Goal: Task Accomplishment & Management: Manage account settings

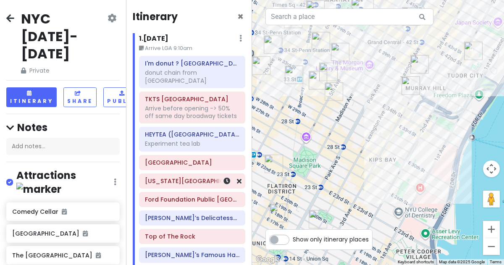
scroll to position [101, 0]
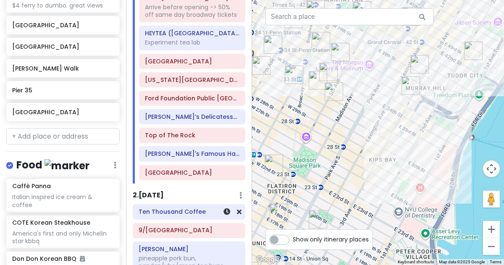
click at [188, 209] on div "Ten Thousand Coffee" at bounding box center [189, 212] width 101 height 12
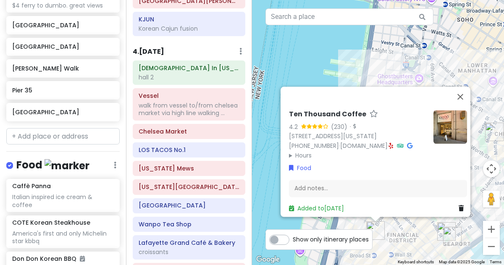
scroll to position [803, 0]
click at [193, 65] on div "[DEMOGRAPHIC_DATA] In [US_STATE][GEOGRAPHIC_DATA] 2" at bounding box center [189, 72] width 101 height 21
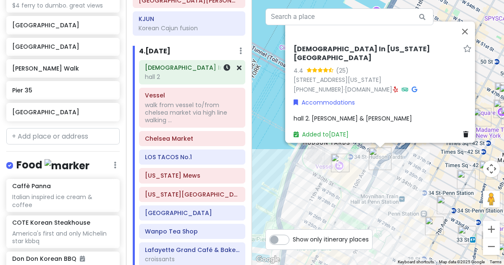
click at [394, 173] on img "Church In New York City" at bounding box center [379, 158] width 29 height 29
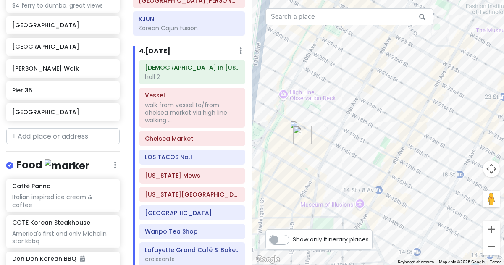
click at [294, 132] on img "LOS TACOS No.1" at bounding box center [302, 134] width 25 height 25
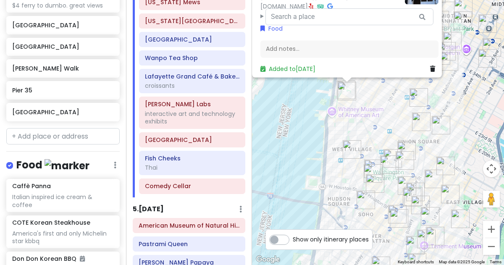
scroll to position [987, 0]
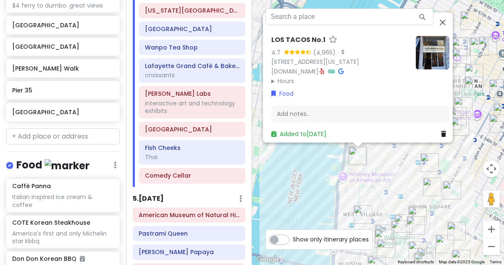
drag, startPoint x: 278, startPoint y: 89, endPoint x: 290, endPoint y: 156, distance: 67.3
click at [290, 156] on div "LOS TACOS No.1 4.7 (4,965) · 75 9th Ave, New York, NY 10011, USA www.lostacos1.…" at bounding box center [378, 132] width 252 height 265
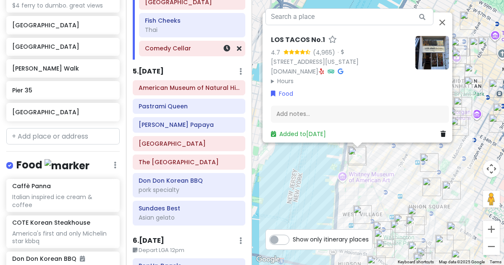
scroll to position [1146, 0]
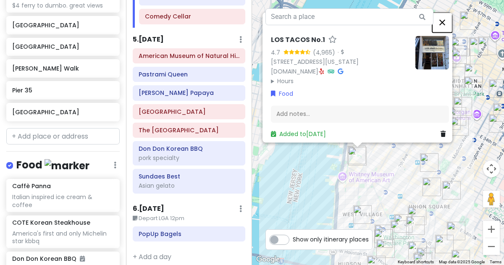
click at [446, 18] on button "Close" at bounding box center [442, 22] width 20 height 20
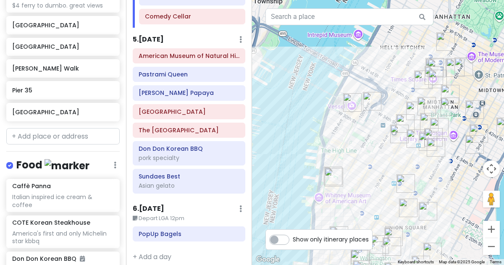
drag, startPoint x: 486, startPoint y: 16, endPoint x: 264, endPoint y: 244, distance: 318.6
click at [264, 244] on div at bounding box center [378, 132] width 252 height 265
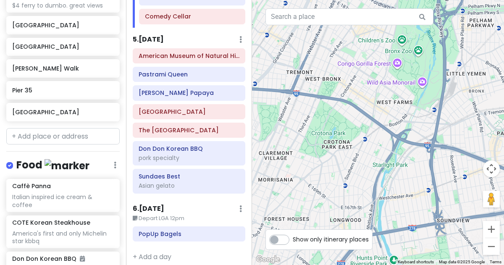
drag, startPoint x: 297, startPoint y: 195, endPoint x: 350, endPoint y: 140, distance: 76.3
click at [350, 140] on div at bounding box center [378, 132] width 252 height 265
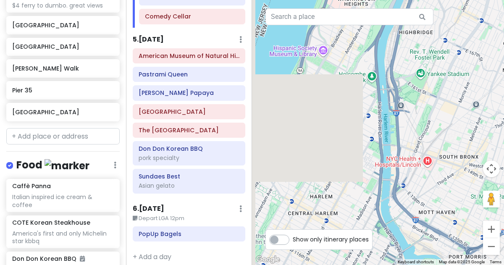
drag, startPoint x: 295, startPoint y: 129, endPoint x: 462, endPoint y: 123, distance: 167.2
click at [462, 123] on div at bounding box center [378, 132] width 252 height 265
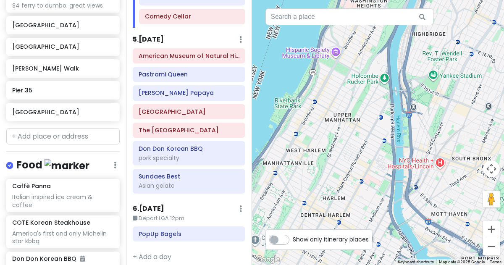
drag, startPoint x: 375, startPoint y: 115, endPoint x: 478, endPoint y: 86, distance: 107.3
click at [478, 86] on div at bounding box center [378, 132] width 252 height 265
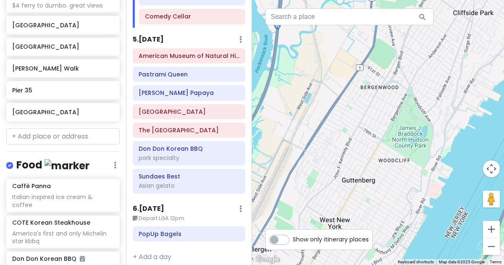
drag, startPoint x: 406, startPoint y: 147, endPoint x: 457, endPoint y: -31, distance: 184.3
click at [457, 0] on html "NYC 1/15-1/20/26 Private Change Dates Make a Copy Delete Trip Give Feedback 💡 S…" at bounding box center [252, 132] width 504 height 265
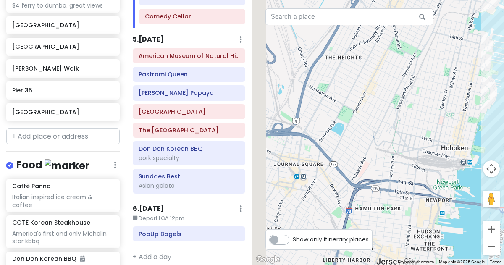
drag, startPoint x: 363, startPoint y: 84, endPoint x: 464, endPoint y: 53, distance: 106.0
click at [464, 53] on div at bounding box center [378, 132] width 252 height 265
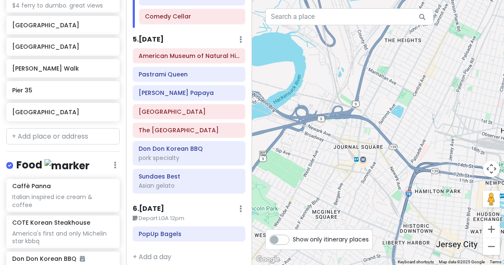
drag, startPoint x: 459, startPoint y: 134, endPoint x: 435, endPoint y: 139, distance: 24.4
click at [435, 139] on div at bounding box center [378, 132] width 252 height 265
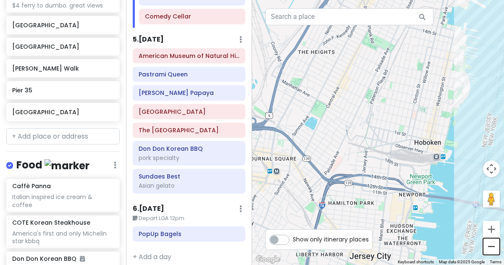
click at [493, 252] on button "Zoom out" at bounding box center [491, 246] width 17 height 17
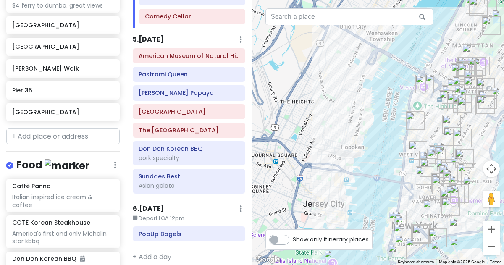
drag, startPoint x: 479, startPoint y: 112, endPoint x: 421, endPoint y: 125, distance: 59.4
click at [421, 125] on div at bounding box center [378, 132] width 252 height 265
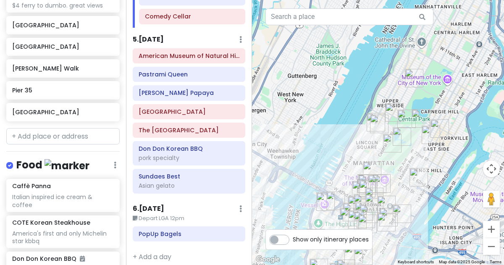
drag, startPoint x: 464, startPoint y: 39, endPoint x: 366, endPoint y: 158, distance: 153.9
click at [366, 158] on div at bounding box center [378, 132] width 252 height 265
click at [157, 173] on h6 "Sundaes Best" at bounding box center [189, 177] width 101 height 8
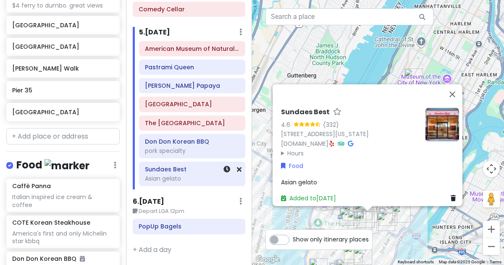
scroll to position [1139, 0]
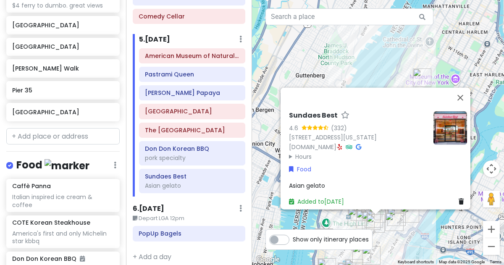
click at [378, 76] on div "Sundaes Best 4.6 (332) [STREET_ADDRESS][US_STATE] [DOMAIN_NAME] · Hours [DATE] …" at bounding box center [378, 132] width 252 height 265
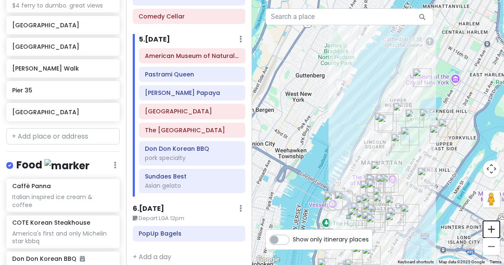
click at [488, 229] on button "Zoom in" at bounding box center [491, 229] width 17 height 17
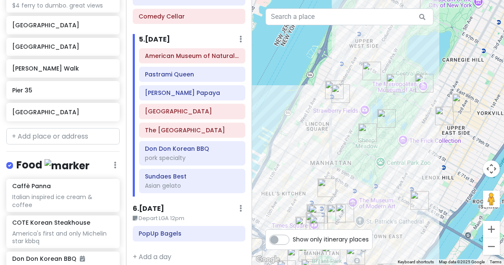
drag, startPoint x: 451, startPoint y: 204, endPoint x: 395, endPoint y: 173, distance: 64.2
click at [395, 173] on div at bounding box center [378, 132] width 252 height 265
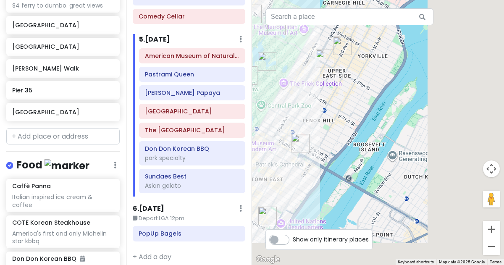
drag, startPoint x: 451, startPoint y: 178, endPoint x: 271, endPoint y: 89, distance: 200.7
click at [271, 89] on div at bounding box center [378, 132] width 252 height 265
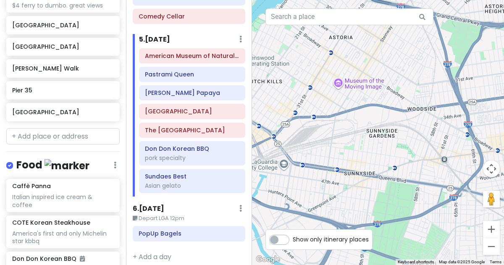
drag, startPoint x: 428, startPoint y: 136, endPoint x: 409, endPoint y: 113, distance: 30.5
click at [409, 113] on div at bounding box center [378, 132] width 252 height 265
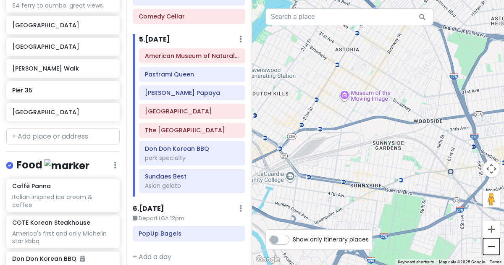
click at [488, 253] on button "Zoom out" at bounding box center [491, 246] width 17 height 17
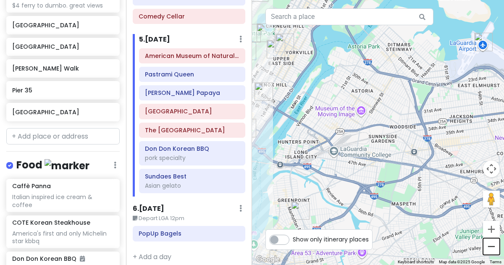
click at [488, 253] on button "Zoom out" at bounding box center [491, 246] width 17 height 17
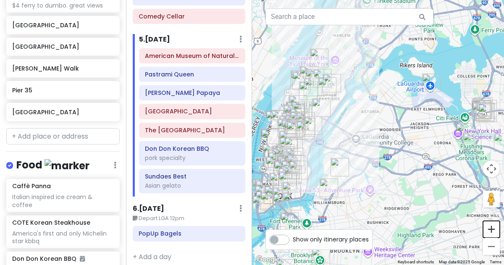
click at [494, 225] on button "Zoom in" at bounding box center [491, 229] width 17 height 17
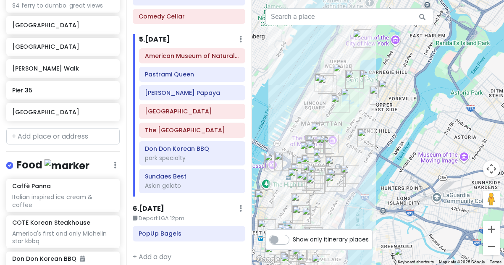
drag, startPoint x: 366, startPoint y: 170, endPoint x: 471, endPoint y: 217, distance: 114.9
click at [471, 217] on div at bounding box center [378, 132] width 252 height 265
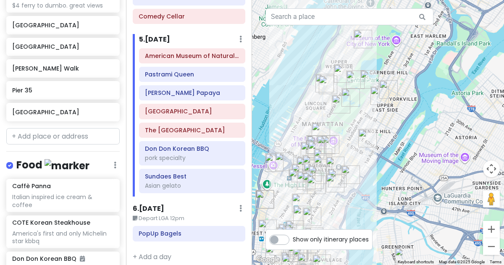
click at [367, 80] on img "Belvedere Castle" at bounding box center [355, 79] width 25 height 25
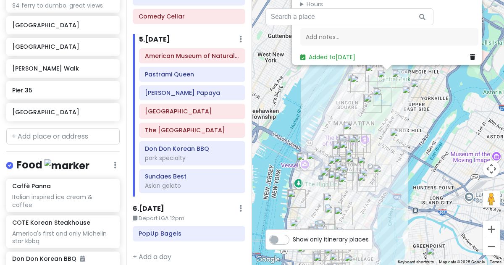
drag, startPoint x: 423, startPoint y: 199, endPoint x: 433, endPoint y: 94, distance: 105.5
click at [433, 94] on div "[GEOGRAPHIC_DATA] 4.5 (6,664) [US_STATE][GEOGRAPHIC_DATA] [PHONE_NUMBER] · [DOM…" at bounding box center [378, 132] width 252 height 265
click at [380, 81] on img "Belvedere Castle" at bounding box center [386, 79] width 25 height 25
click at [382, 79] on img "Belvedere Castle" at bounding box center [386, 79] width 25 height 25
click at [370, 73] on img "Pastrami Queen" at bounding box center [358, 84] width 25 height 25
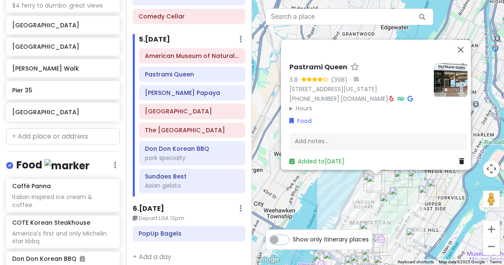
click at [398, 194] on img "Sheep Meadow" at bounding box center [388, 202] width 25 height 25
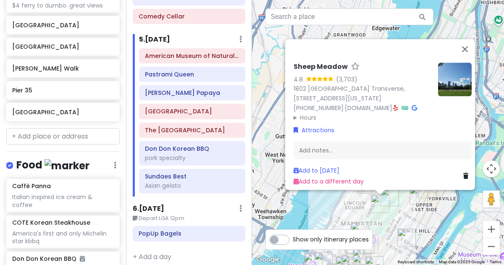
click at [392, 200] on img "Sheep Meadow" at bounding box center [379, 203] width 25 height 25
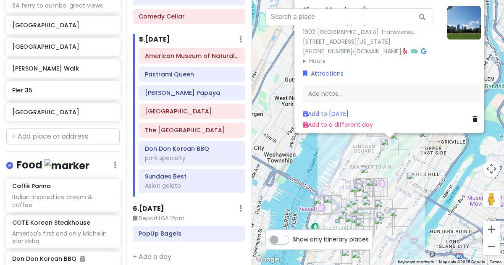
drag, startPoint x: 377, startPoint y: 234, endPoint x: 387, endPoint y: 175, distance: 60.0
click at [387, 76] on div "To navigate, press the arrow keys." at bounding box center [513, 76] width 252 height 0
click at [493, 232] on button "Zoom in" at bounding box center [491, 229] width 17 height 17
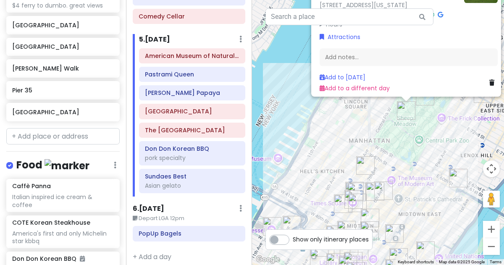
drag, startPoint x: 420, startPoint y: 219, endPoint x: 426, endPoint y: 151, distance: 68.7
click at [426, 151] on div "Sheep Meadow 4.8 (3,703) 1802 65th Street Transverse, 1802 E 65th St, New York,…" at bounding box center [378, 132] width 252 height 265
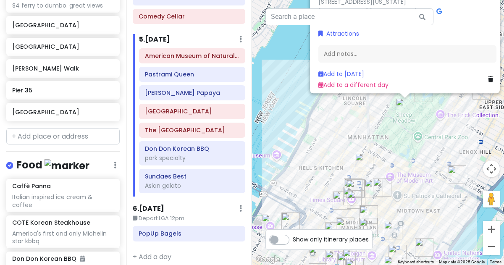
click at [360, 161] on img "Broadway Theatre" at bounding box center [363, 161] width 25 height 25
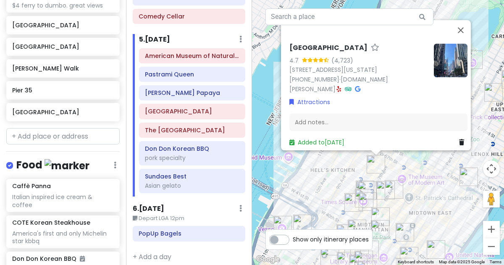
click at [464, 179] on img "Roosevelt Island Tramway" at bounding box center [468, 176] width 25 height 25
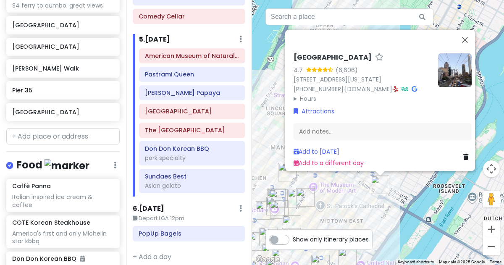
click at [419, 202] on div "Roosevelt Island Tramway 4.7 (6,606) 254 E 60th St, New York, NY 10022, USA (21…" at bounding box center [378, 132] width 252 height 265
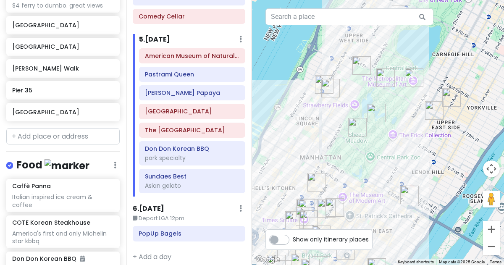
drag, startPoint x: 301, startPoint y: 110, endPoint x: 332, endPoint y: 121, distance: 32.4
click at [332, 121] on div at bounding box center [378, 132] width 252 height 265
click at [377, 115] on img "Bethesda Terrace" at bounding box center [376, 112] width 25 height 25
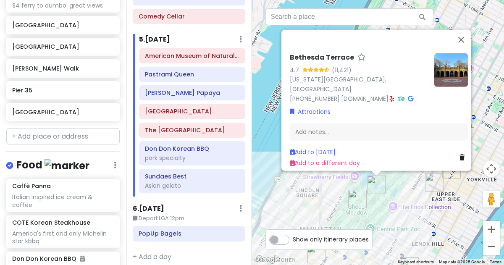
click at [359, 196] on img "Sheep Meadow" at bounding box center [357, 198] width 25 height 25
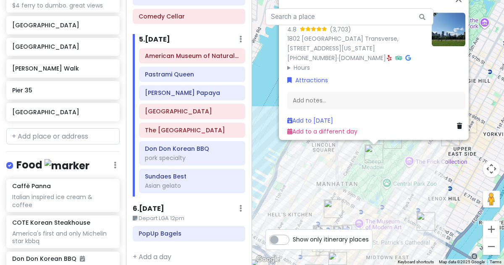
drag, startPoint x: 356, startPoint y: 207, endPoint x: 353, endPoint y: 154, distance: 53.4
click at [353, 154] on div "Sheep Meadow 4.8 (3,703) 1802 65th Street Transverse, 1802 E 65th St, New York,…" at bounding box center [378, 132] width 252 height 265
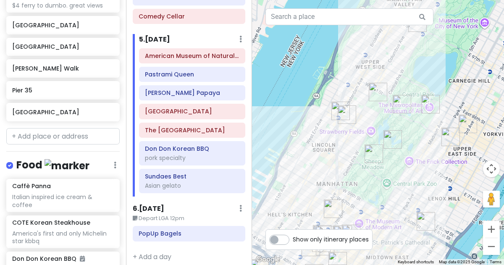
click at [371, 152] on img "Sheep Meadow" at bounding box center [373, 153] width 25 height 25
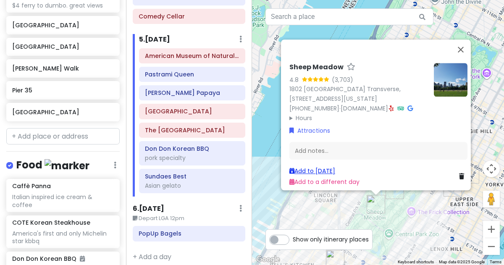
click at [333, 167] on link "Add to [DATE]" at bounding box center [312, 171] width 46 height 8
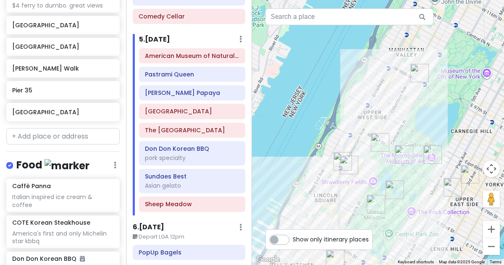
click at [390, 193] on img "Bethesda Terrace" at bounding box center [394, 189] width 25 height 25
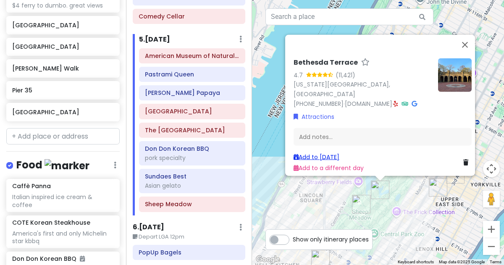
click at [332, 154] on link "Add to [DATE]" at bounding box center [317, 156] width 46 height 8
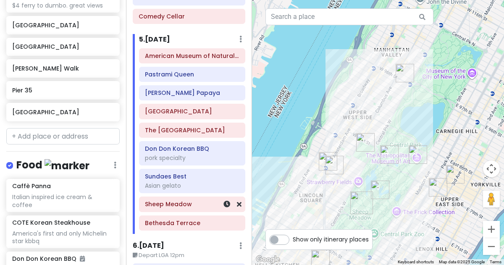
scroll to position [1139, 0]
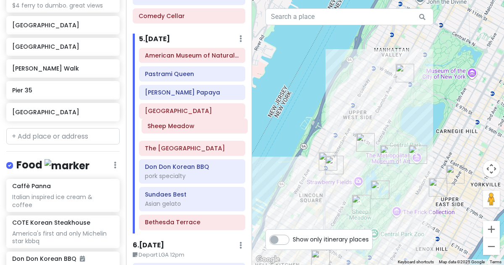
drag, startPoint x: 202, startPoint y: 202, endPoint x: 204, endPoint y: 131, distance: 71.0
click at [204, 131] on div "American Museum of Natural History Pastrami Queen Gray's Papaya Belvedere Castl…" at bounding box center [192, 141] width 119 height 186
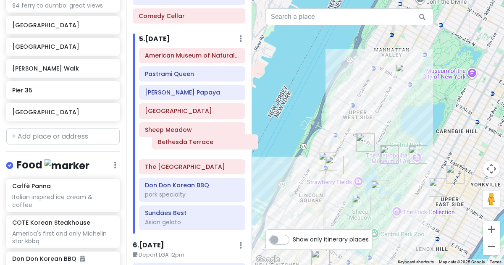
scroll to position [1140, 0]
drag, startPoint x: 189, startPoint y: 213, endPoint x: 196, endPoint y: 136, distance: 77.2
click at [196, 136] on div "American Museum of Natural History Pastrami Queen Gray's Papaya Belvedere Castl…" at bounding box center [192, 140] width 119 height 186
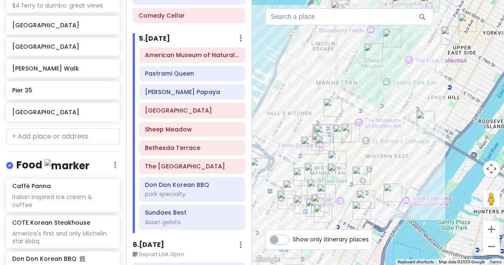
drag, startPoint x: 330, startPoint y: 194, endPoint x: 342, endPoint y: 42, distance: 153.3
click at [342, 42] on div at bounding box center [378, 132] width 252 height 265
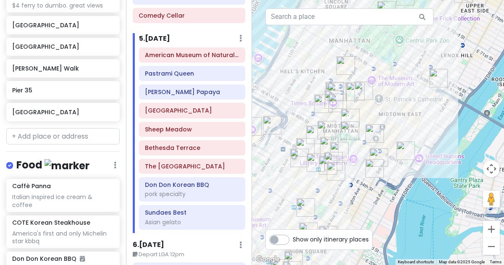
drag, startPoint x: 356, startPoint y: 158, endPoint x: 367, endPoint y: 115, distance: 44.4
click at [367, 115] on div at bounding box center [378, 132] width 252 height 265
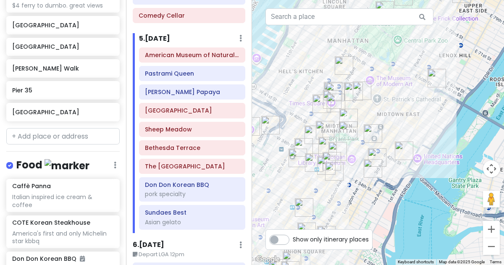
click at [334, 102] on img "I'm donut ? times square" at bounding box center [335, 102] width 25 height 25
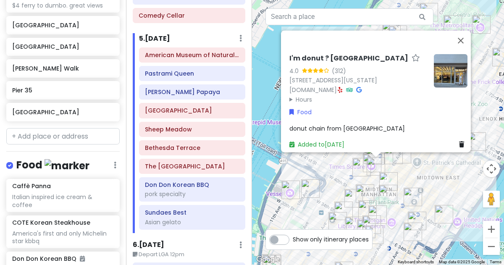
click at [360, 163] on img "LOS TACOS No.1" at bounding box center [361, 167] width 25 height 25
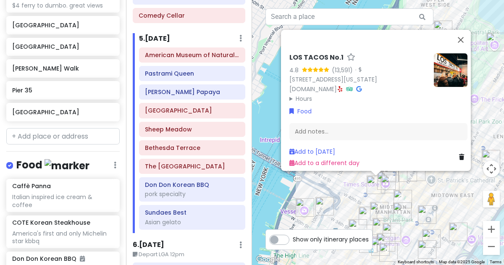
click at [354, 181] on div "LOS TACOS No.1 4.8 (13,591) · 229 W 43rd St, New York, NY 10036, USA www.lostac…" at bounding box center [378, 132] width 252 height 265
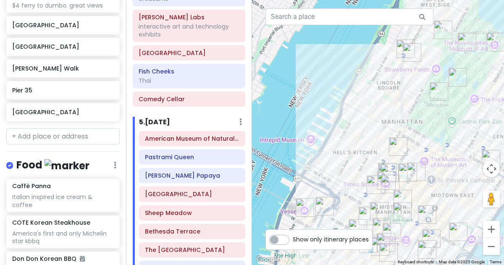
scroll to position [1054, 0]
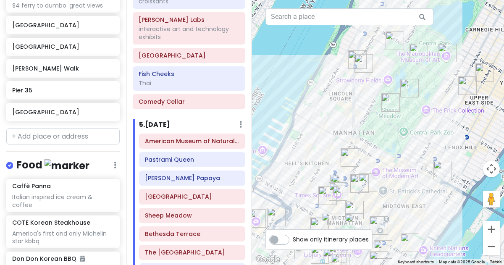
drag, startPoint x: 408, startPoint y: 139, endPoint x: 359, endPoint y: 150, distance: 50.3
click at [359, 150] on img "Broadway Theatre" at bounding box center [349, 157] width 25 height 25
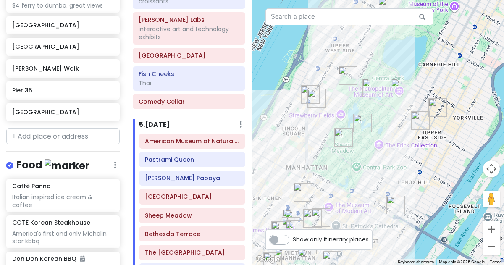
drag, startPoint x: 459, startPoint y: 105, endPoint x: 410, endPoint y: 142, distance: 61.2
click at [410, 142] on div at bounding box center [378, 132] width 252 height 265
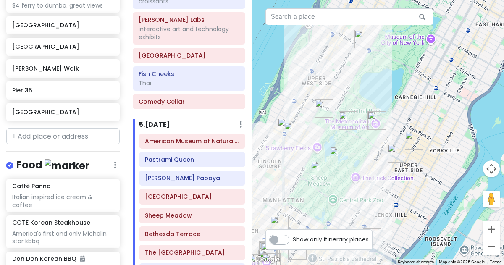
drag, startPoint x: 440, startPoint y: 69, endPoint x: 415, endPoint y: 105, distance: 43.7
click at [415, 105] on div at bounding box center [378, 132] width 252 height 265
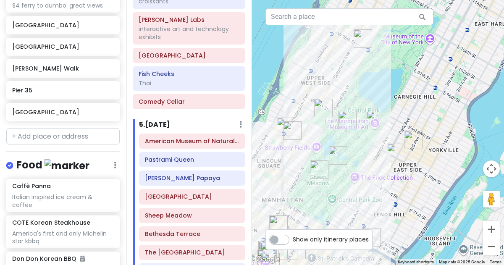
click at [360, 42] on img "38 W 96th St" at bounding box center [362, 38] width 25 height 25
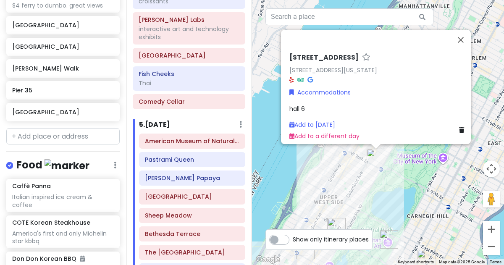
click at [389, 202] on div "38 W 96th St 38 W 96th St, New York, NY 10025, USA Accommodations hall 6 Add to…" at bounding box center [378, 132] width 252 height 265
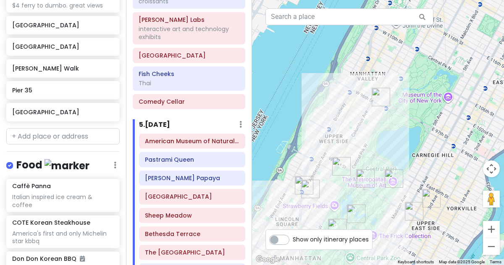
drag, startPoint x: 389, startPoint y: 202, endPoint x: 400, endPoint y: 95, distance: 107.2
click at [400, 95] on div at bounding box center [378, 132] width 252 height 265
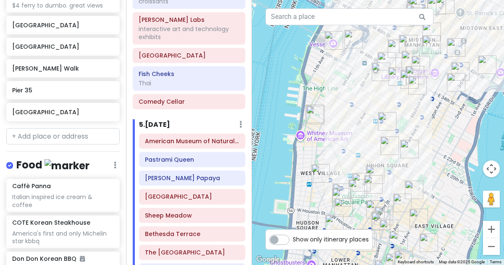
drag, startPoint x: 273, startPoint y: 126, endPoint x: 381, endPoint y: 41, distance: 138.1
click at [381, 41] on div at bounding box center [378, 132] width 252 height 265
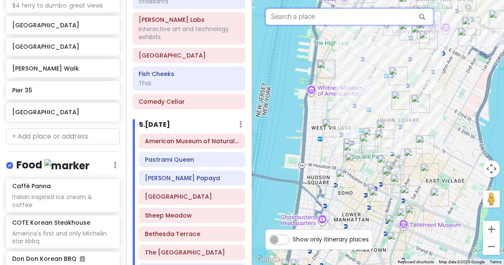
drag, startPoint x: 368, startPoint y: 113, endPoint x: 383, endPoint y: -35, distance: 149.0
click at [383, 0] on html "NYC 1/15-1/20/26 Private Change Dates Make a Copy Delete Trip Give Feedback 💡 S…" at bounding box center [252, 132] width 504 height 265
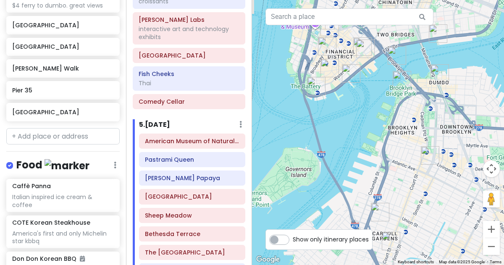
drag, startPoint x: 356, startPoint y: 97, endPoint x: 346, endPoint y: 135, distance: 38.7
click at [346, 135] on div at bounding box center [378, 132] width 252 height 265
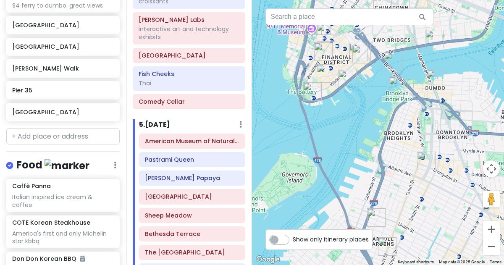
click at [313, 96] on img "Staten Island Ferry" at bounding box center [312, 91] width 25 height 25
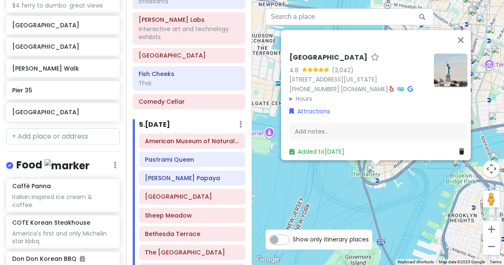
click at [429, 209] on div "Staten Island Ferry 4.8 (2,042) 4 Whitehall St, New York, NY 10004, USA (212) 6…" at bounding box center [378, 132] width 252 height 265
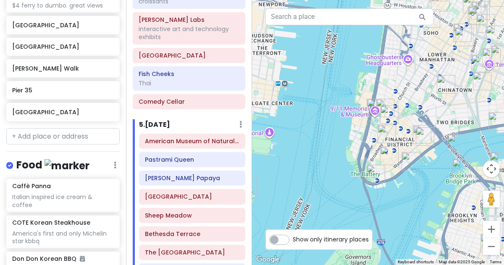
click at [385, 158] on img "Stone Street Historic District" at bounding box center [389, 155] width 25 height 25
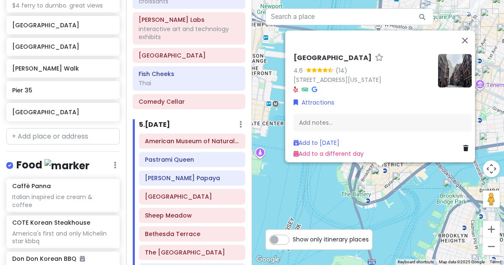
click at [403, 179] on img "Pier 11 / Wall St." at bounding box center [401, 181] width 25 height 25
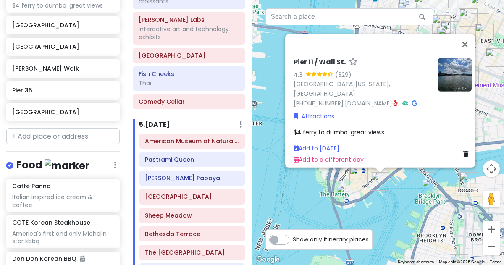
click at [408, 184] on div "Pier 11 / Wall St. 4.3 (329) South St, New York, NY 10005, USA (800) 533-3779 ·…" at bounding box center [378, 132] width 252 height 265
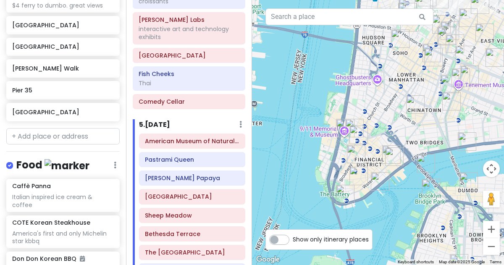
click at [417, 105] on img "Mei Lai Wah" at bounding box center [415, 104] width 25 height 25
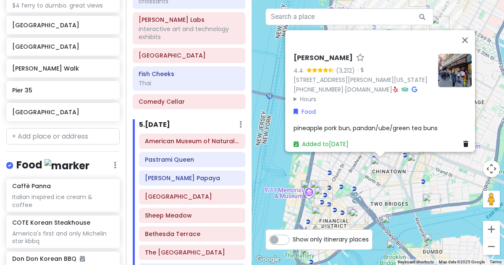
click at [401, 182] on div "Mei Lai Wah 4.4 (3,212) · 41 Mott St, New York, NY 10013, USA (212) 966-7866 · …" at bounding box center [378, 132] width 252 height 265
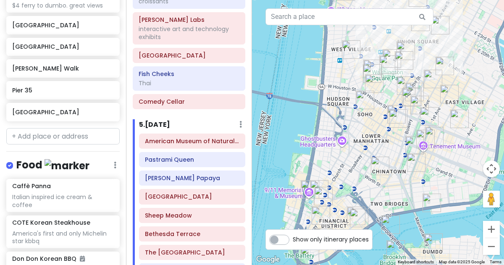
click at [396, 115] on img "FifthSip." at bounding box center [397, 118] width 25 height 25
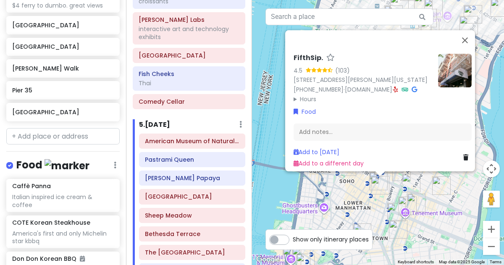
click at [356, 183] on div "FifthSip. 4.5 (103) 229 Mott St, New York, NY 10012, USA (917) 388-2855 · fifth…" at bounding box center [378, 132] width 252 height 265
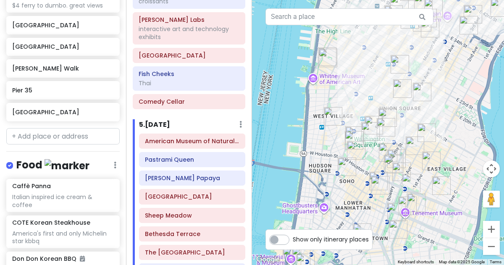
click at [372, 125] on img "Washington Square Park" at bounding box center [370, 131] width 25 height 25
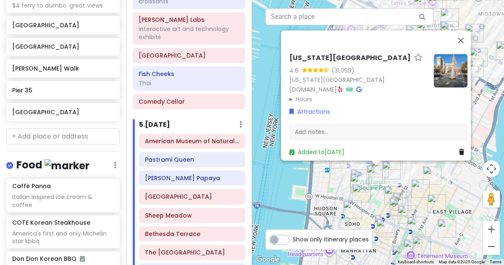
click at [305, 189] on div "Washington Square Park 4.6 (31,059) New York, NY 10012, USA www.nycgovparks.org…" at bounding box center [378, 132] width 252 height 265
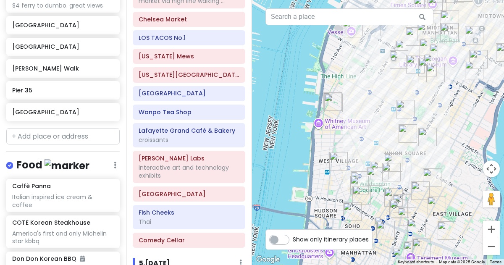
scroll to position [912, 0]
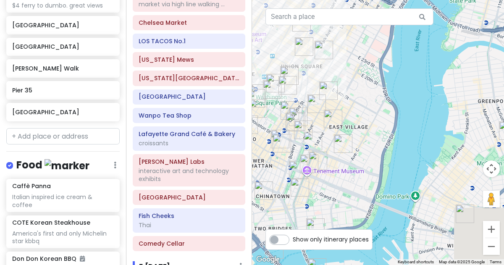
drag, startPoint x: 436, startPoint y: 160, endPoint x: 321, endPoint y: 67, distance: 148.1
click at [321, 67] on div at bounding box center [378, 132] width 252 height 265
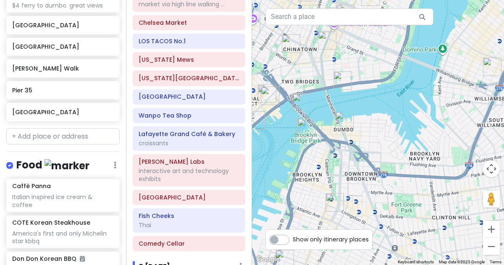
drag, startPoint x: 386, startPoint y: 192, endPoint x: 454, endPoint y: 66, distance: 143.7
click at [454, 66] on div at bounding box center [378, 132] width 252 height 265
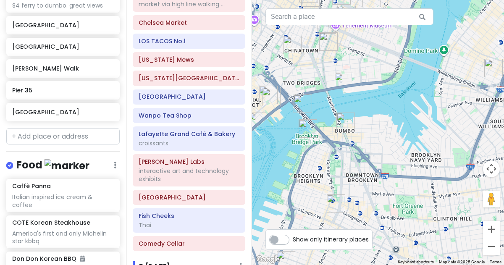
click at [334, 207] on img "New York Transit Museum" at bounding box center [335, 203] width 25 height 25
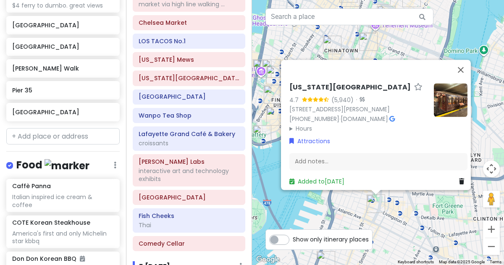
click at [357, 210] on div "New York Transit Museum 4.7 (5,940) · 99 Schermerhorn St, Brooklyn, NY 11201, U…" at bounding box center [378, 132] width 252 height 265
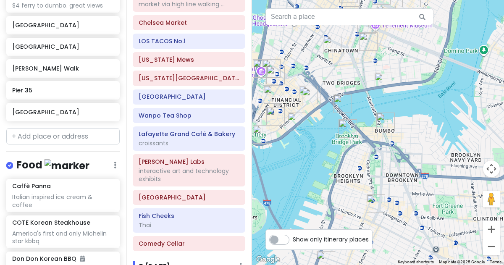
click at [381, 118] on img "Dumbo" at bounding box center [385, 121] width 25 height 25
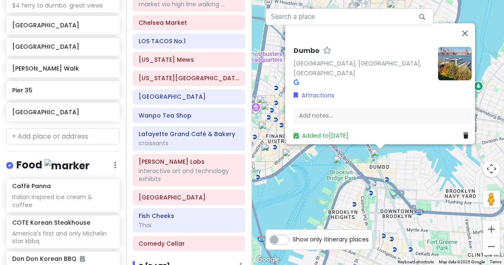
click at [413, 162] on div "[GEOGRAPHIC_DATA], [GEOGRAPHIC_DATA] Attractions Add notes... Added to [DATE]" at bounding box center [378, 132] width 252 height 265
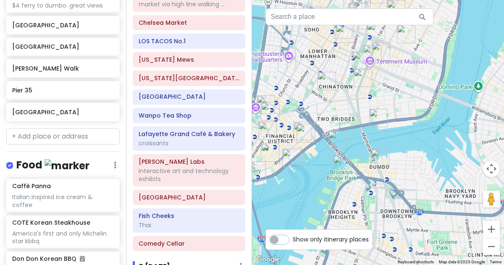
click at [378, 123] on img "Pier 35" at bounding box center [378, 117] width 25 height 25
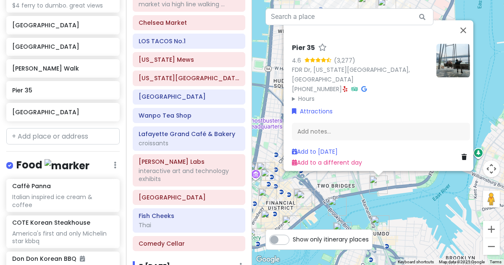
click at [396, 202] on div "Pier 35 4.6 (3,277) FDR Dr, New York, NY 10002, USA (212) 639-9675 · Hours Mond…" at bounding box center [378, 132] width 252 height 265
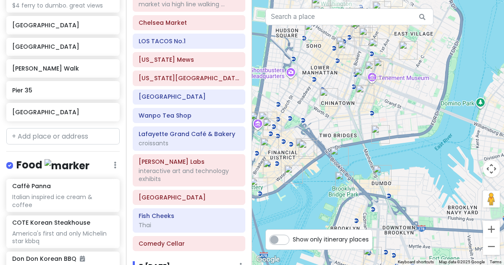
drag, startPoint x: 396, startPoint y: 202, endPoint x: 398, endPoint y: 152, distance: 50.4
click at [398, 152] on div at bounding box center [378, 132] width 252 height 265
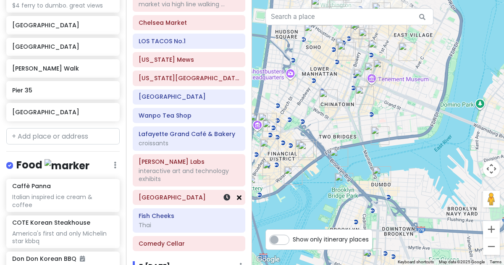
click at [238, 194] on icon at bounding box center [239, 197] width 5 height 7
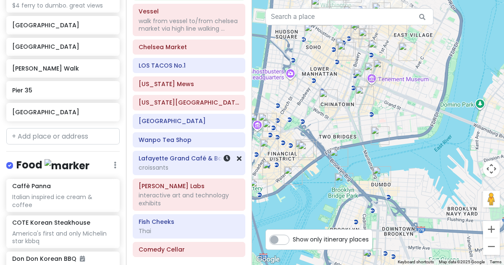
scroll to position [890, 0]
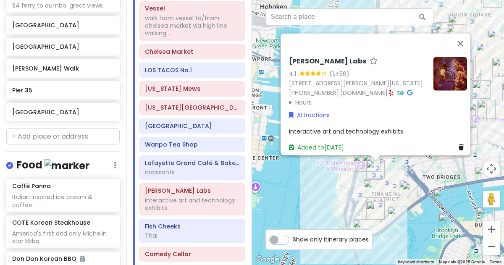
click at [344, 181] on div "[PERSON_NAME] Labs 4.1 (1,456) [STREET_ADDRESS][PERSON_NAME][US_STATE] [PHONE_N…" at bounding box center [378, 132] width 252 height 265
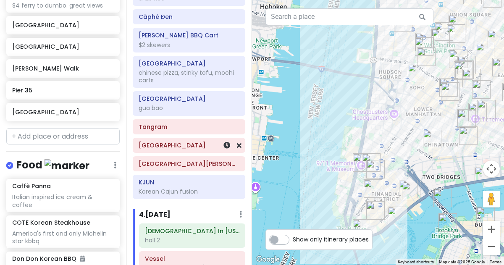
scroll to position [642, 0]
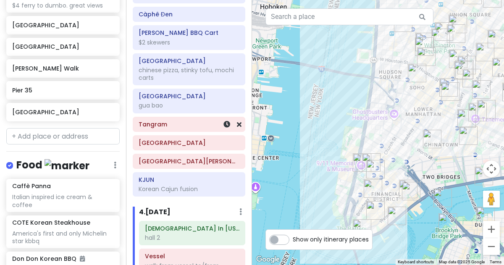
click at [194, 121] on h6 "Tangram" at bounding box center [189, 125] width 101 height 8
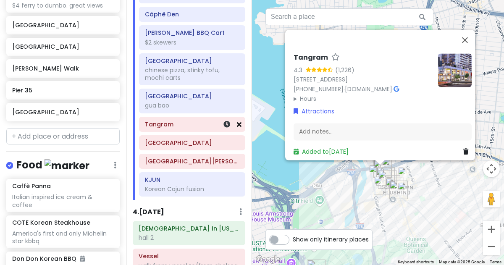
click at [239, 121] on icon at bounding box center [239, 124] width 5 height 7
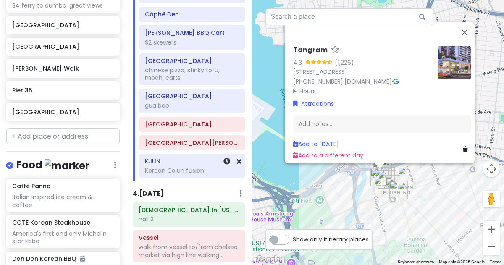
click at [201, 158] on div "KJUN Korean Cajun fusion" at bounding box center [192, 165] width 94 height 21
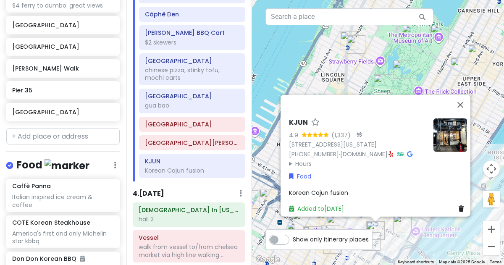
click at [290, 78] on div "KJUN 4.9 (1,337) · [STREET_ADDRESS][US_STATE] [PHONE_NUMBER] · [DOMAIN_NAME] · …" at bounding box center [378, 132] width 252 height 265
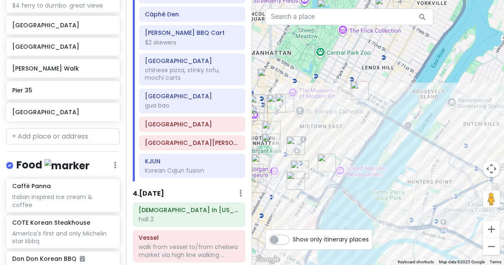
drag, startPoint x: 415, startPoint y: 158, endPoint x: 338, endPoint y: 98, distance: 97.4
click at [338, 98] on div at bounding box center [378, 132] width 252 height 265
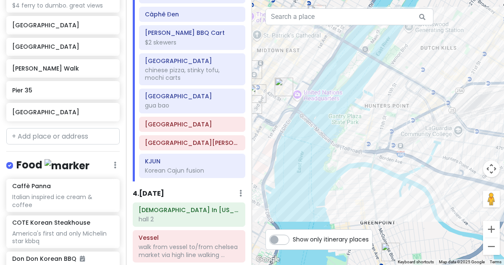
drag, startPoint x: 461, startPoint y: 185, endPoint x: 417, endPoint y: 105, distance: 90.6
click at [417, 105] on div at bounding box center [378, 132] width 252 height 265
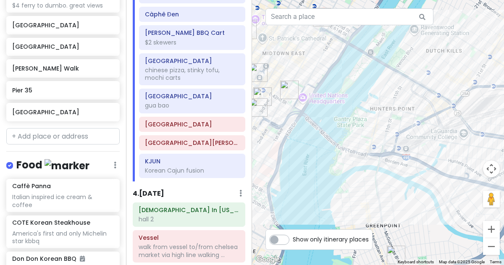
drag, startPoint x: 490, startPoint y: 144, endPoint x: 496, endPoint y: 147, distance: 7.0
click at [496, 147] on div at bounding box center [378, 132] width 252 height 265
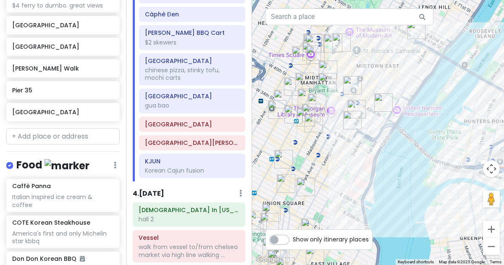
drag, startPoint x: 335, startPoint y: 161, endPoint x: 409, endPoint y: 173, distance: 74.8
click at [409, 173] on div at bounding box center [378, 132] width 252 height 265
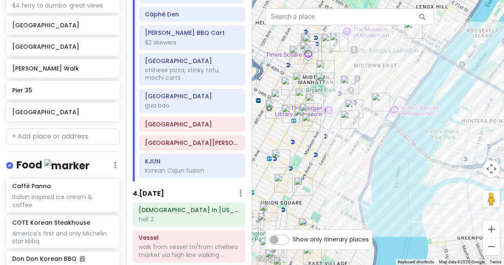
click at [379, 102] on img "Ford Foundation Public Atrium Garden" at bounding box center [380, 101] width 25 height 25
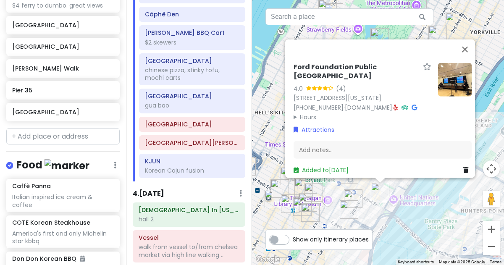
click at [403, 192] on div "Ford Foundation Public Atrium Garden 4.0 (4) [STREET_ADDRESS][US_STATE] [PHONE_…" at bounding box center [378, 132] width 252 height 265
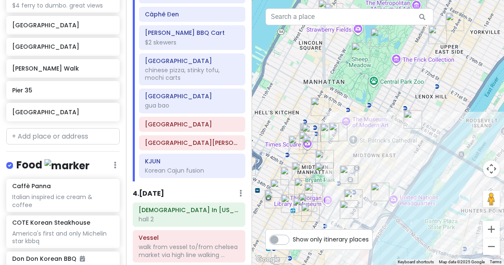
click at [345, 174] on img "Grand Central Terminal" at bounding box center [348, 174] width 25 height 25
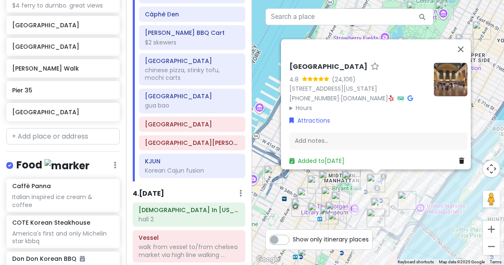
click at [349, 180] on img "New York Public Library - Stephen A. Schwarzman Building" at bounding box center [350, 180] width 25 height 25
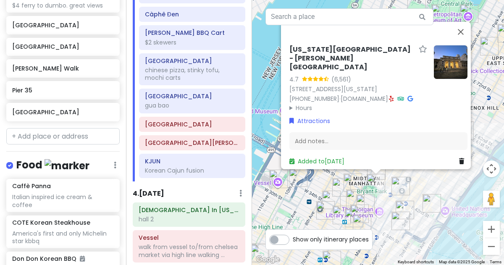
click at [360, 209] on img "New Wonjo" at bounding box center [353, 217] width 25 height 25
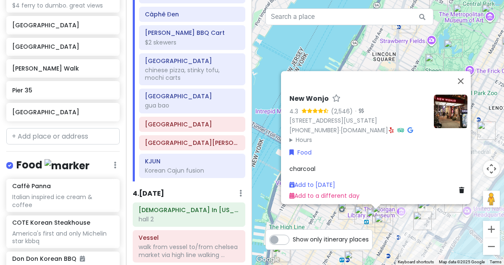
click at [385, 207] on img "New Wonjo" at bounding box center [375, 217] width 25 height 25
click at [388, 209] on img "New Wonjo" at bounding box center [375, 217] width 25 height 25
click at [406, 225] on div "To navigate, press the arrow keys. New Wonjo 4.3 (2,546) · 23 W 32nd St, New Yo…" at bounding box center [378, 132] width 252 height 265
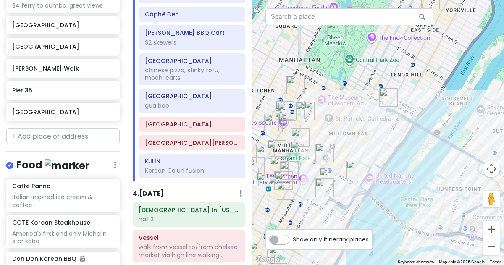
drag, startPoint x: 449, startPoint y: 190, endPoint x: 349, endPoint y: 156, distance: 106.4
click at [349, 156] on div at bounding box center [378, 132] width 252 height 265
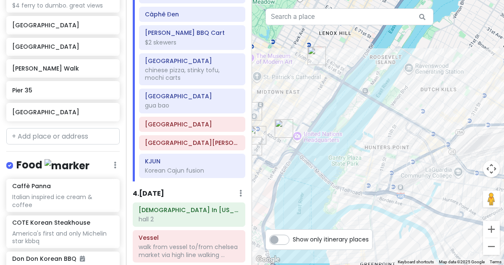
drag, startPoint x: 436, startPoint y: 246, endPoint x: 362, endPoint y: 203, distance: 86.4
click at [362, 203] on div at bounding box center [378, 132] width 252 height 265
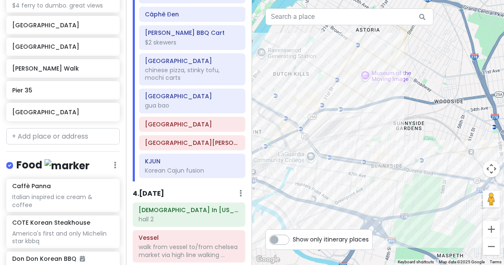
drag, startPoint x: 445, startPoint y: 197, endPoint x: 299, endPoint y: 183, distance: 146.8
click at [299, 183] on div at bounding box center [378, 132] width 252 height 265
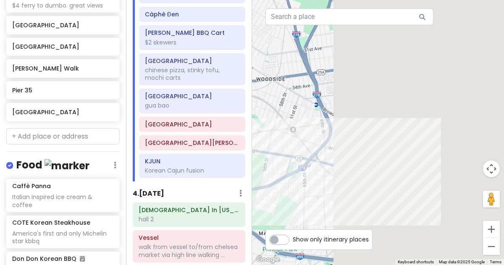
drag, startPoint x: 443, startPoint y: 189, endPoint x: 262, endPoint y: 166, distance: 182.9
click at [262, 166] on div at bounding box center [378, 132] width 252 height 265
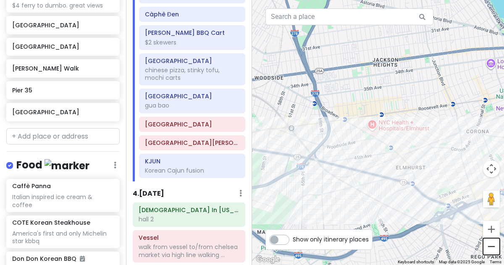
click at [498, 248] on button "Zoom out" at bounding box center [491, 246] width 17 height 17
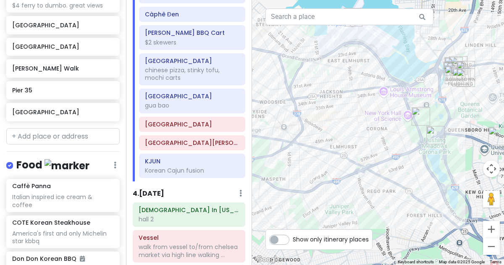
drag, startPoint x: 448, startPoint y: 219, endPoint x: 393, endPoint y: 215, distance: 56.0
click at [393, 215] on div at bounding box center [378, 132] width 252 height 265
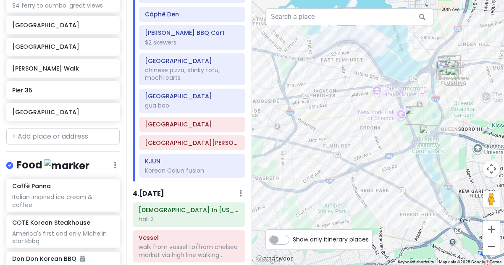
drag, startPoint x: 327, startPoint y: 164, endPoint x: 459, endPoint y: 162, distance: 132.3
click at [459, 162] on div at bounding box center [378, 132] width 252 height 265
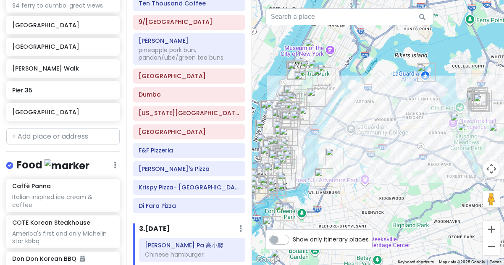
scroll to position [306, 0]
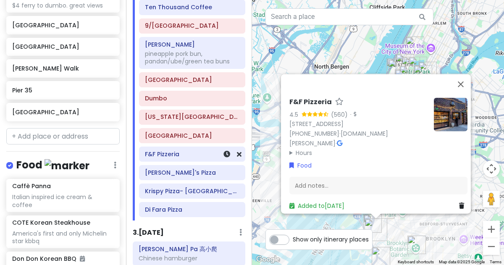
click at [252, 148] on div "F&F Pizzeria 4.5 (560) · 459 Court St, Brooklyn, NY 11231, USA (718) 407-6575 ·…" at bounding box center [378, 132] width 252 height 265
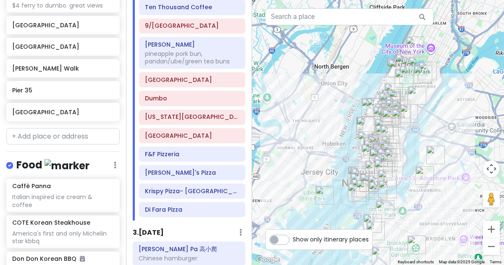
click at [211, 150] on h6 "F&F Pizzeria" at bounding box center [192, 154] width 94 height 8
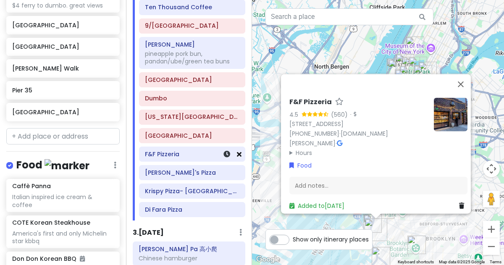
click at [239, 151] on link at bounding box center [239, 154] width 5 height 10
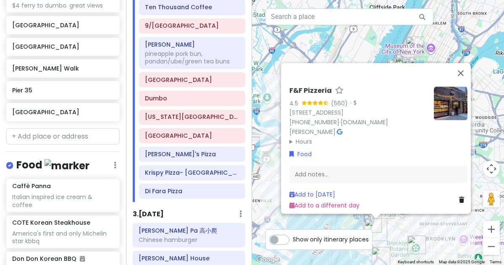
click at [228, 133] on div "Brooklyn Botanic Garden" at bounding box center [192, 136] width 94 height 12
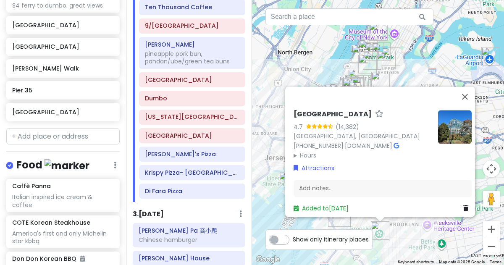
click at [223, 132] on h6 "Brooklyn Botanic Garden" at bounding box center [192, 136] width 94 height 8
click at [464, 204] on link at bounding box center [467, 208] width 8 height 9
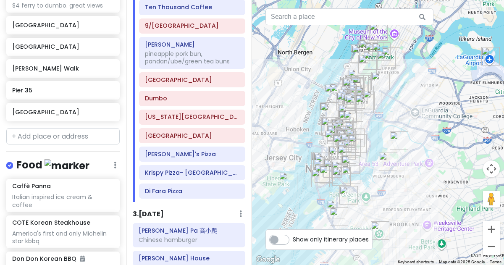
scroll to position [1032, 0]
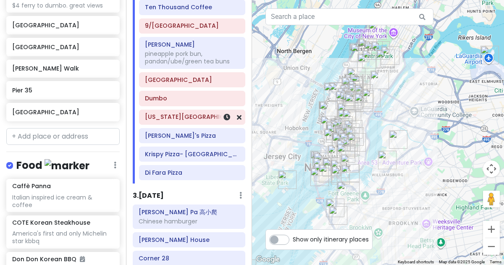
click at [212, 113] on h6 "[US_STATE][GEOGRAPHIC_DATA]" at bounding box center [192, 117] width 94 height 8
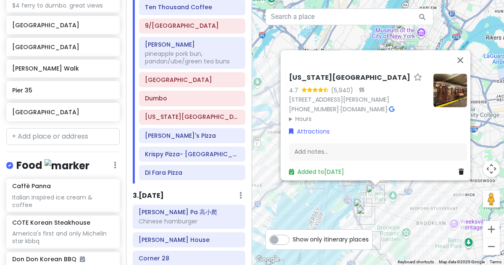
click at [324, 216] on div "New York Transit Museum 4.7 (5,940) · 99 Schermerhorn St, Brooklyn, NY 11201, U…" at bounding box center [378, 132] width 252 height 265
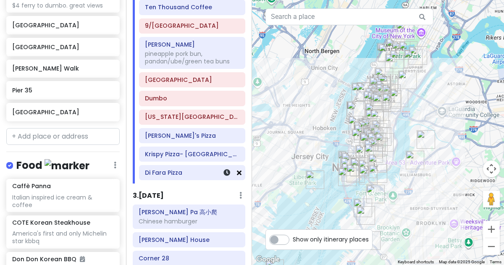
click at [237, 169] on icon at bounding box center [239, 172] width 5 height 7
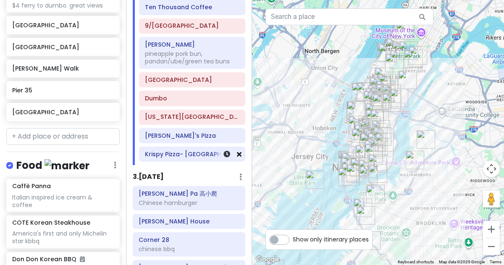
click at [238, 151] on icon at bounding box center [239, 154] width 5 height 7
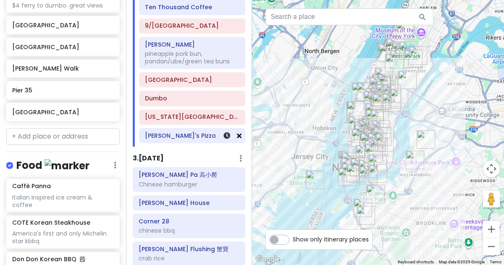
click at [237, 132] on icon at bounding box center [239, 135] width 5 height 7
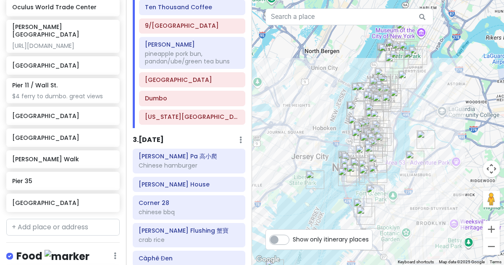
scroll to position [941, 0]
click at [36, 219] on input "text" at bounding box center [62, 227] width 113 height 17
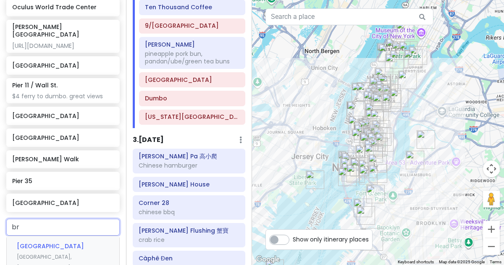
type input "b"
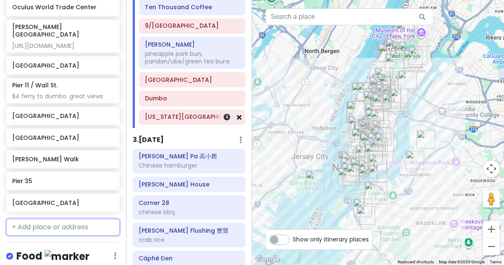
click at [239, 114] on icon at bounding box center [239, 117] width 5 height 7
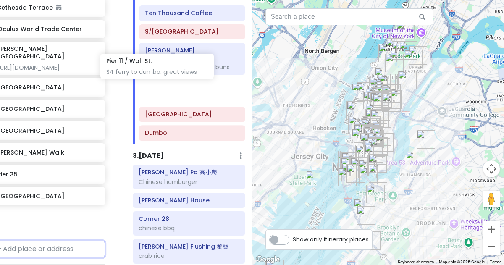
scroll to position [298, 0]
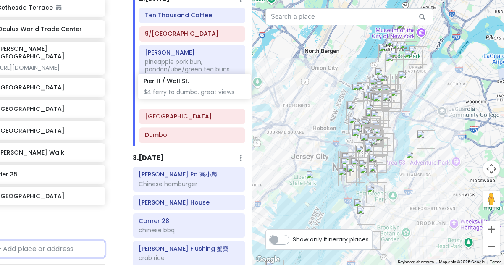
drag, startPoint x: 77, startPoint y: 42, endPoint x: 205, endPoint y: 91, distance: 136.6
click at [205, 91] on div "NYC 1/15-1/20/26 Private Change Dates Make a Copy Delete Trip Give Feedback 💡 S…" at bounding box center [252, 132] width 504 height 265
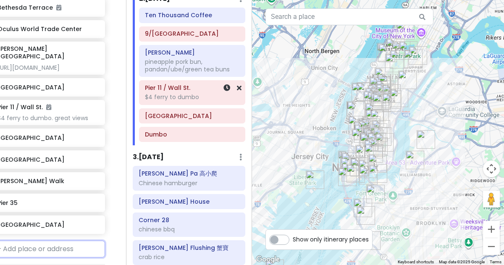
scroll to position [891, 15]
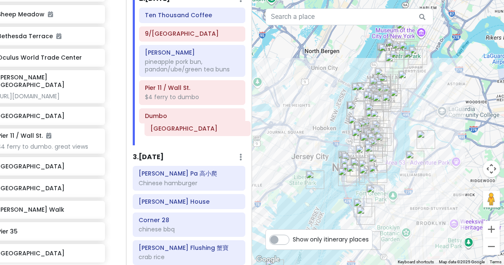
drag, startPoint x: 171, startPoint y: 105, endPoint x: 174, endPoint y: 123, distance: 17.5
click at [174, 123] on div "Ten Thousand Coffee 9/11 Memorial & Museum Mei Lai Wah pineapple pork bun, pand…" at bounding box center [192, 77] width 119 height 138
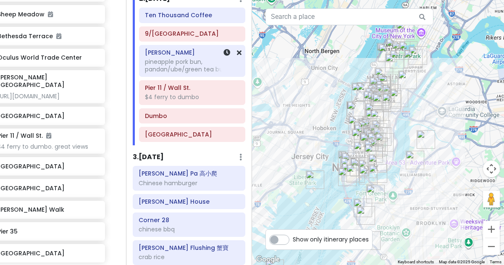
click at [208, 49] on h6 "[PERSON_NAME]" at bounding box center [192, 53] width 94 height 8
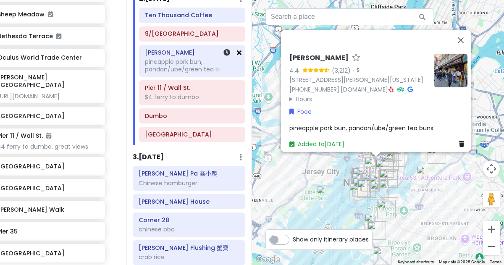
click at [240, 49] on icon at bounding box center [239, 52] width 5 height 7
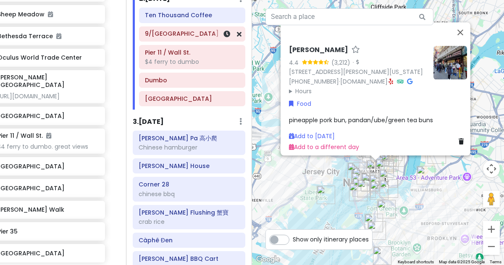
click at [209, 30] on h6 "9/[GEOGRAPHIC_DATA]" at bounding box center [192, 34] width 94 height 8
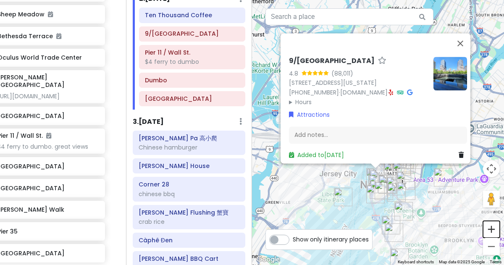
click at [491, 229] on button "Zoom in" at bounding box center [491, 229] width 17 height 17
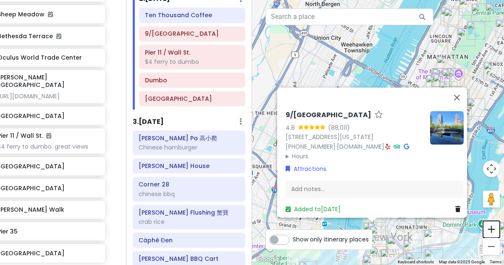
click at [491, 229] on button "Zoom in" at bounding box center [491, 229] width 17 height 17
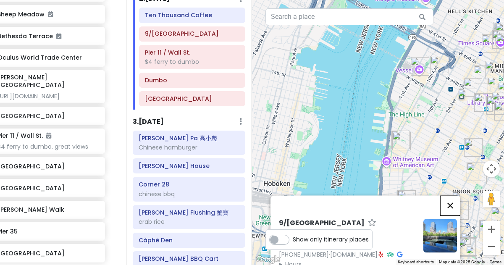
click at [453, 197] on button "Close" at bounding box center [450, 205] width 20 height 20
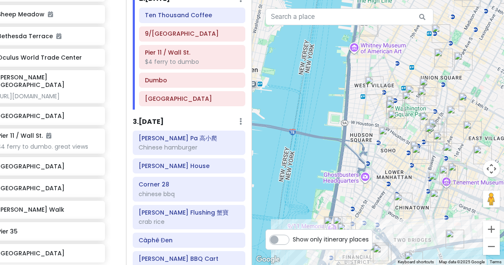
drag, startPoint x: 390, startPoint y: 215, endPoint x: 342, endPoint y: 16, distance: 204.9
click at [342, 16] on div "3 2 1 4 5 Keyboard shortcuts Map Data Map data ©2025 Google Map data ©2025 Goog…" at bounding box center [378, 132] width 252 height 265
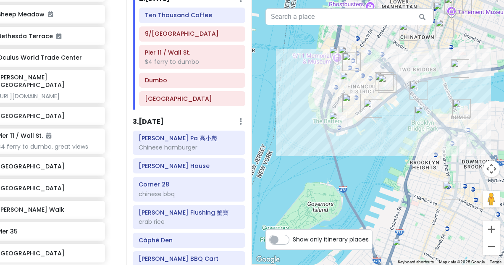
drag, startPoint x: 316, startPoint y: 116, endPoint x: 372, endPoint y: 159, distance: 70.4
click at [372, 159] on div at bounding box center [378, 132] width 252 height 265
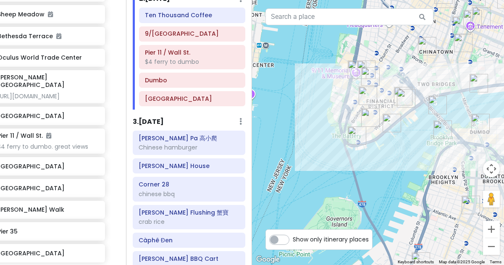
click at [366, 122] on img "Stone Street Historic District" at bounding box center [370, 117] width 25 height 25
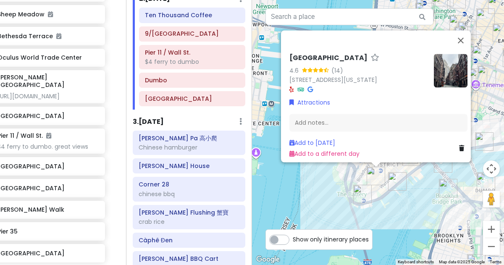
click at [341, 184] on div "Stone Street Historic District 4.6 (14) 30 Stone St, New York, NY 10004, USA At…" at bounding box center [378, 132] width 252 height 265
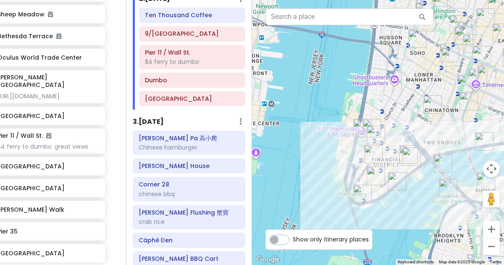
click at [372, 121] on img "Oculus World Trade Center" at bounding box center [371, 127] width 25 height 25
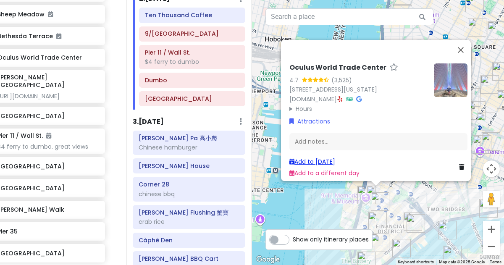
click at [329, 157] on link "Add to Fri 1/16" at bounding box center [312, 161] width 46 height 8
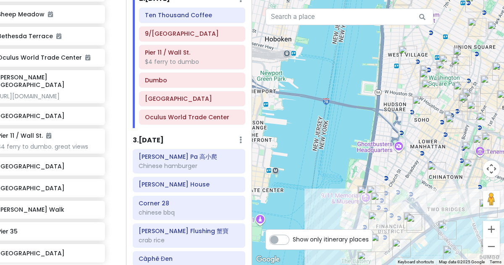
click at [379, 200] on img "Mercer Labs" at bounding box center [379, 201] width 25 height 25
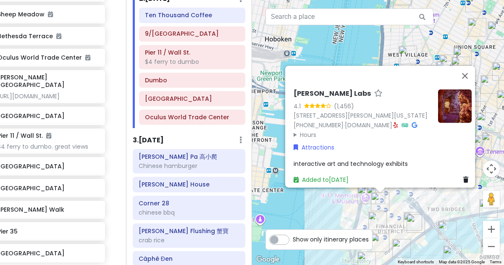
click at [418, 223] on img "Cannon's Walk" at bounding box center [415, 223] width 25 height 25
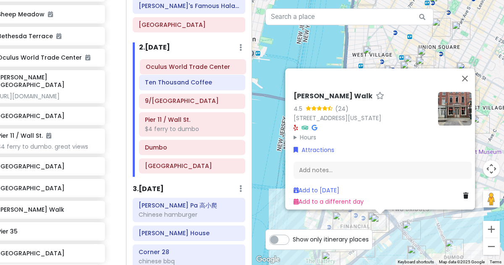
scroll to position [249, 0]
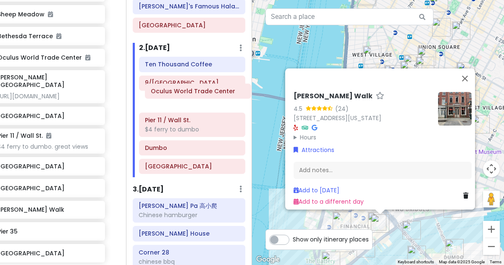
drag, startPoint x: 194, startPoint y: 112, endPoint x: 200, endPoint y: 93, distance: 19.8
click at [200, 93] on div "Ten Thousand Coffee 9/11 Memorial & Museum Pier 11 / Wall St. $4 ferry to dumbo…" at bounding box center [192, 117] width 119 height 121
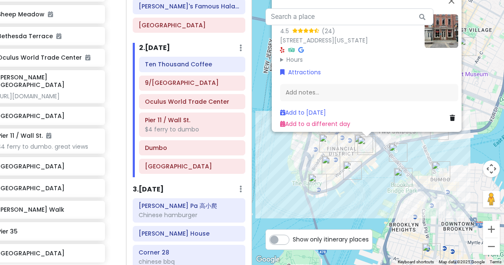
drag, startPoint x: 272, startPoint y: 186, endPoint x: 258, endPoint y: 105, distance: 82.1
click at [258, 105] on div "Cannon's Walk 4.5 (24) 206 Front St, New York, NY 10038, USA Hours Monday Open …" at bounding box center [378, 132] width 252 height 265
click at [337, 202] on div "Cannon's Walk 4.5 (24) 206 Front St, New York, NY 10038, USA Hours Monday Open …" at bounding box center [378, 132] width 252 height 265
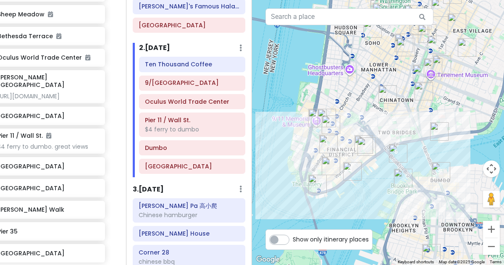
click at [327, 165] on img "Stone Street Historic District" at bounding box center [330, 165] width 25 height 25
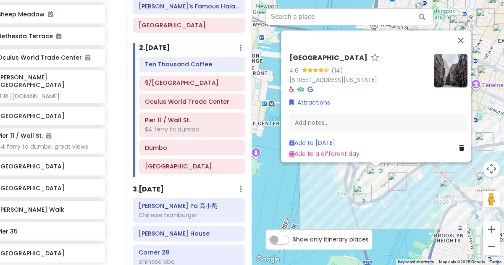
click at [322, 186] on div "Stone Street Historic District 4.6 (14) 30 Stone St, New York, NY 10004, USA At…" at bounding box center [378, 132] width 252 height 265
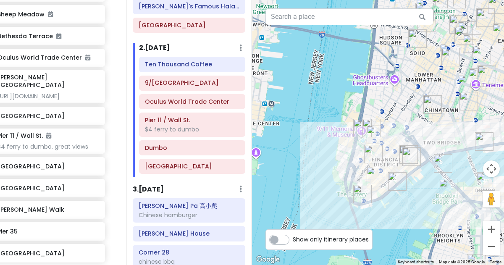
click at [407, 160] on img "Cannon's Walk" at bounding box center [411, 156] width 25 height 25
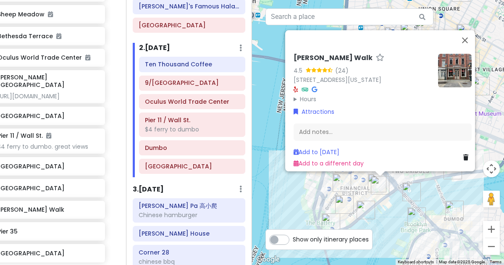
click at [451, 179] on img "Pier 35" at bounding box center [452, 169] width 25 height 25
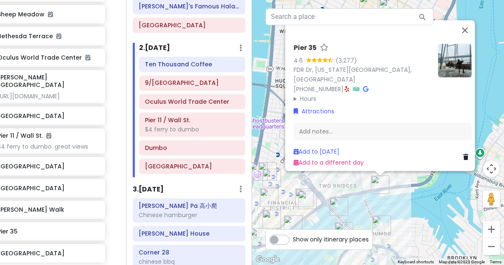
click at [425, 210] on div "Pier 35 4.6 (3,277) FDR Dr, New York, NY 10002, USA (212) 639-9675 · Hours Mond…" at bounding box center [378, 132] width 252 height 265
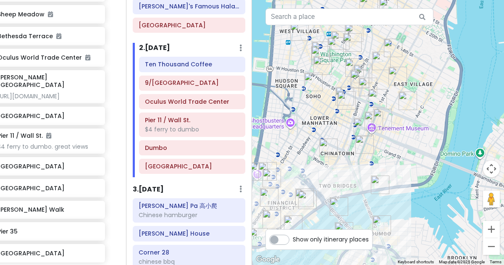
click at [380, 180] on img "Pier 35" at bounding box center [379, 184] width 25 height 25
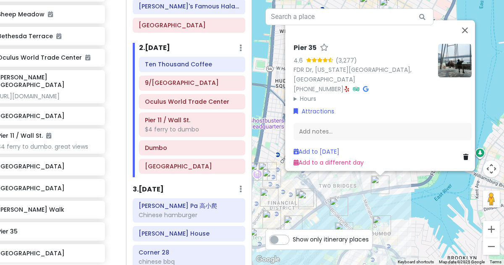
click at [387, 200] on div "Pier 35 4.6 (3,277) FDR Dr, New York, NY 10002, USA (212) 639-9675 · Hours Mond…" at bounding box center [378, 132] width 252 height 265
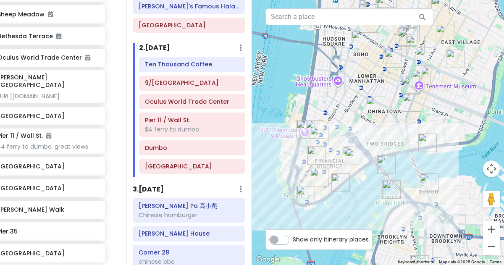
drag, startPoint x: 315, startPoint y: 202, endPoint x: 362, endPoint y: 160, distance: 63.4
click at [362, 160] on img "Cannon's Walk" at bounding box center [354, 157] width 25 height 25
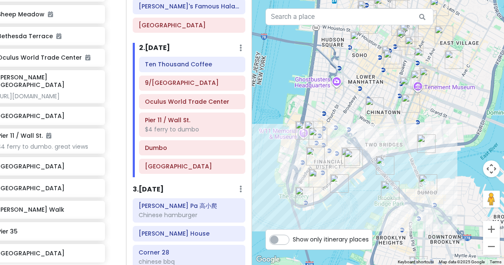
click at [310, 173] on img "Stone Street Historic District" at bounding box center [317, 177] width 25 height 25
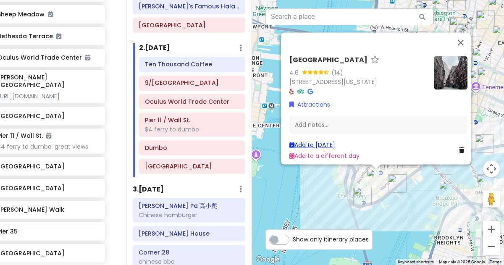
click at [322, 143] on link "Add to Fri 1/16" at bounding box center [312, 145] width 46 height 8
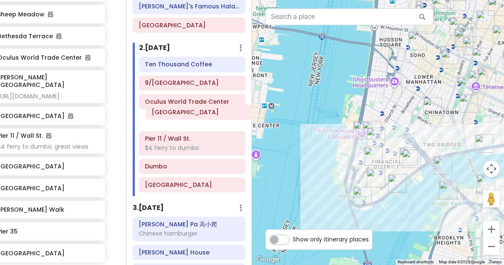
drag, startPoint x: 172, startPoint y: 180, endPoint x: 179, endPoint y: 115, distance: 65.4
click at [179, 115] on div "Ten Thousand Coffee 9/11 Memorial & Museum Oculus World Trade Center Pier 11 / …" at bounding box center [192, 126] width 119 height 139
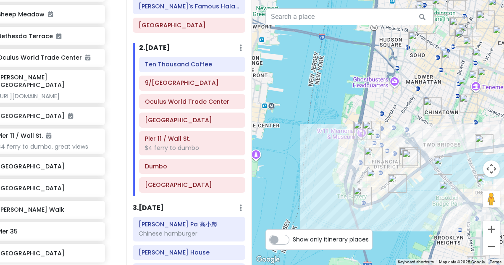
click at [444, 189] on img "Brooklyn Bridge Park" at bounding box center [447, 190] width 25 height 25
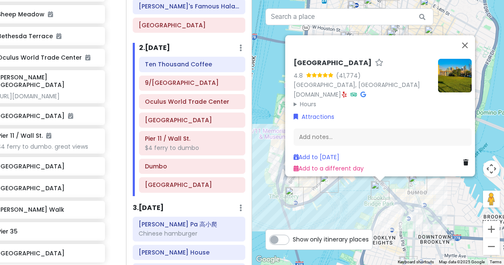
click at [401, 231] on div "Brooklyn Bridge Park 4.8 (41,774) Brooklyn, NY 11201, USA www.brooklynbridgepar…" at bounding box center [378, 132] width 252 height 265
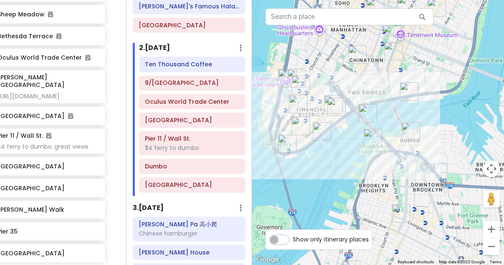
drag, startPoint x: 402, startPoint y: 231, endPoint x: 394, endPoint y: 178, distance: 53.1
click at [394, 178] on div at bounding box center [378, 132] width 252 height 265
click at [400, 219] on img "New York Transit Museum" at bounding box center [400, 213] width 25 height 25
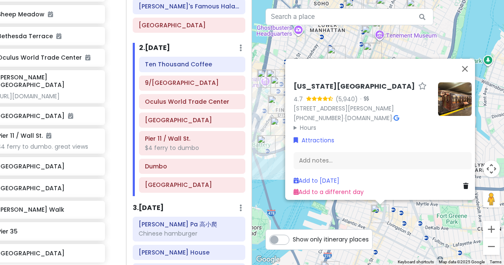
click at [411, 221] on div "New York Transit Museum 4.7 (5,940) · 99 Schermerhorn St, Brooklyn, NY 11201, U…" at bounding box center [378, 132] width 252 height 265
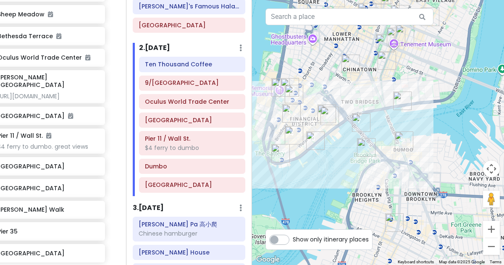
drag, startPoint x: 411, startPoint y: 221, endPoint x: 424, endPoint y: 249, distance: 30.1
click at [424, 249] on div at bounding box center [378, 132] width 252 height 265
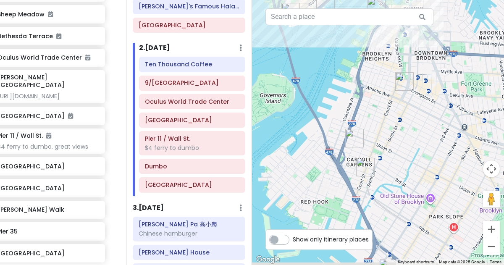
drag, startPoint x: 395, startPoint y: 220, endPoint x: 407, endPoint y: 57, distance: 164.2
click at [407, 57] on div at bounding box center [378, 132] width 252 height 265
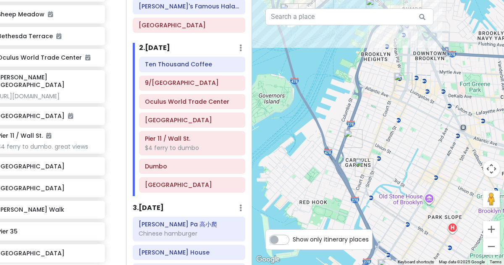
click at [351, 139] on img "Lucali" at bounding box center [353, 138] width 25 height 25
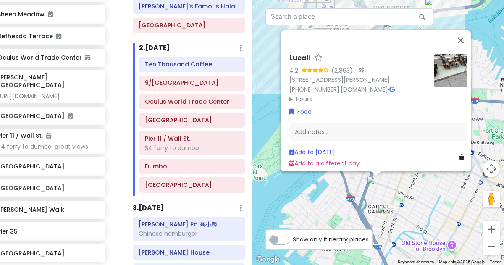
click at [390, 214] on img "F&F Pizzeria" at bounding box center [386, 214] width 25 height 25
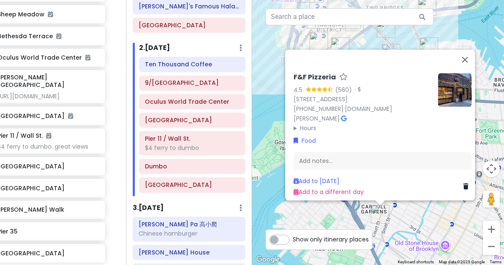
click at [408, 216] on div "F&F Pizzeria 4.5 (560) · 459 Court St, Brooklyn, NY 11231, USA (718) 407-6575 ·…" at bounding box center [378, 132] width 252 height 265
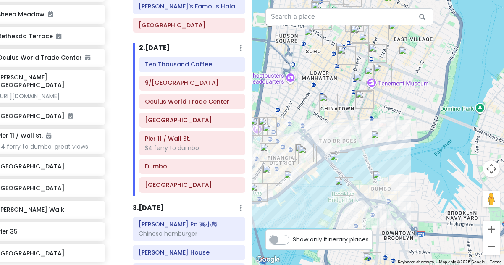
drag, startPoint x: 417, startPoint y: 89, endPoint x: 369, endPoint y: 224, distance: 143.6
click at [369, 224] on div at bounding box center [378, 132] width 252 height 265
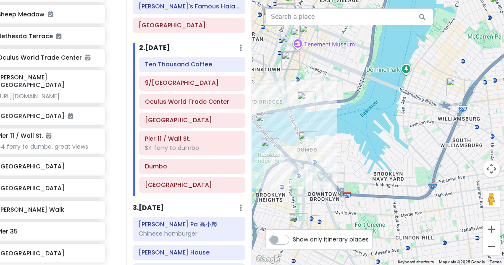
drag, startPoint x: 412, startPoint y: 222, endPoint x: 339, endPoint y: 183, distance: 82.8
click at [339, 183] on div at bounding box center [378, 132] width 252 height 265
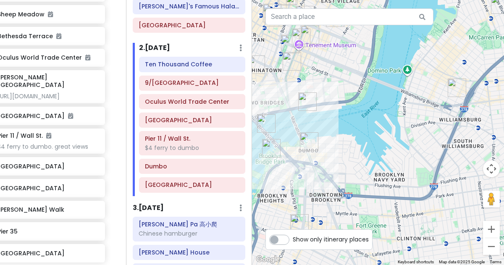
click at [453, 82] on img "L'Industrie Pizzeria" at bounding box center [456, 87] width 25 height 25
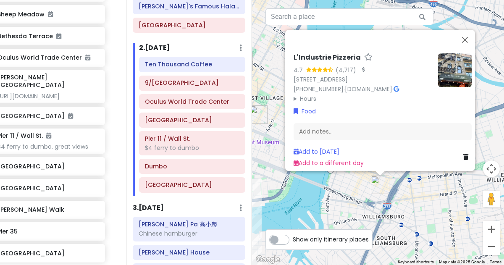
click at [340, 197] on div "L'Industrie Pizzeria 4.7 (4,717) · 254 S 2nd St, Brooklyn, NY 11211, USA (718) …" at bounding box center [378, 132] width 252 height 265
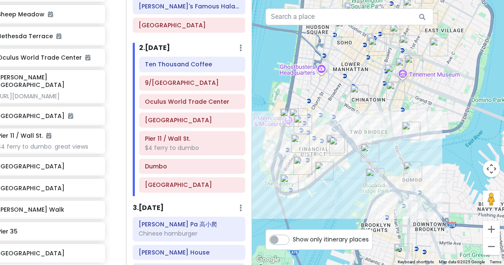
drag, startPoint x: 322, startPoint y: 202, endPoint x: 502, endPoint y: 134, distance: 193.1
click at [502, 134] on div at bounding box center [378, 132] width 252 height 265
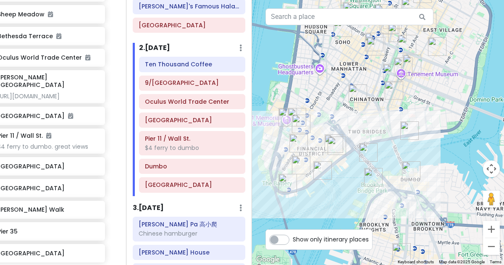
click at [335, 144] on img "Cannon's Walk" at bounding box center [336, 145] width 25 height 25
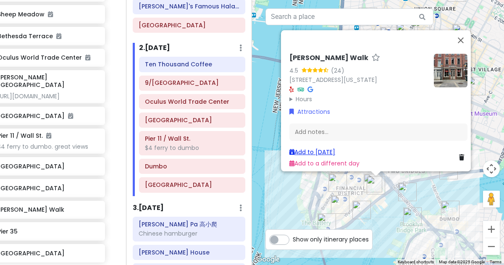
click at [327, 149] on link "Add to Fri 1/16" at bounding box center [312, 152] width 46 height 8
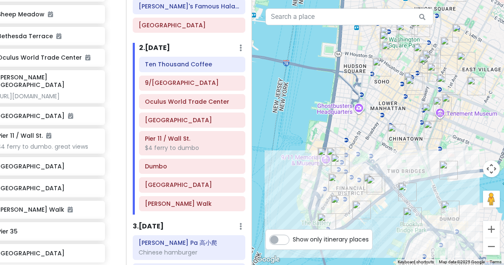
click at [367, 177] on img "Cannon's Walk" at bounding box center [375, 185] width 25 height 25
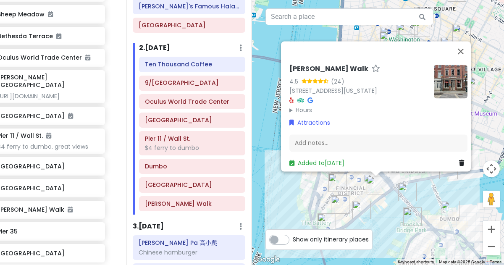
click at [362, 179] on img "South Street Seaport Museum Lighthouse" at bounding box center [372, 182] width 25 height 25
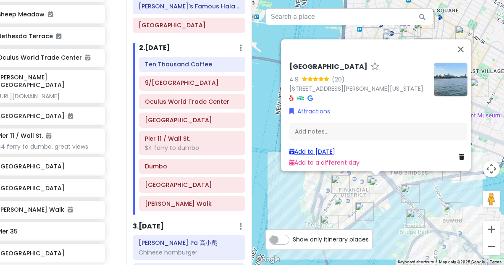
click at [330, 147] on link "Add to Fri 1/16" at bounding box center [312, 151] width 46 height 8
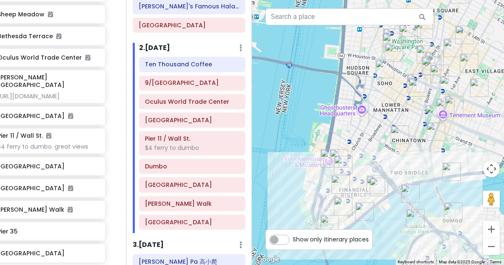
click at [450, 171] on img "Pier 35" at bounding box center [451, 171] width 25 height 25
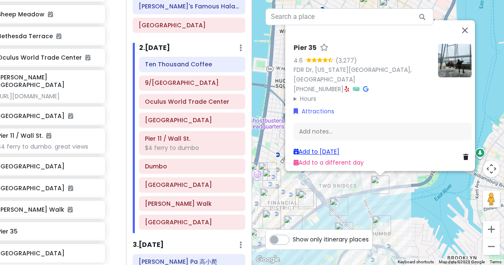
click at [329, 149] on link "Add to Fri 1/16" at bounding box center [317, 151] width 46 height 8
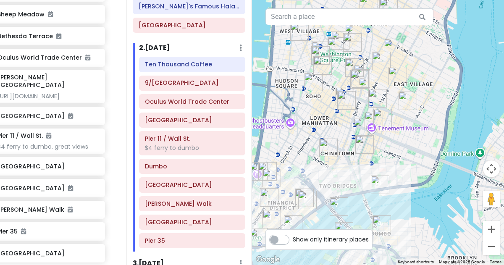
click at [361, 144] on img "Scarr's Pizza" at bounding box center [364, 144] width 25 height 25
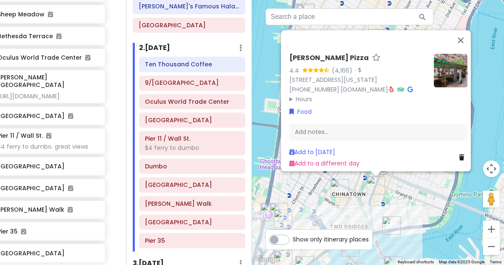
click at [337, 187] on img "Mei Lai Wah" at bounding box center [339, 188] width 25 height 25
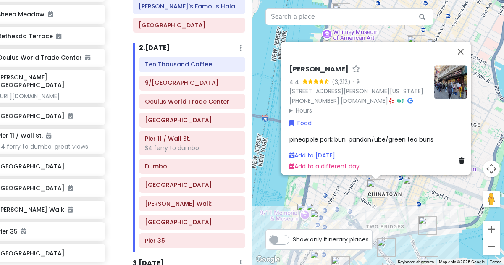
click at [382, 204] on div "Mei Lai Wah 4.4 (3,212) · 41 Mott St, New York, NY 10013, USA (212) 966-7866 · …" at bounding box center [378, 132] width 252 height 265
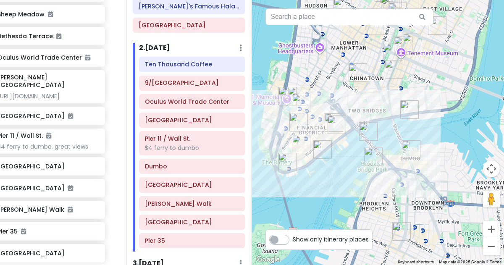
drag, startPoint x: 358, startPoint y: 192, endPoint x: 340, endPoint y: 76, distance: 118.1
click at [340, 76] on div at bounding box center [378, 132] width 252 height 265
click at [204, 79] on h6 "9/[GEOGRAPHIC_DATA]" at bounding box center [192, 83] width 94 height 8
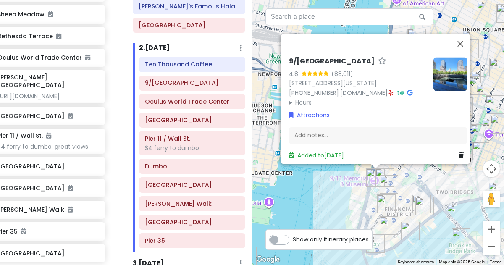
click at [301, 100] on summary "Hours" at bounding box center [358, 102] width 138 height 9
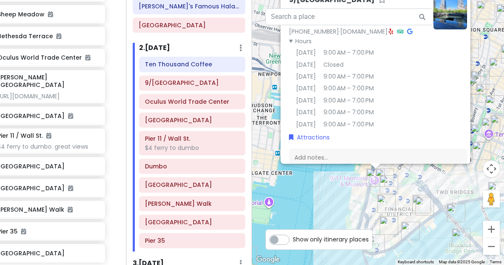
click at [306, 190] on div "9/[GEOGRAPHIC_DATA] 4.8 (88,011) [STREET_ADDRESS][US_STATE] [PHONE_NUMBER] · [D…" at bounding box center [378, 132] width 252 height 265
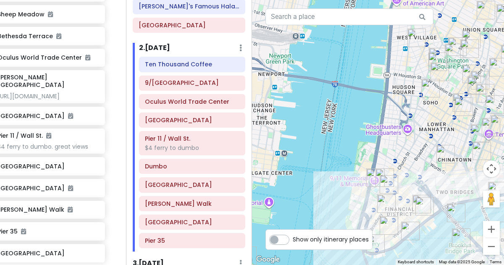
click at [442, 157] on img "Mei Lai Wah" at bounding box center [445, 154] width 25 height 25
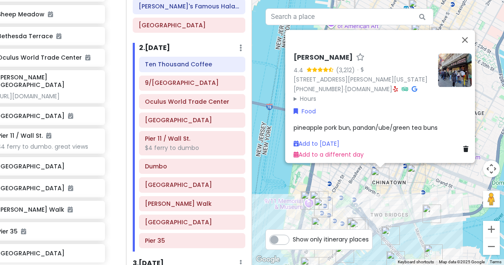
click at [395, 198] on div "Mei Lai Wah 4.4 (3,212) · 41 Mott St, New York, NY 10013, USA (212) 966-7866 · …" at bounding box center [378, 132] width 252 height 265
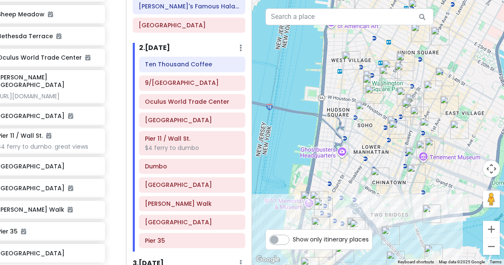
click at [362, 114] on img "Drip Drop Café, coffee shop" at bounding box center [364, 110] width 25 height 25
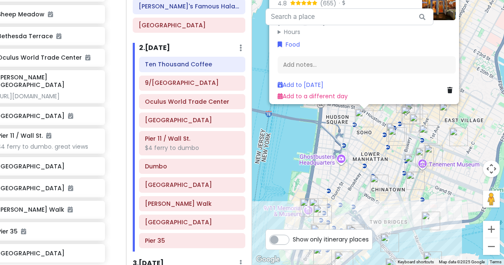
drag, startPoint x: 384, startPoint y: 181, endPoint x: 372, endPoint y: 110, distance: 71.6
click at [372, 110] on img "Drip Drop Café, coffee shop" at bounding box center [363, 117] width 25 height 25
click at [397, 133] on img "FifthSip." at bounding box center [396, 135] width 25 height 25
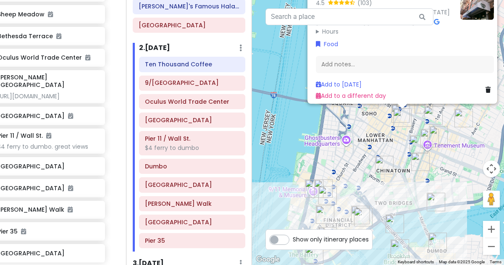
drag, startPoint x: 364, startPoint y: 204, endPoint x: 388, endPoint y: 133, distance: 75.3
click at [388, 133] on div "FifthSip. 4.5 (103) 229 Mott St, New York, NY 10012, USA (917) 388-2855 · fifth…" at bounding box center [378, 132] width 252 height 265
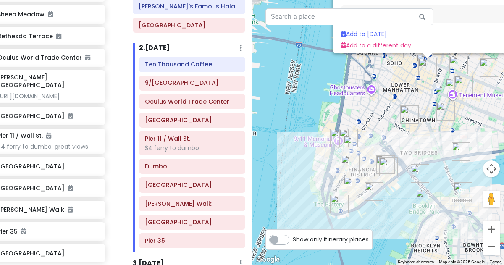
drag, startPoint x: 339, startPoint y: 207, endPoint x: 365, endPoint y: 154, distance: 59.5
click at [365, 154] on img "Mercer Labs" at bounding box center [352, 144] width 25 height 25
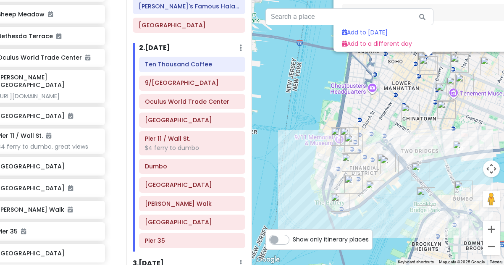
click at [351, 183] on img "Stone Street Historic District" at bounding box center [353, 184] width 25 height 25
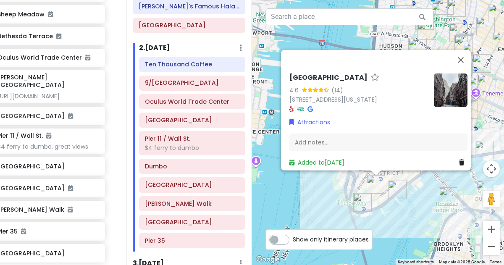
click at [417, 216] on div "[GEOGRAPHIC_DATA] 4.6 (14) [STREET_ADDRESS][US_STATE] Attractions Add notes... …" at bounding box center [378, 132] width 252 height 265
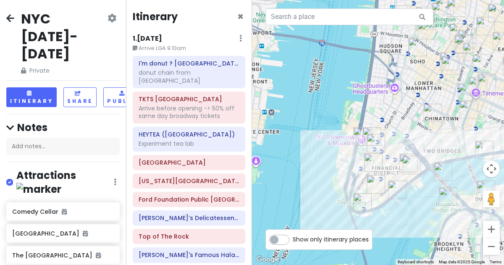
scroll to position [249, 0]
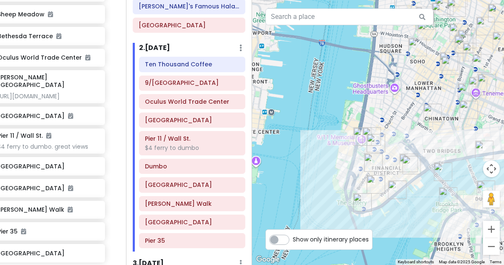
click at [379, 183] on img "Stone Street Historic District" at bounding box center [375, 184] width 25 height 25
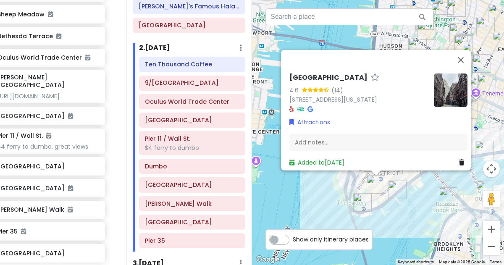
click at [307, 106] on icon at bounding box center [309, 109] width 5 height 6
click at [388, 210] on div "[GEOGRAPHIC_DATA] 4.6 (14) [STREET_ADDRESS][US_STATE] Attractions Add notes... …" at bounding box center [378, 132] width 252 height 265
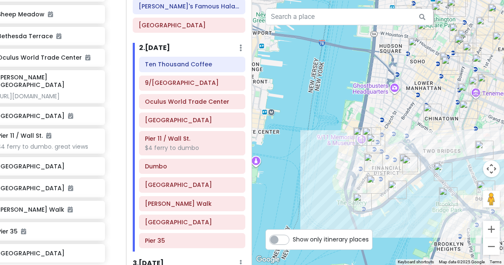
click at [430, 117] on img "Mei Lai Wah" at bounding box center [432, 112] width 25 height 25
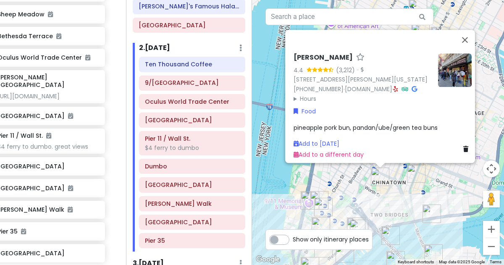
click at [404, 186] on div "[PERSON_NAME] Wah 4.4 (3,212) · [STREET_ADDRESS][PERSON_NAME][US_STATE] [PHONE_…" at bounding box center [378, 132] width 252 height 265
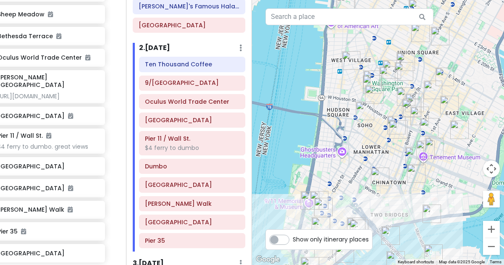
click at [377, 174] on img "Mei Lai Wah" at bounding box center [379, 176] width 25 height 25
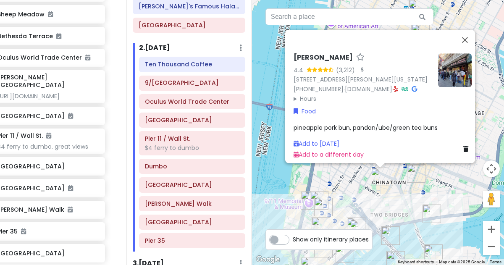
click at [398, 194] on div "[PERSON_NAME] Wah 4.4 (3,212) · [STREET_ADDRESS][PERSON_NAME][US_STATE] [PHONE_…" at bounding box center [378, 132] width 252 height 265
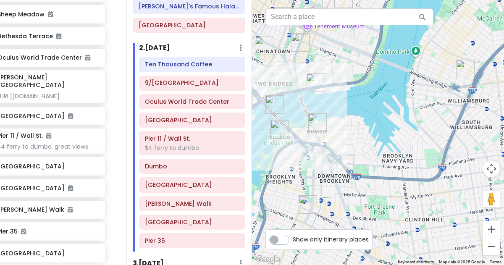
drag, startPoint x: 454, startPoint y: 204, endPoint x: 337, endPoint y: 72, distance: 176.4
click at [337, 72] on div at bounding box center [378, 132] width 252 height 265
click at [307, 210] on img "New York Transit Museum" at bounding box center [307, 204] width 25 height 25
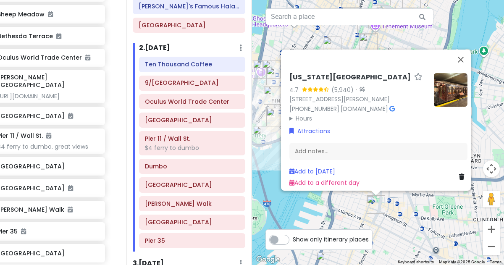
click at [338, 205] on div "[US_STATE][GEOGRAPHIC_DATA] 4.7 (5,940) · [STREET_ADDRESS][PERSON_NAME] [PHONE_…" at bounding box center [378, 132] width 252 height 265
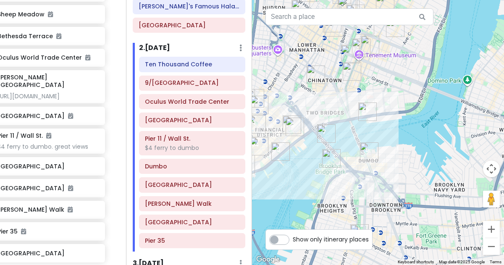
drag, startPoint x: 371, startPoint y: 65, endPoint x: 349, endPoint y: 102, distance: 43.1
click at [349, 102] on div at bounding box center [378, 132] width 252 height 265
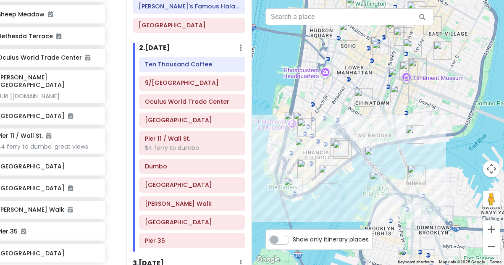
drag, startPoint x: 323, startPoint y: 107, endPoint x: 375, endPoint y: 119, distance: 53.2
click at [375, 119] on div at bounding box center [378, 132] width 252 height 265
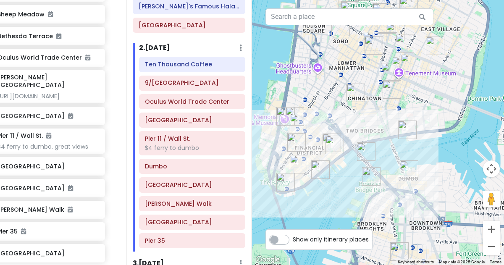
click at [410, 62] on img "Okiboru House of Tsukemen" at bounding box center [400, 65] width 25 height 25
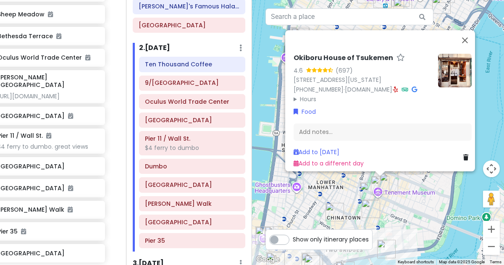
click at [389, 182] on img "Okiboru House of Tsukemen" at bounding box center [379, 185] width 25 height 25
click at [396, 181] on img "Kalye Rivington" at bounding box center [388, 182] width 25 height 25
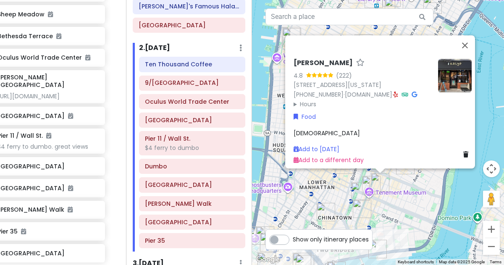
click at [359, 189] on img "The Sandwich Board" at bounding box center [360, 191] width 25 height 25
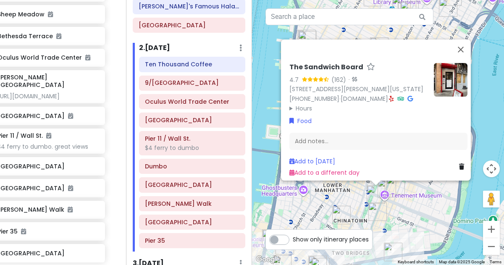
click at [378, 210] on img "Scarr's Pizza" at bounding box center [377, 211] width 25 height 25
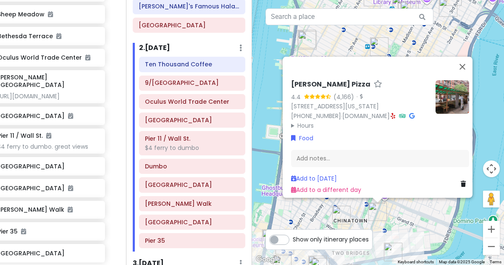
click at [406, 216] on div "Scarr's Pizza 4.4 (4,166) · [STREET_ADDRESS][US_STATE] [PHONE_NUMBER] · [DOMAIN…" at bounding box center [378, 132] width 252 height 265
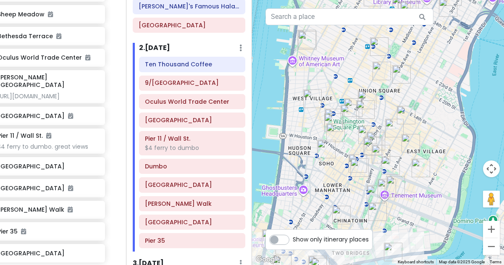
click at [384, 159] on img "Kisa" at bounding box center [390, 165] width 25 height 25
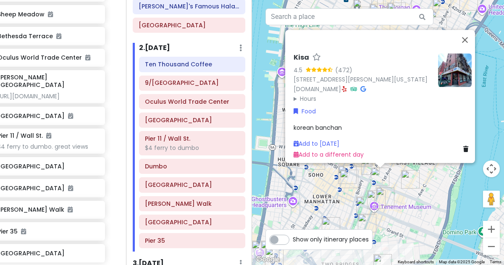
click at [404, 173] on img "Carnitas Ramirez" at bounding box center [410, 179] width 25 height 25
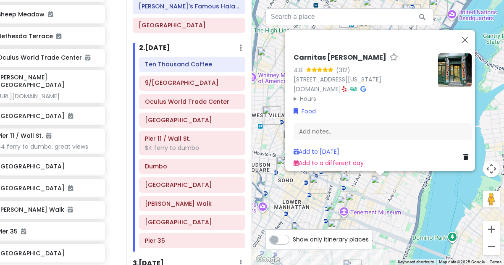
click at [401, 196] on div "Carnitas [PERSON_NAME] 4.8 (312) [STREET_ADDRESS][US_STATE] [DOMAIN_NAME] · Hou…" at bounding box center [378, 132] width 252 height 265
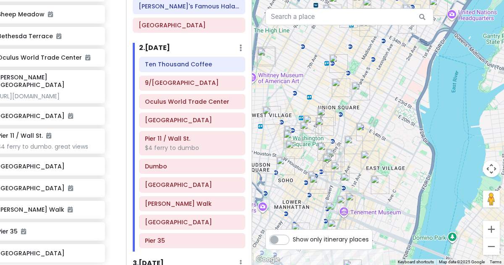
click at [379, 190] on img "Carnitas Ramirez" at bounding box center [379, 184] width 25 height 25
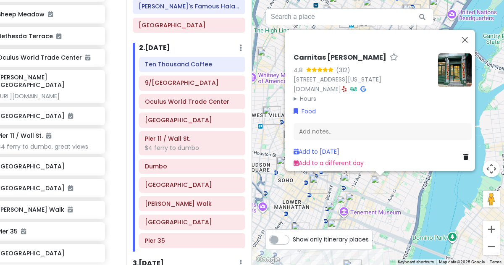
click at [305, 94] on summary "Hours" at bounding box center [363, 98] width 138 height 9
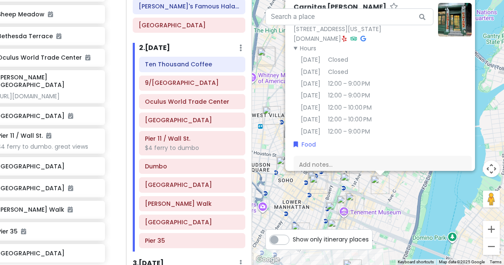
click at [309, 213] on div "Carnitas [PERSON_NAME] 4.8 (312) [STREET_ADDRESS][US_STATE] [DOMAIN_NAME] · Hou…" at bounding box center [378, 132] width 252 height 265
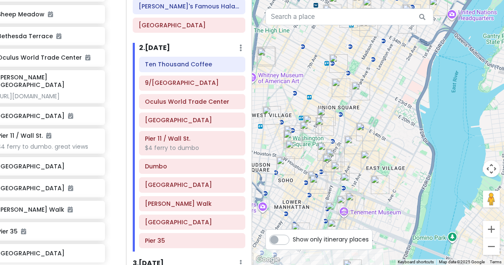
click at [313, 184] on img "FifthSip." at bounding box center [318, 184] width 25 height 25
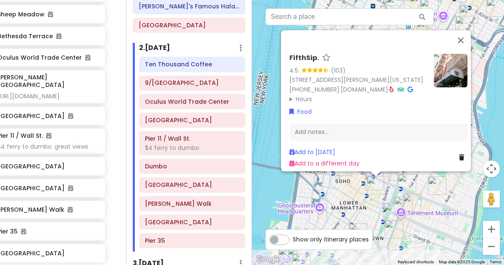
click at [357, 202] on div "FifthSip. 4.5 (103) [STREET_ADDRESS][PERSON_NAME][US_STATE] [PHONE_NUMBER] · [D…" at bounding box center [378, 132] width 252 height 265
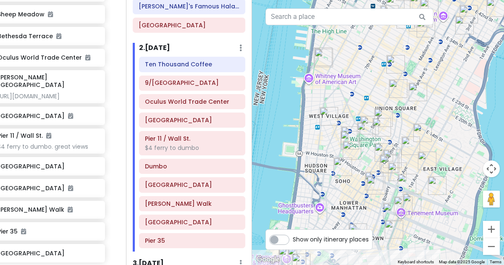
click at [367, 177] on img "FifthSip." at bounding box center [375, 185] width 25 height 25
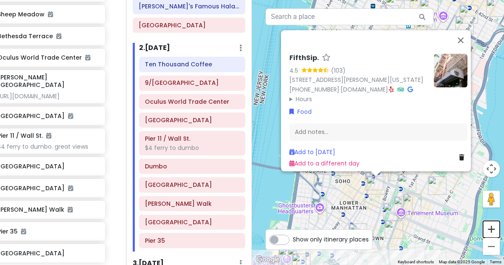
click at [495, 230] on button "Zoom in" at bounding box center [491, 229] width 17 height 17
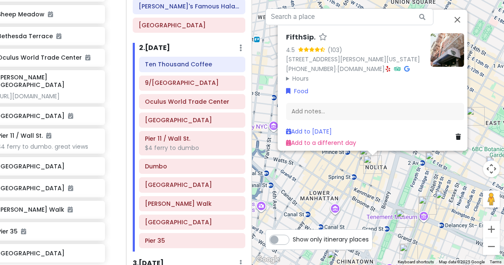
drag, startPoint x: 448, startPoint y: 257, endPoint x: 448, endPoint y: 173, distance: 84.0
click at [448, 173] on div "FifthSip. 4.5 (103) [STREET_ADDRESS][PERSON_NAME][US_STATE] [PHONE_NUMBER] · [D…" at bounding box center [378, 132] width 252 height 265
click at [394, 190] on div "FifthSip. 4.5 (103) [STREET_ADDRESS][PERSON_NAME][US_STATE] [PHONE_NUMBER] · [D…" at bounding box center [378, 132] width 252 height 265
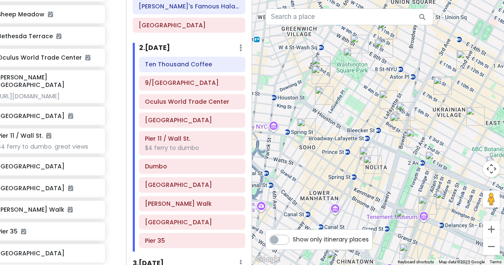
click at [363, 150] on img "7th Street Burger Soho" at bounding box center [368, 156] width 25 height 25
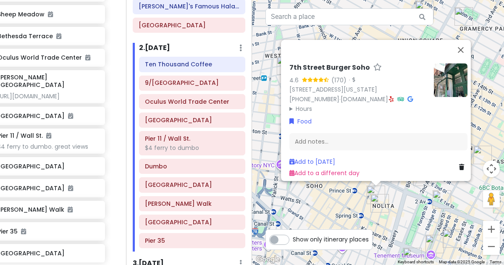
click at [420, 196] on div "7th Street Burger Soho 4.6 (170) · [STREET_ADDRESS][US_STATE] [PHONE_NUMBER] · …" at bounding box center [378, 132] width 252 height 265
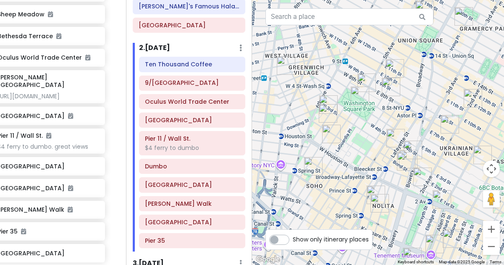
click at [404, 165] on img "Fish Cheeks" at bounding box center [405, 161] width 25 height 25
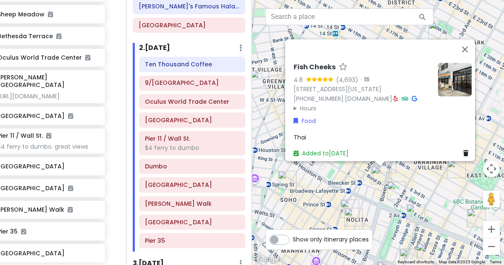
click at [409, 187] on div "Fish Cheeks 4.8 (4,693) · [STREET_ADDRESS][US_STATE] [PHONE_NUMBER] · [DOMAIN_N…" at bounding box center [378, 132] width 252 height 265
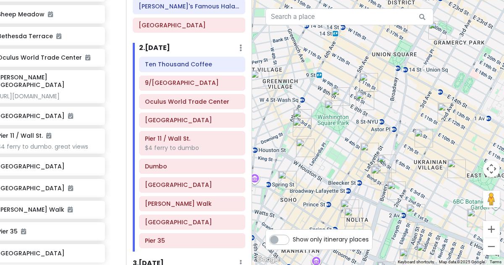
click at [364, 149] on img "Lafayette Grand Café & Bakery" at bounding box center [369, 151] width 25 height 25
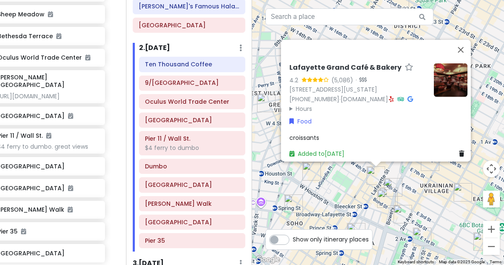
click at [430, 163] on img "Cello's Pizzeria" at bounding box center [429, 161] width 25 height 25
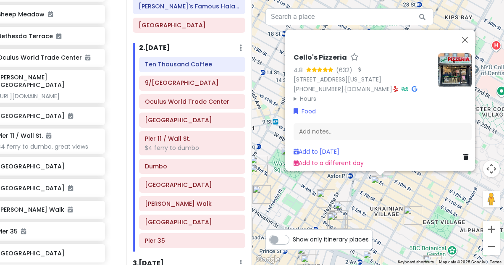
click at [414, 215] on img "Ho Foods" at bounding box center [412, 215] width 25 height 25
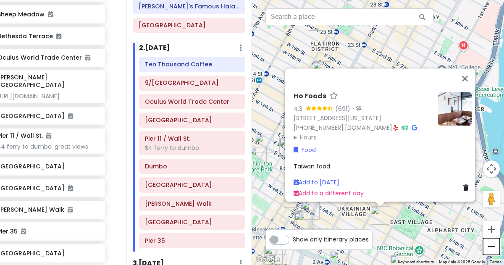
click at [491, 248] on button "Zoom out" at bounding box center [491, 246] width 17 height 17
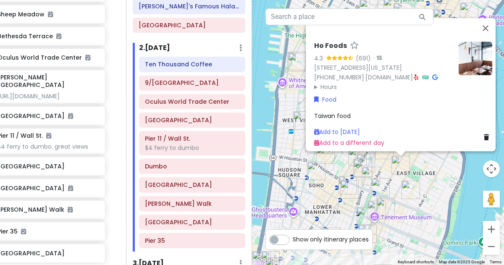
drag, startPoint x: 379, startPoint y: 199, endPoint x: 410, endPoint y: 193, distance: 32.0
click at [410, 193] on img "Carnitas Ramirez" at bounding box center [410, 189] width 25 height 25
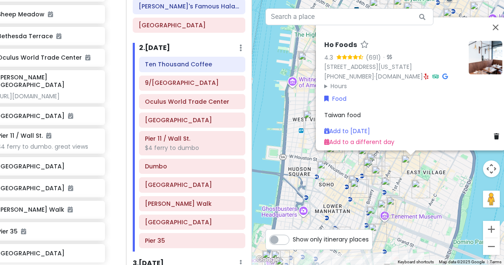
click at [409, 208] on div "To navigate, press the arrow keys. Ho Foods 4.3 (691) · [STREET_ADDRESS][US_STA…" at bounding box center [378, 132] width 252 height 265
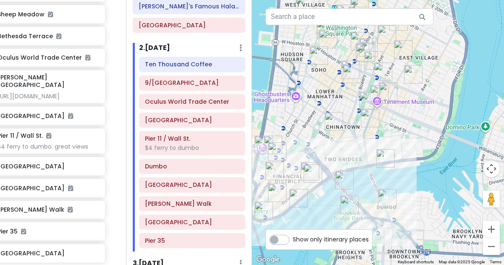
drag, startPoint x: 409, startPoint y: 208, endPoint x: 402, endPoint y: 92, distance: 115.7
click at [402, 92] on div at bounding box center [378, 132] width 252 height 265
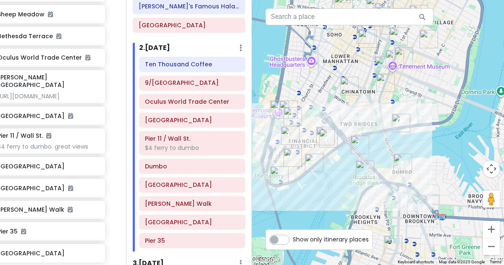
drag, startPoint x: 320, startPoint y: 194, endPoint x: 336, endPoint y: 157, distance: 40.8
click at [336, 157] on div at bounding box center [378, 132] width 252 height 265
click at [312, 159] on img "Pier 11 / Wall St." at bounding box center [314, 162] width 25 height 25
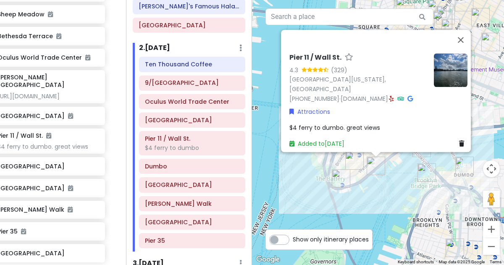
click at [373, 188] on div "Pier 11 / [STREET_ADDRESS][US_STATE] [PHONE_NUMBER] · [DOMAIN_NAME] · Attractio…" at bounding box center [378, 132] width 252 height 265
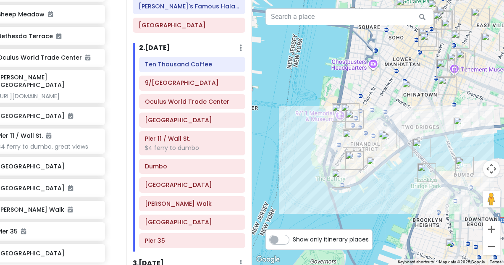
click at [349, 154] on img "Stone Street Historic District" at bounding box center [354, 160] width 25 height 25
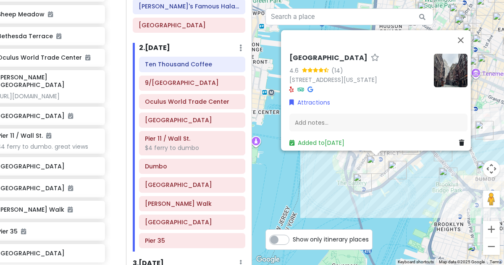
click at [395, 168] on img "Pier 11 / Wall St." at bounding box center [397, 169] width 25 height 25
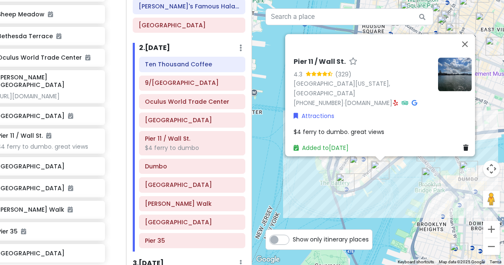
click at [356, 169] on img "Stone Street Historic District" at bounding box center [358, 164] width 25 height 25
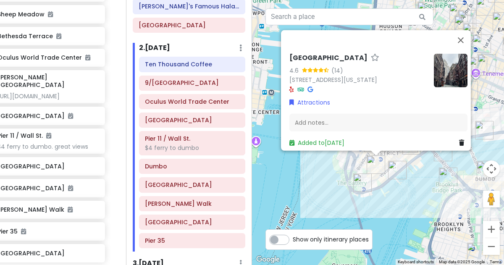
click at [339, 199] on div "[GEOGRAPHIC_DATA] 4.6 (14) [STREET_ADDRESS][US_STATE] Attractions Add notes... …" at bounding box center [378, 132] width 252 height 265
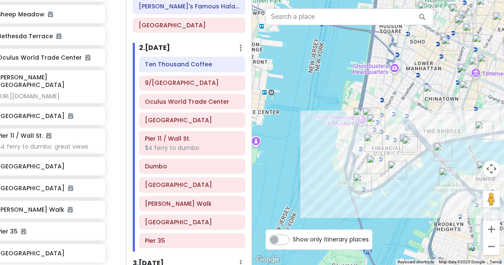
click at [367, 114] on img "Mercer Labs" at bounding box center [375, 123] width 25 height 25
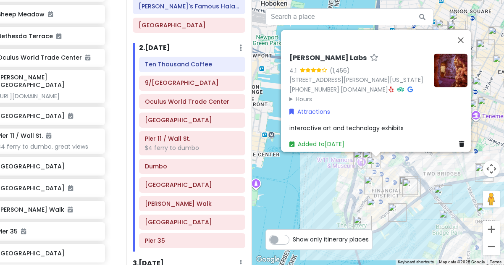
click at [367, 155] on img "Mercer Labs" at bounding box center [375, 165] width 25 height 25
click at [365, 155] on img "Mercer Labs" at bounding box center [375, 165] width 25 height 25
click at [403, 165] on div "To navigate, press the arrow keys. Mercer Labs 4.1 (1,456) 21 Dey St, New York,…" at bounding box center [378, 132] width 252 height 265
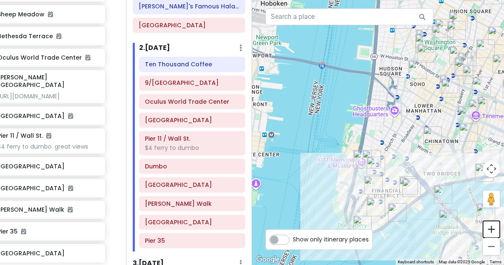
click at [495, 232] on button "Zoom in" at bounding box center [491, 229] width 17 height 17
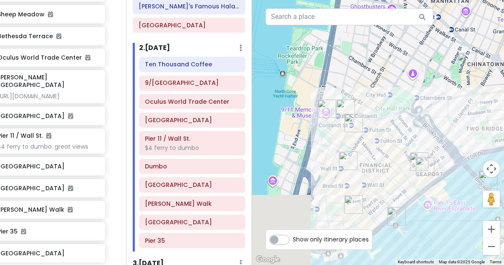
drag, startPoint x: 426, startPoint y: 202, endPoint x: 405, endPoint y: 100, distance: 105.0
click at [405, 100] on div at bounding box center [378, 132] width 252 height 265
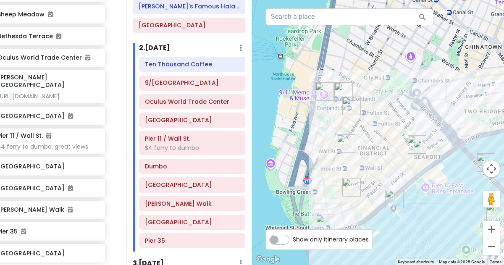
click at [348, 107] on img "Mercer Labs" at bounding box center [351, 105] width 25 height 25
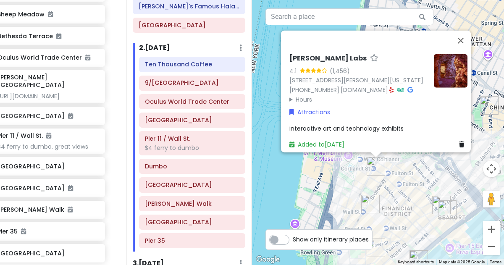
click at [320, 185] on div "Mercer Labs 4.1 (1,456) 21 Dey St, New York, NY 10007, USA (212) 600-9009 · mer…" at bounding box center [378, 132] width 252 height 265
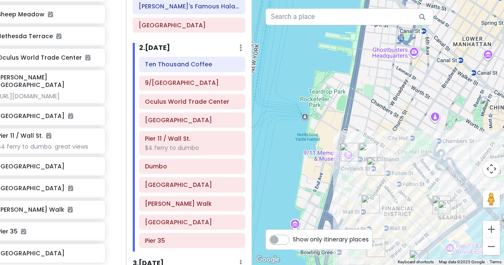
click at [365, 151] on img "Oculus World Trade Center" at bounding box center [367, 151] width 25 height 25
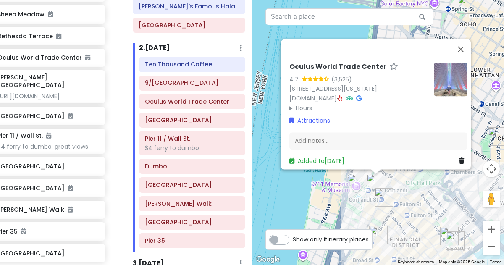
click at [303, 103] on summary "Hours" at bounding box center [358, 107] width 138 height 9
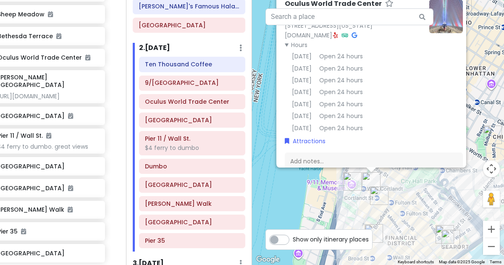
click at [304, 189] on div "Oculus World Trade Center 4.7 (3,525) 185 Greenwich St LL3110, New York, NY 100…" at bounding box center [378, 132] width 252 height 265
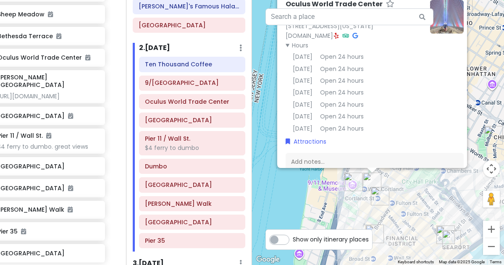
click at [405, 204] on div "Oculus World Trade Center 4.7 (3,525) 185 Greenwich St LL3110, New York, NY 100…" at bounding box center [378, 132] width 252 height 265
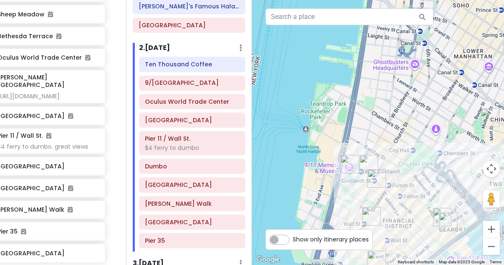
drag, startPoint x: 402, startPoint y: 220, endPoint x: 397, endPoint y: 197, distance: 24.1
click at [397, 197] on div at bounding box center [378, 132] width 252 height 265
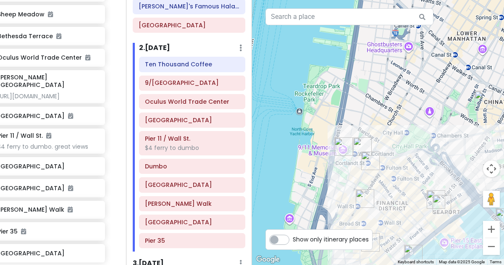
drag, startPoint x: 399, startPoint y: 199, endPoint x: 395, endPoint y: 186, distance: 13.8
click at [395, 186] on div at bounding box center [378, 132] width 252 height 265
click at [361, 200] on img "Ten Thousand Coffee" at bounding box center [364, 198] width 25 height 25
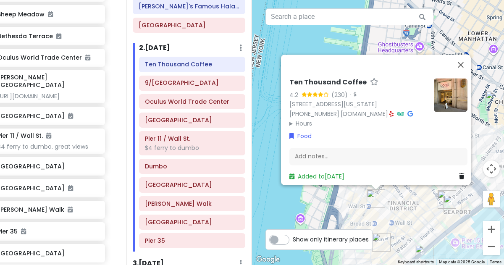
click at [459, 173] on icon at bounding box center [461, 176] width 5 height 6
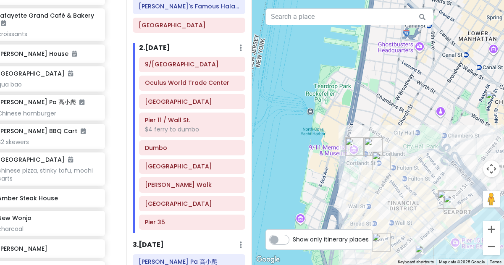
scroll to position [2723, 15]
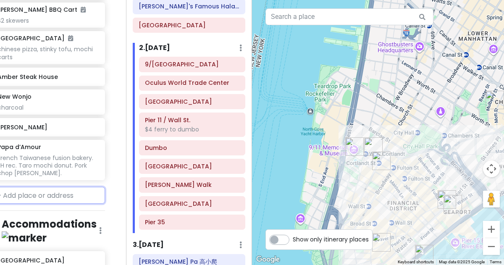
click at [32, 187] on input "text" at bounding box center [48, 195] width 113 height 17
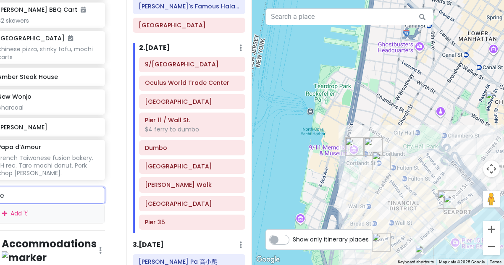
scroll to position [2723, 14]
type input "ten thous"
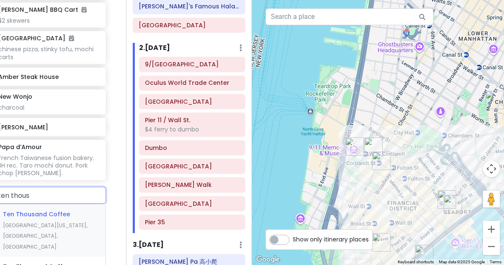
click at [17, 204] on div "Ten Thousand Coffee Wall Street, New York, NY, USA" at bounding box center [49, 230] width 113 height 52
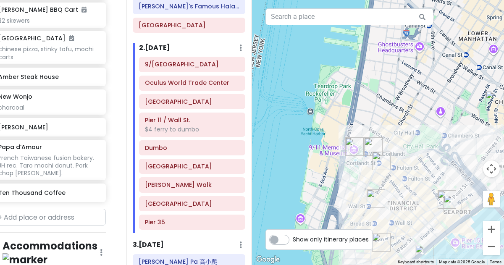
scroll to position [2744, 14]
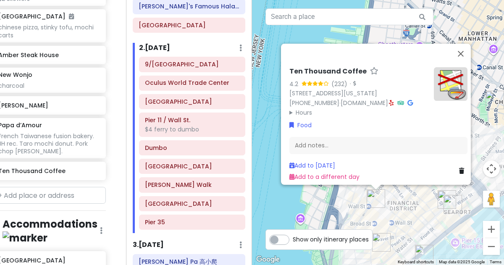
click at [320, 201] on div "Ten Thousand Coffee 4.2 (232) · [STREET_ADDRESS][US_STATE] [PHONE_NUMBER] · [DO…" at bounding box center [378, 132] width 252 height 265
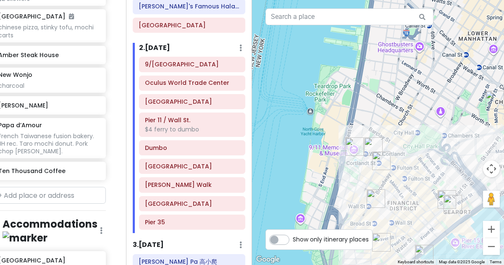
click at [382, 159] on img "Mercer Labs" at bounding box center [381, 160] width 25 height 25
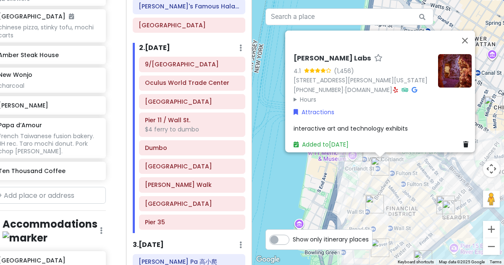
click at [398, 185] on div "Mercer Labs 4.1 (1,456) 21 Dey St, New York, NY 10007, USA (212) 600-9009 · mer…" at bounding box center [378, 132] width 252 height 265
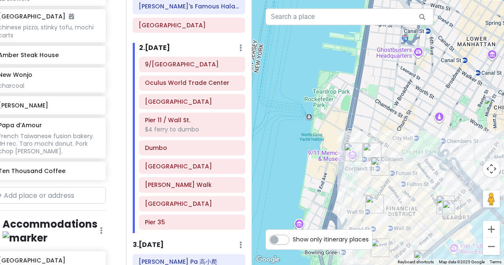
click at [381, 243] on img "Stone Street Historic District" at bounding box center [379, 247] width 25 height 25
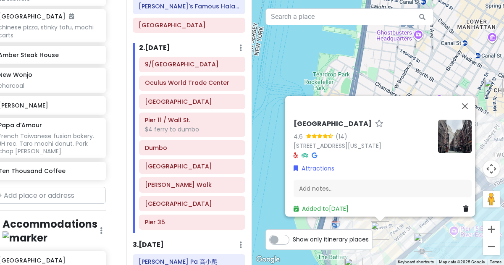
click at [403, 236] on div "[GEOGRAPHIC_DATA] 4.6 (14) [STREET_ADDRESS][US_STATE] Attractions Add notes... …" at bounding box center [378, 132] width 252 height 265
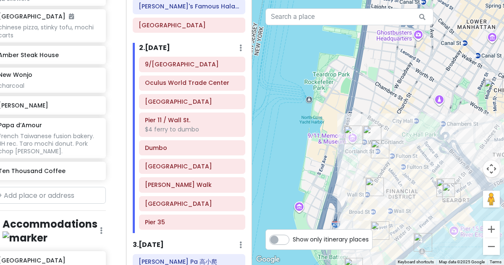
click at [380, 228] on img "Stone Street Historic District" at bounding box center [379, 230] width 25 height 25
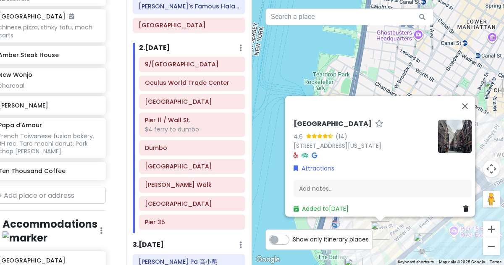
click at [411, 230] on img "Pier 11 / Wall St." at bounding box center [422, 242] width 25 height 25
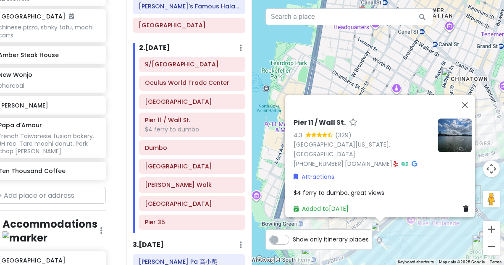
click at [449, 76] on img "Mei Lai Wah" at bounding box center [450, 76] width 25 height 25
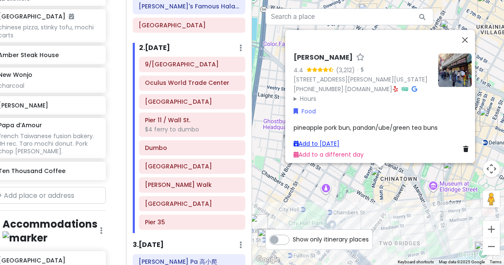
click at [328, 139] on link "Add to Fri 1/16" at bounding box center [317, 143] width 46 height 8
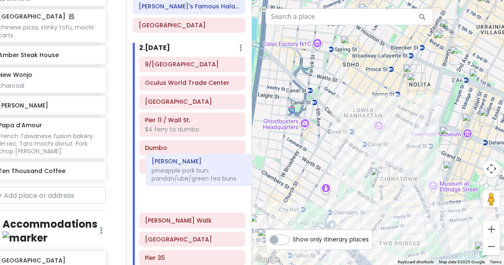
scroll to position [250, 0]
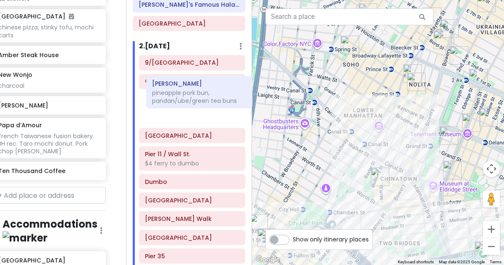
drag, startPoint x: 200, startPoint y: 231, endPoint x: 207, endPoint y: 82, distance: 149.2
click at [207, 82] on div "9/11 Memorial & Museum Oculus World Trade Center Stone Street Historic District…" at bounding box center [192, 161] width 119 height 212
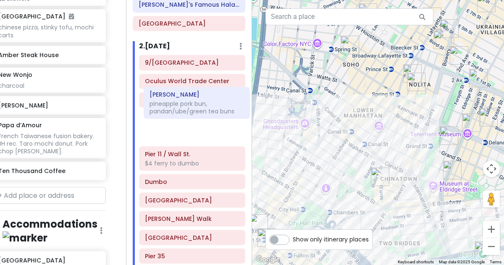
drag, startPoint x: 207, startPoint y: 82, endPoint x: 212, endPoint y: 102, distance: 21.1
click at [212, 102] on div "9/11 Memorial & Museum Mei Lai Wah pineapple pork bun, pandan/ube/green tea bun…" at bounding box center [192, 161] width 119 height 212
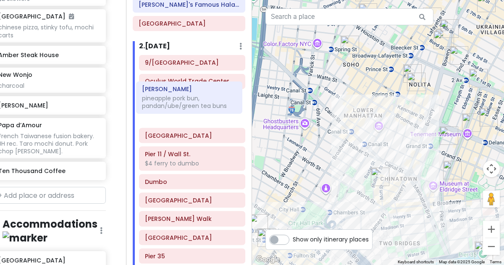
drag, startPoint x: 203, startPoint y: 117, endPoint x: 200, endPoint y: 95, distance: 22.0
click at [200, 95] on div "9/11 Memorial & Museum Oculus World Trade Center Stone Street Historic District…" at bounding box center [192, 161] width 119 height 212
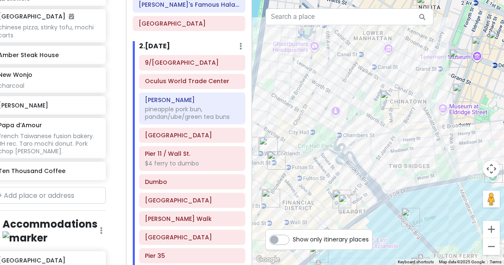
drag, startPoint x: 313, startPoint y: 155, endPoint x: 324, endPoint y: 70, distance: 85.5
click at [324, 70] on div at bounding box center [378, 132] width 252 height 265
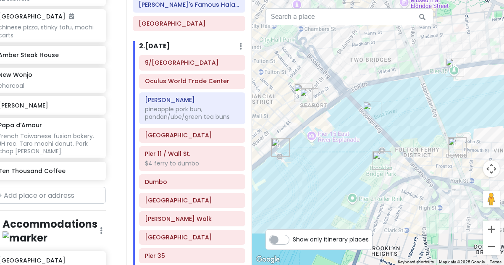
drag, startPoint x: 391, startPoint y: 154, endPoint x: 351, endPoint y: 50, distance: 110.9
click at [351, 50] on div at bounding box center [378, 132] width 252 height 265
click at [457, 147] on img "Dumbo" at bounding box center [456, 146] width 25 height 25
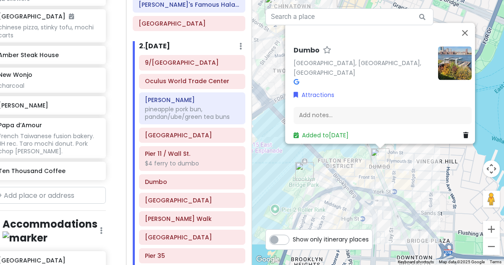
click at [372, 184] on div "Dumbo Dumbo, Brooklyn, NY 11201, USA Attractions Add notes... Added to Fri 1/16" at bounding box center [378, 132] width 252 height 265
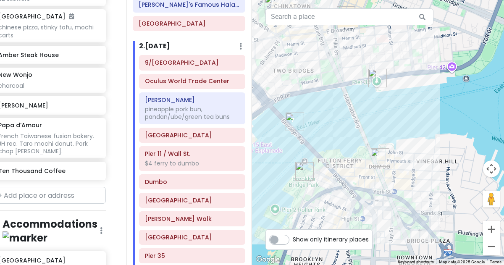
click at [306, 173] on img "Brooklyn Bridge Park" at bounding box center [304, 171] width 25 height 25
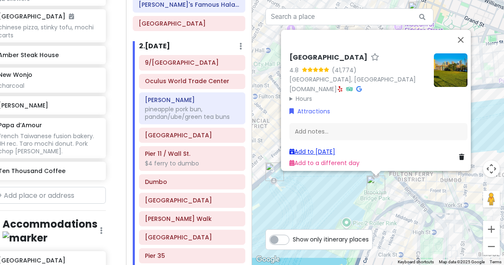
click at [321, 148] on link "Add to Fri 1/16" at bounding box center [312, 151] width 46 height 8
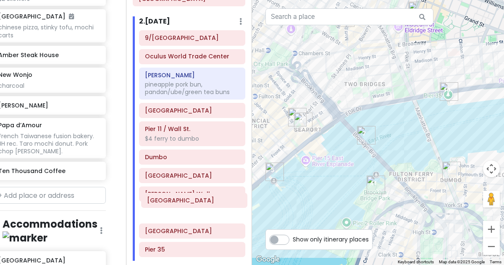
scroll to position [278, 0]
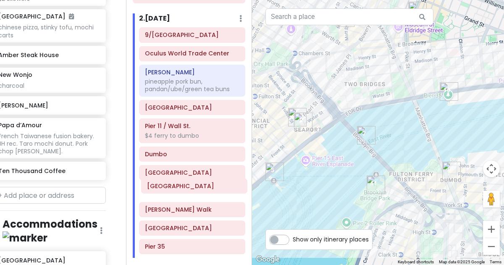
drag, startPoint x: 172, startPoint y: 262, endPoint x: 174, endPoint y: 181, distance: 81.9
click at [174, 181] on div "9/11 Memorial & Museum Oculus World Trade Center Mei Lai Wah pineapple pork bun…" at bounding box center [192, 142] width 119 height 230
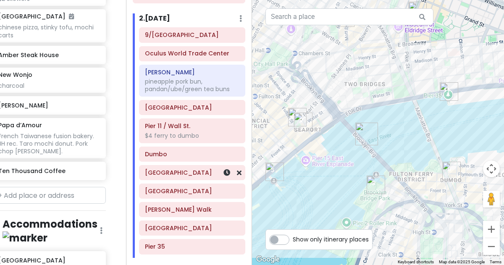
click at [180, 169] on h6 "[GEOGRAPHIC_DATA]" at bounding box center [192, 173] width 94 height 8
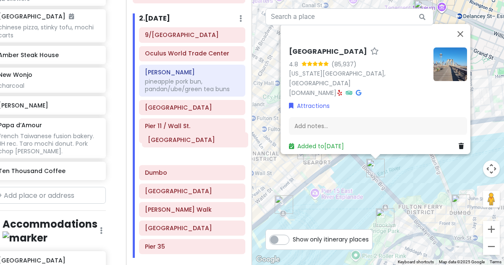
drag, startPoint x: 180, startPoint y: 168, endPoint x: 181, endPoint y: 142, distance: 25.2
click at [181, 142] on div "9/11 Memorial & Museum Oculus World Trade Center Mei Lai Wah pineapple pork bun…" at bounding box center [192, 142] width 119 height 230
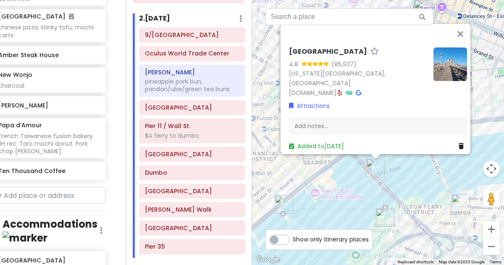
click at [337, 223] on div "Brooklyn Bridge 4.8 (85,937) New York, NY 10038, USA www.nyc.gov · Attractions …" at bounding box center [378, 132] width 252 height 265
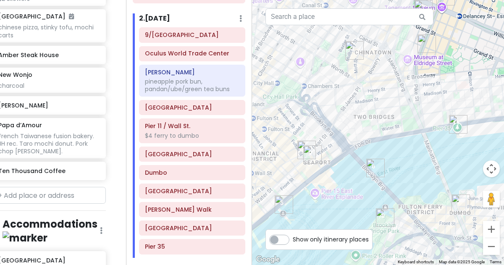
click at [286, 202] on img "Pier 11 / Wall St." at bounding box center [283, 204] width 25 height 25
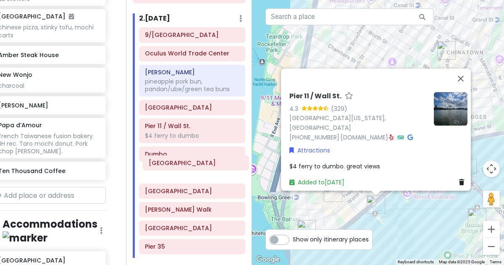
drag, startPoint x: 192, startPoint y: 149, endPoint x: 195, endPoint y: 165, distance: 16.3
click at [195, 165] on div "9/11 Memorial & Museum Oculus World Trade Center Mei Lai Wah pineapple pork bun…" at bounding box center [192, 142] width 119 height 230
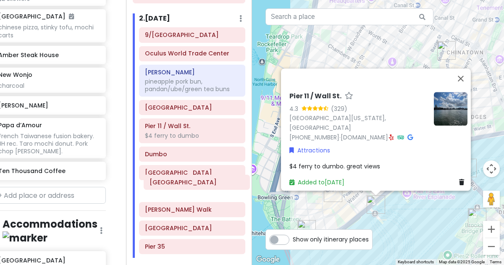
drag, startPoint x: 195, startPoint y: 165, endPoint x: 200, endPoint y: 183, distance: 17.8
click at [200, 183] on div "9/11 Memorial & Museum Oculus World Trade Center Mei Lai Wah pineapple pork bun…" at bounding box center [192, 142] width 119 height 230
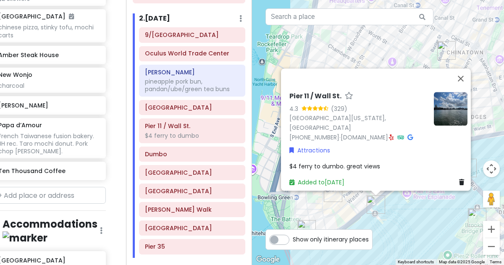
click at [401, 237] on div "Pier 11 / Wall St. 4.3 (329) South St, New York, NY 10005, USA (800) 533-3779 ·…" at bounding box center [378, 132] width 252 height 265
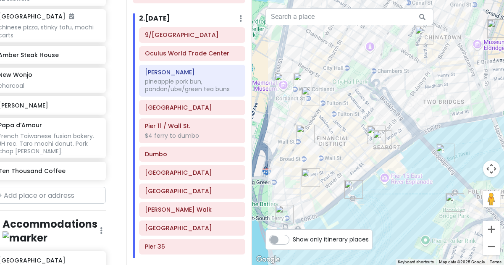
drag, startPoint x: 414, startPoint y: 234, endPoint x: 390, endPoint y: 218, distance: 29.3
click at [390, 218] on div at bounding box center [378, 132] width 252 height 265
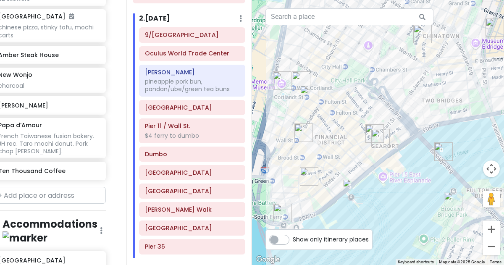
click at [375, 136] on img "Cannon's Walk" at bounding box center [380, 138] width 25 height 25
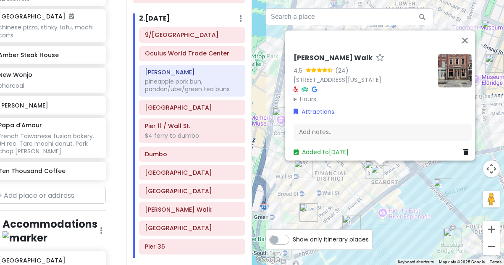
click at [380, 191] on div "Cannon's Walk 4.5 (24) 206 Front St, New York, NY 10038, USA Hours Monday Open …" at bounding box center [378, 132] width 252 height 265
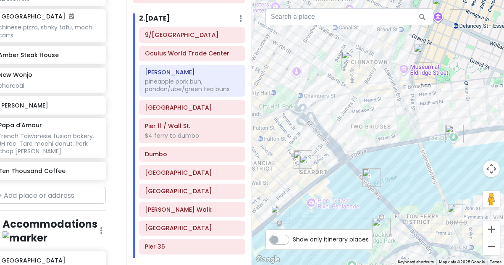
drag, startPoint x: 421, startPoint y: 148, endPoint x: 265, endPoint y: 130, distance: 157.2
click at [265, 130] on div at bounding box center [378, 132] width 252 height 265
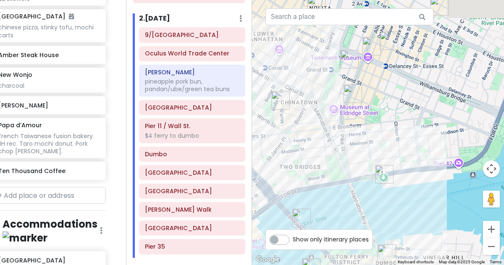
drag, startPoint x: 264, startPoint y: 124, endPoint x: 377, endPoint y: 197, distance: 134.1
click at [377, 197] on div at bounding box center [378, 132] width 252 height 265
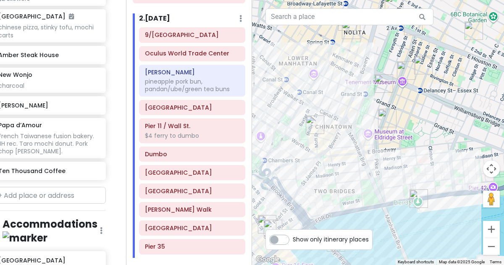
click at [380, 81] on img "The Sandwich Board" at bounding box center [383, 83] width 25 height 25
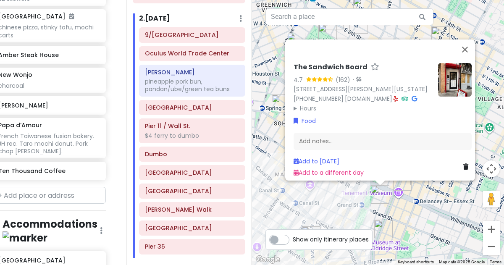
click at [430, 207] on div "The Sandwich Board 4.7 (162) · 115 Eldridge St FRNT A, New York, NY 10002, USA …" at bounding box center [378, 132] width 252 height 265
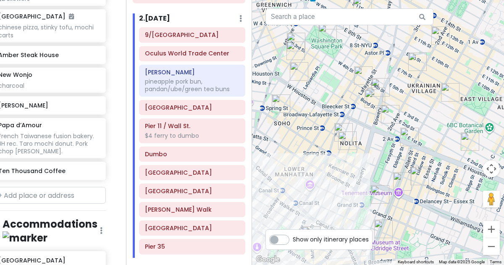
click at [419, 176] on img "Kalye Rivington" at bounding box center [419, 175] width 25 height 25
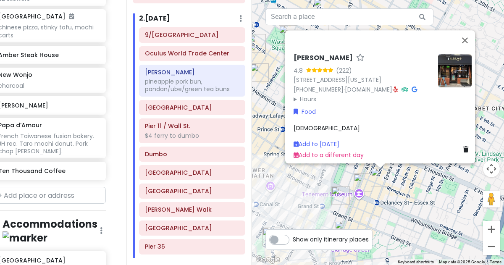
click at [465, 56] on img at bounding box center [455, 71] width 34 height 34
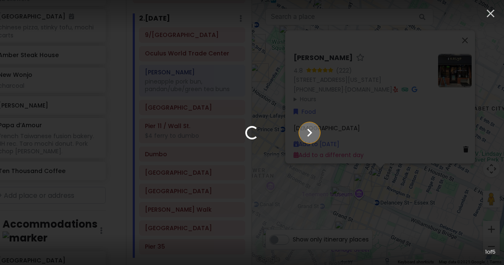
click at [317, 132] on icon "Show slide 2 of 5" at bounding box center [309, 133] width 16 height 20
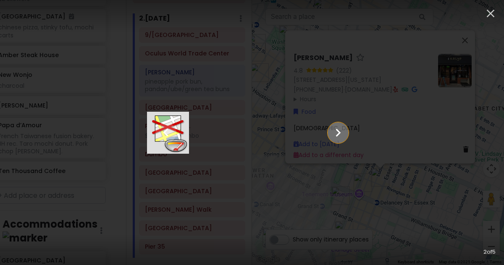
click at [346, 132] on icon "Show slide 3 of 5" at bounding box center [338, 133] width 16 height 20
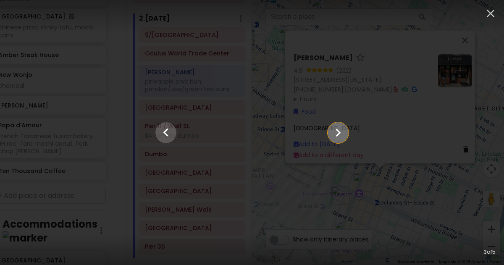
click at [346, 132] on icon "Show slide 4 of 5" at bounding box center [338, 133] width 16 height 20
click at [346, 133] on icon "Show slide 5 of 5" at bounding box center [338, 133] width 16 height 20
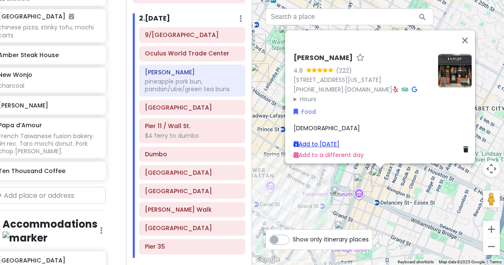
click at [328, 140] on link "Add to Fri 1/16" at bounding box center [317, 144] width 46 height 8
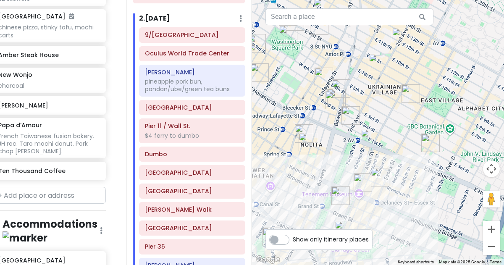
click at [408, 183] on div "To navigate, press the arrow keys." at bounding box center [378, 132] width 252 height 265
click at [357, 181] on img "Okiboru House of Tsukemen" at bounding box center [362, 182] width 25 height 25
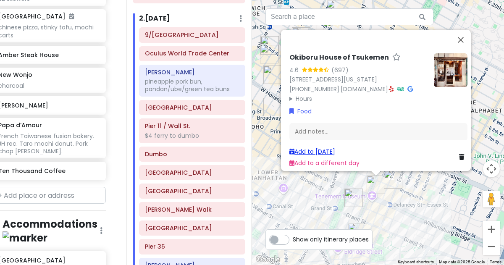
click at [327, 147] on link "Add to Fri 1/16" at bounding box center [312, 151] width 46 height 8
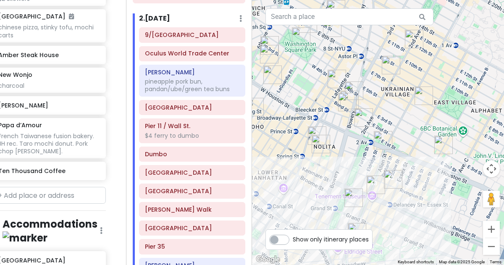
click at [385, 140] on img "Kisa" at bounding box center [382, 140] width 25 height 25
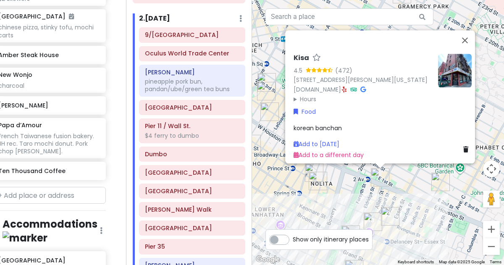
click at [438, 182] on img "Carnitas Ramirez" at bounding box center [440, 181] width 25 height 25
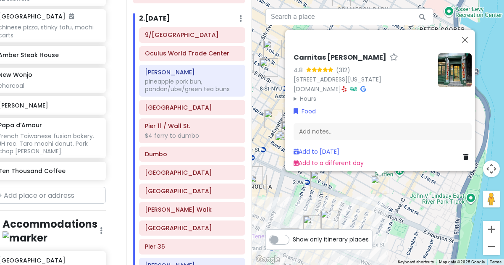
click at [307, 94] on summary "Hours" at bounding box center [363, 98] width 138 height 9
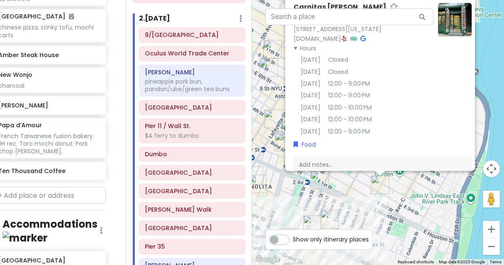
click at [352, 178] on div "Carnitas Ramirez 4.8 (312) 210 E 3rd St, New York, NY 10009, USA www.carnitasra…" at bounding box center [378, 132] width 252 height 265
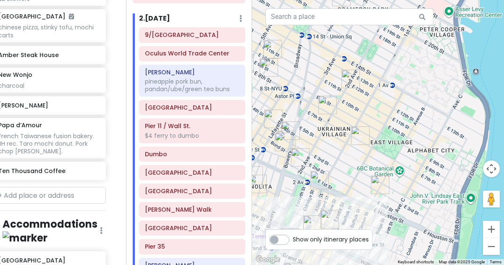
click at [333, 224] on img "Kalye Rivington" at bounding box center [329, 219] width 25 height 25
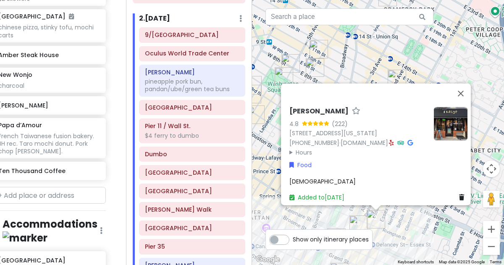
click at [306, 147] on summary "Hours" at bounding box center [358, 151] width 138 height 9
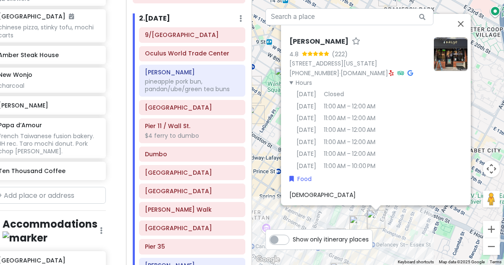
click at [356, 219] on img "Okiboru House of Tsukemen" at bounding box center [358, 224] width 25 height 25
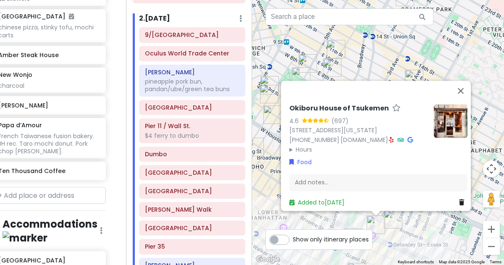
click at [301, 145] on summary "Hours" at bounding box center [358, 149] width 138 height 9
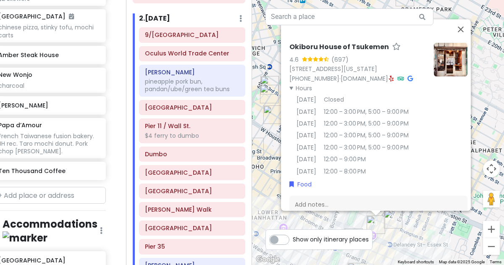
click at [345, 220] on div "Okiboru House of Tsukemen 4.6 (697) 117 Orchard St, New York, NY 10002, USA (91…" at bounding box center [378, 132] width 252 height 265
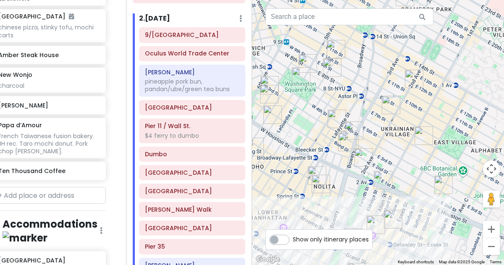
click at [367, 156] on img "Win Son Bakery" at bounding box center [363, 157] width 25 height 25
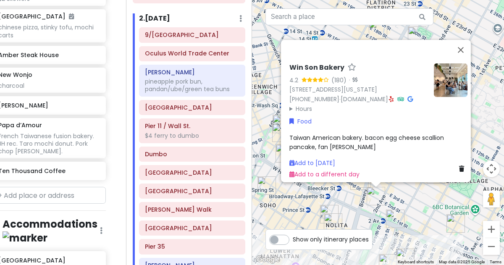
click at [401, 208] on img "Kisa" at bounding box center [395, 218] width 25 height 25
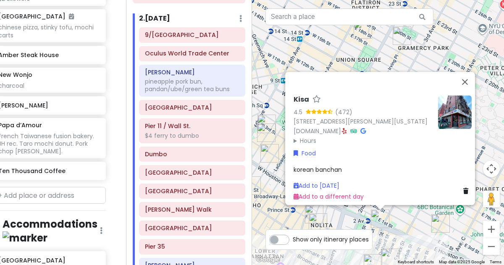
click at [404, 219] on div "Kisa 4.5 (472) 205 Allen St, New York, NY 10002, USA www.kisaus.com · Hours Mon…" at bounding box center [378, 132] width 252 height 265
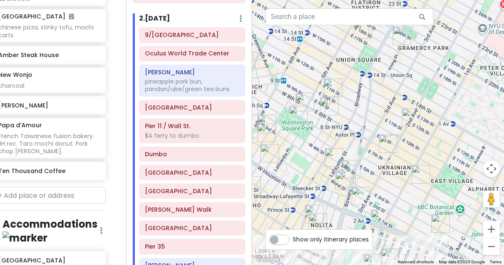
click at [415, 178] on img "Ho Foods" at bounding box center [420, 174] width 25 height 25
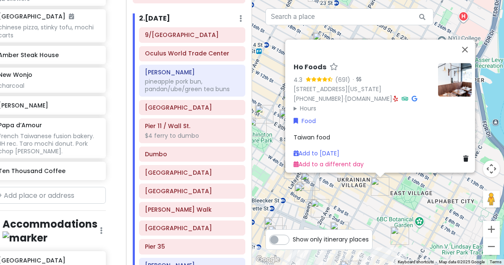
click at [388, 208] on div "Ho Foods 4.3 (691) · 110 E 7th St, New York, NY 10009, USA (347) 788-0682 · www…" at bounding box center [378, 132] width 252 height 265
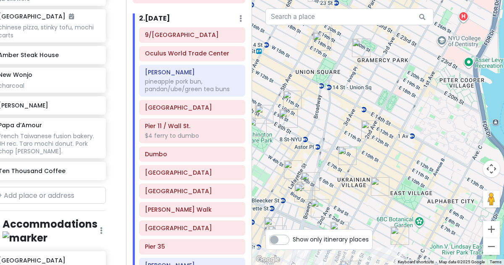
click at [343, 155] on img "Cello's Pizzeria" at bounding box center [347, 155] width 25 height 25
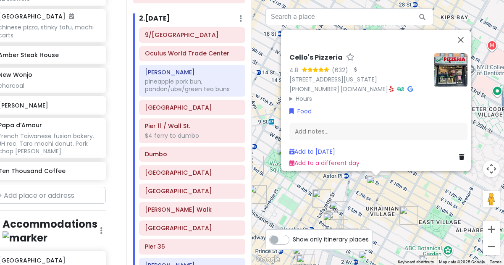
click at [395, 188] on div "Cello's Pizzeria 4.8 (632) · 36 St Marks Pl, New York, NY 10003, USA (917) 475-…" at bounding box center [378, 132] width 252 height 265
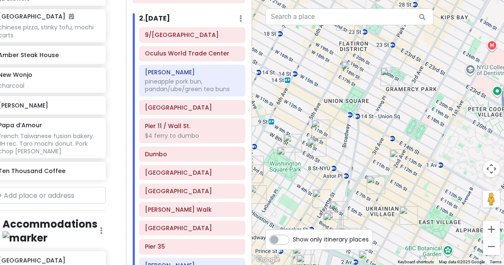
click at [396, 168] on img "Tompkins Square Bagels" at bounding box center [398, 158] width 25 height 25
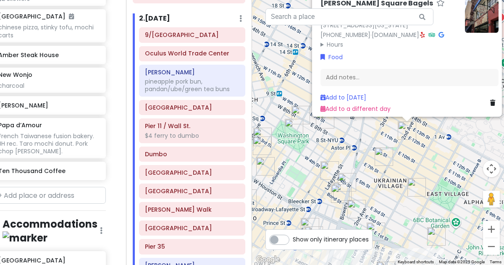
drag, startPoint x: 364, startPoint y: 194, endPoint x: 391, endPoint y: 129, distance: 70.6
click at [391, 129] on div "Tompkins Square Bagels 4.5 (933) · 184 2nd Ave, New York, NY 10003, USA (917) 4…" at bounding box center [378, 132] width 252 height 265
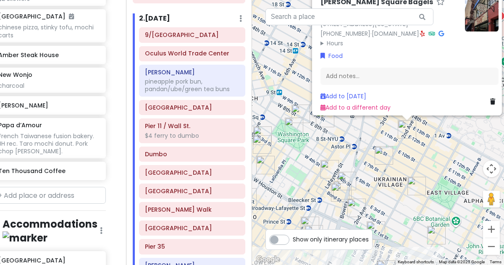
click at [333, 162] on img "Lafayette Grand Café & Bakery" at bounding box center [329, 169] width 25 height 25
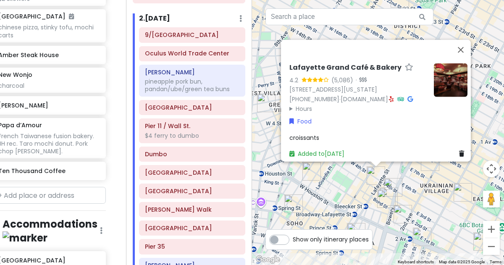
click at [350, 197] on div "Lafayette Grand Café & Bakery 4.2 (5,086) · 380 Lafayette St, New York, NY 1000…" at bounding box center [378, 132] width 252 height 265
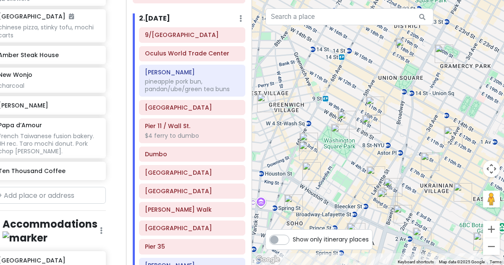
click at [386, 194] on img "Fish Cheeks" at bounding box center [386, 198] width 25 height 25
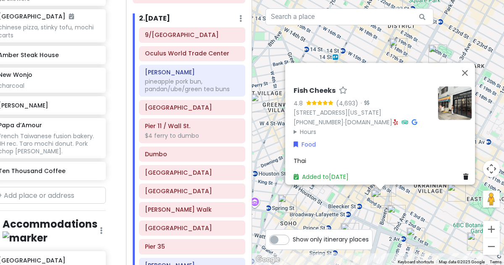
click at [400, 194] on div "Fish Cheeks 4.8 (4,693) · 55 Bond St, New York, NY 10012, USA (212) 677-2223 · …" at bounding box center [378, 132] width 252 height 265
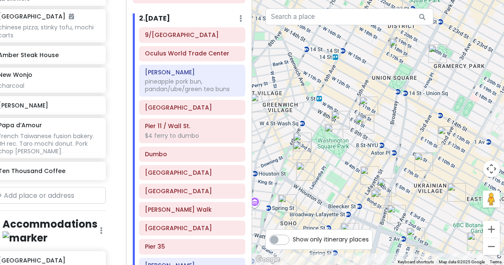
click at [365, 175] on img "Lafayette Grand Café & Bakery" at bounding box center [369, 175] width 25 height 25
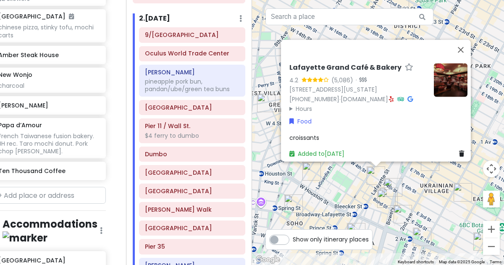
click at [306, 104] on summary "Hours" at bounding box center [358, 108] width 138 height 9
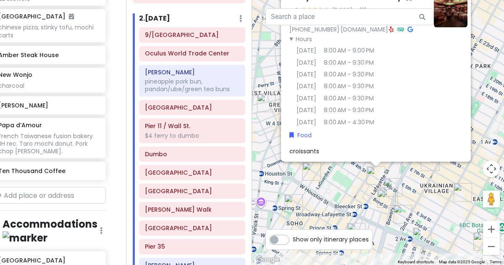
click at [333, 167] on div "Lafayette Grand Café & Bakery 4.2 (5,086) · 380 Lafayette St, New York, NY 1000…" at bounding box center [378, 132] width 252 height 265
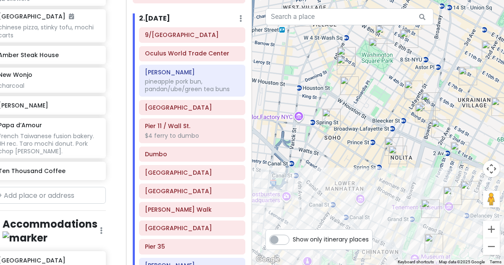
drag, startPoint x: 330, startPoint y: 190, endPoint x: 396, endPoint y: 41, distance: 163.3
click at [396, 41] on div at bounding box center [378, 132] width 252 height 265
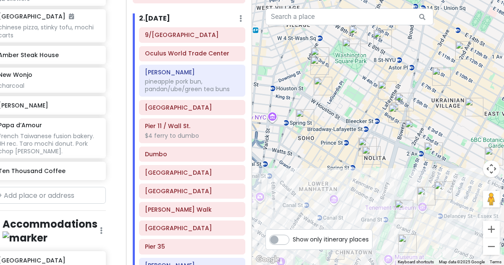
drag, startPoint x: 398, startPoint y: 56, endPoint x: 340, endPoint y: 124, distance: 89.9
click at [340, 124] on div at bounding box center [378, 132] width 252 height 265
click at [302, 123] on img "Drip Drop Café, coffee shop" at bounding box center [304, 117] width 25 height 25
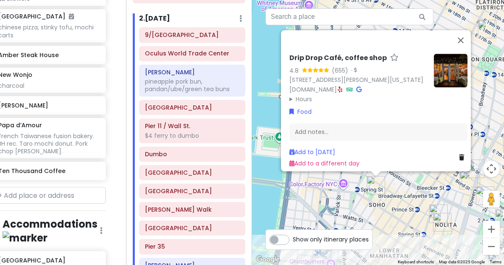
click at [380, 189] on img "Drip Drop Café, coffee shop" at bounding box center [375, 185] width 25 height 25
click at [394, 181] on div "To navigate, press the arrow keys. Drip Drop Café, coffee shop 4.8 (655) · 98 T…" at bounding box center [378, 132] width 252 height 265
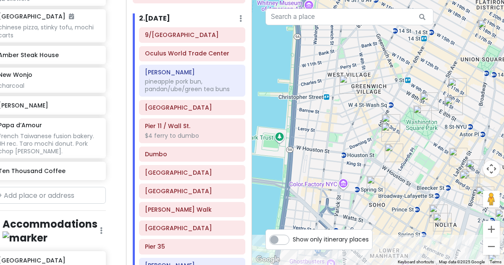
click at [390, 156] on img "Popup Bagels" at bounding box center [393, 152] width 25 height 25
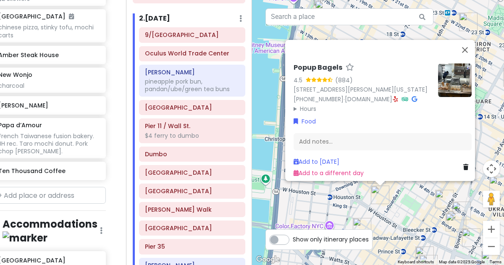
click at [399, 199] on div "Popup Bagels 4.5 (884) 177 Thompson St, New York, NY 10012, USA (203) 297-8819 …" at bounding box center [378, 132] width 252 height 265
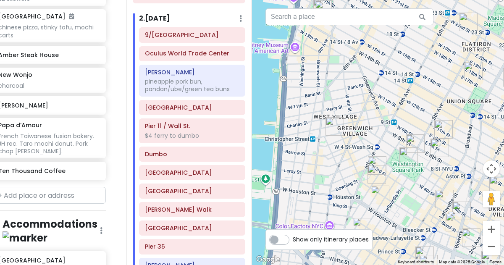
click at [375, 174] on img "7th Street Burger West Village" at bounding box center [376, 174] width 25 height 25
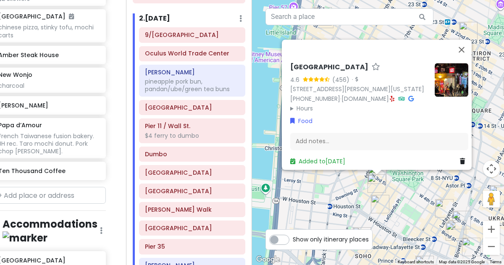
click at [348, 189] on div "7th Street Burger West Village 4.6 (456) · 110 MacDougal St, New York, NY 10012…" at bounding box center [378, 132] width 252 height 265
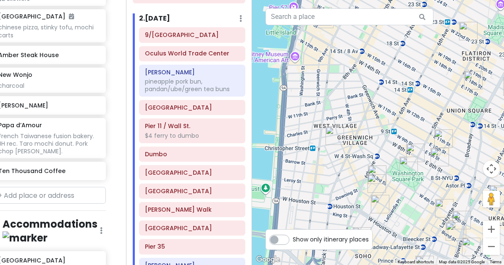
click at [330, 143] on img "L’industrie Pizzeria West Village" at bounding box center [334, 135] width 25 height 25
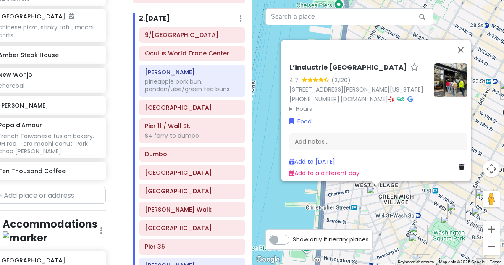
click at [361, 221] on div "L’industrie Pizzeria West Village 4.7 (2,120) 104 Christopher St, New York, NY …" at bounding box center [378, 132] width 252 height 265
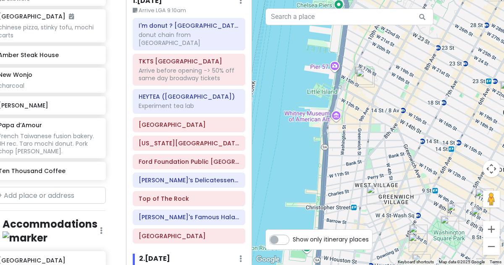
scroll to position [38, 0]
click at [202, 195] on h6 "Top of The Rock" at bounding box center [189, 199] width 101 height 8
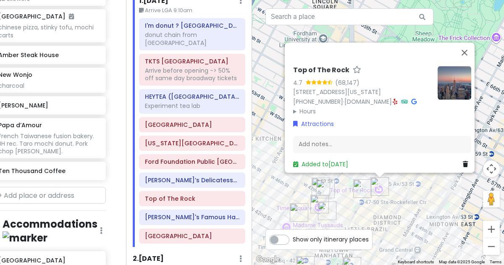
click at [422, 192] on div "Top of The Rock 4.7 (68,147) 30 Rockefeller Plaza, New York, NY 10112, USA (212…" at bounding box center [378, 132] width 252 height 265
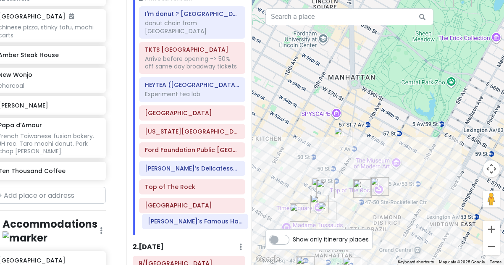
drag, startPoint x: 207, startPoint y: 208, endPoint x: 210, endPoint y: 219, distance: 11.2
click at [210, 219] on div "I'm donut ? times square donut chain from Japan TKTS Times Square Arrive before…" at bounding box center [192, 120] width 119 height 229
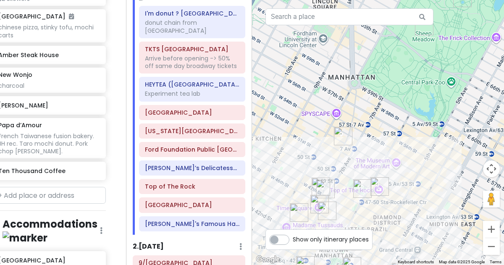
click at [202, 208] on div "I'm donut ? times square donut chain from Japan TKTS Times Square Arrive before…" at bounding box center [192, 120] width 119 height 229
click at [173, 55] on div "Arrive before opening -> 50% off same day broadway tickets" at bounding box center [192, 62] width 94 height 15
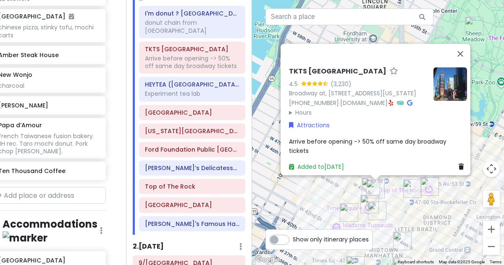
click at [350, 215] on img "LOS TACOS No.1" at bounding box center [348, 212] width 25 height 25
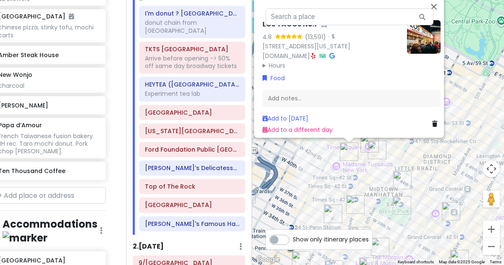
drag, startPoint x: 361, startPoint y: 213, endPoint x: 333, endPoint y: 151, distance: 68.2
click at [333, 151] on div "LOS TACOS No.1 4.8 (13,591) · 229 W 43rd St, New York, NY 10036, USA www.lostac…" at bounding box center [378, 132] width 252 height 265
click at [375, 148] on img "I'm donut ? times square" at bounding box center [376, 149] width 25 height 25
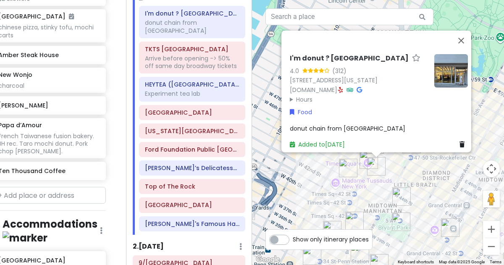
click at [364, 157] on img "I'm donut ? times square" at bounding box center [376, 166] width 25 height 25
click at [359, 159] on img "LOS TACOS No.1" at bounding box center [347, 167] width 25 height 25
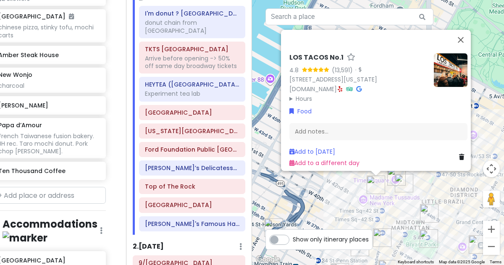
click at [391, 176] on img "I'm donut ? times square" at bounding box center [403, 182] width 25 height 25
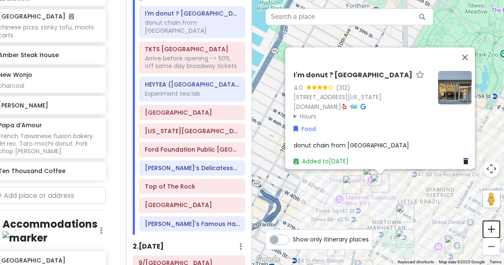
click at [495, 233] on button "Zoom in" at bounding box center [491, 229] width 17 height 17
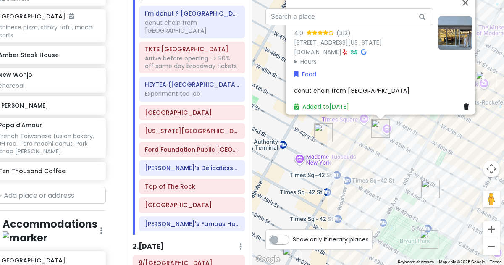
drag, startPoint x: 441, startPoint y: 237, endPoint x: 440, endPoint y: 114, distance: 123.0
click at [440, 114] on div "I'm donut ? times square 4.0 (312) [STREET_ADDRESS][US_STATE] [DOMAIN_NAME] · H…" at bounding box center [378, 132] width 252 height 265
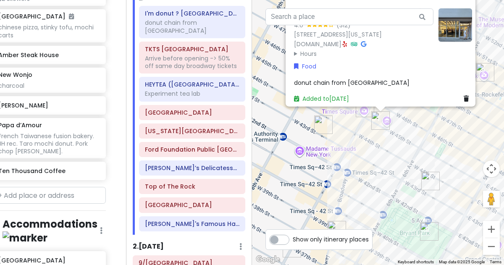
click at [445, 134] on div "I'm donut ? times square 4.0 (312) [STREET_ADDRESS][US_STATE] [DOMAIN_NAME] · H…" at bounding box center [378, 132] width 252 height 265
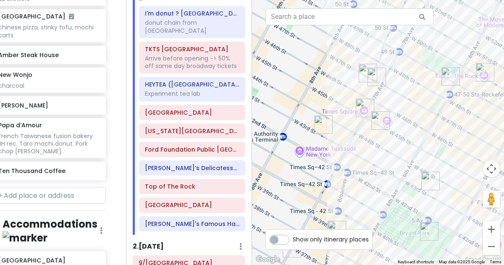
click at [361, 106] on img "Times Square" at bounding box center [364, 107] width 25 height 25
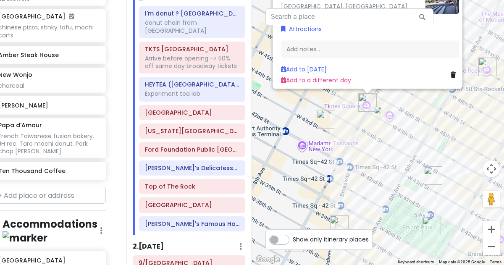
drag, startPoint x: 388, startPoint y: 221, endPoint x: 378, endPoint y: 126, distance: 95.8
click at [378, 126] on div "Times Square 4.7 (227,271) Manhattan, NY 10036, USA www.timessquarenyc.org · At…" at bounding box center [378, 132] width 252 height 265
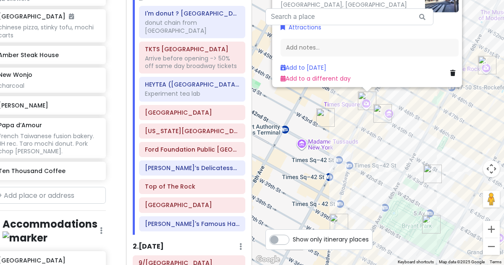
click at [427, 176] on img "Don Don Korean BBQ" at bounding box center [432, 173] width 25 height 25
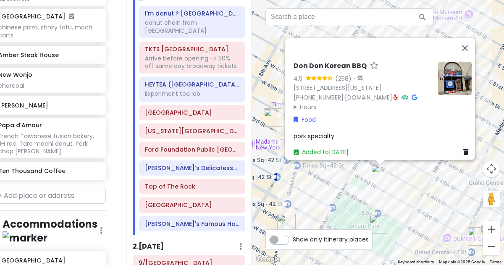
click at [409, 194] on div "Don Don Korean BBQ 4.5 (258) · 37 W 43rd St, New York, NY 10036, USA (646) 864-…" at bounding box center [378, 132] width 252 height 265
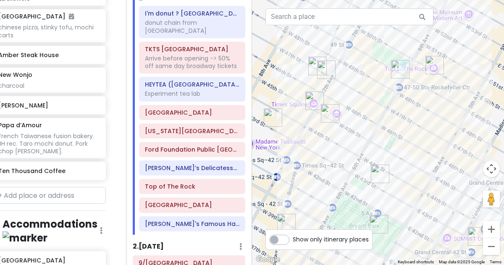
click at [287, 217] on img "Ten Thousand Coffee" at bounding box center [286, 222] width 25 height 25
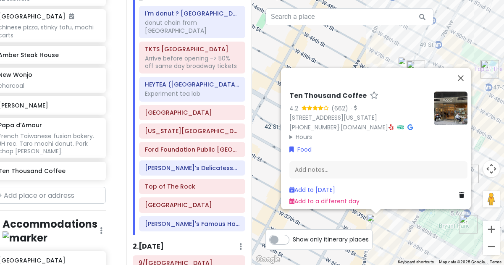
click at [325, 220] on div "Ten Thousand Coffee 4.2 (662) · 1410 Broadway Unit 105, New York, NY 10018, USA…" at bounding box center [378, 132] width 252 height 265
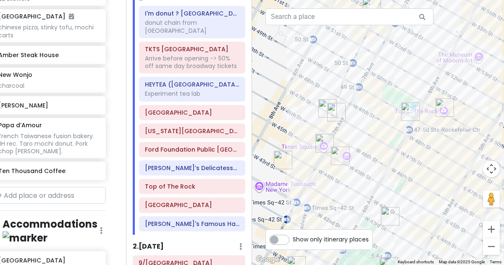
drag, startPoint x: 440, startPoint y: 66, endPoint x: 350, endPoint y: 124, distance: 107.9
click at [350, 124] on div at bounding box center [378, 132] width 252 height 265
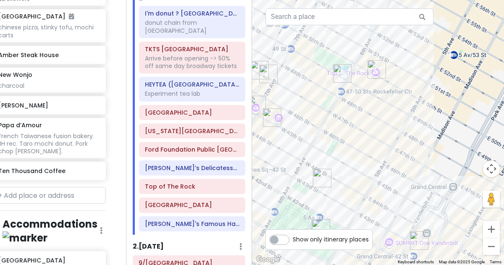
drag, startPoint x: 350, startPoint y: 132, endPoint x: 289, endPoint y: 68, distance: 88.2
click at [289, 68] on div at bounding box center [378, 132] width 252 height 265
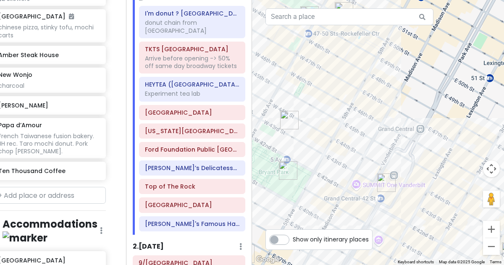
drag, startPoint x: 337, startPoint y: 152, endPoint x: 349, endPoint y: 134, distance: 21.2
click at [349, 134] on div at bounding box center [378, 132] width 252 height 265
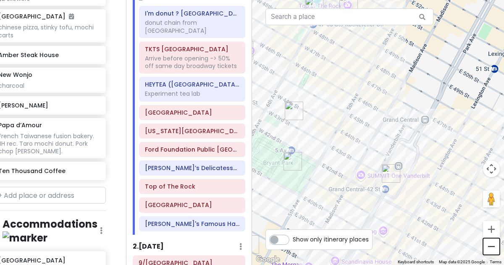
click at [491, 244] on button "Zoom out" at bounding box center [491, 246] width 17 height 17
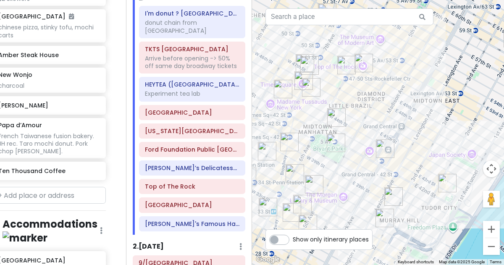
click at [335, 119] on img "Don Don Korean BBQ" at bounding box center [336, 117] width 25 height 25
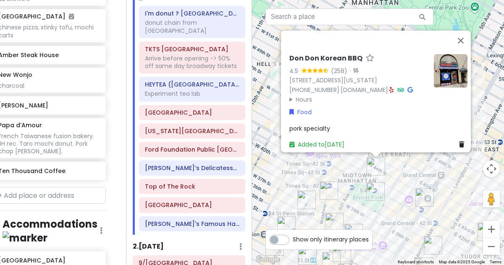
click at [421, 194] on img "Grand Central Terminal" at bounding box center [424, 197] width 25 height 25
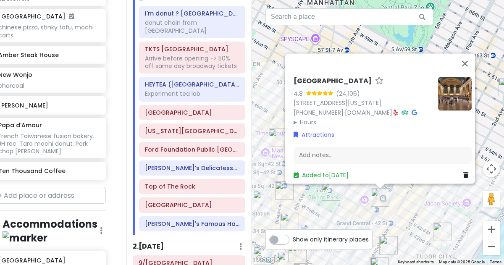
click at [418, 209] on div "[GEOGRAPHIC_DATA] 4.8 (24,106) [STREET_ADDRESS][US_STATE] [PHONE_NUMBER] · [DOM…" at bounding box center [378, 132] width 252 height 265
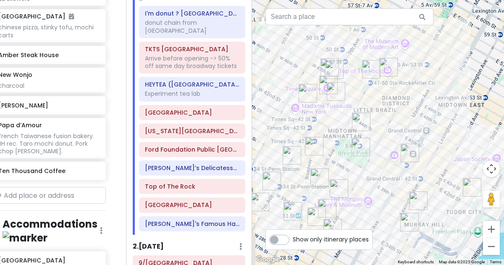
drag, startPoint x: 305, startPoint y: 199, endPoint x: 336, endPoint y: 153, distance: 54.7
click at [336, 153] on div at bounding box center [378, 132] width 252 height 265
click at [336, 188] on img "Yoon Haeundae Galbi" at bounding box center [339, 188] width 25 height 25
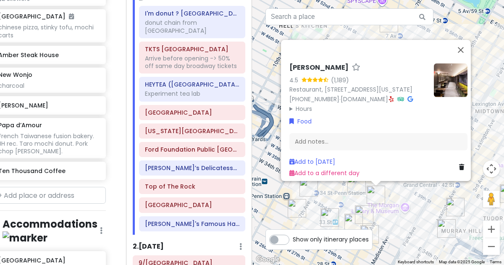
click at [354, 190] on img "Keens Steakhouse" at bounding box center [356, 183] width 25 height 25
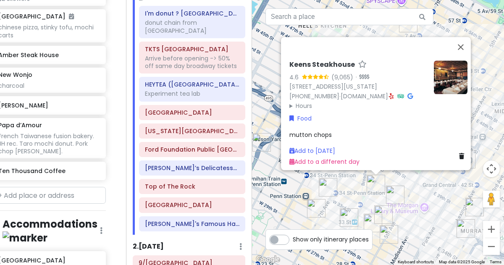
click at [327, 186] on img "LOS TACOS No.1" at bounding box center [327, 187] width 25 height 25
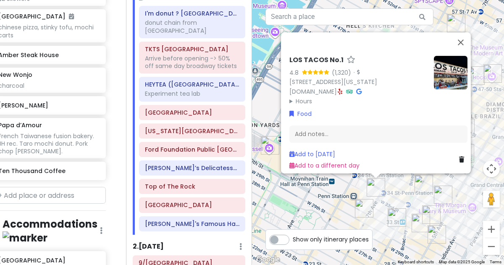
click at [358, 206] on img "PopUp Bagels" at bounding box center [363, 208] width 25 height 25
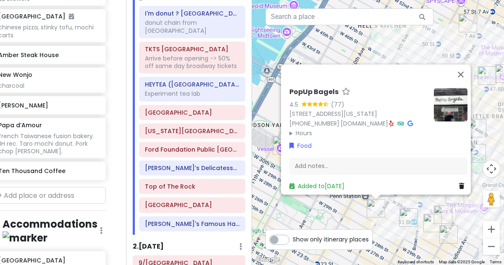
click at [403, 216] on img "FIFTYLAN KOREATOWN" at bounding box center [408, 217] width 25 height 25
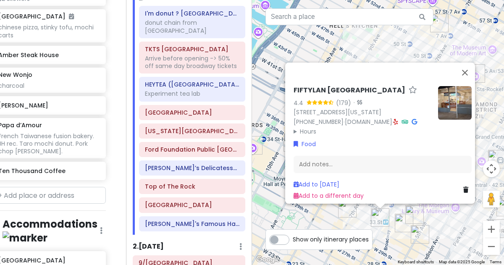
click at [399, 220] on img "New Wonjo" at bounding box center [403, 222] width 25 height 25
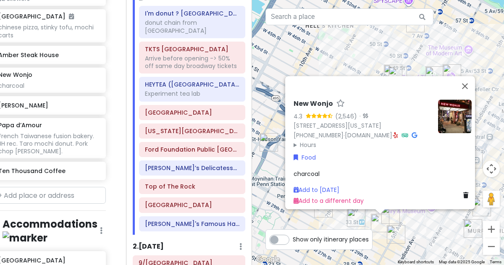
click at [400, 228] on img "Sundaes Best" at bounding box center [395, 234] width 25 height 25
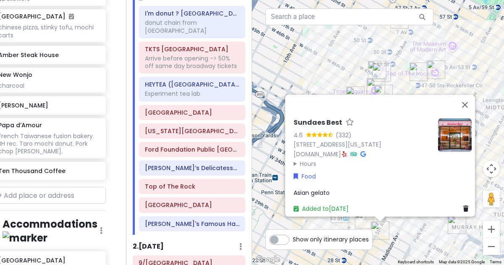
click at [413, 233] on div "Sundaes Best 4.6 (332) 4 E 32nd St Store 5, New York, NY 10016, USA sundaesbest…" at bounding box center [378, 132] width 252 height 265
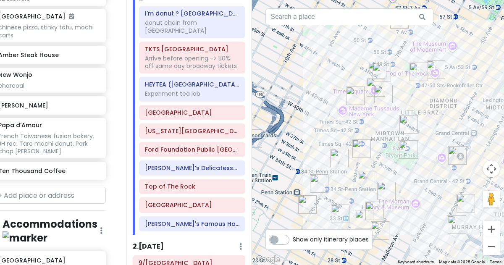
click at [361, 152] on img "Ten Thousand Coffee" at bounding box center [361, 148] width 25 height 25
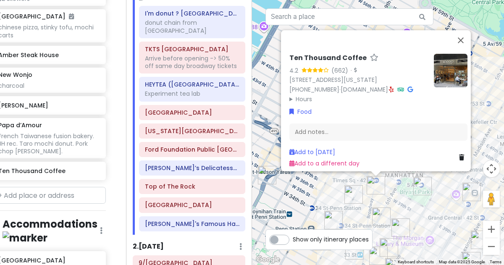
click at [351, 188] on img "7th Street Burger" at bounding box center [353, 194] width 25 height 25
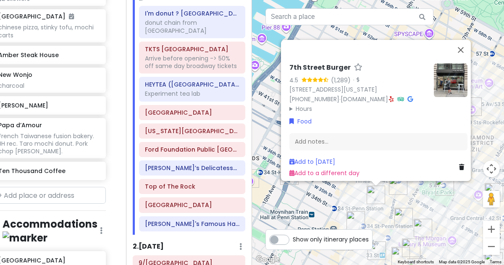
click at [402, 213] on img "Keens Steakhouse" at bounding box center [403, 216] width 25 height 25
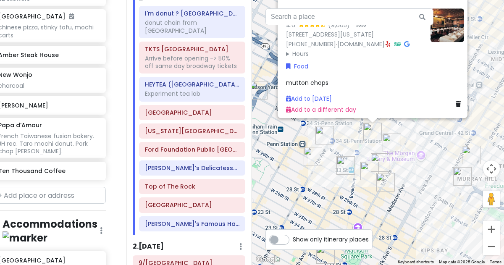
drag, startPoint x: 408, startPoint y: 217, endPoint x: 400, endPoint y: 131, distance: 86.1
click at [400, 131] on img "Yoon Haeundae Galbi" at bounding box center [391, 142] width 25 height 25
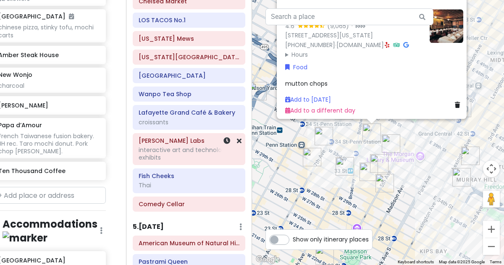
scroll to position [970, 0]
click at [301, 108] on link "Add to a different day" at bounding box center [320, 110] width 70 height 8
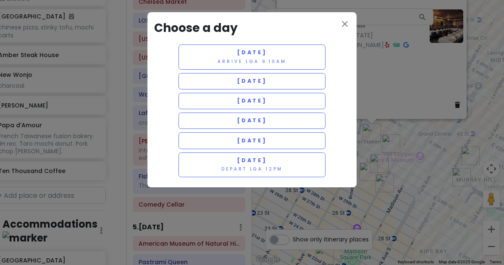
click at [387, 56] on div "close Choose a day Thursday 1/15 Arrive LGA 9:10am Friday 1/16 Saturday 1/17 Su…" at bounding box center [252, 132] width 504 height 265
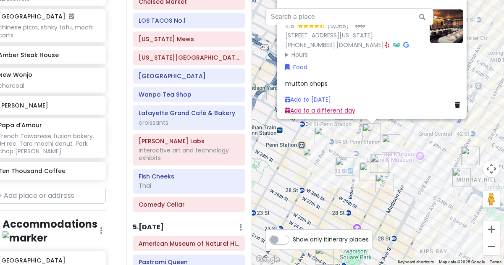
click at [329, 109] on link "Add to a different day" at bounding box center [320, 110] width 70 height 8
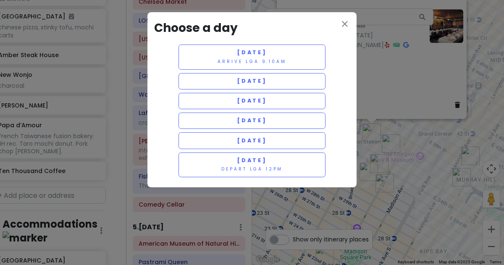
click at [379, 68] on div "close Choose a day Thursday 1/15 Arrive LGA 9:10am Friday 1/16 Saturday 1/17 Su…" at bounding box center [252, 132] width 504 height 265
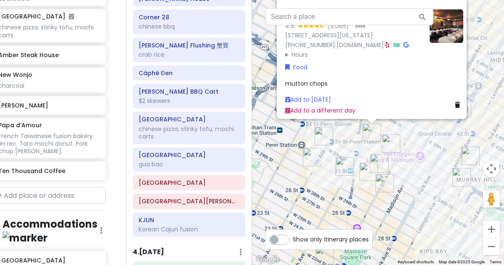
scroll to position [639, 0]
click at [143, 217] on div "KJUN Korean Cajun fusion" at bounding box center [189, 225] width 101 height 21
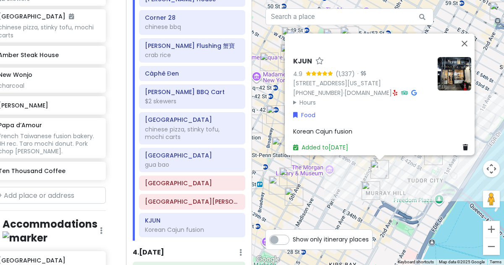
click at [325, 195] on div "KJUN 4.9 (1,337) · 154 E 39th St, New York, NY 10016, USA (347) 675-8026 · www.…" at bounding box center [378, 132] width 252 height 265
click at [398, 89] on icon at bounding box center [395, 92] width 5 height 6
click at [320, 190] on div "KJUN 4.9 (1,337) · 154 E 39th St, New York, NY 10016, USA (347) 675-8026 · www.…" at bounding box center [378, 132] width 252 height 265
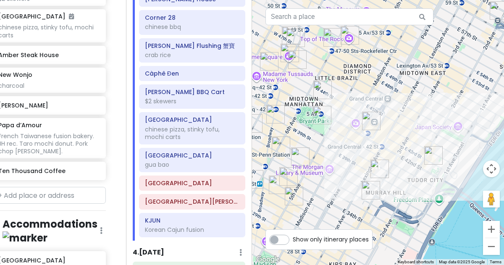
click at [302, 160] on img "Yoon Haeundae Galbi" at bounding box center [300, 156] width 25 height 25
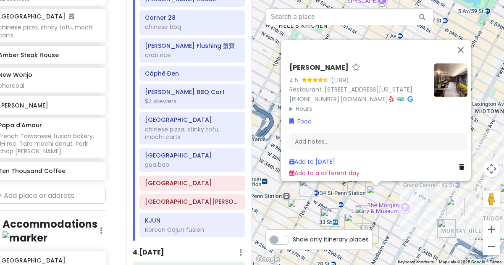
click at [351, 187] on img "Keens Steakhouse" at bounding box center [356, 183] width 25 height 25
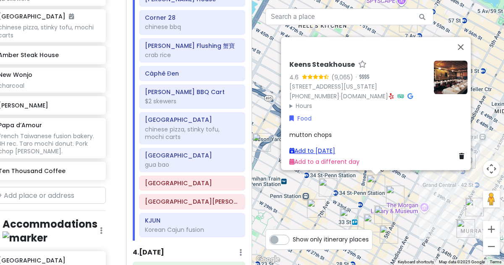
click at [325, 147] on link "Add to Sat 1/17" at bounding box center [312, 151] width 46 height 8
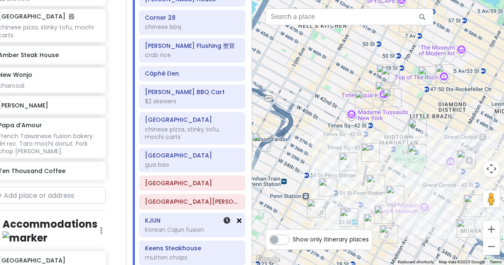
click at [239, 217] on icon at bounding box center [239, 220] width 5 height 7
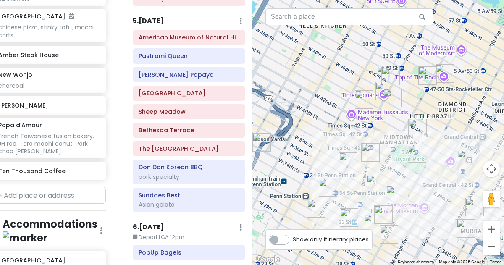
scroll to position [1195, 0]
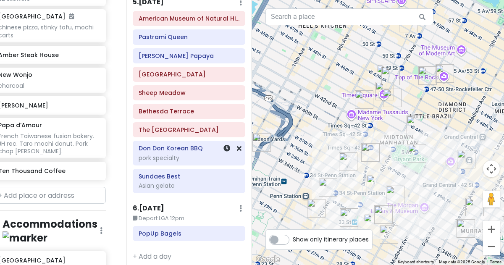
click at [184, 144] on h6 "Don Don Korean BBQ" at bounding box center [189, 148] width 101 height 8
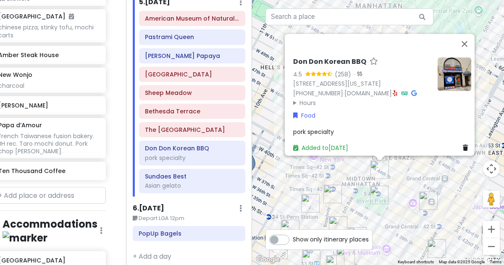
click at [429, 194] on img "Grand Central Terminal" at bounding box center [428, 200] width 25 height 25
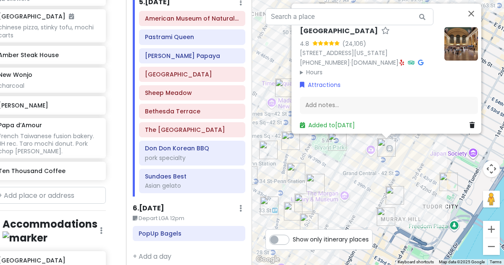
drag, startPoint x: 423, startPoint y: 216, endPoint x: 429, endPoint y: 161, distance: 55.4
click at [429, 161] on div "[GEOGRAPHIC_DATA] 4.8 (24,106) [STREET_ADDRESS][US_STATE] [PHONE_NUMBER] · [DOM…" at bounding box center [378, 132] width 252 height 265
click at [349, 171] on div "[GEOGRAPHIC_DATA] 4.8 (24,106) [STREET_ADDRESS][US_STATE] [PHONE_NUMBER] · [DOM…" at bounding box center [378, 132] width 252 height 265
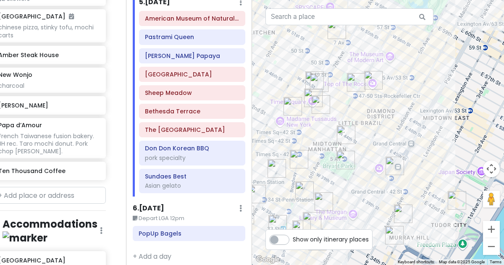
drag, startPoint x: 354, startPoint y: 91, endPoint x: 363, endPoint y: 112, distance: 22.2
click at [363, 112] on div at bounding box center [378, 132] width 252 height 265
click at [355, 86] on img "Adel's Famous Halal Food" at bounding box center [355, 82] width 25 height 25
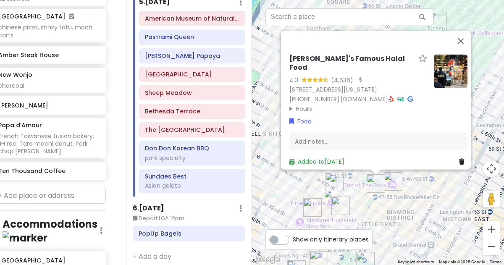
click at [395, 179] on img "Top of The Rock" at bounding box center [392, 181] width 25 height 25
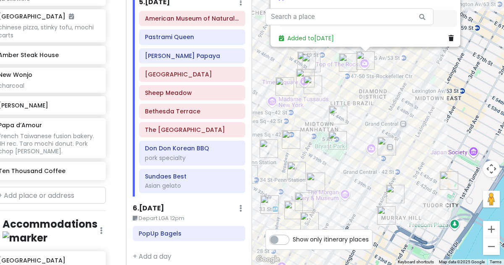
drag, startPoint x: 406, startPoint y: 217, endPoint x: 389, endPoint y: 94, distance: 123.8
click at [389, 94] on div "Top of The Rock 4.7 (68,147) 30 Rockefeller Plaza, New York, NY 10112, USA (212…" at bounding box center [378, 132] width 252 height 265
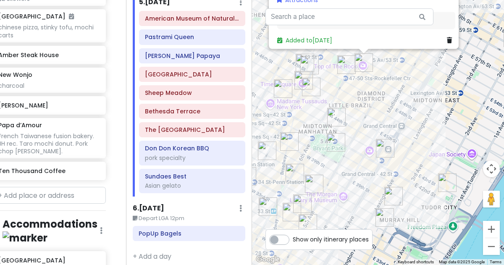
click at [441, 191] on img "Ford Foundation Public Atrium Garden" at bounding box center [447, 182] width 25 height 25
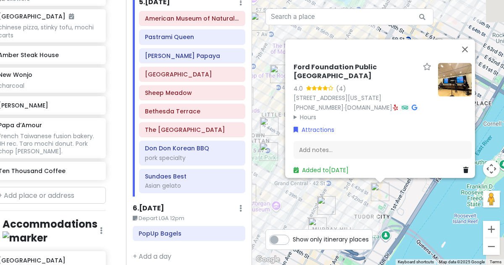
click at [429, 202] on div "Ford Foundation Public Atrium Garden 4.0 (4) 320 E 43rd St, New York, NY 10017,…" at bounding box center [378, 132] width 252 height 265
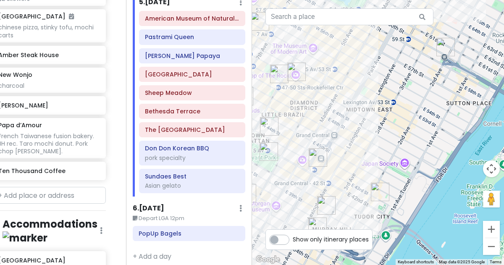
click at [334, 196] on img "KJUN" at bounding box center [326, 205] width 25 height 25
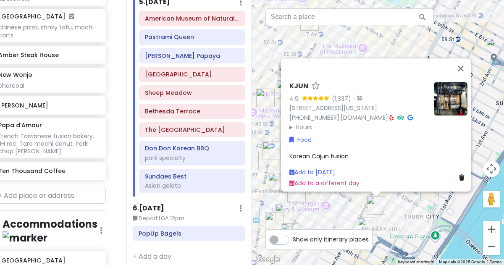
click at [394, 115] on icon at bounding box center [391, 118] width 5 height 6
click at [321, 171] on div "Add to [DATE]" at bounding box center [324, 172] width 70 height 9
click at [324, 168] on link "Add to [DATE]" at bounding box center [312, 172] width 46 height 8
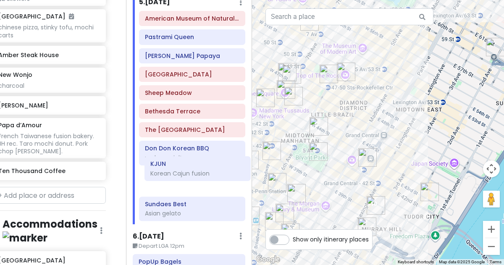
scroll to position [1195, 0]
drag, startPoint x: 202, startPoint y: 212, endPoint x: 207, endPoint y: 178, distance: 34.4
click at [207, 178] on div "American Museum of Natural History Pastrami Queen Gray's Papaya Belvedere Castl…" at bounding box center [192, 116] width 119 height 213
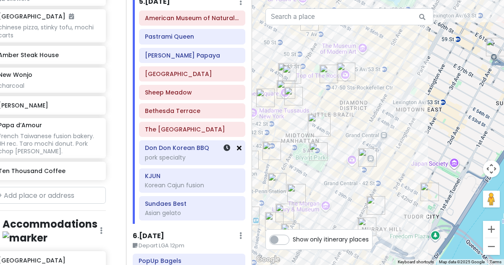
click at [241, 144] on icon at bounding box center [239, 147] width 5 height 7
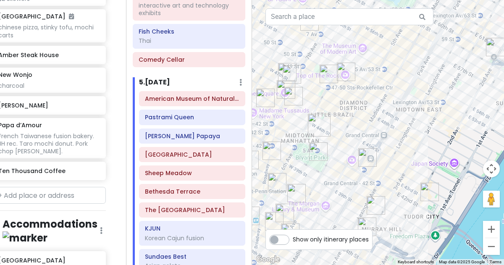
scroll to position [1114, 0]
click at [202, 94] on div "American Museum of Natural History" at bounding box center [192, 100] width 94 height 12
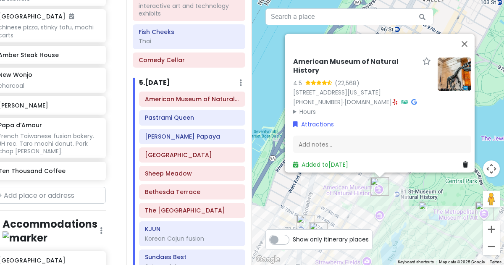
click at [301, 107] on summary "Hours" at bounding box center [362, 111] width 138 height 9
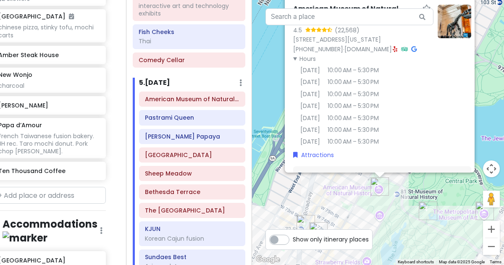
click at [439, 211] on img "Belvedere Castle" at bounding box center [427, 210] width 25 height 25
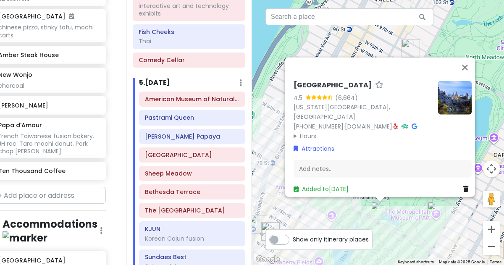
click at [435, 207] on img "The Metropolitan Museum of Art" at bounding box center [436, 210] width 25 height 25
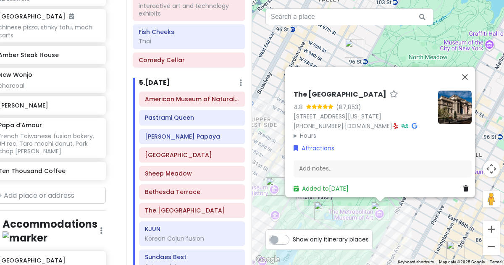
click at [303, 131] on summary "Hours" at bounding box center [363, 135] width 138 height 9
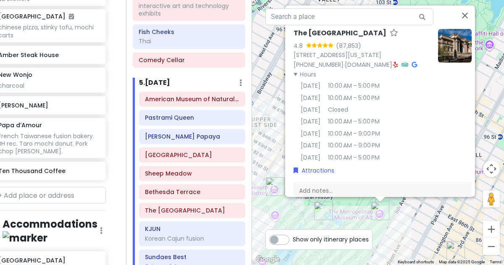
click at [268, 147] on div "The Metropolitan Museum of Art 4.8 (87,853) 1000 5th Ave, New York, NY 10028, U…" at bounding box center [378, 132] width 252 height 265
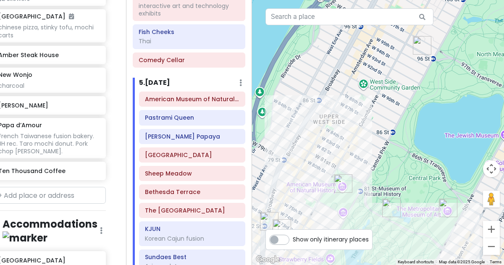
drag, startPoint x: 268, startPoint y: 147, endPoint x: 337, endPoint y: 144, distance: 68.9
click at [337, 144] on div at bounding box center [378, 132] width 252 height 265
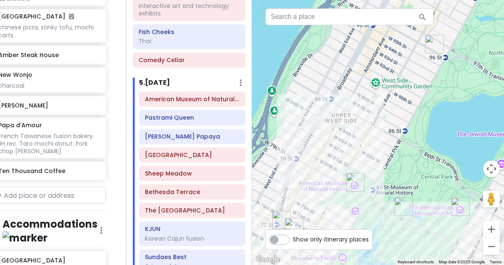
drag, startPoint x: 337, startPoint y: 144, endPoint x: 350, endPoint y: 142, distance: 13.5
click at [350, 142] on div at bounding box center [378, 132] width 252 height 265
click at [356, 178] on img "American Museum of Natural History" at bounding box center [355, 182] width 25 height 25
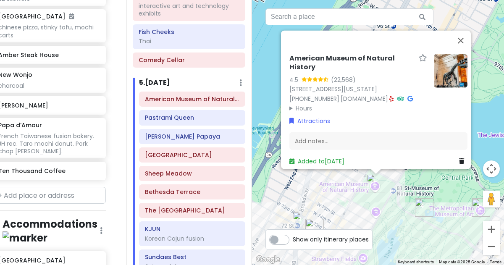
click at [303, 103] on summary "Hours" at bounding box center [358, 107] width 138 height 9
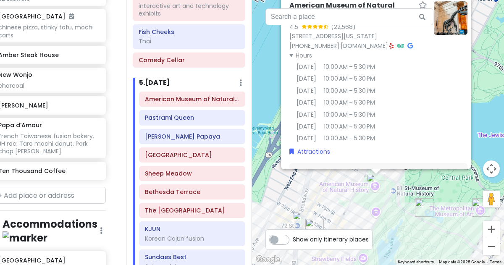
click at [477, 207] on img "The Metropolitan Museum of Art" at bounding box center [480, 207] width 25 height 25
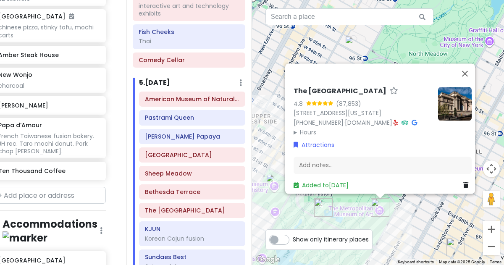
click at [310, 129] on summary "Hours" at bounding box center [363, 132] width 138 height 9
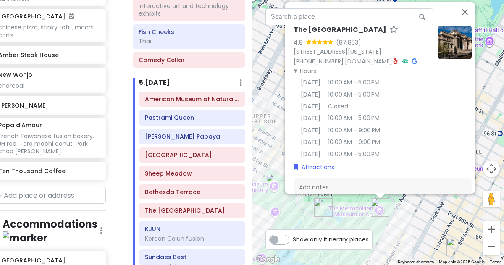
click at [344, 205] on div "The Metropolitan Museum of Art 4.8 (87,853) 1000 5th Ave, New York, NY 10028, U…" at bounding box center [378, 132] width 252 height 265
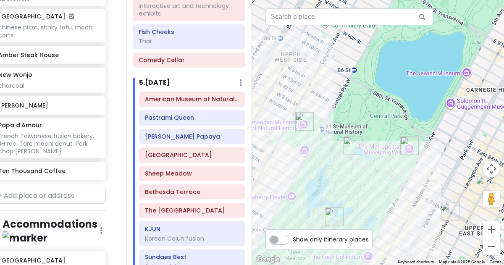
drag, startPoint x: 344, startPoint y: 205, endPoint x: 391, endPoint y: 109, distance: 107.2
click at [391, 109] on div at bounding box center [378, 132] width 252 height 265
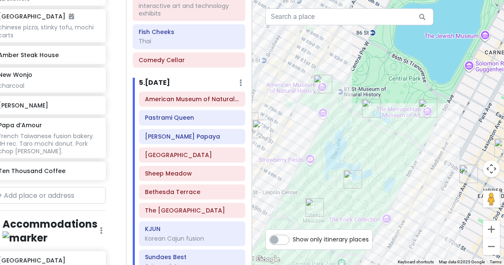
click at [370, 108] on img "Belvedere Castle" at bounding box center [371, 108] width 25 height 25
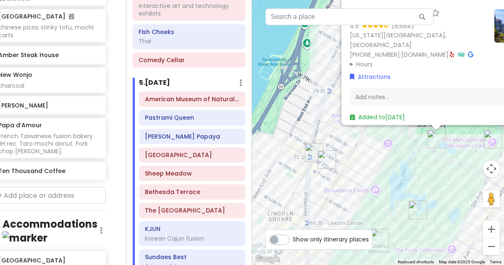
drag, startPoint x: 316, startPoint y: 203, endPoint x: 378, endPoint y: 158, distance: 76.9
click at [378, 158] on div "Belvedere Castle 4.5 (6,664) New York, NY 10024, USA (332) 213-3947 · www.centr…" at bounding box center [378, 132] width 252 height 265
click at [328, 165] on img "Pastrami Queen" at bounding box center [326, 159] width 25 height 25
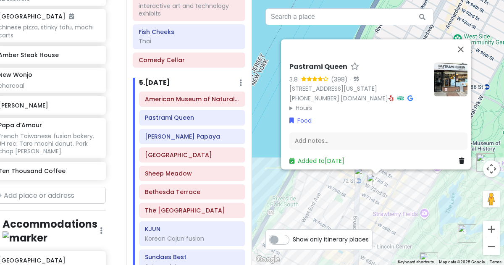
click at [357, 195] on div "Pastrami Queen 3.8 (398) · 138 W 72nd St, New York, NY 10023, USA (212) 877-287…" at bounding box center [378, 132] width 252 height 265
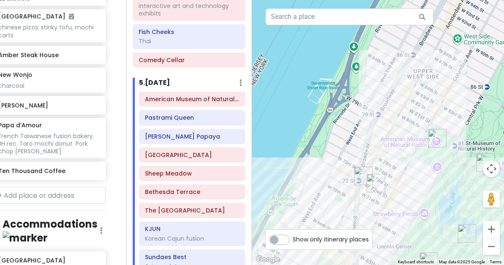
click at [363, 178] on img "Pastrami Queen" at bounding box center [375, 182] width 25 height 25
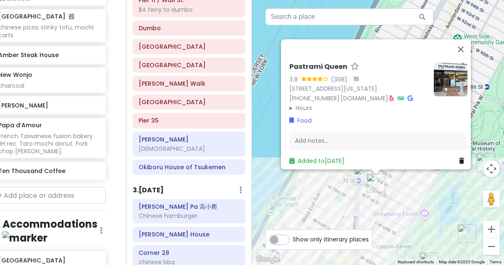
scroll to position [400, 0]
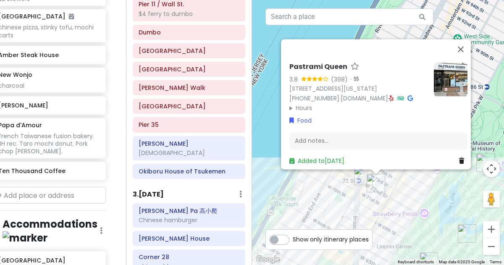
click at [356, 175] on img "Gray's Papaya" at bounding box center [363, 175] width 25 height 25
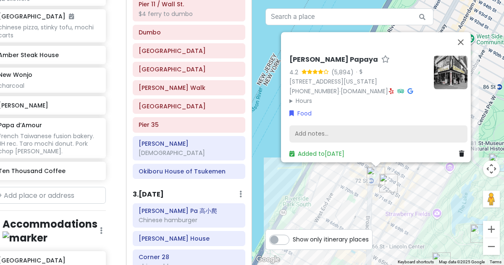
click at [367, 126] on div "Add notes..." at bounding box center [378, 134] width 178 height 18
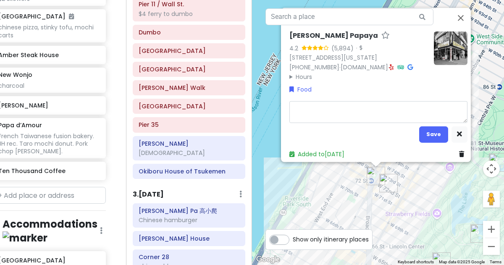
type textarea "x"
type textarea "ny"
type textarea "x"
type textarea "nyc"
type textarea "x"
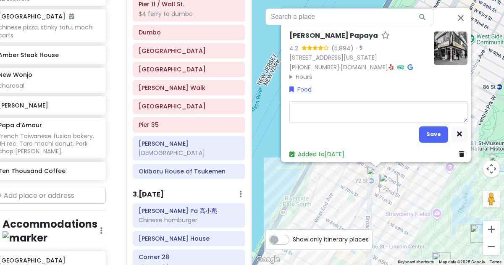
type textarea "NYC"
type textarea "x"
type textarea "NYC h"
type textarea "x"
type textarea "NYC ho"
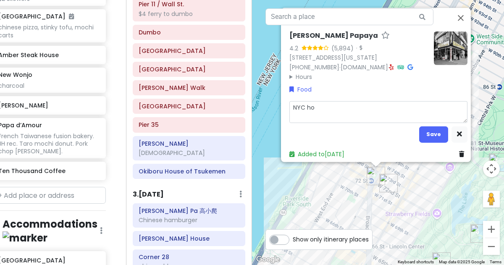
type textarea "x"
type textarea "NYC hot"
type textarea "x"
type textarea "NYC hotd"
type textarea "x"
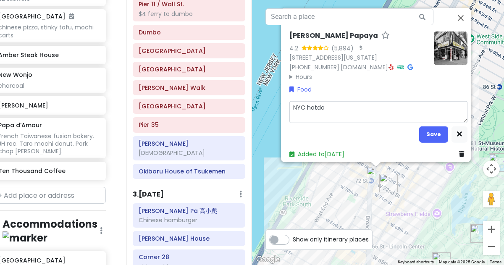
type textarea "NYC hotdog"
type textarea "x"
type textarea "NYC hotdog"
type textarea "x"
type textarea "NYC hotdog i"
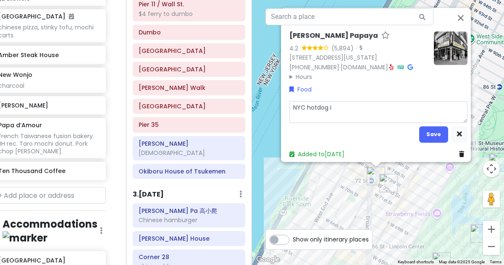
type textarea "x"
type textarea "NYC hotdog ins"
type textarea "x"
type textarea "NYC hotdog inst"
type textarea "x"
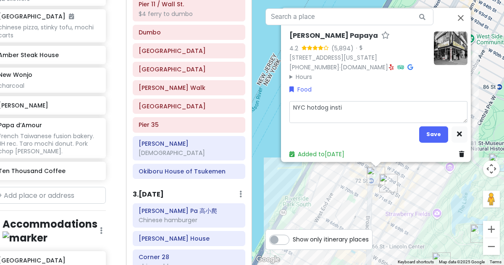
type textarea "NYC hotdog instit"
type textarea "x"
type textarea "NYC hotdog institut"
type textarea "x"
type textarea "NYC hotdog instituti"
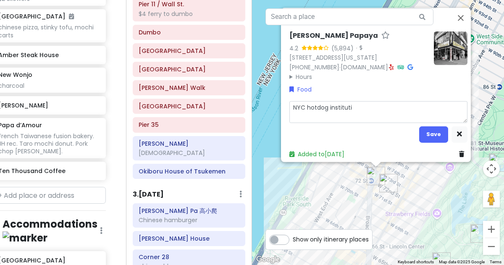
type textarea "x"
type textarea "NYC hotdog institutio"
type textarea "x"
type textarea "NYC hotdog institution"
click at [432, 131] on button "Save" at bounding box center [433, 134] width 29 height 16
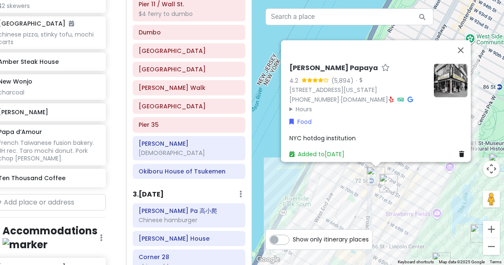
scroll to position [2751, 14]
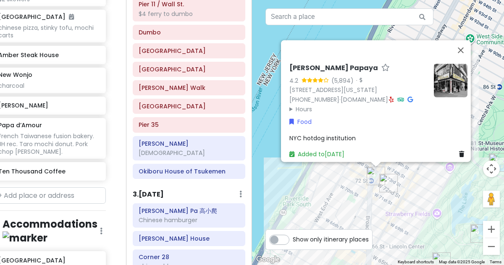
click at [314, 193] on div "Gray's Papaya 4.2 (5,894) · 2090 Broadway, New York, NY 10023, USA (212) 799-02…" at bounding box center [378, 132] width 252 height 265
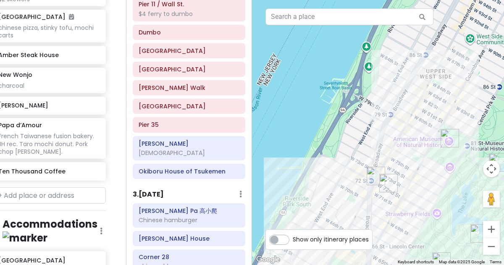
click at [393, 180] on img "Pastrami Queen" at bounding box center [388, 182] width 25 height 25
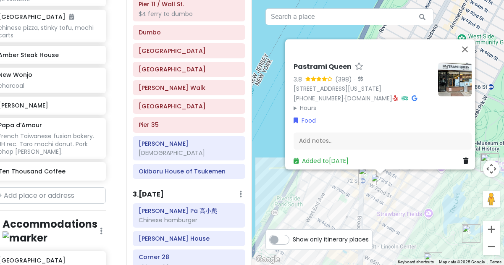
click at [399, 191] on div "Pastrami Queen 3.8 (398) · 138 W 72nd St, New York, NY 10023, USA (212) 877-287…" at bounding box center [378, 132] width 252 height 265
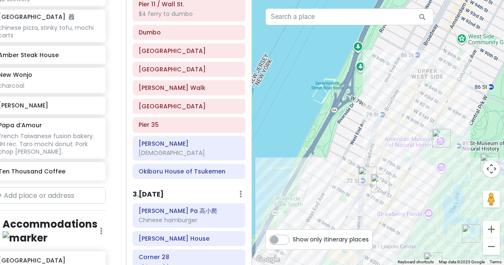
click at [381, 184] on img "Pastrami Queen" at bounding box center [379, 182] width 25 height 25
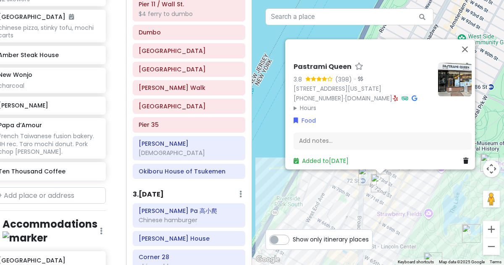
click at [273, 149] on div "Pastrami Queen 3.8 (398) · 138 W 72nd St, New York, NY 10023, USA (212) 877-287…" at bounding box center [378, 132] width 252 height 265
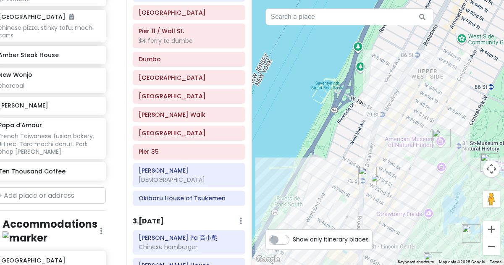
scroll to position [374, 0]
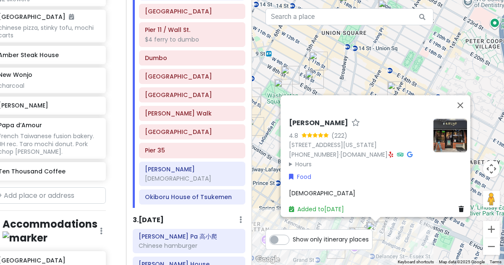
click at [307, 223] on div "Kalye Rivington 4.8 (222) 111 Rivington St, New York, NY 10002, USA (646) 287-9…" at bounding box center [378, 132] width 252 height 265
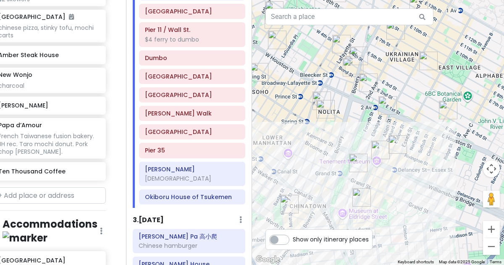
drag, startPoint x: 307, startPoint y: 222, endPoint x: 329, endPoint y: 135, distance: 89.8
click at [329, 135] on div at bounding box center [378, 132] width 252 height 265
click at [324, 113] on img "FifthSip." at bounding box center [325, 109] width 25 height 25
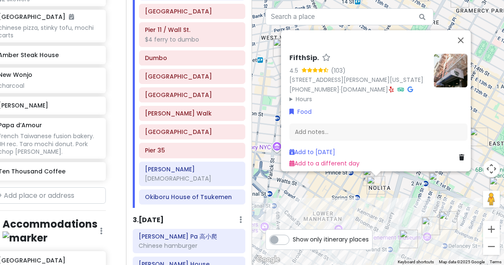
click at [350, 181] on div "FifthSip. 4.5 (103) 229 Mott St, New York, NY 10012, USA (917) 388-2855 · fifth…" at bounding box center [378, 132] width 252 height 265
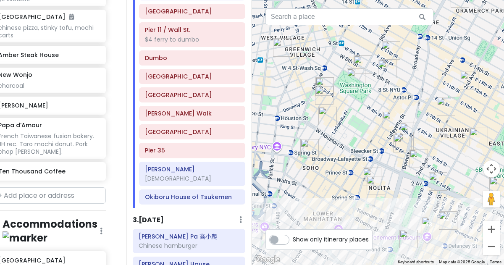
click at [370, 173] on img "FifthSip." at bounding box center [375, 185] width 25 height 25
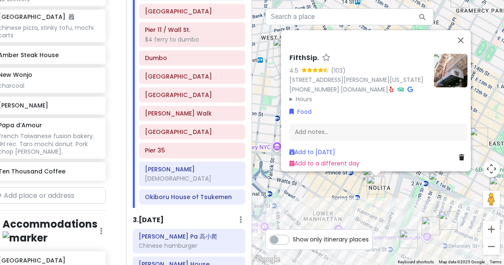
click at [365, 173] on img "FifthSip." at bounding box center [375, 185] width 25 height 25
click at [410, 181] on div "To navigate, press the arrow keys. FifthSip. 4.5 (103) 229 Mott St, New York, N…" at bounding box center [378, 132] width 252 height 265
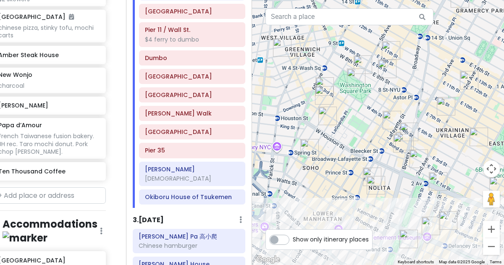
click at [417, 150] on img "Win Son Bakery" at bounding box center [418, 158] width 25 height 25
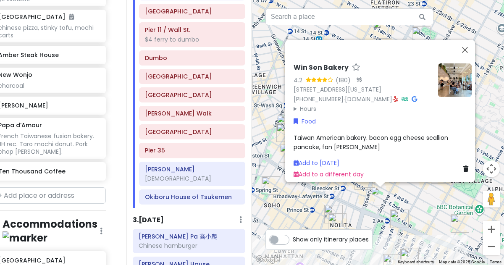
click at [350, 205] on div "Win Son Bakery 4.2 (180) · 23 2nd Ave, New York, NY 10003, USA (646) 869-0150 ·…" at bounding box center [378, 132] width 252 height 265
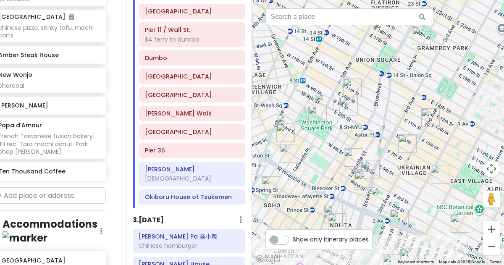
click at [359, 186] on img "Fish Cheeks" at bounding box center [363, 180] width 25 height 25
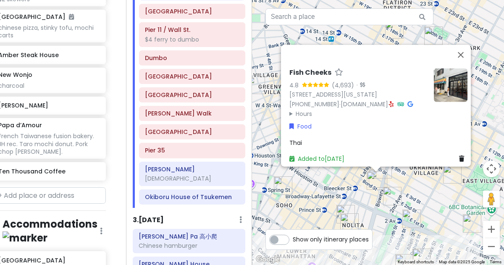
click at [344, 207] on img "7th Street Burger Soho" at bounding box center [345, 214] width 25 height 25
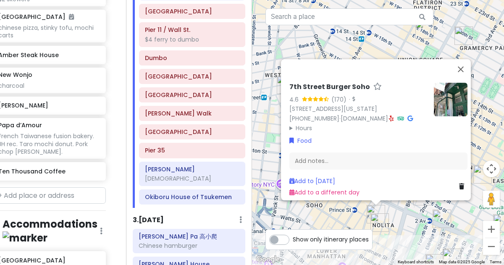
click at [344, 221] on div "7th Street Burger Soho 4.6 (170) · 250 Mulberry St, New York, NY 10012, USA (87…" at bounding box center [378, 132] width 252 height 265
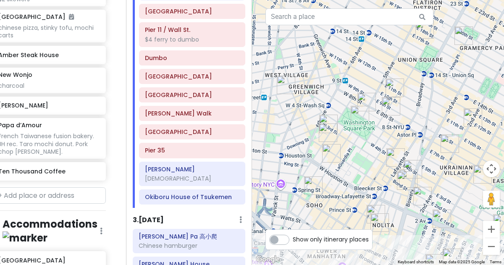
click at [328, 156] on img "Popup Bagels" at bounding box center [331, 153] width 25 height 25
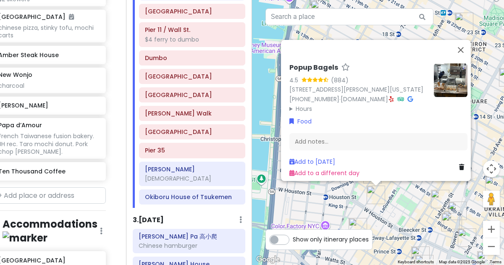
click at [435, 196] on img "Lafayette Grand Café & Bakery" at bounding box center [439, 198] width 25 height 25
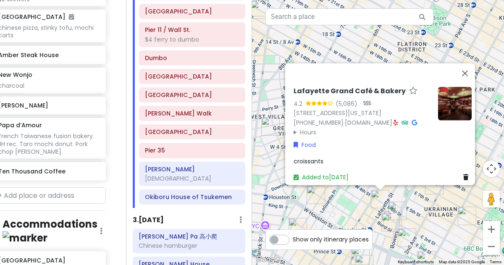
click at [442, 217] on div "Lafayette Grand Café & Bakery 4.2 (5,086) · 380 Lafayette St, New York, NY 1000…" at bounding box center [378, 132] width 252 height 265
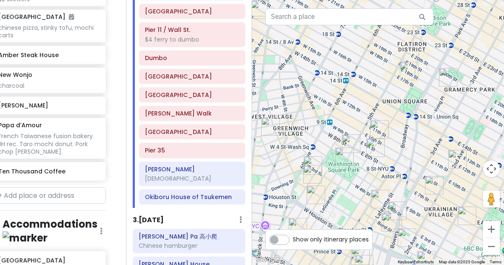
click at [432, 184] on img "Cello's Pizzeria" at bounding box center [434, 185] width 25 height 25
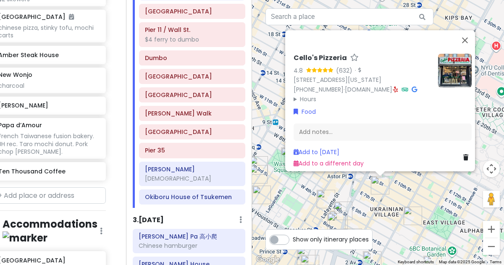
click at [419, 205] on img "Ho Foods" at bounding box center [412, 215] width 25 height 25
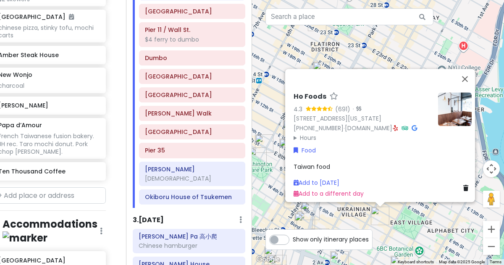
click at [408, 228] on div "Ho Foods 4.3 (691) · 110 E 7th St, New York, NY 10009, USA (347) 788-0682 · www…" at bounding box center [378, 132] width 252 height 265
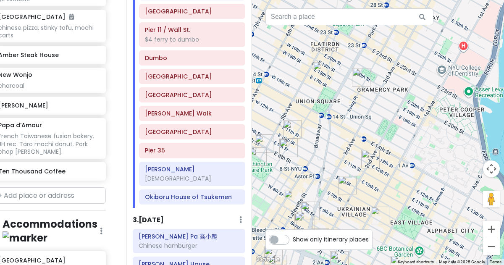
click at [372, 157] on img "Tompkins Square Bagels" at bounding box center [370, 159] width 25 height 25
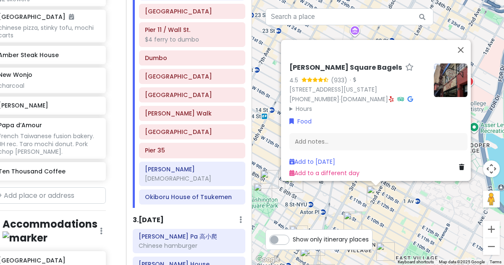
click at [343, 202] on div "Tompkins Square Bagels 4.5 (933) · 184 2nd Ave, New York, NY 10003, USA (917) 4…" at bounding box center [378, 132] width 252 height 265
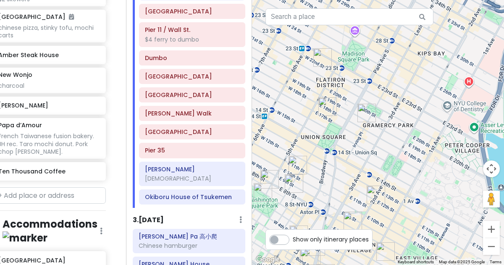
click at [296, 160] on img "Papa d’Amour" at bounding box center [297, 164] width 25 height 25
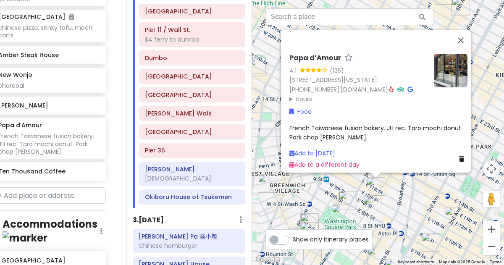
click at [381, 190] on img "Papa d’Amour" at bounding box center [375, 186] width 25 height 25
click at [388, 189] on img "Papa d’Amour" at bounding box center [375, 186] width 25 height 25
click at [388, 188] on div "To navigate, press the arrow keys. Papa d’Amour 4.1 (135) 64 University Pl, New…" at bounding box center [378, 132] width 252 height 265
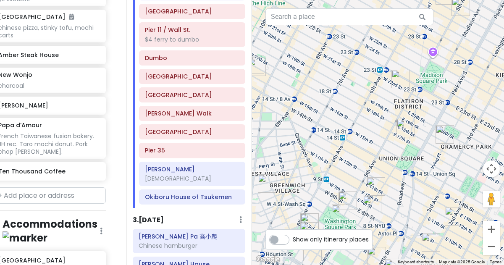
click at [373, 185] on img "Papa d’Amour" at bounding box center [375, 186] width 25 height 25
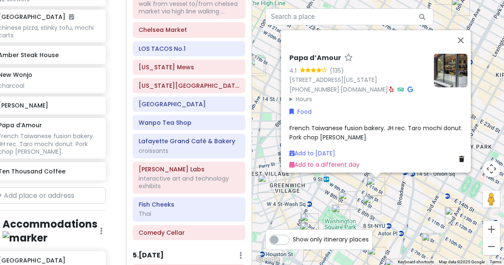
scroll to position [923, 0]
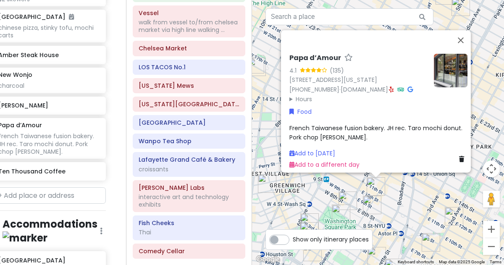
click at [155, 169] on div "Lafayette Grand Café & Bakery croissants" at bounding box center [189, 164] width 113 height 24
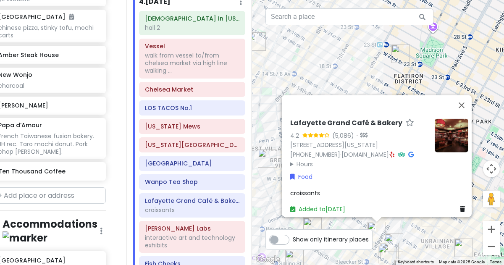
scroll to position [890, 0]
click at [417, 223] on div "Lafayette Grand Café & Bakery 4.2 (5,086) · 380 Lafayette St, New York, NY 1000…" at bounding box center [378, 132] width 252 height 265
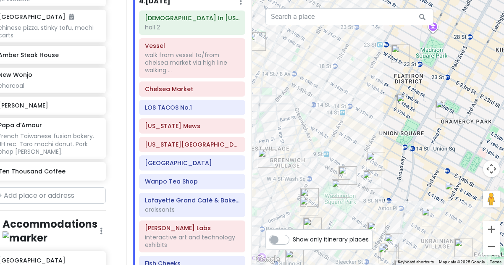
click at [430, 217] on img "Cello's Pizzeria" at bounding box center [430, 216] width 25 height 25
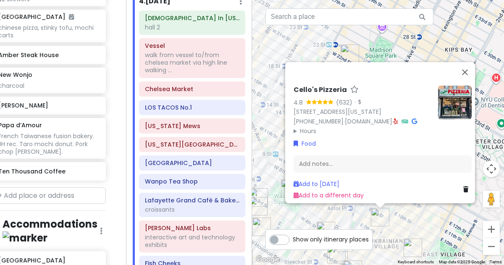
click at [411, 223] on div "Cello's Pizzeria 4.8 (632) · 36 St Marks Pl, New York, NY 10003, USA (917) 475-…" at bounding box center [378, 132] width 252 height 265
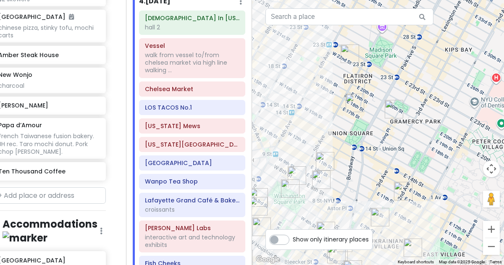
click at [326, 165] on img "Papa d’Amour" at bounding box center [324, 161] width 25 height 25
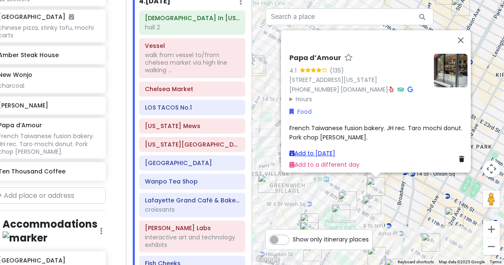
click at [322, 149] on link "Add to Sun 1/18" at bounding box center [312, 153] width 46 height 8
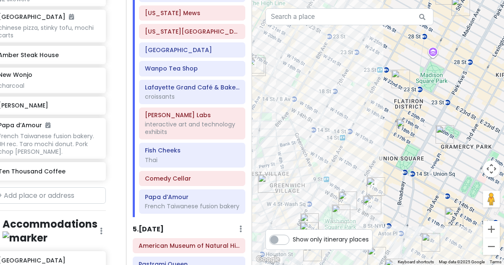
scroll to position [1003, 0]
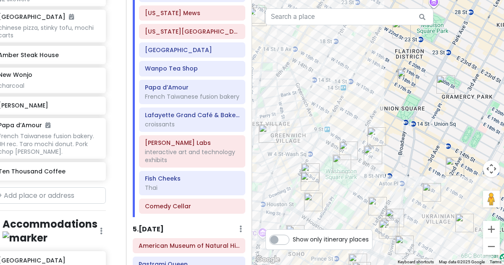
drag, startPoint x: 340, startPoint y: 145, endPoint x: 341, endPoint y: 93, distance: 52.1
click at [341, 93] on div at bounding box center [378, 132] width 252 height 265
click at [487, 242] on button "Zoom out" at bounding box center [491, 246] width 17 height 17
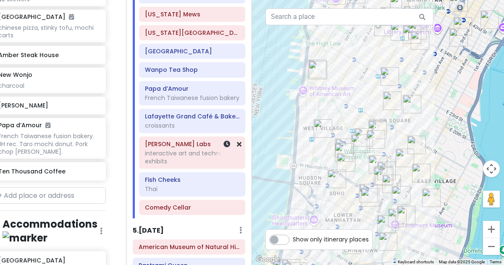
scroll to position [1004, 0]
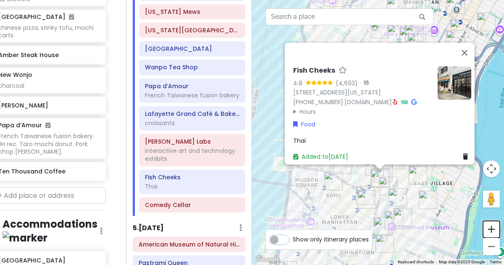
click at [493, 225] on button "Zoom in" at bounding box center [491, 229] width 17 height 17
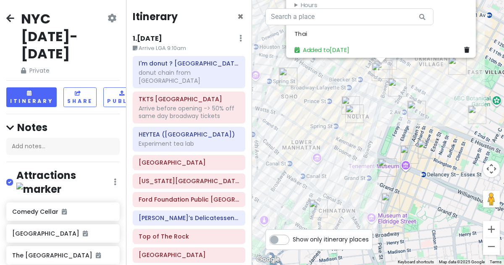
scroll to position [1004, 0]
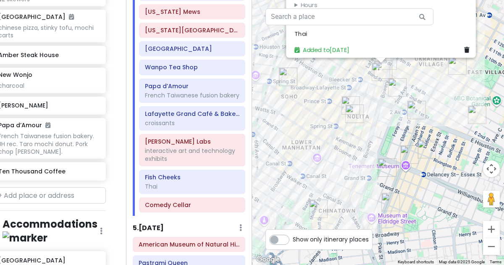
click at [388, 69] on img "Fish Cheeks" at bounding box center [380, 71] width 25 height 25
click at [397, 73] on div "To navigate, press the arrow keys. Fish Cheeks 4.8 (4,693) · 55 Bond St, New Yo…" at bounding box center [378, 132] width 252 height 265
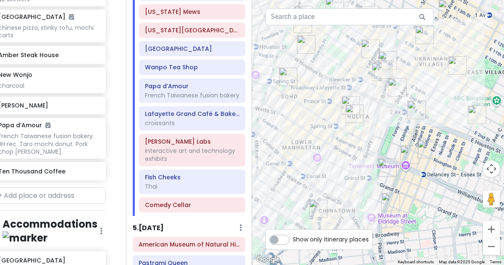
click at [388, 55] on img "Kettl Tea - Bowery" at bounding box center [387, 60] width 25 height 25
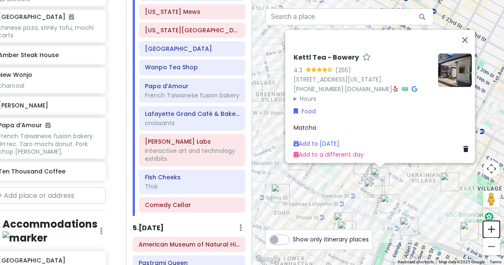
click at [492, 225] on button "Zoom in" at bounding box center [491, 229] width 17 height 17
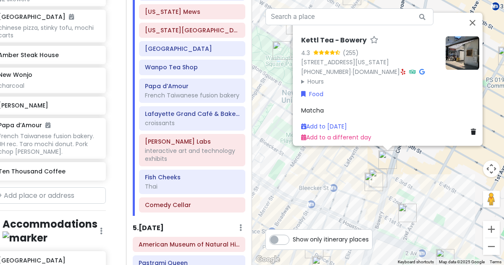
drag, startPoint x: 427, startPoint y: 243, endPoint x: 434, endPoint y: 169, distance: 74.2
click at [434, 169] on div "Kettl Tea - Bowery 4.3 (255) 348 Bowery, New York, NY 10012, USA (646) 590-0479…" at bounding box center [378, 132] width 252 height 265
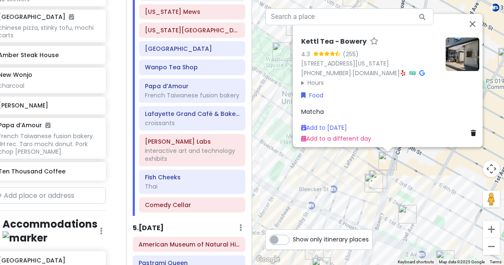
click at [383, 176] on img "Fish Cheeks" at bounding box center [373, 182] width 25 height 25
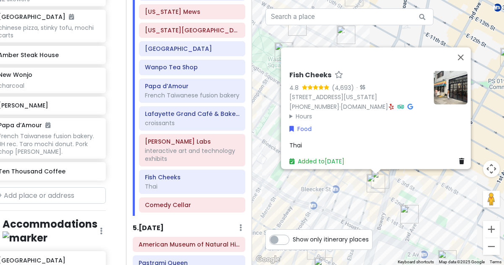
click at [385, 175] on img "Fish Cheeks" at bounding box center [375, 182] width 25 height 25
click at [493, 227] on button "Zoom in" at bounding box center [491, 229] width 17 height 17
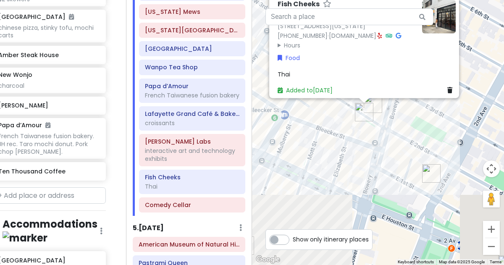
drag, startPoint x: 443, startPoint y: 241, endPoint x: 434, endPoint y: 103, distance: 138.8
click at [434, 103] on div "Fish Cheeks 4.8 (4,693) · [STREET_ADDRESS][US_STATE] [PHONE_NUMBER] · [DOMAIN_N…" at bounding box center [378, 132] width 252 height 265
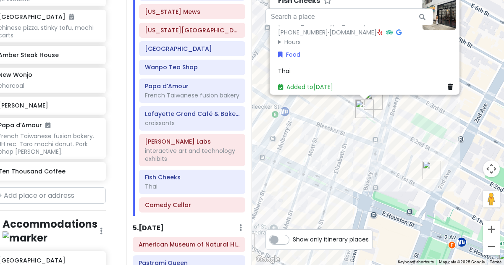
click at [377, 103] on img "12 Matcha" at bounding box center [373, 100] width 25 height 25
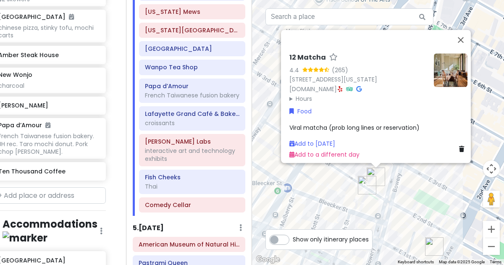
click at [435, 242] on img "Win Son Bakery" at bounding box center [434, 246] width 25 height 25
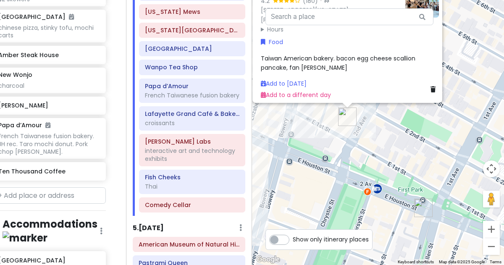
drag, startPoint x: 435, startPoint y: 242, endPoint x: 401, endPoint y: 128, distance: 119.2
click at [401, 128] on div "Win Son Bakery 4.2 (180) · 23 2nd Ave, New York, NY 10003, USA (646) 869-0150 ·…" at bounding box center [378, 132] width 252 height 265
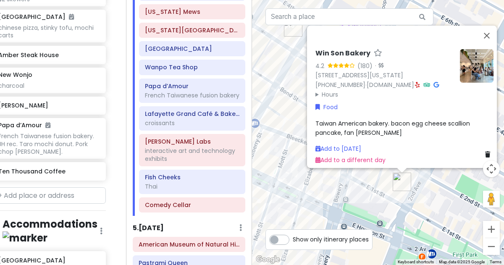
drag, startPoint x: 390, startPoint y: 128, endPoint x: 447, endPoint y: 194, distance: 87.2
click at [447, 194] on div "Win Son Bakery 4.2 (180) · 23 2nd Ave, New York, NY 10003, USA (646) 869-0150 ·…" at bounding box center [378, 132] width 252 height 265
click at [496, 241] on button "Zoom out" at bounding box center [491, 246] width 17 height 17
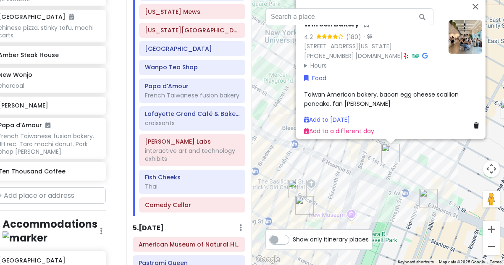
click at [410, 218] on div "Win Son Bakery 4.2 (180) · 23 2nd Ave, New York, NY 10003, USA (646) 869-0150 ·…" at bounding box center [378, 132] width 252 height 265
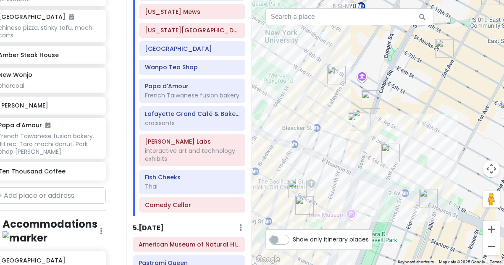
click at [298, 181] on img "7th Street Burger Soho" at bounding box center [297, 188] width 25 height 25
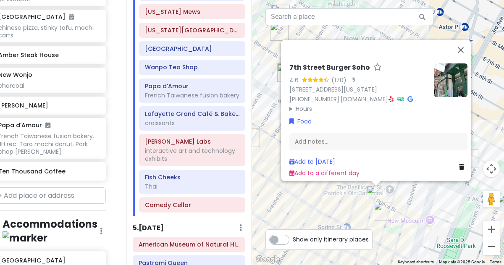
click at [380, 215] on img "FifthSip." at bounding box center [382, 211] width 25 height 25
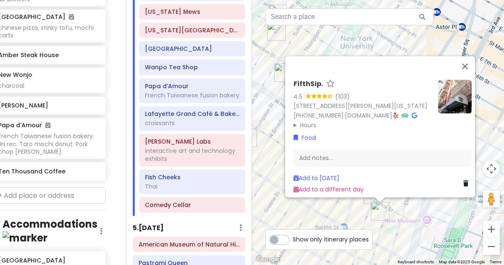
click at [410, 218] on div "FifthSip. 4.5 (103) 229 Mott St, New York, NY 10012, USA (917) 388-2855 · fifth…" at bounding box center [378, 132] width 252 height 265
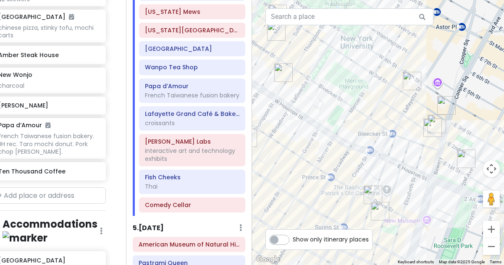
click at [462, 162] on img "Win Son Bakery" at bounding box center [465, 158] width 25 height 25
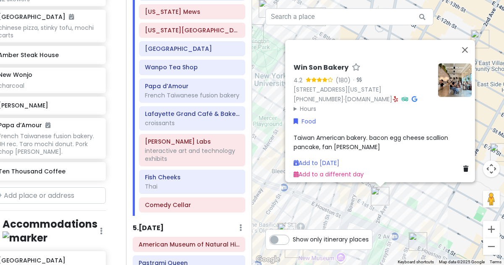
click at [417, 242] on img "Kisa" at bounding box center [417, 241] width 25 height 25
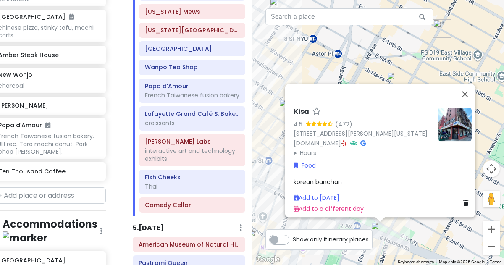
click at [333, 65] on div "Kisa 4.5 (472) 205 Allen St, New York, NY 10002, USA www.kisaus.com · Hours Mon…" at bounding box center [378, 132] width 252 height 265
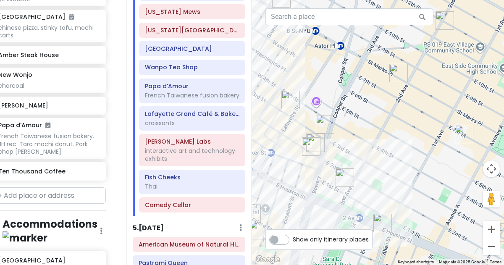
drag, startPoint x: 331, startPoint y: 174, endPoint x: 382, endPoint y: 75, distance: 111.4
click at [382, 75] on div "To navigate, press the arrow keys." at bounding box center [378, 132] width 252 height 265
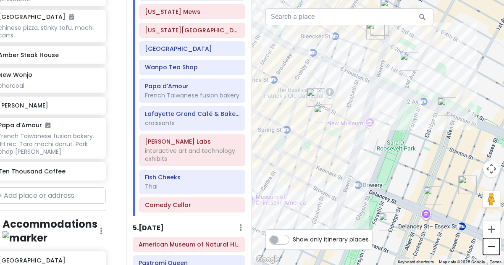
click at [490, 249] on button "Zoom out" at bounding box center [491, 246] width 17 height 17
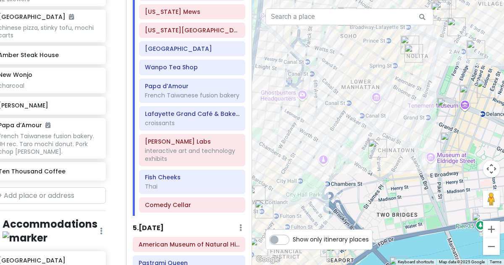
drag, startPoint x: 353, startPoint y: 193, endPoint x: 410, endPoint y: 126, distance: 88.1
click at [410, 126] on div at bounding box center [378, 132] width 252 height 265
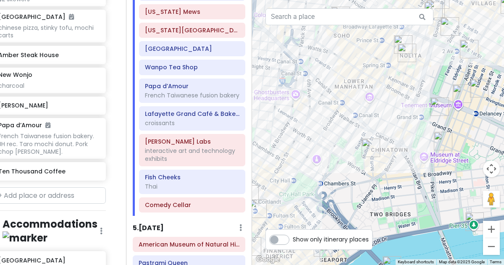
click at [436, 104] on img "The Sandwich Board" at bounding box center [439, 106] width 25 height 25
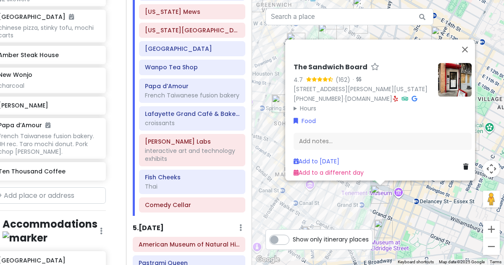
click at [385, 225] on img "Scarr's Pizza" at bounding box center [383, 228] width 25 height 25
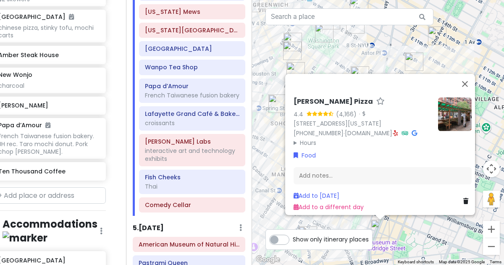
click at [398, 229] on div "Scarr's Pizza 4.4 (4,166) · 35 Orchard St, New York, NY 10002, USA (212) 334-34…" at bounding box center [378, 132] width 252 height 265
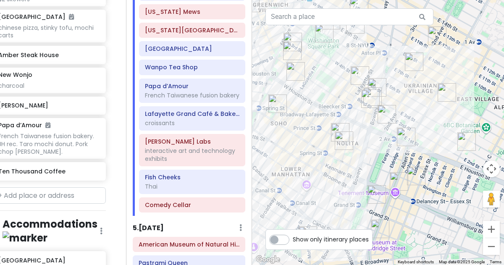
click at [397, 173] on img "Okiboru House of Tsukemen" at bounding box center [398, 181] width 25 height 25
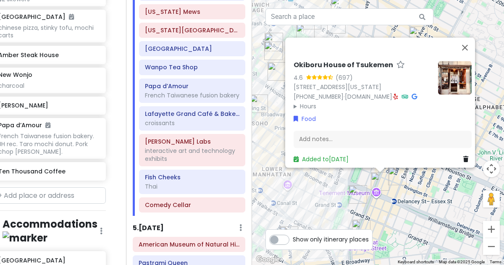
click at [357, 180] on div "Okiboru House of Tsukemen 4.6 (697) [STREET_ADDRESS][US_STATE] [PHONE_NUMBER] ·…" at bounding box center [378, 132] width 252 height 265
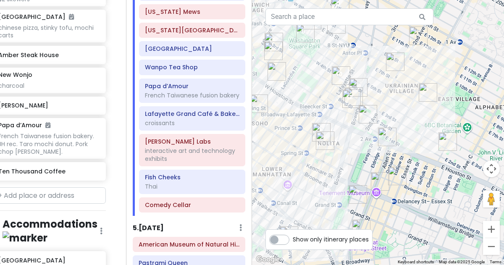
click at [325, 152] on img "FifthSip." at bounding box center [324, 140] width 25 height 25
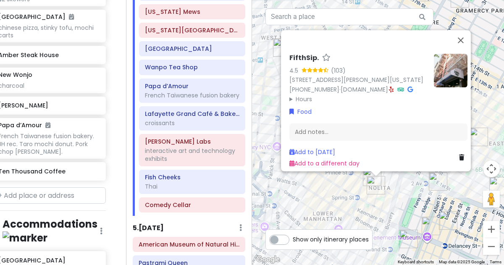
click at [320, 194] on div "FifthSip. 4.5 (103) 229 Mott St, New York, NY 10012, USA (917) 388-2855 · fifth…" at bounding box center [378, 132] width 252 height 265
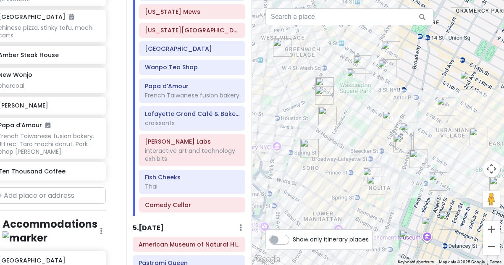
click at [371, 170] on img "7th Street Burger Soho" at bounding box center [371, 176] width 25 height 25
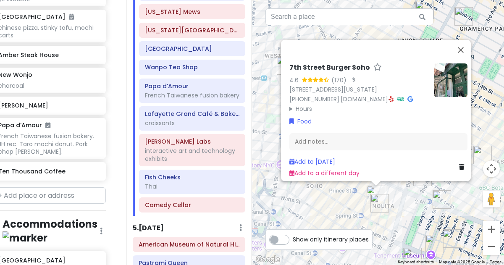
click at [321, 206] on div "7th Street Burger Soho 4.6 (170) · 250 Mulberry St, New York, NY 10012, USA (87…" at bounding box center [378, 132] width 252 height 265
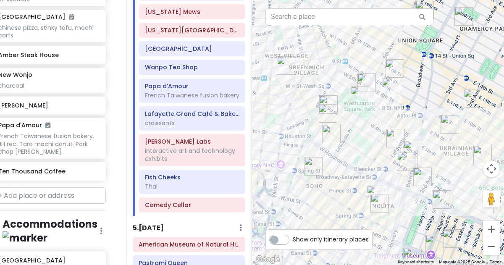
click at [330, 129] on img "Popup Bagels" at bounding box center [331, 133] width 25 height 25
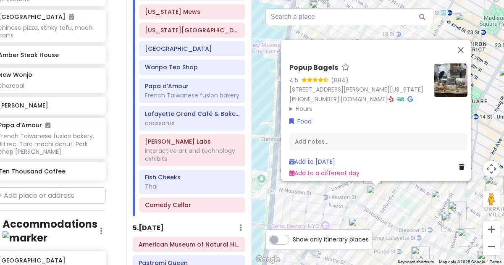
click at [413, 219] on div "Popup Bagels 4.5 (884) 177 Thompson St, New York, NY 10012, USA (203) 297-8819 …" at bounding box center [378, 132] width 252 height 265
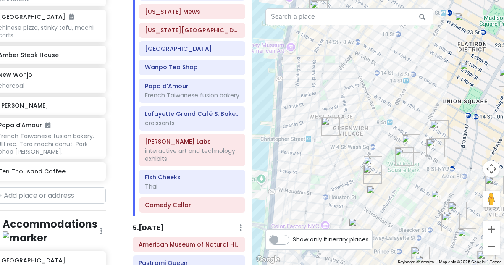
click at [328, 121] on img "L’industrie Pizzeria West Village" at bounding box center [330, 126] width 25 height 25
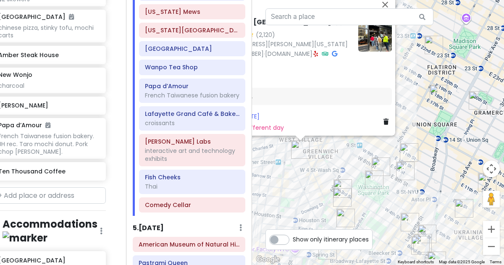
drag, startPoint x: 431, startPoint y: 205, endPoint x: 346, endPoint y: 155, distance: 99.4
click at [346, 155] on div "L’industrie Pizzeria West Village 4.7 (2,120) 104 Christopher St, New York, NY …" at bounding box center [378, 132] width 252 height 265
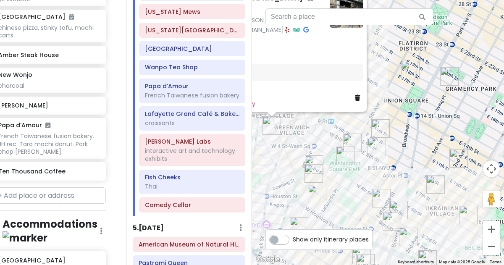
drag, startPoint x: 429, startPoint y: 186, endPoint x: 414, endPoint y: 168, distance: 23.6
click at [414, 168] on div "L’industrie Pizzeria West Village 4.7 (2,120) 104 Christopher St, New York, NY …" at bounding box center [378, 132] width 252 height 265
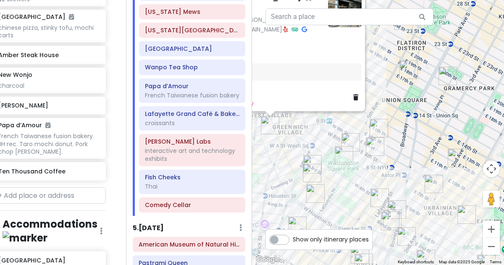
click at [453, 156] on img "Tompkins Square Bagels" at bounding box center [456, 157] width 25 height 25
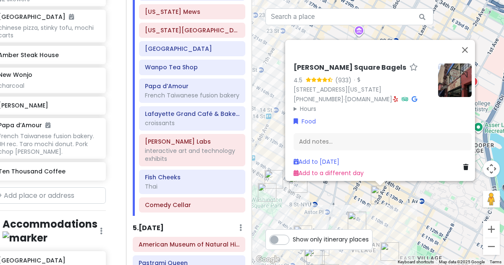
click at [435, 202] on div "Tompkins Square Bagels 4.5 (933) · 184 2nd Ave, New York, NY 10003, USA (917) 4…" at bounding box center [378, 132] width 252 height 265
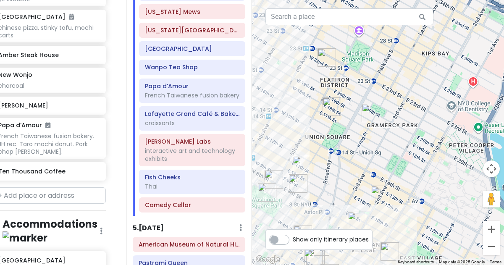
click at [372, 109] on img "Caffè Panna" at bounding box center [370, 112] width 25 height 25
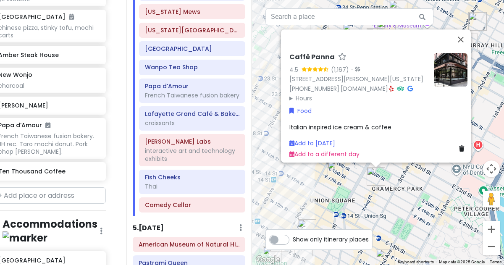
click at [335, 168] on img "Tompkins Square Bagels" at bounding box center [336, 169] width 25 height 25
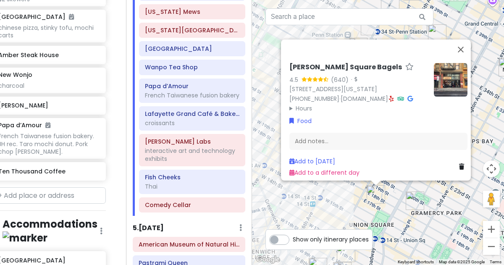
click at [332, 204] on div "Tompkins Square Bagels 4.5 (640) · 23 E 17th St, New York, NY 10003, USA (646) …" at bounding box center [378, 132] width 252 height 265
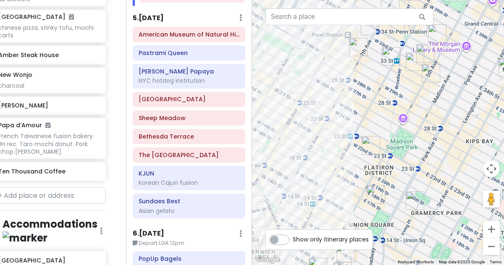
scroll to position [1240, 0]
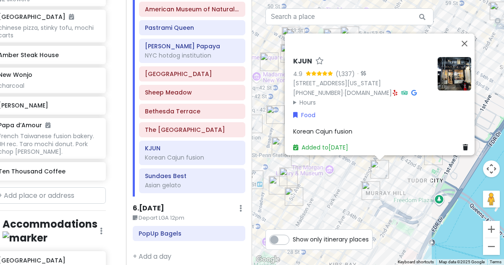
click at [324, 173] on div "KJUN 4.9 (1,337) · 154 E 39th St, New York, NY 10016, USA (347) 675-8026 · www.…" at bounding box center [378, 132] width 252 height 265
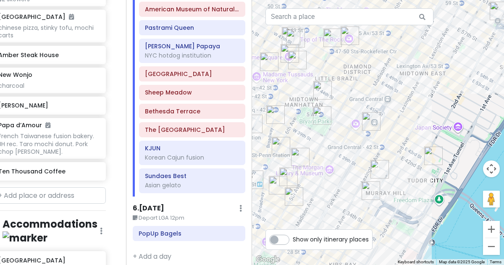
click at [303, 157] on img "Yoon Haeundae Galbi" at bounding box center [300, 156] width 25 height 25
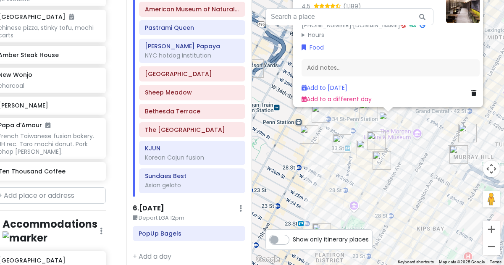
drag, startPoint x: 342, startPoint y: 187, endPoint x: 354, endPoint y: 113, distance: 74.8
click at [354, 113] on div "Yoon Haeundae Galbi 4.5 (1,189) Restaurant, 8 W 36th St. 1st Floor, New York, N…" at bounding box center [378, 132] width 252 height 265
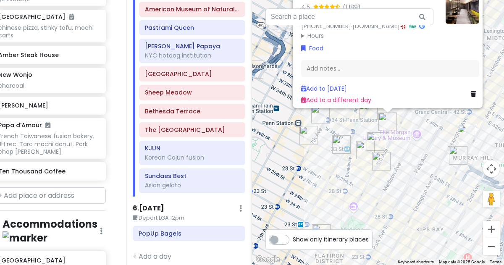
click at [321, 117] on img "LOS TACOS No.1" at bounding box center [320, 114] width 25 height 25
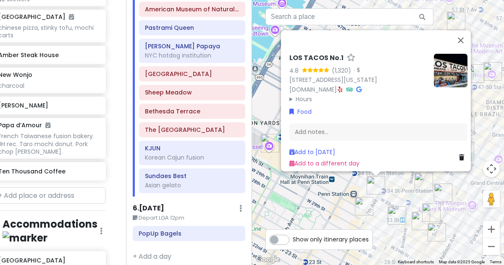
click at [361, 198] on img "PopUp Bagels" at bounding box center [363, 206] width 25 height 25
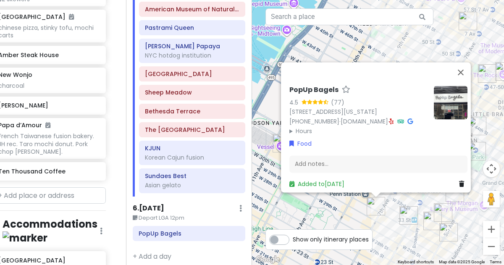
click at [356, 218] on div "PopUp Bagels 4.5 (77) 370 7th Ave, New York, NY 10001, USA (203) 297-8819 · www…" at bounding box center [378, 132] width 252 height 265
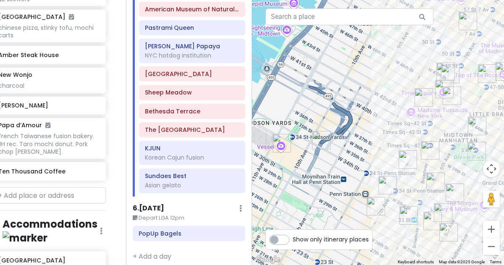
click at [321, 140] on img "Church In New York City" at bounding box center [321, 140] width 25 height 25
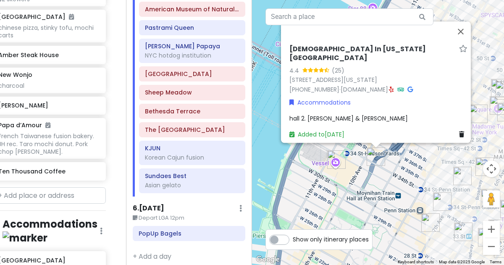
click at [330, 155] on img "Vessel" at bounding box center [336, 159] width 25 height 25
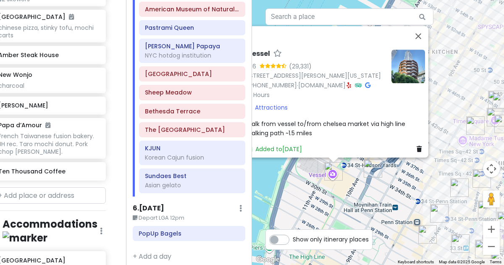
drag, startPoint x: 465, startPoint y: 211, endPoint x: 419, endPoint y: 196, distance: 48.6
click at [419, 196] on div "Vessel 4.6 (29,331) 20 Hudson Yards, New York, NY 10001, USA (332) 204-8500 · w…" at bounding box center [378, 132] width 252 height 265
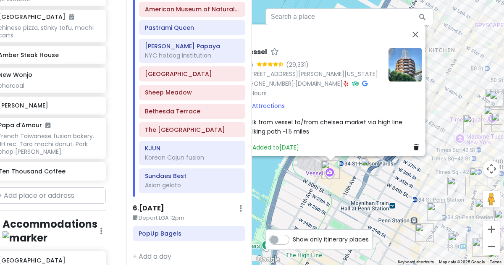
click at [458, 184] on img "7th Street Burger" at bounding box center [456, 185] width 25 height 25
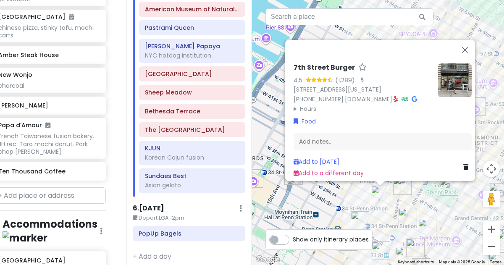
click at [363, 218] on img "LOS TACOS No.1" at bounding box center [359, 220] width 25 height 25
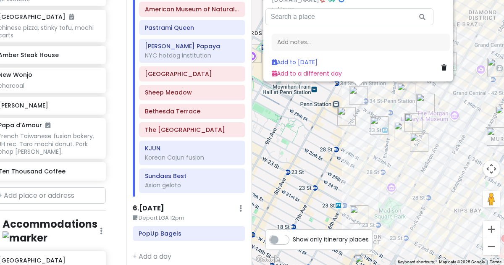
drag, startPoint x: 366, startPoint y: 218, endPoint x: 349, endPoint y: 94, distance: 125.5
click at [349, 94] on img "LOS TACOS No.1" at bounding box center [358, 95] width 25 height 25
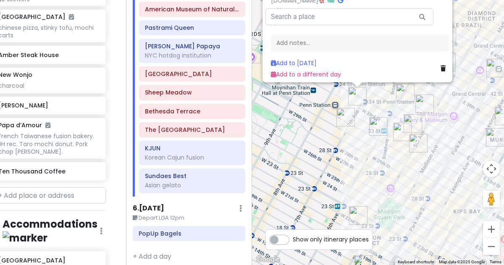
click at [348, 113] on img "PopUp Bagels" at bounding box center [345, 117] width 25 height 25
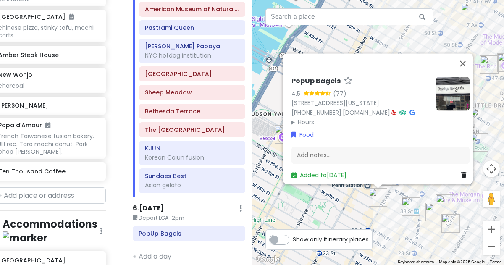
drag, startPoint x: 325, startPoint y: 210, endPoint x: 327, endPoint y: 225, distance: 14.8
click at [327, 225] on div "PopUp Bagels 4.5 (77) 370 7th Ave, New York, NY 10001, USA (203) 297-8819 · www…" at bounding box center [378, 132] width 252 height 265
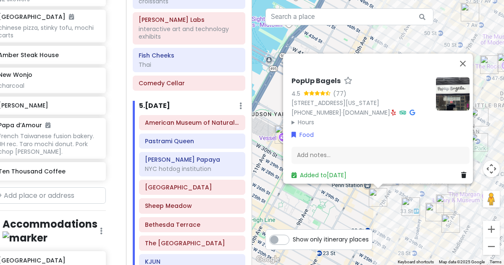
scroll to position [1119, 0]
click at [315, 207] on div "PopUp Bagels 4.5 (77) 370 7th Ave, New York, NY 10001, USA (203) 297-8819 · www…" at bounding box center [378, 132] width 252 height 265
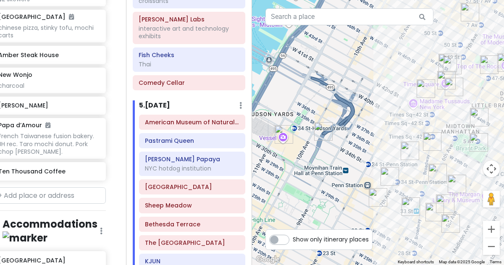
click at [408, 148] on img "7th Street Burger" at bounding box center [409, 150] width 25 height 25
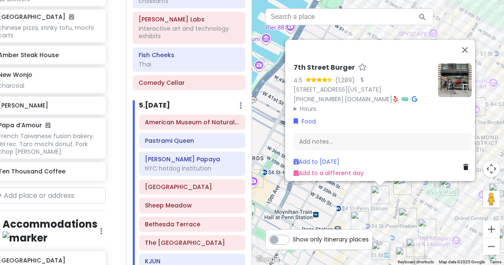
click at [403, 184] on img "Ten Thousand Coffee" at bounding box center [402, 185] width 25 height 25
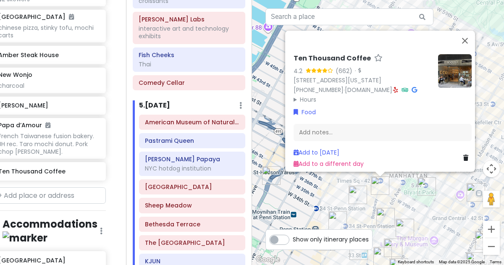
click at [387, 214] on img "Keens Steakhouse" at bounding box center [385, 216] width 25 height 25
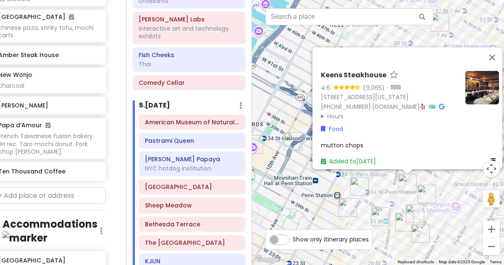
drag, startPoint x: 387, startPoint y: 214, endPoint x: 415, endPoint y: 180, distance: 44.5
click at [415, 180] on img "Keens Steakhouse" at bounding box center [407, 182] width 25 height 25
click at [342, 209] on img "PopUp Bagels" at bounding box center [347, 207] width 25 height 25
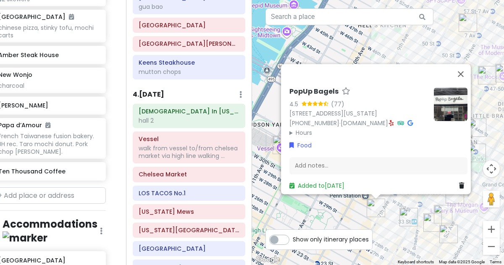
scroll to position [796, 0]
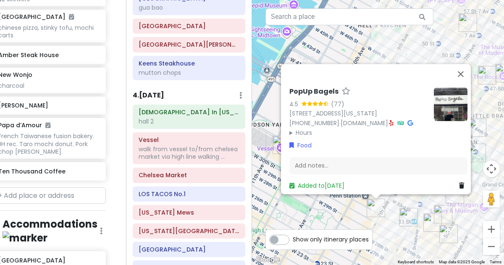
click at [152, 171] on h6 "Chelsea Market" at bounding box center [189, 175] width 101 height 8
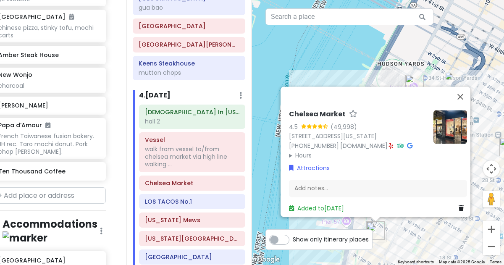
click at [393, 228] on div "Chelsea Market 4.5 (49,998) 75 9th Ave, New York, NY 10011, USA (212) 652-2111 …" at bounding box center [378, 132] width 252 height 265
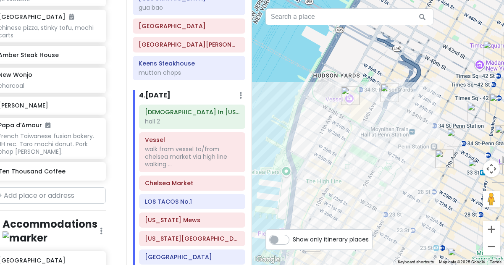
drag, startPoint x: 433, startPoint y: 139, endPoint x: 323, endPoint y: 156, distance: 111.7
click at [323, 156] on div at bounding box center [378, 132] width 252 height 265
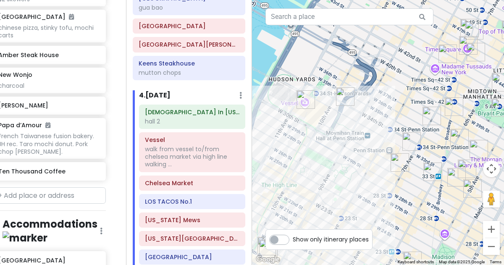
click at [398, 162] on img "PopUp Bagels" at bounding box center [399, 162] width 25 height 25
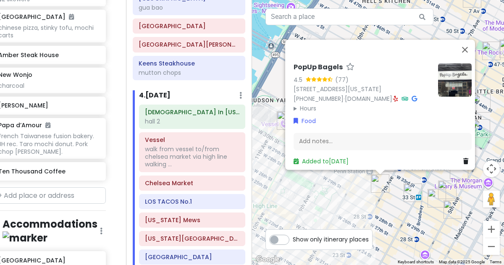
click at [410, 193] on img "FIFTYLAN KOREATOWN" at bounding box center [412, 192] width 25 height 25
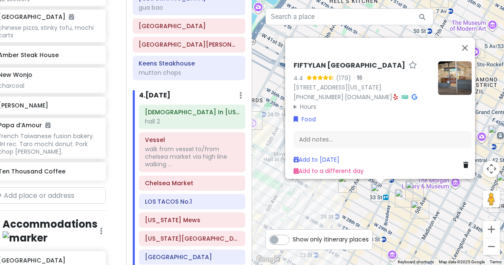
click at [446, 71] on img at bounding box center [455, 78] width 34 height 34
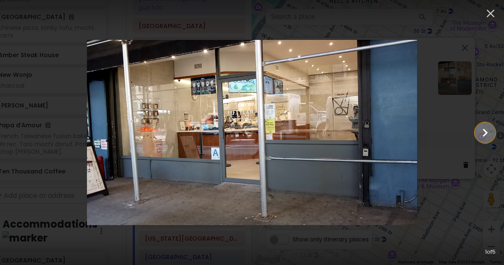
click at [479, 132] on icon "Show slide 2 of 5" at bounding box center [485, 133] width 16 height 20
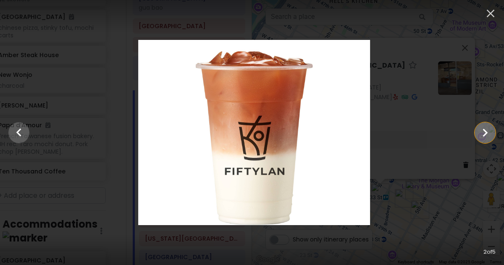
click at [480, 132] on icon "Show slide 3 of 5" at bounding box center [485, 133] width 16 height 20
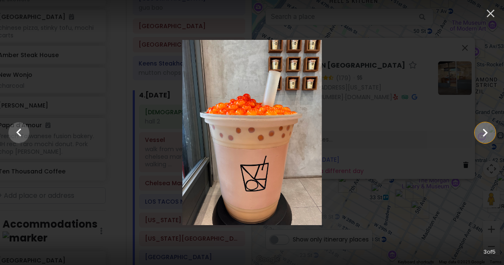
click at [480, 132] on icon "Show slide 4 of 5" at bounding box center [485, 133] width 16 height 20
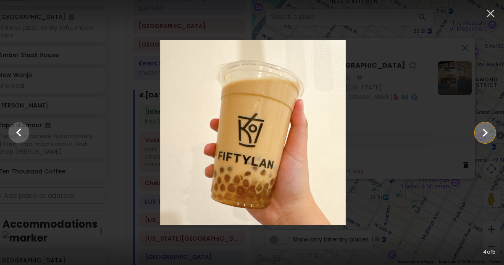
click at [481, 132] on icon "Show slide 5 of 5" at bounding box center [485, 133] width 16 height 20
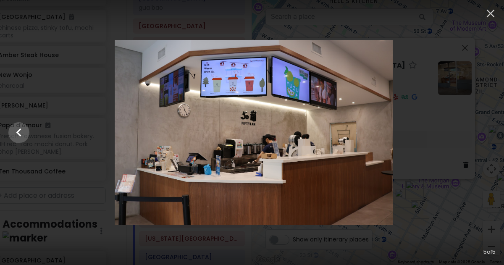
click at [481, 132] on div at bounding box center [254, 133] width 504 height 186
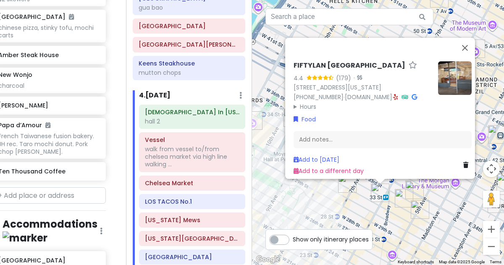
click at [370, 191] on img "FIFTYLAN KOREATOWN" at bounding box center [379, 192] width 25 height 25
click at [343, 189] on img "PopUp Bagels" at bounding box center [347, 183] width 25 height 25
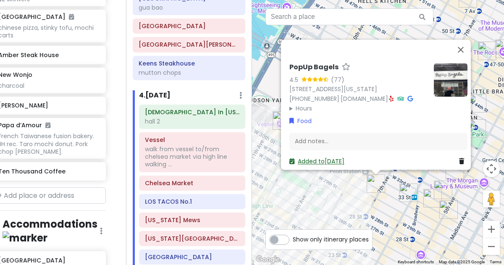
click at [337, 160] on link "Added to Tue 1/20" at bounding box center [316, 161] width 55 height 8
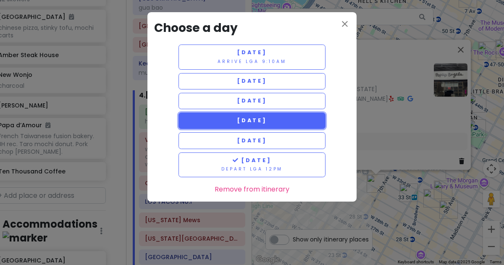
click at [292, 126] on button "[DATE]" at bounding box center [251, 121] width 147 height 16
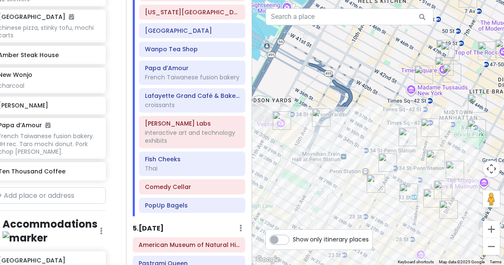
scroll to position [1023, 0]
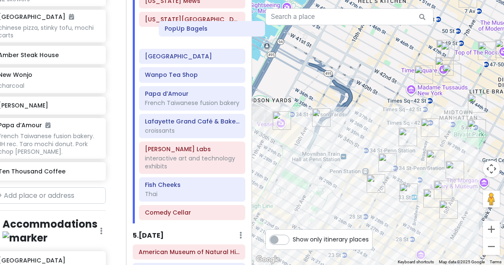
drag, startPoint x: 158, startPoint y: 201, endPoint x: 178, endPoint y: 29, distance: 172.8
click at [178, 29] on div "Church In New York City hall 2 Vessel walk from vessel to/from chelsea market v…" at bounding box center [192, 54] width 119 height 338
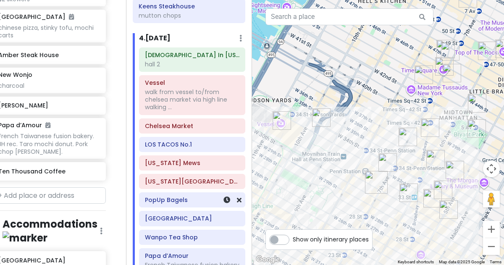
scroll to position [852, 0]
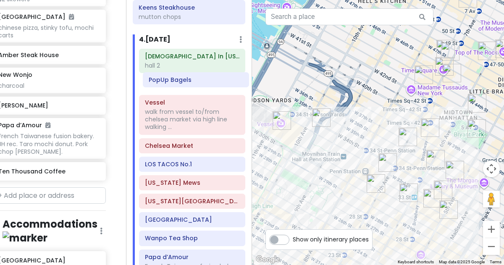
drag, startPoint x: 178, startPoint y: 190, endPoint x: 182, endPoint y: 73, distance: 117.2
click at [182, 73] on div "Church In New York City hall 2 Vessel walk from vessel to/from chelsea market v…" at bounding box center [192, 218] width 119 height 338
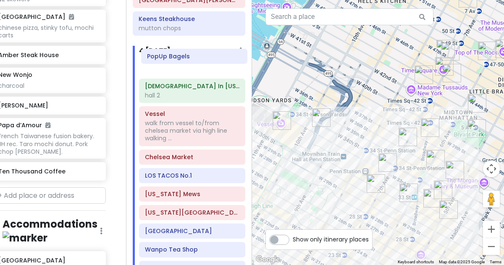
drag, startPoint x: 179, startPoint y: 73, endPoint x: 181, endPoint y: 53, distance: 20.3
click at [181, 60] on div "Church In New York City hall 2 PopUp Bagels Vessel walk from vessel to/from che…" at bounding box center [192, 229] width 119 height 338
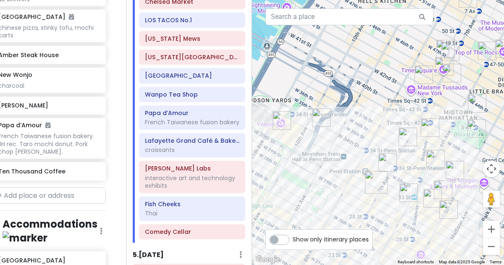
scroll to position [988, 0]
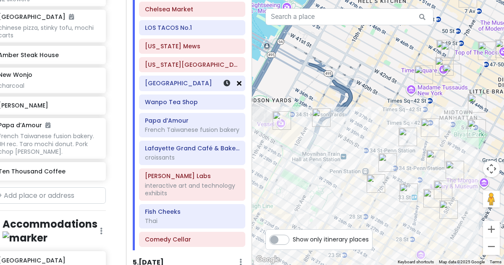
click at [237, 80] on icon at bounding box center [239, 83] width 5 height 7
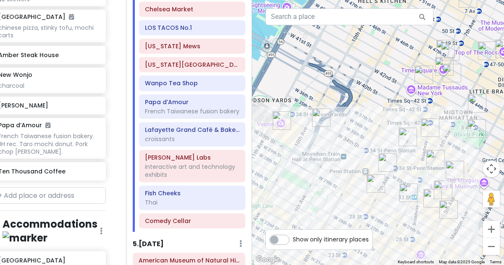
click at [211, 79] on h6 "Wanpo Tea Shop" at bounding box center [192, 83] width 94 height 8
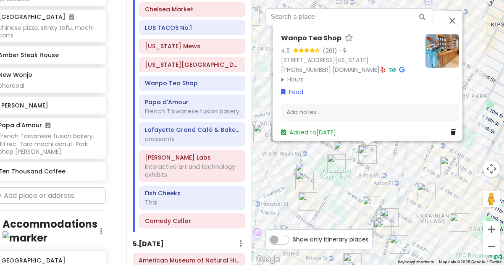
click at [301, 177] on img "7th Street Burger West Village" at bounding box center [304, 180] width 25 height 25
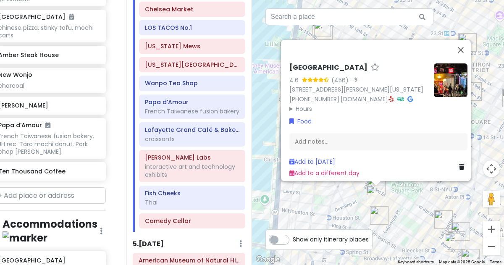
click at [376, 215] on img "Popup Bagels" at bounding box center [379, 215] width 25 height 25
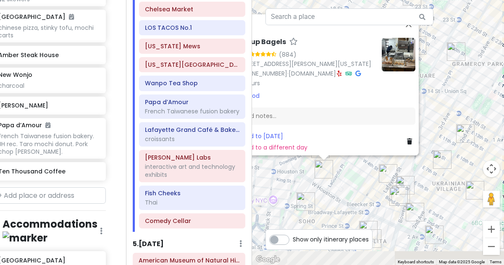
drag, startPoint x: 389, startPoint y: 212, endPoint x: 331, endPoint y: 165, distance: 74.9
click at [331, 165] on img "Popup Bagels" at bounding box center [323, 169] width 25 height 25
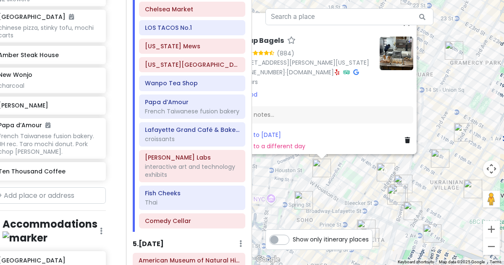
click at [438, 159] on img "Cello's Pizzeria" at bounding box center [439, 158] width 25 height 25
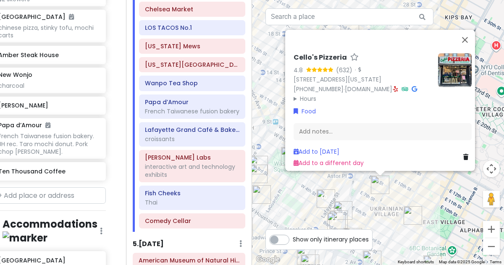
click at [411, 186] on div "Cello's Pizzeria 4.8 (632) · [STREET_ADDRESS][US_STATE] [PHONE_NUMBER] · [DOMAI…" at bounding box center [378, 132] width 252 height 265
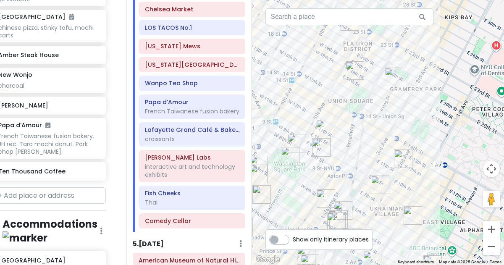
click at [399, 162] on img "Tompkins Square Bagels" at bounding box center [402, 158] width 25 height 25
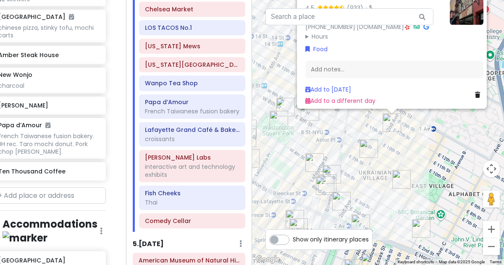
drag, startPoint x: 375, startPoint y: 222, endPoint x: 387, endPoint y: 148, distance: 74.8
click at [387, 148] on div "Tompkins Square Bagels 4.5 (933) · 184 2nd Ave, New York, NY 10003, USA (917) 4…" at bounding box center [378, 132] width 252 height 265
click at [333, 169] on img "Kettl Tea - Bowery" at bounding box center [331, 173] width 25 height 25
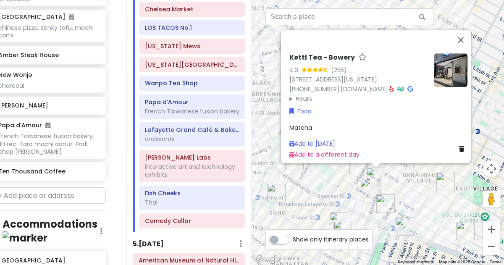
click at [385, 202] on img "Win Son Bakery" at bounding box center [385, 203] width 25 height 25
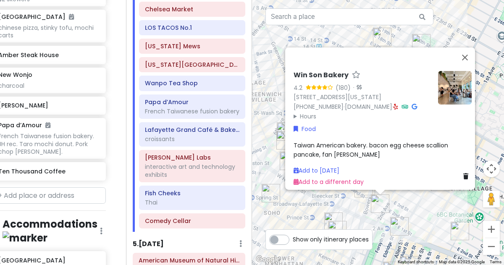
click at [401, 200] on div "Win Son Bakery 4.2 (180) · 23 2nd Ave, New York, NY 10003, USA (646) 869-0150 ·…" at bounding box center [378, 132] width 252 height 265
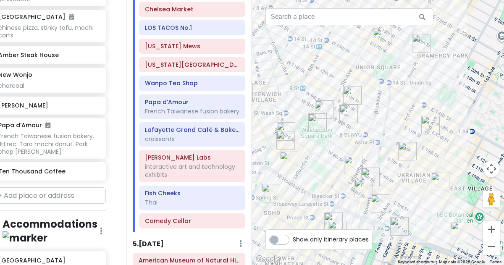
click at [368, 184] on img "Fish Cheeks" at bounding box center [363, 188] width 25 height 25
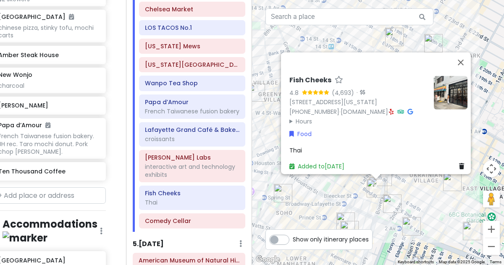
click at [400, 190] on div "Fish Cheeks 4.8 (4,693) · [STREET_ADDRESS][US_STATE] [PHONE_NUMBER] · [DOMAIN_N…" at bounding box center [378, 132] width 252 height 265
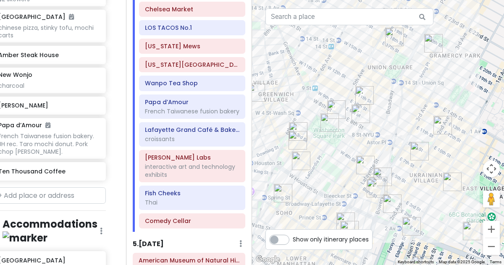
click at [415, 155] on img "Cello's Pizzeria" at bounding box center [419, 151] width 25 height 25
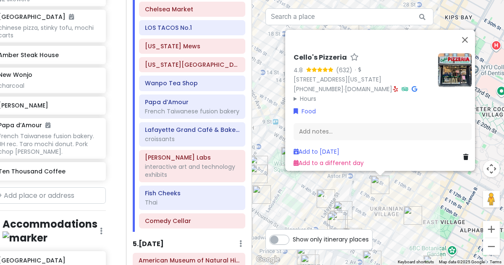
click at [398, 86] on icon at bounding box center [395, 89] width 5 height 6
click at [327, 148] on link "Add to [DATE]" at bounding box center [317, 151] width 46 height 8
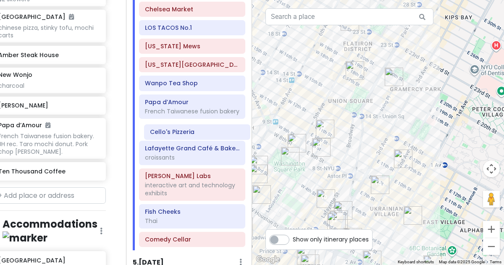
scroll to position [989, 0]
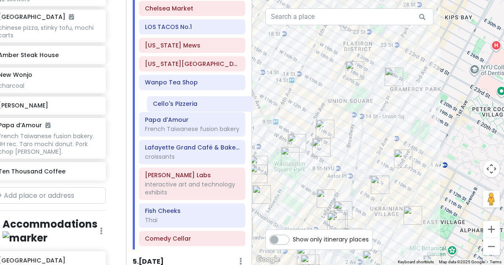
drag, startPoint x: 174, startPoint y: 233, endPoint x: 183, endPoint y: 104, distance: 130.0
click at [183, 104] on div "PopUp Bagels Church In New York City hall 2 Vessel walk from vessel to/from che…" at bounding box center [192, 80] width 119 height 338
click at [399, 153] on img "Tompkins Square Bagels" at bounding box center [402, 158] width 25 height 25
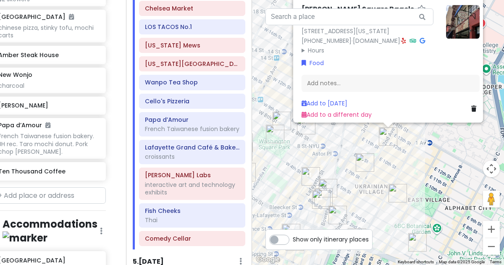
drag, startPoint x: 396, startPoint y: 234, endPoint x: 405, endPoint y: 173, distance: 61.5
click at [405, 173] on div "Tompkins Square Bagels 4.5 (933) · 184 2nd Ave, New York, NY 10003, USA (917) 4…" at bounding box center [378, 132] width 252 height 265
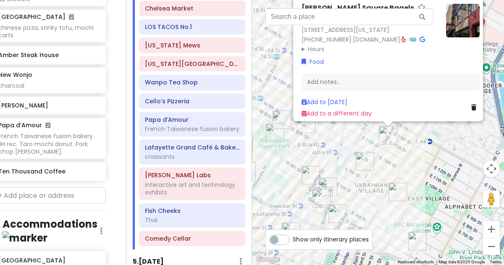
click at [396, 192] on img "Ho Foods" at bounding box center [397, 191] width 25 height 25
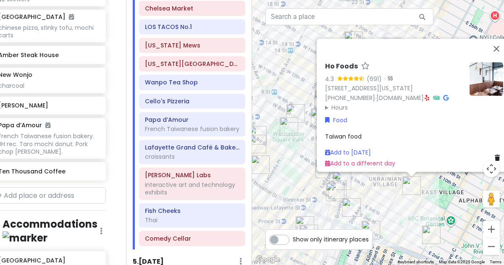
drag, startPoint x: 358, startPoint y: 199, endPoint x: 392, endPoint y: 192, distance: 34.7
click at [392, 192] on div "Ho Foods 4.3 (691) · 110 E 7th St, New York, NY 10009, USA (347) 788-0682 · www…" at bounding box center [378, 132] width 252 height 265
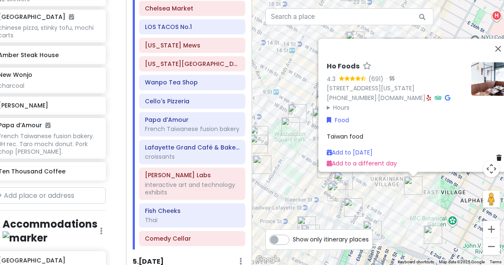
click at [350, 206] on img "Win Son Bakery" at bounding box center [353, 207] width 25 height 25
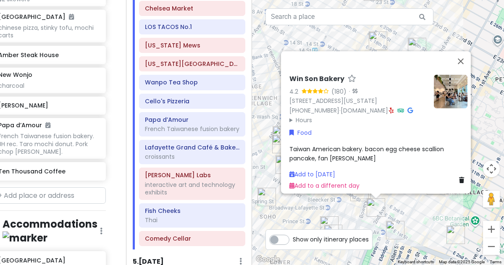
click at [303, 117] on summary "Hours" at bounding box center [358, 119] width 138 height 9
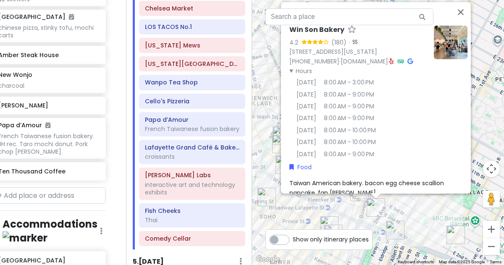
click at [266, 152] on div "Win Son Bakery 4.2 (180) · 23 2nd Ave, New York, NY 10003, USA (646) 869-0150 ·…" at bounding box center [378, 132] width 252 height 265
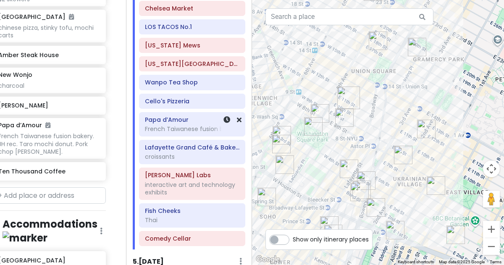
click at [185, 116] on div "Papa d’Amour French Taiwanese fusion bakery" at bounding box center [192, 124] width 94 height 21
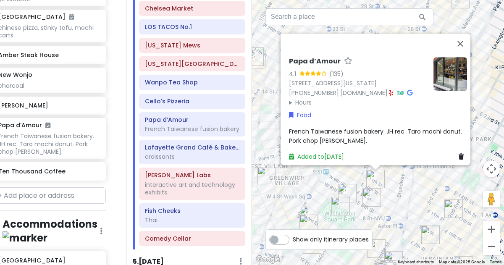
click at [292, 99] on summary "Hours" at bounding box center [358, 102] width 138 height 9
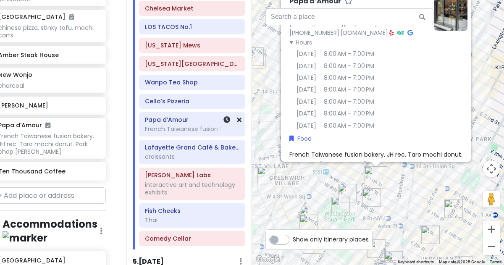
click at [191, 97] on h6 "Cello's Pizzeria" at bounding box center [192, 101] width 94 height 8
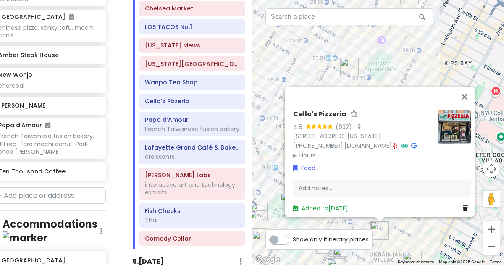
click at [294, 151] on summary "Hours" at bounding box center [362, 155] width 138 height 9
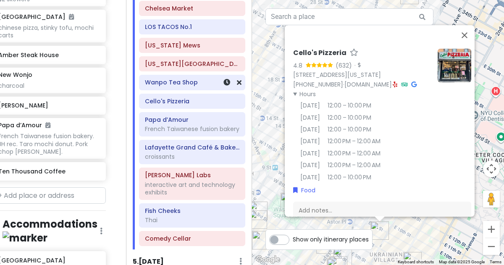
click at [174, 79] on h6 "Wanpo Tea Shop" at bounding box center [192, 83] width 94 height 8
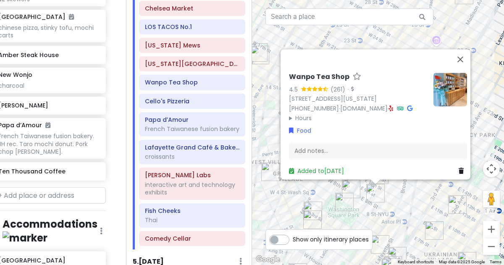
click at [289, 113] on summary "Hours" at bounding box center [358, 117] width 138 height 9
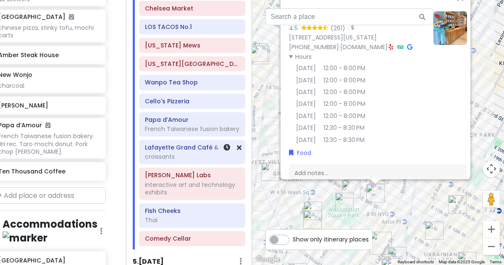
click at [194, 144] on h6 "Lafayette Grand Café & Bakery" at bounding box center [192, 148] width 94 height 8
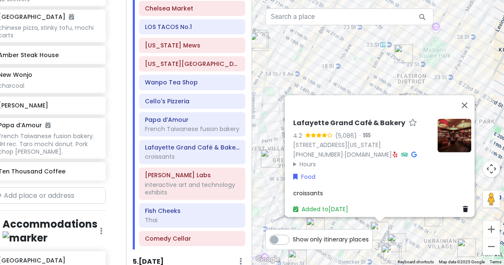
click at [298, 159] on summary "Hours" at bounding box center [362, 163] width 138 height 9
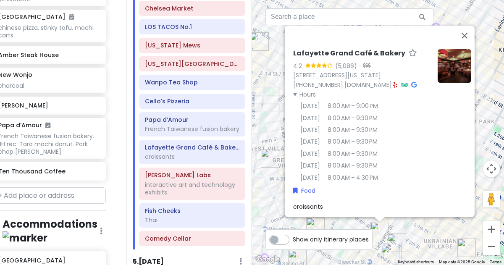
click at [266, 191] on div "Lafayette Grand Café & Bakery 4.2 (5,086) · [STREET_ADDRESS][US_STATE] [PHONE_N…" at bounding box center [378, 132] width 252 height 265
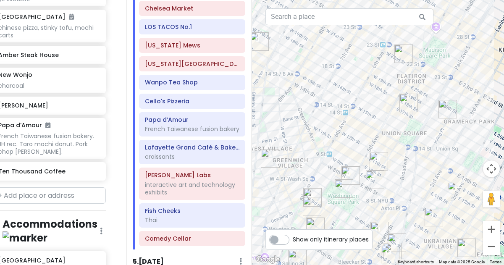
click at [262, 157] on img "L’industrie Pizzeria West Village" at bounding box center [269, 158] width 25 height 25
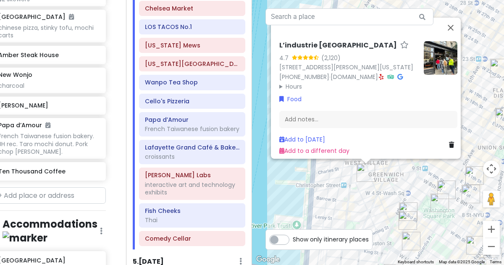
drag, startPoint x: 408, startPoint y: 211, endPoint x: 396, endPoint y: 185, distance: 28.7
click at [396, 185] on div "L’industrie Pizzeria West Village 4.7 (2,120) 104 Christopher St, New York, NY …" at bounding box center [378, 132] width 252 height 265
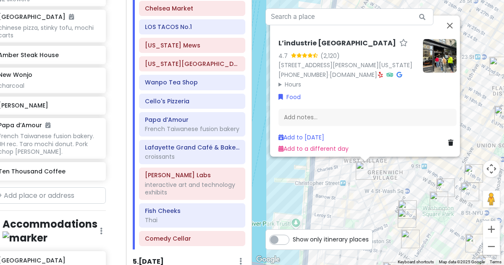
click at [396, 185] on div "L’industrie Pizzeria West Village 4.7 (2,120) 104 Christopher St, New York, NY …" at bounding box center [378, 132] width 252 height 265
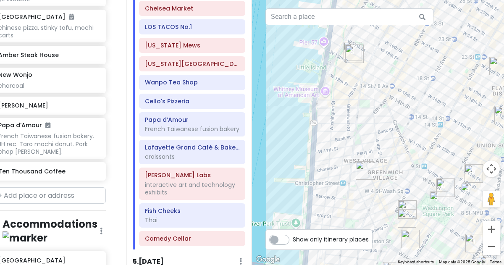
click at [402, 213] on img "7th Street Burger West Village" at bounding box center [406, 218] width 25 height 25
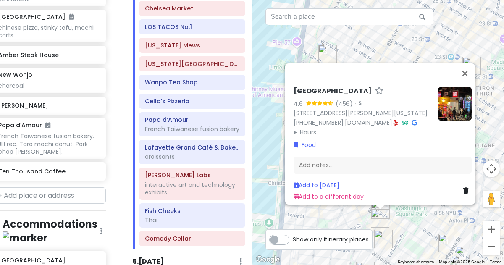
click at [341, 216] on div "7th Street Burger West Village 4.6 (456) · 110 MacDougal St, New York, NY 10012…" at bounding box center [378, 132] width 252 height 265
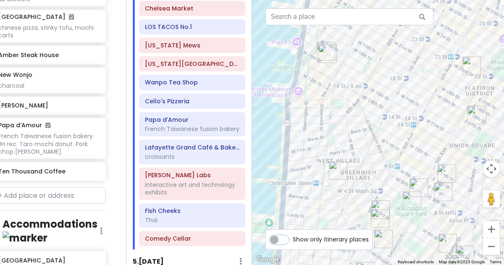
click at [335, 177] on img "L’industrie Pizzeria West Village" at bounding box center [337, 170] width 25 height 25
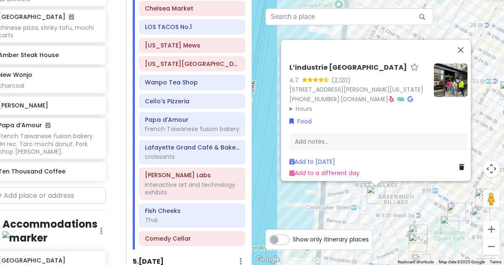
click at [453, 70] on img at bounding box center [451, 80] width 34 height 34
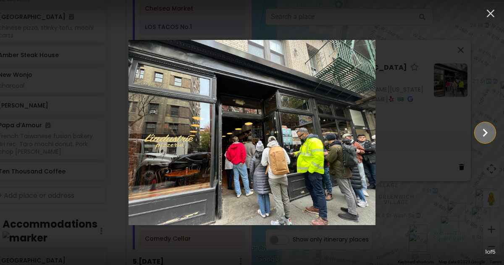
click at [485, 127] on icon "Show slide 2 of 5" at bounding box center [485, 133] width 16 height 20
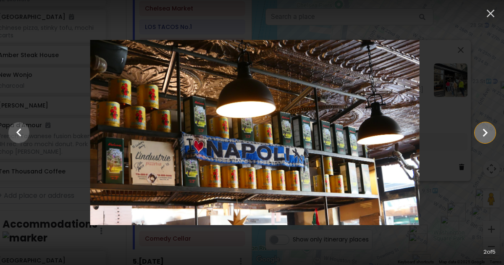
click at [485, 127] on icon "Show slide 3 of 5" at bounding box center [485, 133] width 16 height 20
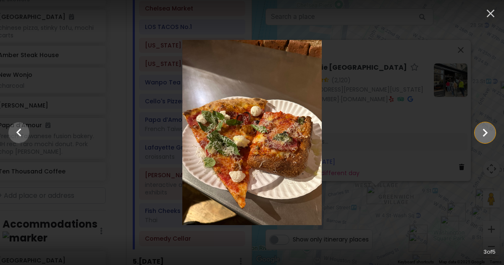
click at [485, 127] on icon "Show slide 4 of 5" at bounding box center [485, 133] width 16 height 20
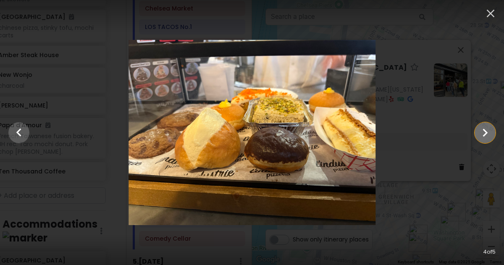
click at [485, 127] on icon "Show slide 5 of 5" at bounding box center [485, 133] width 16 height 20
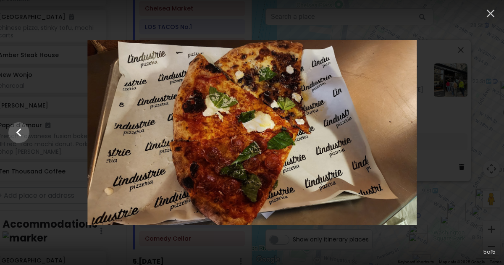
click at [485, 127] on div at bounding box center [252, 133] width 504 height 186
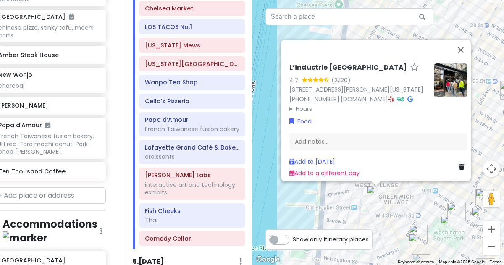
click at [417, 199] on div "L’industrie Pizzeria West Village 4.7 (2,120) 104 Christopher St, New York, NY …" at bounding box center [378, 132] width 252 height 265
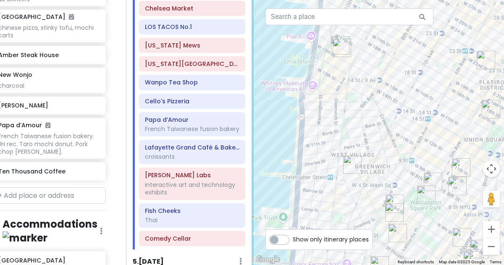
drag, startPoint x: 416, startPoint y: 199, endPoint x: 391, endPoint y: 169, distance: 39.4
click at [391, 169] on div at bounding box center [378, 132] width 252 height 265
click at [351, 164] on img "L’industrie Pizzeria West Village" at bounding box center [351, 164] width 25 height 25
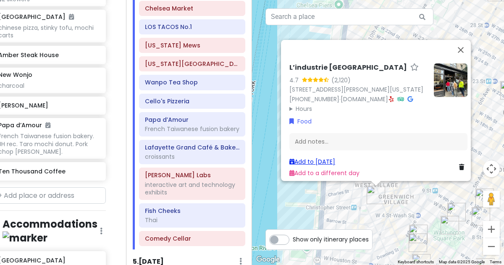
click at [333, 158] on link "Add to [DATE]" at bounding box center [312, 161] width 46 height 8
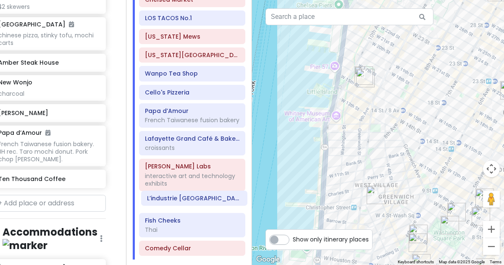
scroll to position [998, 0]
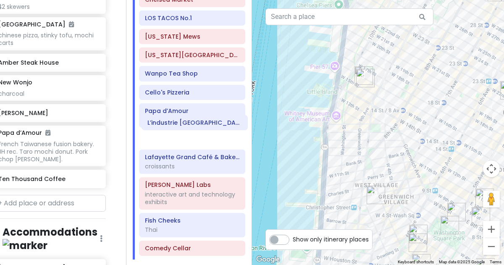
drag, startPoint x: 176, startPoint y: 250, endPoint x: 182, endPoint y: 102, distance: 147.9
click at [182, 102] on div "PopUp Bagels Church In New York City hall 2 Vessel walk from vessel to/from che…" at bounding box center [192, 81] width 119 height 357
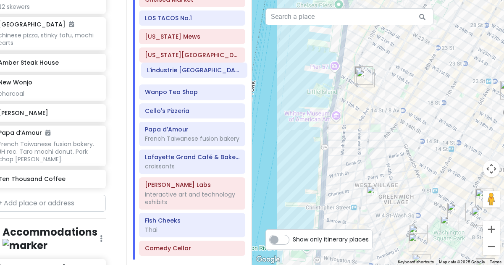
drag, startPoint x: 182, startPoint y: 102, endPoint x: 184, endPoint y: 68, distance: 33.7
click at [184, 68] on div "PopUp Bagels Church In New York City hall 2 Vessel walk from vessel to/from che…" at bounding box center [192, 81] width 119 height 357
click at [363, 81] on img "LOS TACOS No.1" at bounding box center [365, 78] width 25 height 25
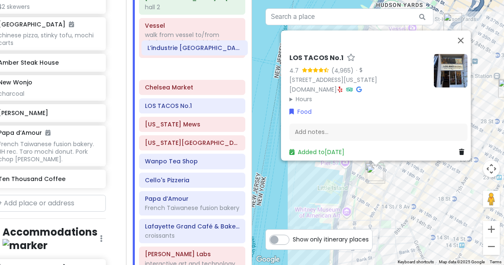
scroll to position [926, 0]
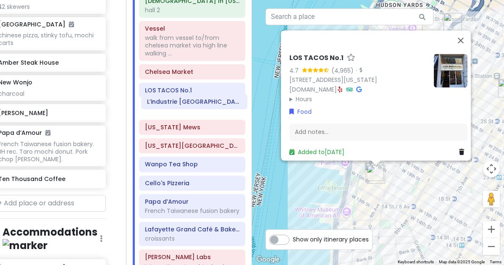
drag, startPoint x: 192, startPoint y: 68, endPoint x: 194, endPoint y: 104, distance: 35.3
click at [194, 104] on div "PopUp Bagels Church In New York City hall 2 Vessel walk from vessel to/from che…" at bounding box center [192, 153] width 119 height 357
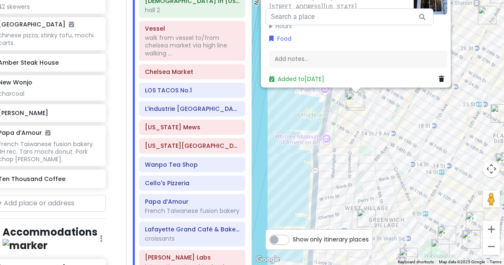
drag, startPoint x: 417, startPoint y: 197, endPoint x: 377, endPoint y: 90, distance: 113.8
click at [377, 90] on div "LOS TACOS No.1 4.7 (4,965) · 75 9th Ave, New York, NY 10011, USA www.lostacos1.…" at bounding box center [378, 132] width 252 height 265
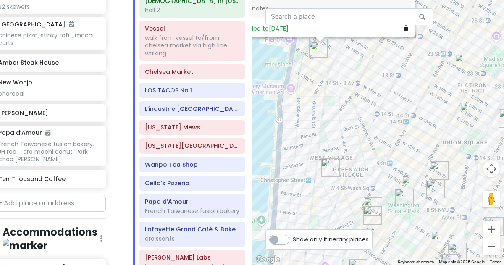
click at [411, 186] on img "Washington Square Park" at bounding box center [404, 197] width 25 height 25
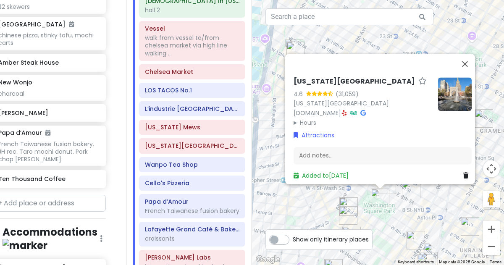
click at [332, 204] on div "Washington Square Park 4.6 (31,059) New York, NY 10012, USA www.nycgovparks.org…" at bounding box center [378, 132] width 252 height 265
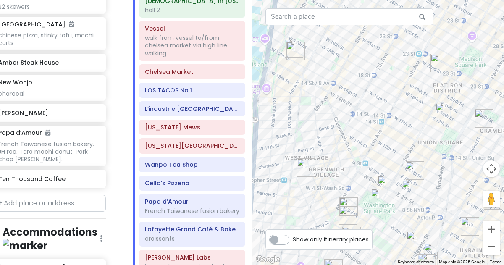
click at [292, 55] on img "LOS TACOS No.1" at bounding box center [295, 50] width 25 height 25
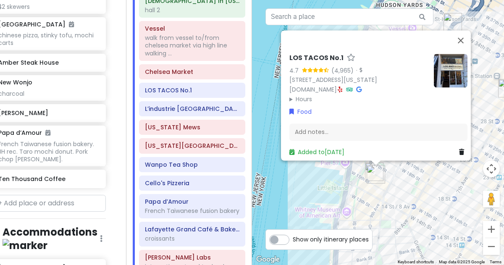
click at [362, 87] on icon at bounding box center [358, 89] width 5 height 6
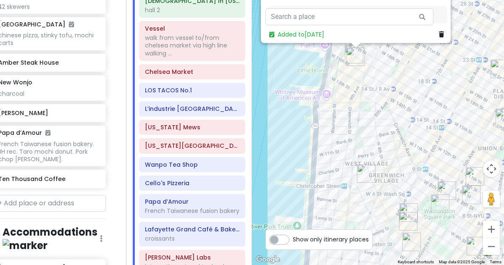
drag, startPoint x: 373, startPoint y: 198, endPoint x: 351, endPoint y: 74, distance: 125.4
click at [351, 74] on div "LOS TACOS No.1 4.7 (4,965) · 75 9th Ave, New York, NY 10011, USA www.lostacos1.…" at bounding box center [378, 132] width 252 height 265
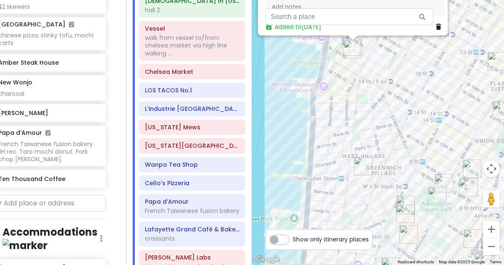
click at [362, 164] on img "L’industrie Pizzeria West Village" at bounding box center [363, 165] width 25 height 25
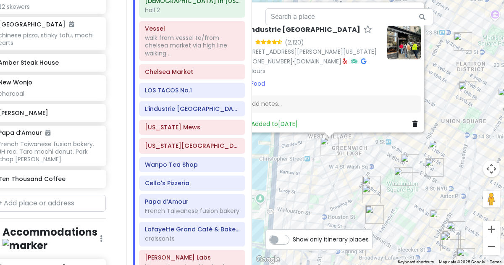
drag, startPoint x: 403, startPoint y: 219, endPoint x: 350, endPoint y: 176, distance: 67.7
click at [350, 176] on div "L’industrie Pizzeria West Village 4.7 (2,120) 104 Christopher St, New York, NY …" at bounding box center [378, 132] width 252 height 265
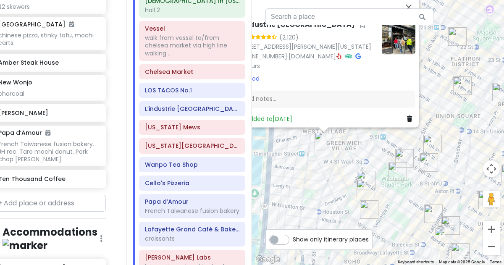
click at [363, 190] on img "7th Street Burger West Village" at bounding box center [365, 188] width 25 height 25
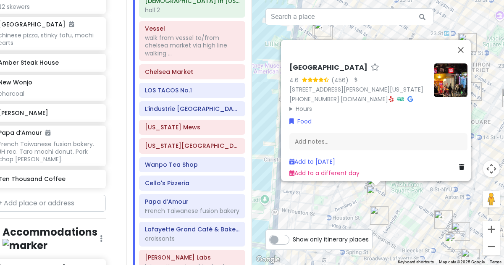
click at [375, 210] on img "Popup Bagels" at bounding box center [379, 215] width 25 height 25
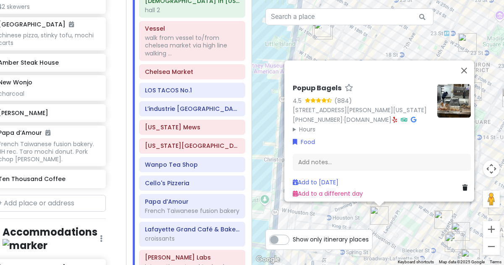
click at [393, 215] on div "Popup Bagels 4.5 (884) 177 Thompson St, New York, NY 10012, USA (203) 297-8819 …" at bounding box center [378, 132] width 252 height 265
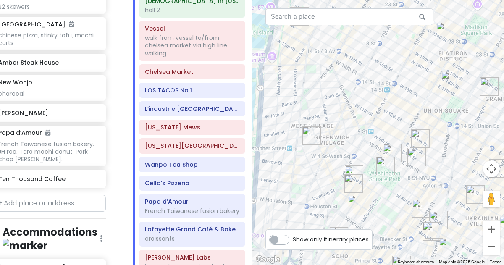
drag, startPoint x: 404, startPoint y: 194, endPoint x: 346, endPoint y: 168, distance: 63.9
click at [346, 168] on div at bounding box center [378, 132] width 252 height 265
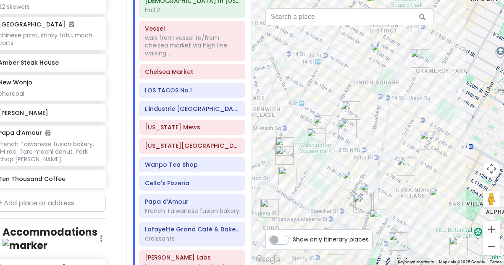
click at [342, 126] on img "Wanpo Tea Shop" at bounding box center [347, 128] width 25 height 25
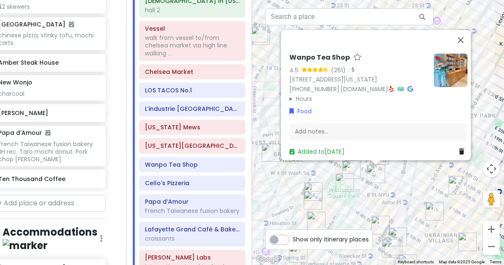
click at [401, 168] on div "Wanpo Tea Shop 4.5 (261) · 37 E 8th St, New York, NY 10003, USA (212) 995-8349 …" at bounding box center [378, 132] width 252 height 265
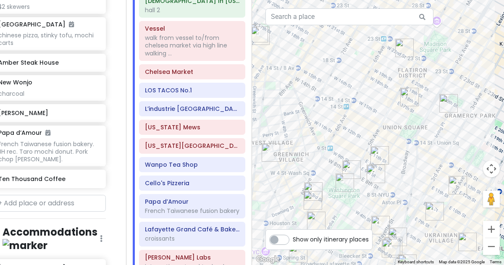
click at [375, 156] on img "Papa d’Amour" at bounding box center [379, 155] width 25 height 25
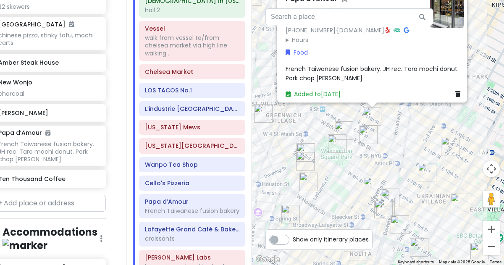
drag, startPoint x: 389, startPoint y: 201, endPoint x: 380, endPoint y: 141, distance: 61.0
click at [380, 141] on div "Papa d’Amour 4.1 (135) 64 University Pl, New York, NY 10003, USA (917) 675-6151…" at bounding box center [378, 132] width 252 height 265
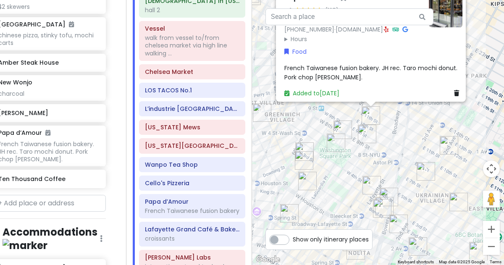
click at [372, 189] on img "Lafayette Grand Café & Bakery" at bounding box center [371, 185] width 25 height 25
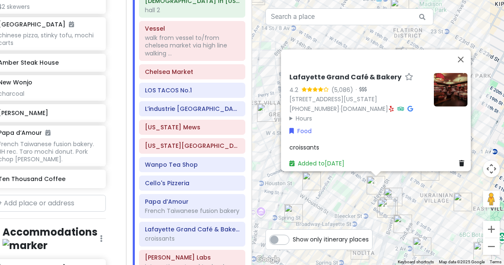
click at [405, 189] on img "Kettl Tea - Bowery" at bounding box center [392, 196] width 25 height 25
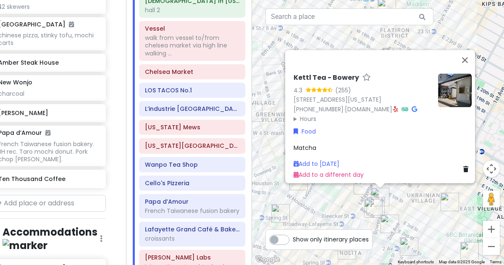
click at [407, 206] on div "Kettl Tea - Bowery 4.3 (255) 348 Bowery, New York, NY 10012, USA (646) 590-0479…" at bounding box center [378, 132] width 252 height 265
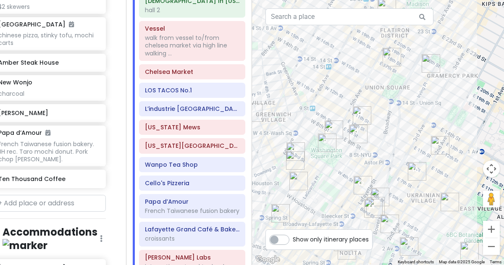
click at [420, 174] on img "Cello's Pizzeria" at bounding box center [416, 171] width 25 height 25
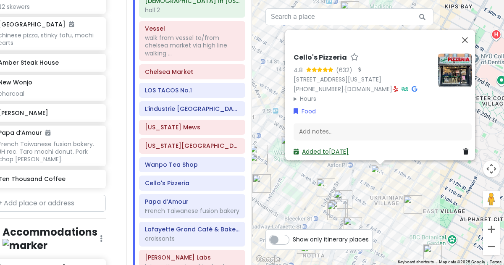
click at [329, 147] on link "Added to Sun 1/18" at bounding box center [321, 151] width 55 height 8
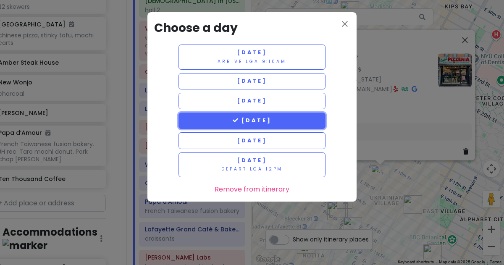
click at [287, 119] on button "[DATE]" at bounding box center [251, 121] width 147 height 16
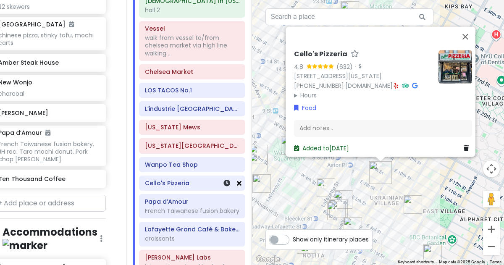
click at [238, 180] on icon at bounding box center [239, 183] width 5 height 7
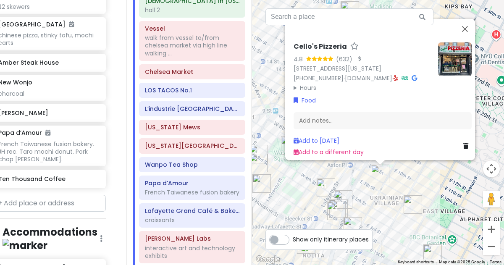
click at [353, 188] on img "Kettl Tea - Bowery" at bounding box center [342, 199] width 25 height 25
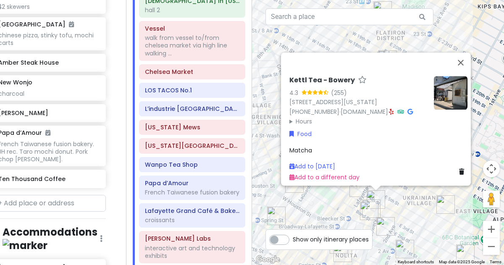
click at [406, 194] on div "Kettl Tea - Bowery 4.3 (255) 348 Bowery, New York, NY 10012, USA (646) 590-0479…" at bounding box center [378, 132] width 252 height 265
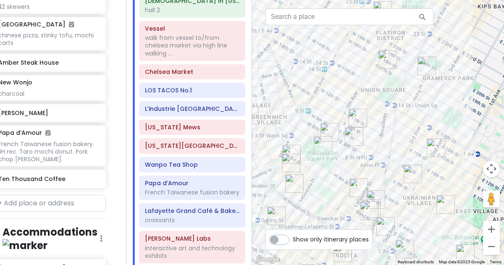
click at [432, 153] on img "Tompkins Square Bagels" at bounding box center [435, 147] width 25 height 25
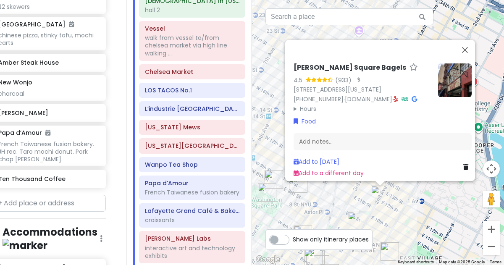
click at [422, 206] on div "Tompkins Square Bagels 4.5 (933) · 184 2nd Ave, New York, NY 10003, USA (917) 4…" at bounding box center [378, 132] width 252 height 265
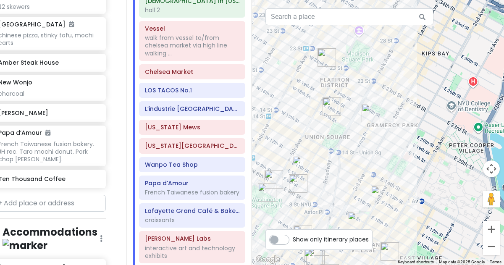
click at [374, 126] on div at bounding box center [378, 132] width 252 height 265
click at [372, 113] on img "Caffè Panna" at bounding box center [370, 112] width 25 height 25
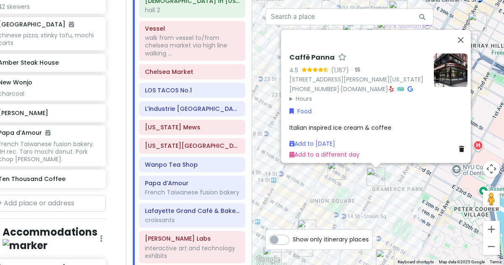
click at [335, 171] on img "Tompkins Square Bagels" at bounding box center [336, 170] width 25 height 25
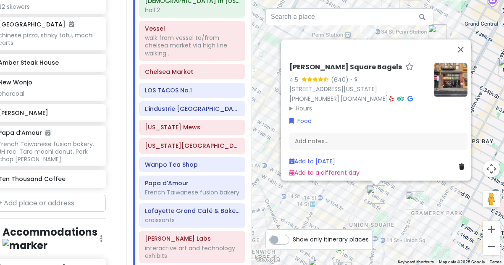
click at [409, 200] on img "Caffè Panna" at bounding box center [414, 200] width 25 height 25
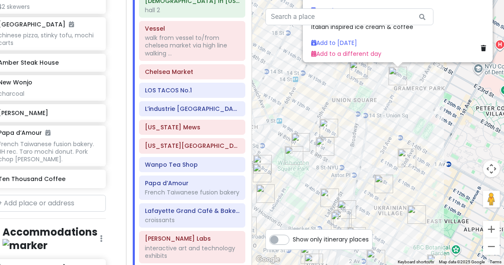
drag, startPoint x: 407, startPoint y: 218, endPoint x: 425, endPoint y: 92, distance: 128.0
click at [425, 92] on div "Caffè Panna 4.5 (1,167) · 77 Irving Pl, New York, NY 10003, USA (917) 475-1162 …" at bounding box center [378, 132] width 252 height 265
click at [421, 121] on div "Caffè Panna 4.5 (1,167) · 77 Irving Pl, New York, NY 10003, USA (917) 475-1162 …" at bounding box center [378, 132] width 252 height 265
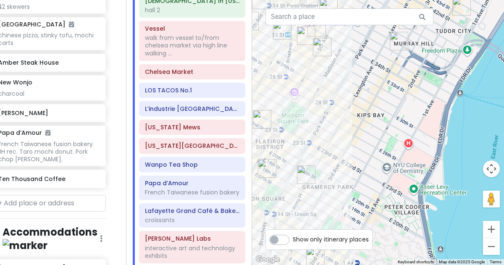
drag, startPoint x: 479, startPoint y: 28, endPoint x: 379, endPoint y: 139, distance: 149.9
click at [379, 139] on div at bounding box center [378, 132] width 252 height 265
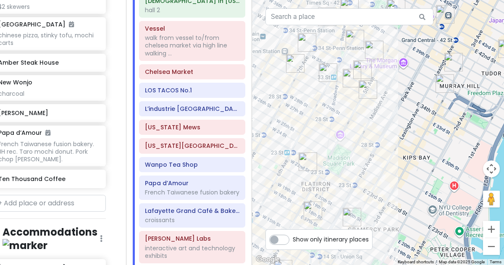
drag, startPoint x: 335, startPoint y: 120, endPoint x: 395, endPoint y: 168, distance: 76.7
click at [395, 168] on div at bounding box center [378, 132] width 252 height 265
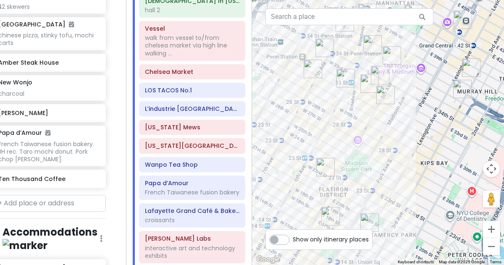
click at [382, 91] on img "Sundaes Best" at bounding box center [385, 94] width 25 height 25
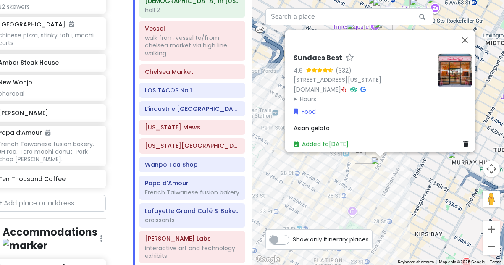
click at [364, 192] on div "Sundaes Best 4.6 (332) 4 E 32nd St Store 5, New York, NY 10016, USA sundaesbest…" at bounding box center [378, 132] width 252 height 265
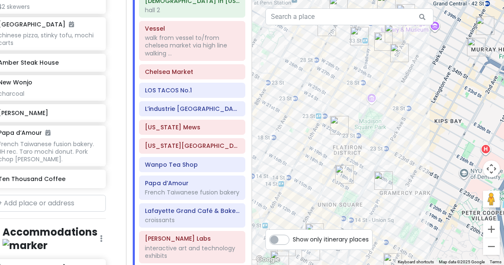
drag, startPoint x: 366, startPoint y: 192, endPoint x: 385, endPoint y: 73, distance: 120.4
click at [385, 73] on div at bounding box center [378, 132] width 252 height 265
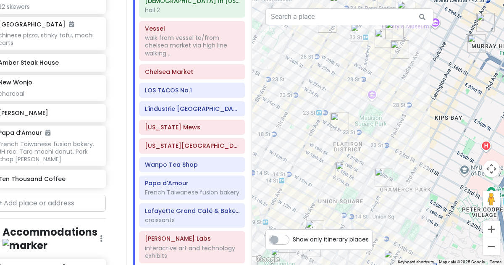
click at [344, 167] on img "Tompkins Square Bagels" at bounding box center [344, 170] width 25 height 25
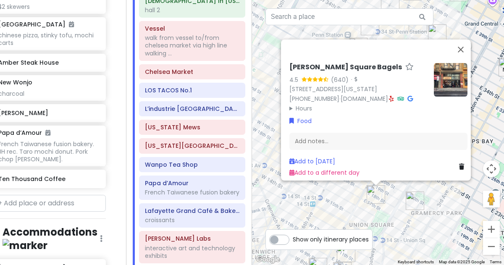
click at [418, 199] on img "Caffè Panna" at bounding box center [414, 200] width 25 height 25
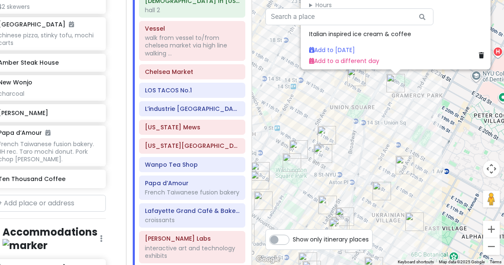
drag, startPoint x: 410, startPoint y: 224, endPoint x: 435, endPoint y: 78, distance: 148.6
click at [435, 78] on div "Caffè Panna 4.5 (1,167) · 77 Irving Pl, New York, NY 10003, USA (917) 475-1162 …" at bounding box center [378, 132] width 252 height 265
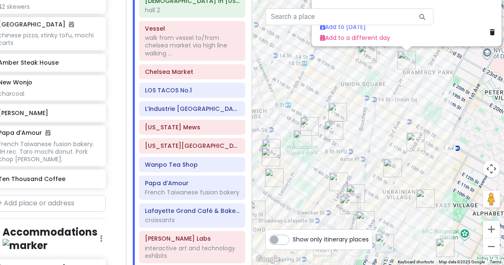
click at [387, 143] on div "Caffè Panna 4.5 (1,167) · 77 Irving Pl, New York, NY 10003, USA (917) 475-1162 …" at bounding box center [378, 132] width 252 height 265
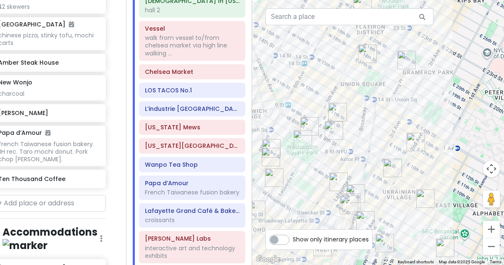
click at [271, 153] on img "7th Street Burger West Village" at bounding box center [270, 156] width 25 height 25
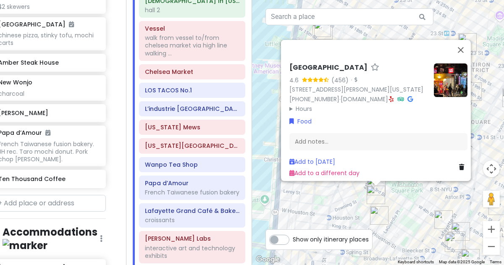
click at [378, 218] on img "Popup Bagels" at bounding box center [379, 215] width 25 height 25
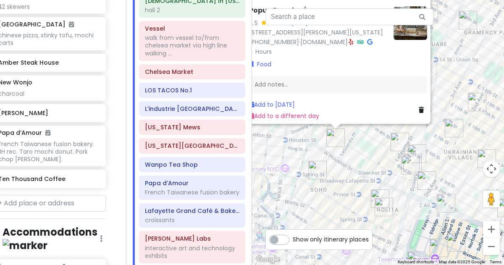
drag, startPoint x: 390, startPoint y: 226, endPoint x: 338, endPoint y: 131, distance: 109.0
click at [338, 131] on img "Popup Bagels" at bounding box center [335, 137] width 25 height 25
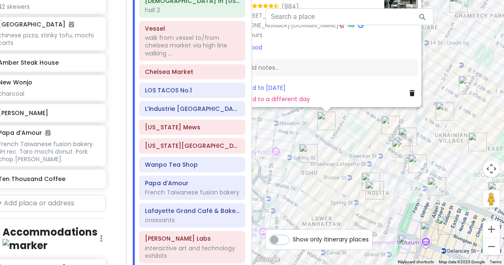
click at [305, 159] on img "Drip Drop Café, coffee shop" at bounding box center [308, 153] width 25 height 25
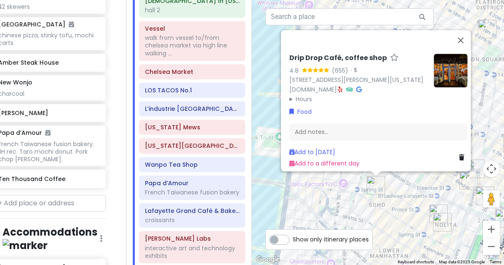
click at [430, 210] on img "FifthSip." at bounding box center [442, 222] width 25 height 25
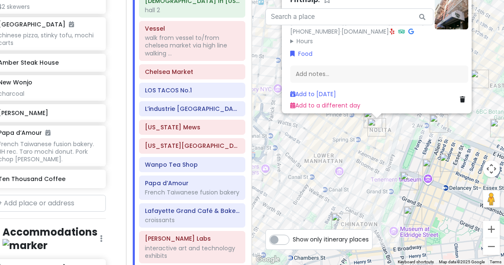
drag, startPoint x: 420, startPoint y: 232, endPoint x: 416, endPoint y: 135, distance: 97.1
click at [416, 135] on div "FifthSip. 4.5 (103) 229 Mott St, New York, NY 10012, USA (917) 388-2855 · fifth…" at bounding box center [378, 132] width 252 height 265
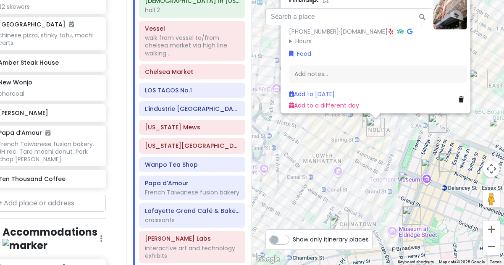
click at [414, 135] on div "FifthSip. 4.5 (103) 229 Mott St, New York, NY 10012, USA (917) 388-2855 · fifth…" at bounding box center [378, 132] width 252 height 265
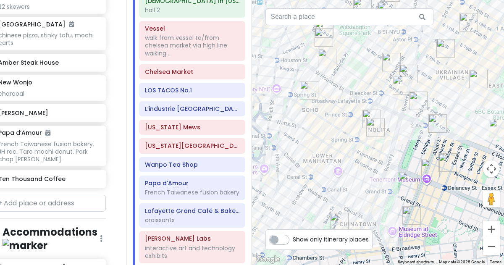
click at [363, 115] on img "FifthSip." at bounding box center [375, 127] width 25 height 25
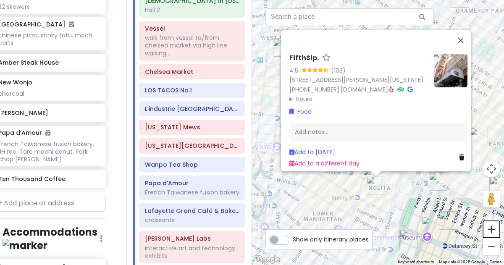
click at [492, 228] on button "Zoom in" at bounding box center [491, 229] width 17 height 17
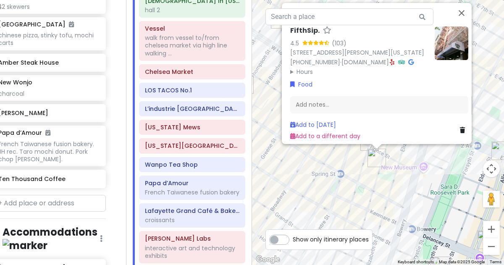
drag, startPoint x: 418, startPoint y: 253, endPoint x: 422, endPoint y: 162, distance: 90.8
click at [422, 162] on div "FifthSip. 4.5 (103) 229 Mott St, New York, NY 10012, USA (917) 388-2855 · fifth…" at bounding box center [378, 132] width 252 height 265
click at [381, 204] on div "FifthSip. 4.5 (103) 229 Mott St, New York, NY 10012, USA (917) 388-2855 · fifth…" at bounding box center [378, 132] width 252 height 265
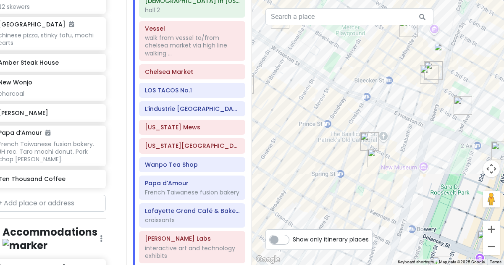
click at [361, 136] on img "7th Street Burger Soho" at bounding box center [369, 141] width 25 height 25
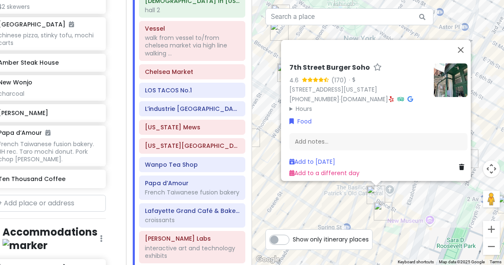
click at [438, 208] on div "7th Street Burger Soho 4.6 (170) · 250 Mulberry St, New York, NY 10012, USA (87…" at bounding box center [378, 132] width 252 height 265
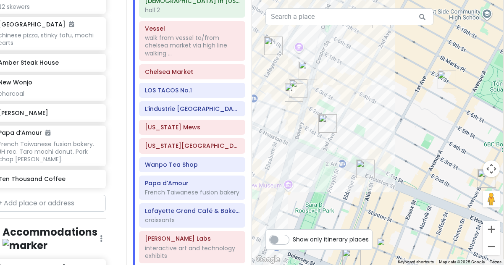
drag, startPoint x: 453, startPoint y: 197, endPoint x: 309, endPoint y: 161, distance: 148.1
click at [309, 161] on div at bounding box center [378, 132] width 252 height 265
click at [365, 168] on img "Kisa" at bounding box center [365, 168] width 25 height 25
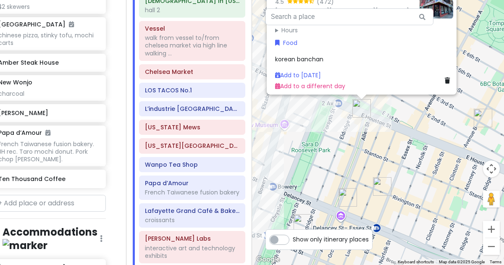
drag, startPoint x: 416, startPoint y: 198, endPoint x: 402, endPoint y: 127, distance: 72.4
click at [402, 127] on div "Kisa 4.5 (472) 205 Allen St, New York, NY 10002, USA www.kisaus.com · Hours Mon…" at bounding box center [378, 132] width 252 height 265
click at [380, 184] on img "Kalye Rivington" at bounding box center [382, 186] width 25 height 25
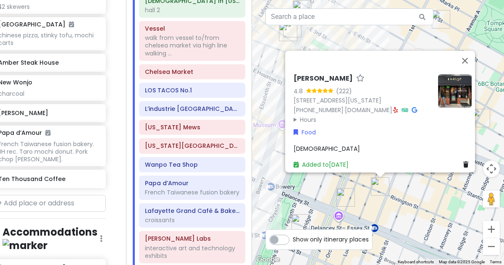
click at [402, 191] on div "Kalye Rivington 4.8 (222) 111 Rivington St, New York, NY 10002, USA (646) 287-9…" at bounding box center [378, 132] width 252 height 265
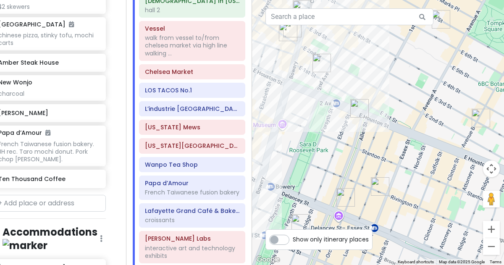
click at [343, 203] on img "Okiboru House of Tsukemen" at bounding box center [345, 197] width 25 height 25
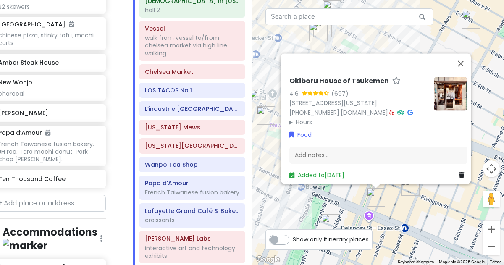
click at [417, 211] on div "Okiboru House of Tsukemen 4.6 (697) 117 Orchard St, New York, NY 10002, USA (91…" at bounding box center [378, 132] width 252 height 265
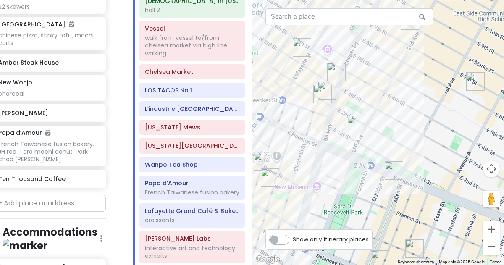
drag, startPoint x: 343, startPoint y: 76, endPoint x: 347, endPoint y: 143, distance: 67.3
click at [347, 143] on div at bounding box center [378, 132] width 252 height 265
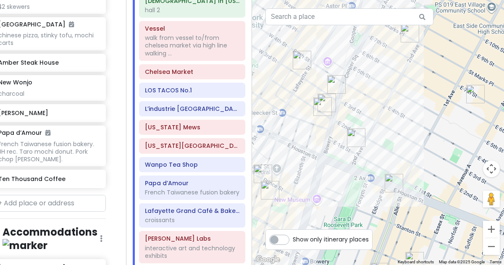
click at [353, 133] on img "Win Son Bakery" at bounding box center [355, 137] width 25 height 25
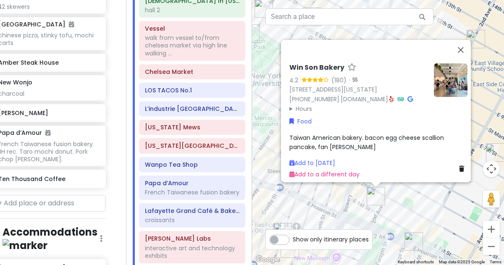
click at [350, 195] on div "Win Son Bakery 4.2 (180) · 23 2nd Ave, New York, NY 10003, USA (646) 869-0150 ·…" at bounding box center [378, 132] width 252 height 265
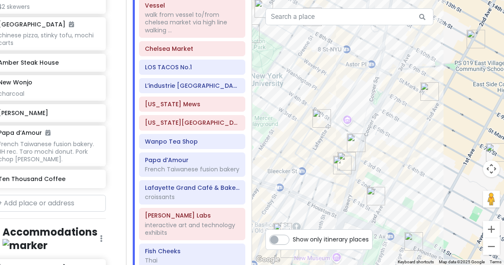
scroll to position [948, 0]
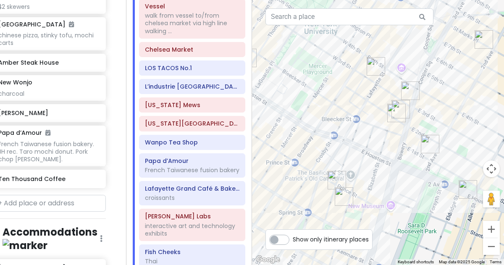
drag, startPoint x: 324, startPoint y: 142, endPoint x: 382, endPoint y: 89, distance: 79.1
click at [382, 89] on div at bounding box center [378, 132] width 252 height 265
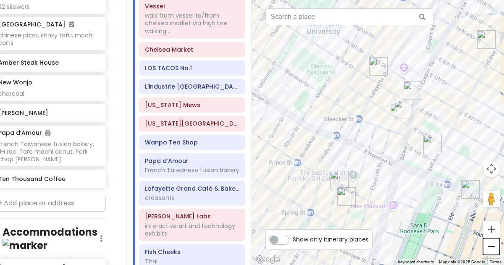
click at [493, 250] on button "Zoom out" at bounding box center [491, 246] width 17 height 17
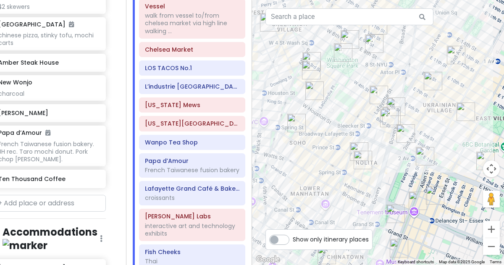
click at [362, 159] on img "FifthSip." at bounding box center [362, 159] width 25 height 25
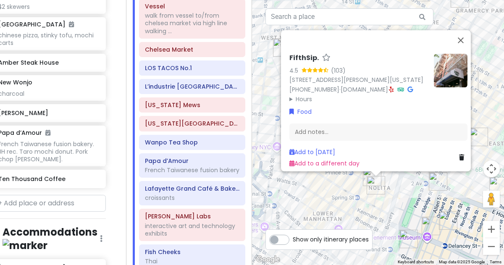
click at [396, 200] on div "FifthSip. 4.5 (103) 229 Mott St, New York, NY 10012, USA (917) 388-2855 · fifth…" at bounding box center [378, 132] width 252 height 265
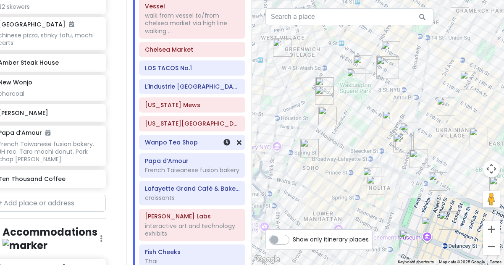
click at [201, 139] on h6 "Wanpo Tea Shop" at bounding box center [192, 143] width 94 height 8
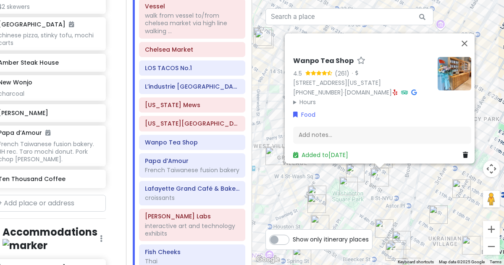
click at [408, 203] on div "Wanpo Tea Shop 4.5 (261) · 37 E 8th St, New York, NY 10003, USA (212) 995-8349 …" at bounding box center [378, 132] width 252 height 265
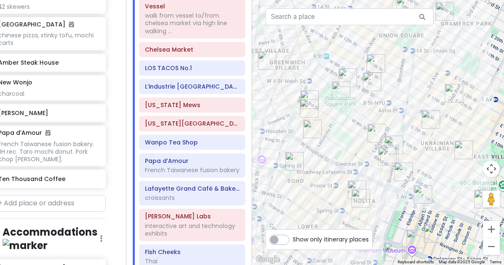
drag, startPoint x: 408, startPoint y: 203, endPoint x: 401, endPoint y: 105, distance: 98.5
click at [401, 105] on div at bounding box center [378, 132] width 252 height 265
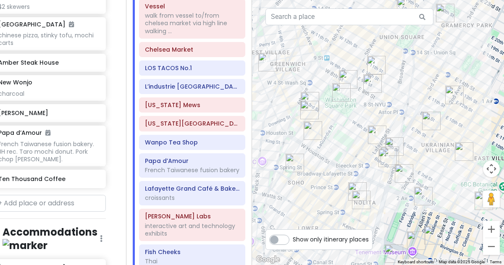
click at [398, 145] on img "Fish Cheeks" at bounding box center [387, 157] width 25 height 25
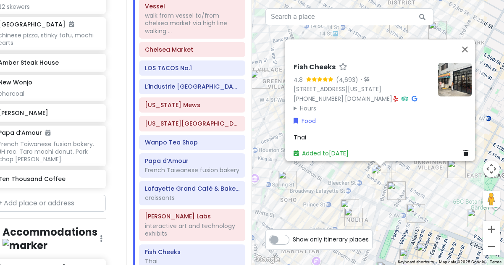
click at [402, 186] on img "Win Son Bakery" at bounding box center [396, 190] width 25 height 25
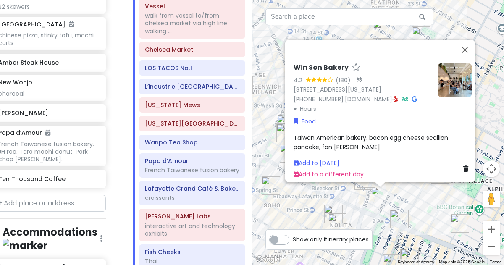
click at [445, 67] on img at bounding box center [455, 80] width 34 height 34
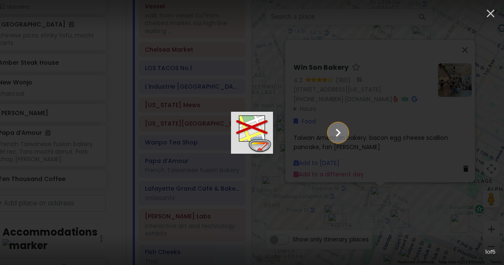
click at [346, 135] on icon "Show slide 2 of 5" at bounding box center [338, 133] width 16 height 20
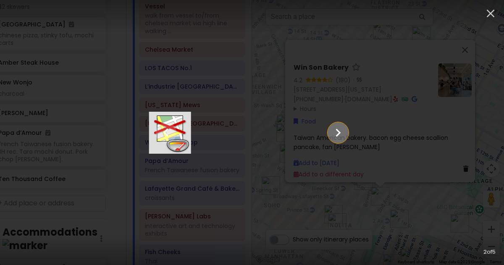
click at [346, 136] on icon "Show slide 3 of 5" at bounding box center [338, 133] width 16 height 20
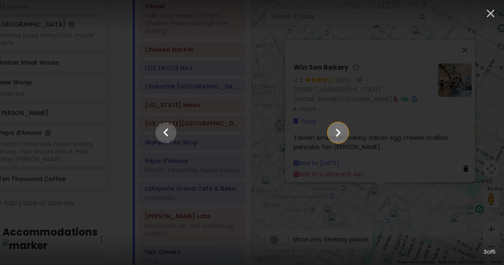
click at [346, 136] on icon "Show slide 4 of 5" at bounding box center [338, 133] width 16 height 20
click at [346, 136] on icon "Show slide 5 of 5" at bounding box center [338, 133] width 16 height 20
click at [418, 248] on div "5 of 5" at bounding box center [252, 250] width 504 height 30
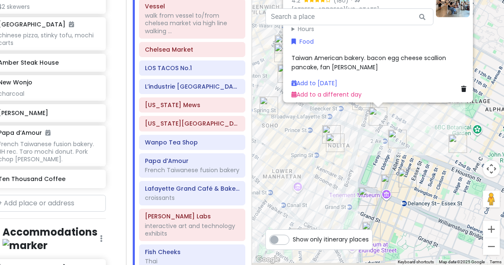
drag, startPoint x: 419, startPoint y: 239, endPoint x: 417, endPoint y: 158, distance: 81.1
click at [417, 158] on div "Win Son Bakery 4.2 (180) · 23 2nd Ave, New York, NY 10003, USA (646) 869-0150 ·…" at bounding box center [378, 132] width 252 height 265
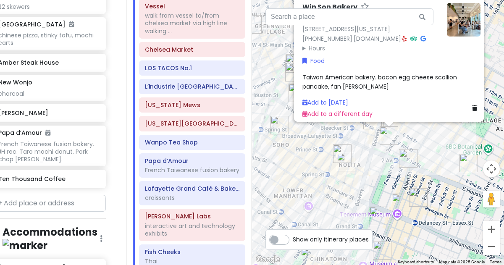
drag, startPoint x: 412, startPoint y: 155, endPoint x: 426, endPoint y: 177, distance: 25.5
click at [426, 177] on div "Win Son Bakery 4.2 (180) · 23 2nd Ave, New York, NY 10003, USA (646) 869-0150 ·…" at bounding box center [378, 132] width 252 height 265
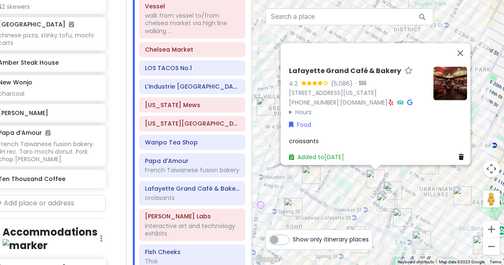
click at [393, 99] on icon at bounding box center [391, 102] width 5 height 6
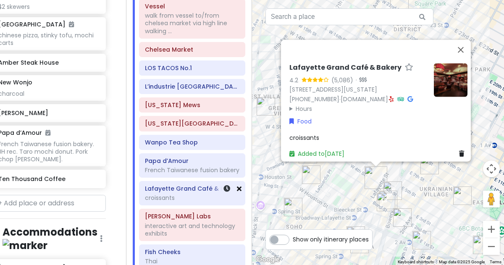
click at [239, 185] on icon at bounding box center [239, 188] width 5 height 7
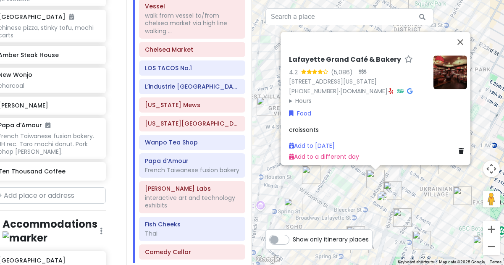
click at [391, 194] on img "Fish Cheeks" at bounding box center [385, 201] width 25 height 25
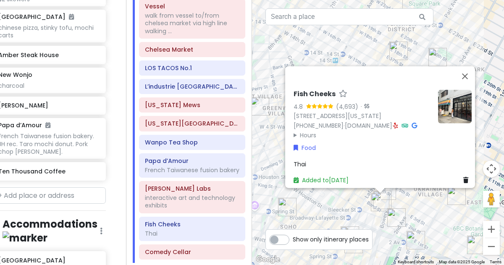
click at [393, 191] on img "12 Matcha" at bounding box center [382, 199] width 25 height 25
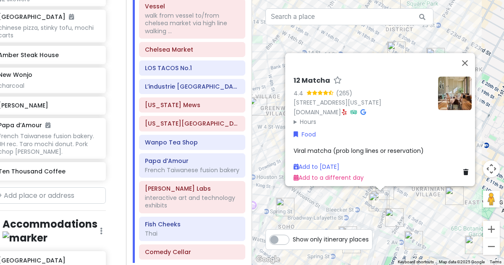
click at [394, 190] on img "Kettl Tea - Bowery" at bounding box center [384, 190] width 25 height 25
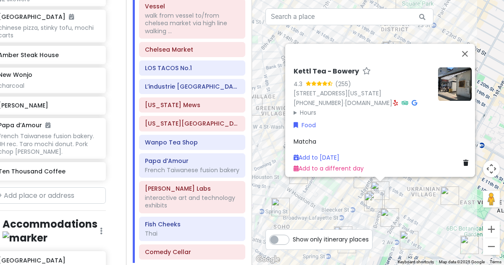
click at [400, 194] on div "Kettl Tea - Bowery 4.3 (255) 348 Bowery, New York, NY 10012, USA (646) 590-0479…" at bounding box center [378, 132] width 252 height 265
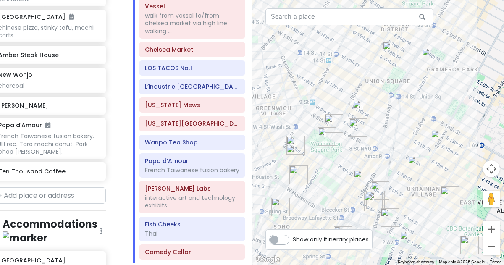
click at [412, 160] on img "Cello's Pizzeria" at bounding box center [416, 164] width 25 height 25
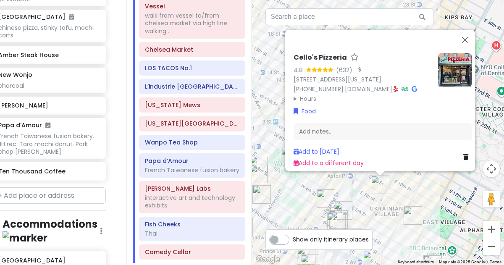
click at [362, 191] on div "Cello's Pizzeria 4.8 (632) · 36 St Marks Pl, New York, NY 10003, USA (917) 475-…" at bounding box center [378, 132] width 252 height 265
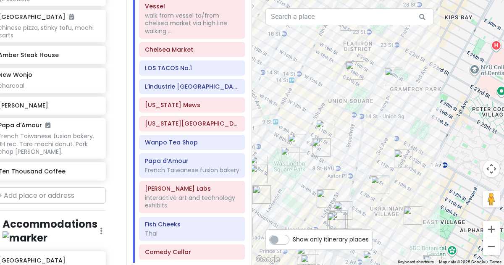
click at [321, 199] on img "Lafayette Grand Café & Bakery" at bounding box center [325, 198] width 25 height 25
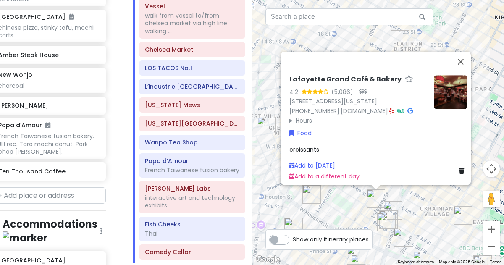
click at [462, 221] on img "Ho Foods" at bounding box center [462, 215] width 25 height 25
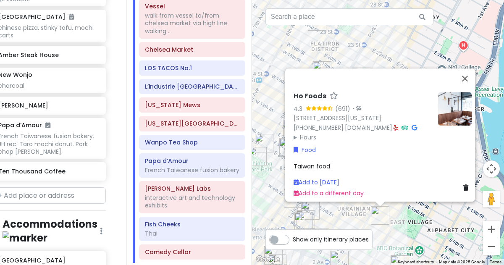
click at [442, 223] on div "Ho Foods 4.3 (691) · 110 E 7th St, New York, NY 10009, USA (347) 788-0682 · www…" at bounding box center [378, 132] width 252 height 265
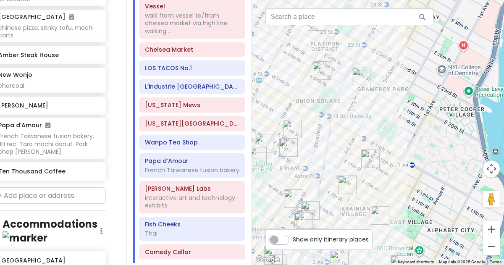
click at [372, 163] on img "Tompkins Square Bagels" at bounding box center [370, 158] width 25 height 25
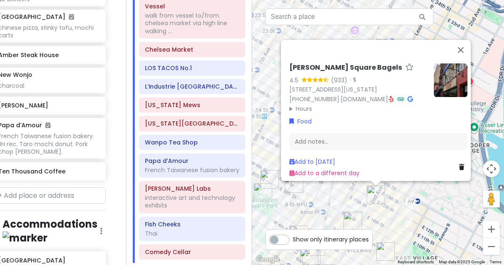
click at [320, 199] on div "Tompkins Square Bagels 4.5 (933) · 184 2nd Ave, New York, NY 10003, USA (917) 4…" at bounding box center [378, 132] width 252 height 265
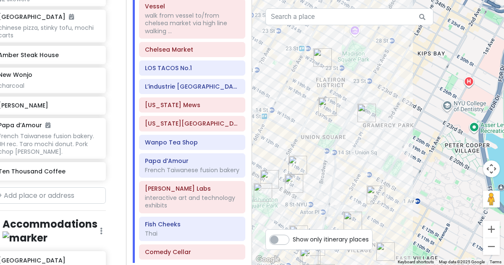
click at [324, 110] on img "Tompkins Square Bagels" at bounding box center [327, 106] width 25 height 25
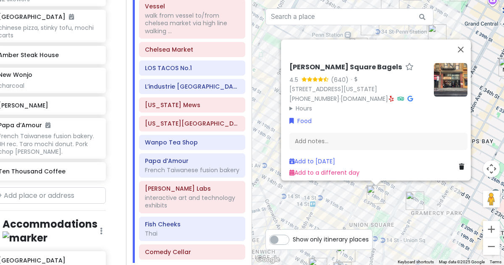
click at [416, 200] on img "Caffè Panna" at bounding box center [414, 200] width 25 height 25
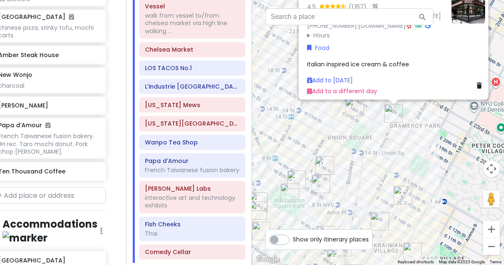
drag, startPoint x: 401, startPoint y: 215, endPoint x: 418, endPoint y: 94, distance: 121.8
click at [418, 94] on div "Caffè Panna 4.5 (1,167) · 77 Irving Pl, New York, NY 10003, USA (917) 475-1162 …" at bounding box center [378, 132] width 252 height 265
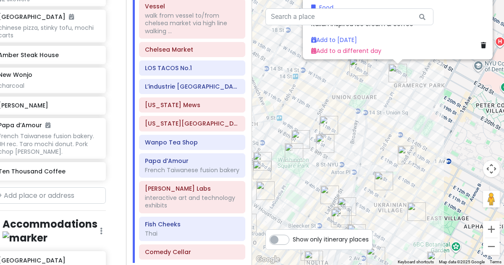
click at [330, 188] on img "Lafayette Grand Café & Bakery" at bounding box center [329, 194] width 25 height 25
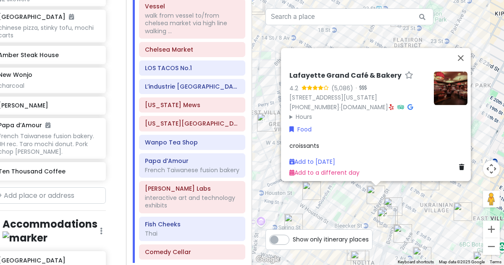
click at [314, 193] on img "Popup Bagels" at bounding box center [311, 190] width 25 height 25
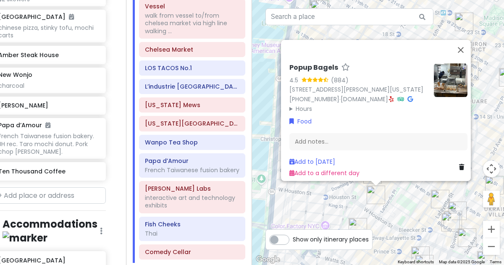
click at [355, 223] on img "Drip Drop Café, coffee shop" at bounding box center [357, 227] width 25 height 25
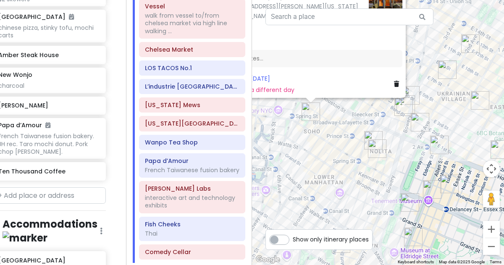
drag, startPoint x: 390, startPoint y: 226, endPoint x: 325, endPoint y: 109, distance: 134.1
click at [325, 109] on div "Drip Drop Café, coffee shop 4.8 (655) · 98 Thompson St, New York, NY 10012, USA…" at bounding box center [378, 132] width 252 height 265
click at [435, 144] on img "Kisa" at bounding box center [438, 144] width 25 height 25
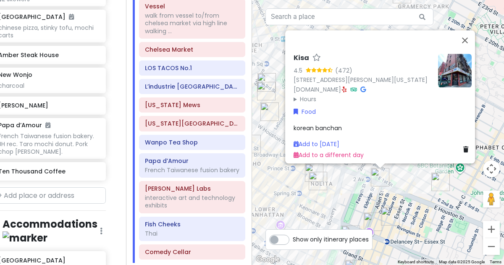
click at [367, 192] on div "Kisa 4.5 (472) 205 Allen St, New York, NY 10002, USA www.kisaus.com · Hours Mon…" at bounding box center [378, 132] width 252 height 265
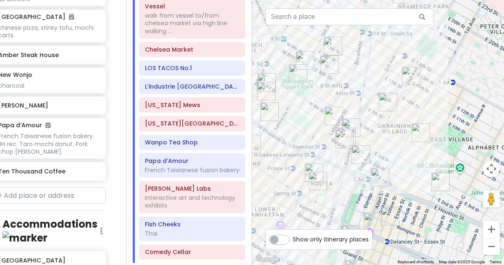
click at [313, 182] on img "FifthSip." at bounding box center [317, 180] width 25 height 25
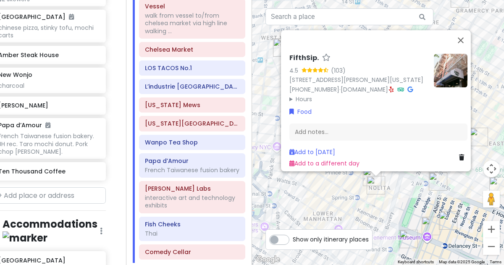
click at [340, 183] on div "FifthSip. 4.5 (103) 229 Mott St, New York, NY 10012, USA (917) 388-2855 · fifth…" at bounding box center [378, 132] width 252 height 265
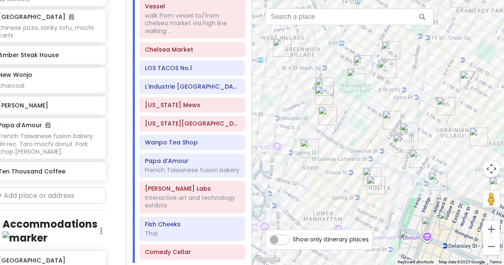
click at [368, 170] on img "7th Street Burger Soho" at bounding box center [371, 176] width 25 height 25
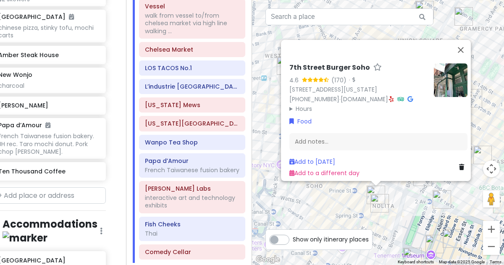
click at [417, 193] on div "7th Street Burger Soho 4.6 (170) · 250 Mulberry St, New York, NY 10012, USA (87…" at bounding box center [378, 132] width 252 height 265
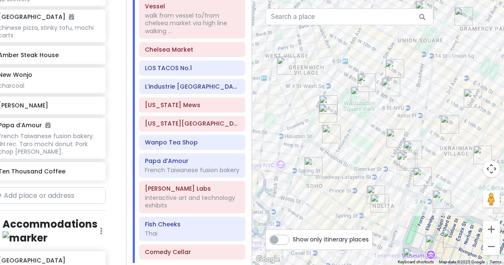
click at [422, 184] on img "Win Son Bakery" at bounding box center [422, 176] width 25 height 25
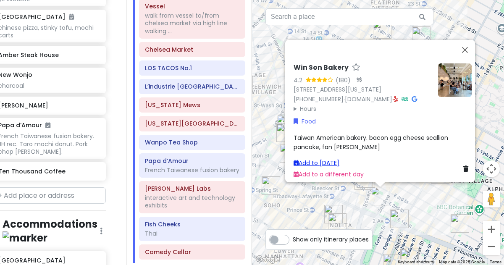
click at [328, 159] on link "Add to Sun 1/18" at bounding box center [317, 163] width 46 height 8
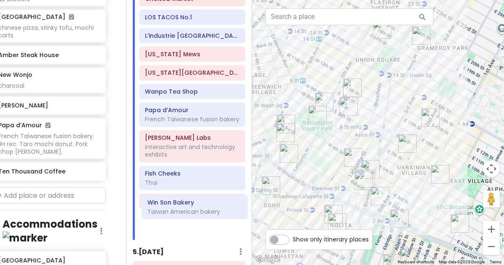
scroll to position [999, 0]
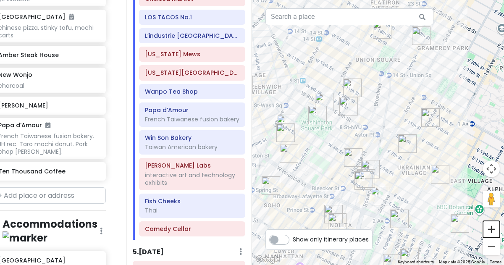
click at [495, 226] on button "Zoom in" at bounding box center [491, 229] width 17 height 17
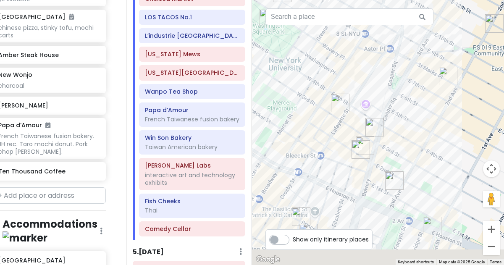
drag, startPoint x: 424, startPoint y: 203, endPoint x: 438, endPoint y: 103, distance: 101.0
click at [438, 103] on div at bounding box center [378, 132] width 252 height 265
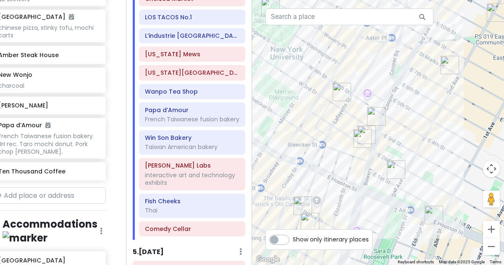
click at [340, 91] on img "Lafayette Grand Café & Bakery" at bounding box center [341, 91] width 25 height 25
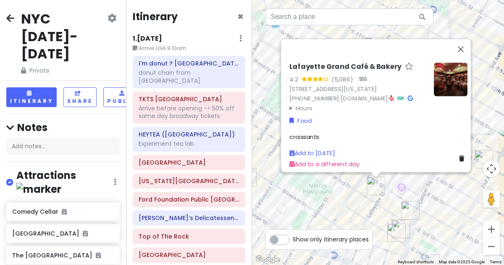
scroll to position [999, 0]
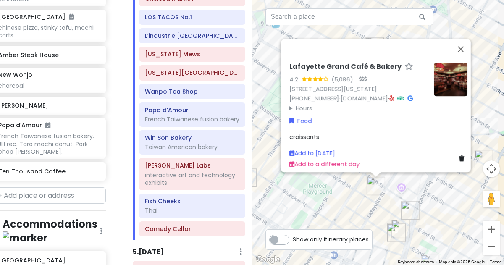
click at [411, 209] on img "Kettl Tea - Bowery" at bounding box center [410, 210] width 25 height 25
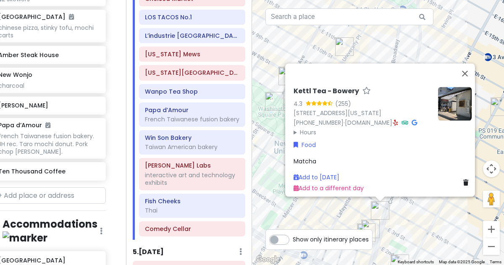
click at [373, 223] on img "Fish Cheeks" at bounding box center [366, 232] width 25 height 25
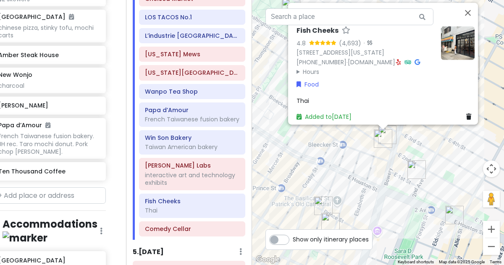
drag, startPoint x: 400, startPoint y: 226, endPoint x: 406, endPoint y: 131, distance: 94.7
click at [406, 131] on div "Fish Cheeks 4.8 (4,693) · 55 Bond St, New York, NY 10012, USA (212) 677-2223 · …" at bounding box center [378, 132] width 252 height 265
click at [392, 132] on img "Fish Cheeks" at bounding box center [382, 138] width 25 height 25
click at [488, 228] on button "Zoom in" at bounding box center [491, 229] width 17 height 17
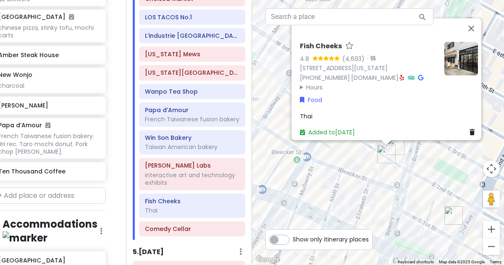
click at [396, 147] on img "Fish Cheeks" at bounding box center [386, 154] width 25 height 25
click at [403, 146] on img "12 Matcha" at bounding box center [395, 145] width 25 height 25
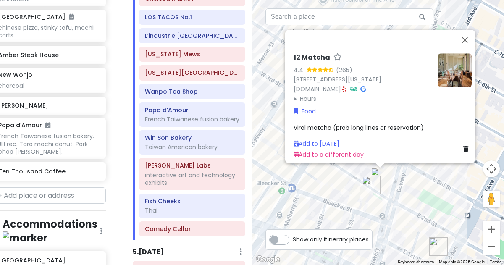
click at [342, 86] on icon at bounding box center [344, 89] width 5 height 6
click at [435, 191] on div "12 Matcha 4.4 (265) 54 Bond St, New York, NY 10012, USA 12matcha.com · Hours Mo…" at bounding box center [378, 132] width 252 height 265
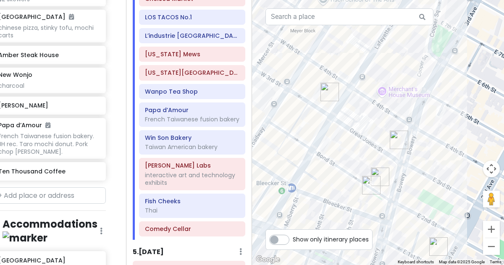
click at [325, 94] on img "Lafayette Grand Café & Bakery" at bounding box center [329, 91] width 25 height 25
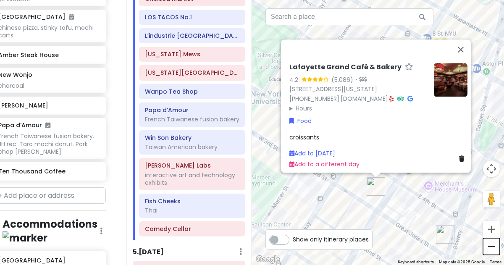
click at [496, 246] on button "Zoom out" at bounding box center [491, 246] width 17 height 17
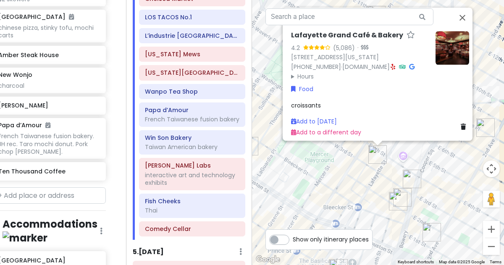
click at [444, 213] on div "Lafayette Grand Café & Bakery 4.2 (5,086) · 380 Lafayette St, New York, NY 1000…" at bounding box center [378, 132] width 252 height 265
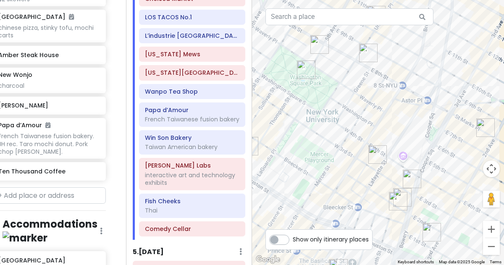
click at [484, 131] on img "Cello's Pizzeria" at bounding box center [485, 127] width 25 height 25
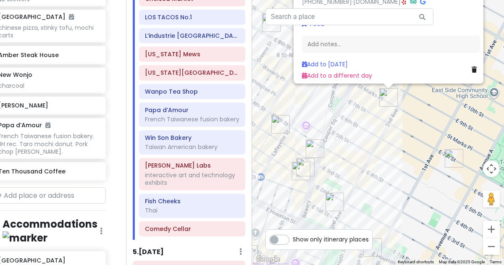
drag, startPoint x: 405, startPoint y: 215, endPoint x: 413, endPoint y: 126, distance: 89.8
click at [413, 126] on div "Cello's Pizzeria 4.8 (632) · [STREET_ADDRESS][US_STATE] [PHONE_NUMBER] · [DOMAI…" at bounding box center [378, 132] width 252 height 265
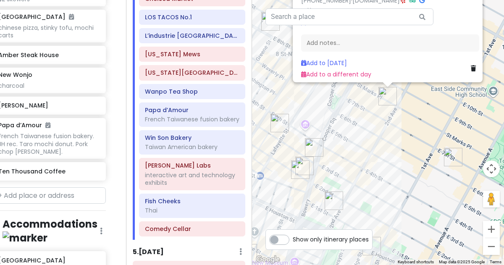
click at [452, 153] on img "Ho Foods" at bounding box center [452, 156] width 25 height 25
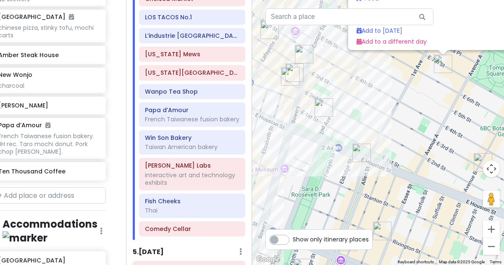
drag, startPoint x: 360, startPoint y: 220, endPoint x: 424, endPoint y: 96, distance: 140.3
click at [424, 96] on div "Ho Foods 4.3 (691) · 110 E 7th St, New York, NY 10009, USA (347) 788-0682 · www…" at bounding box center [378, 132] width 252 height 265
click at [358, 153] on img "Kisa" at bounding box center [361, 151] width 25 height 25
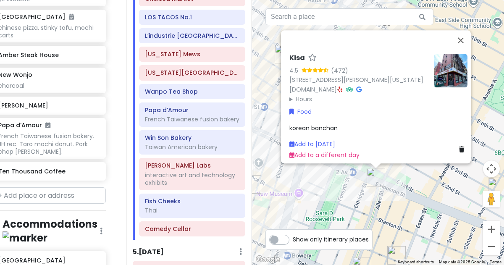
click at [349, 189] on div "Kisa 4.5 (472) 205 Allen St, New York, NY 10002, USA www.kisaus.com · Hours Mon…" at bounding box center [378, 132] width 252 height 265
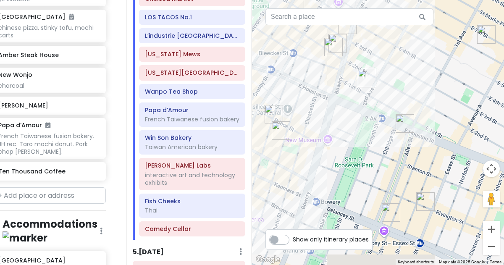
drag, startPoint x: 329, startPoint y: 198, endPoint x: 381, endPoint y: 124, distance: 90.6
click at [381, 124] on div at bounding box center [378, 132] width 252 height 265
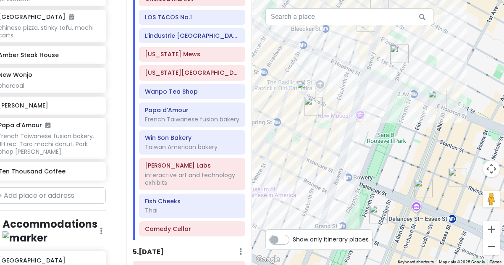
click at [309, 104] on img "FifthSip." at bounding box center [313, 106] width 25 height 25
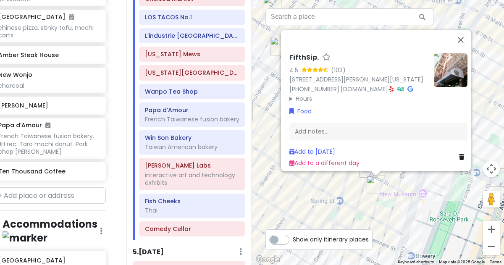
click at [333, 198] on div "FifthSip. 4.5 (103) 229 Mott St, New York, NY 10012, USA (917) 388-2855 · fifth…" at bounding box center [378, 132] width 252 height 265
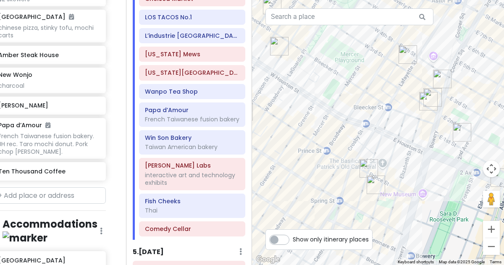
click at [364, 172] on img "FifthSip." at bounding box center [375, 184] width 25 height 25
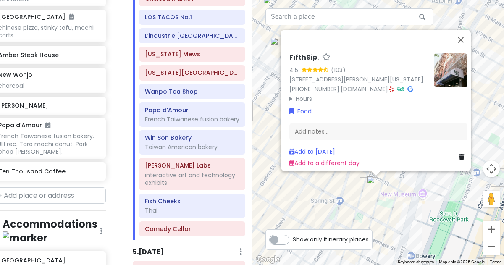
click at [364, 172] on img "FifthSip." at bounding box center [375, 184] width 25 height 25
click at [336, 185] on div "To navigate, press the arrow keys. FifthSip. 4.5 (103) 229 Mott St, New York, N…" at bounding box center [378, 132] width 252 height 265
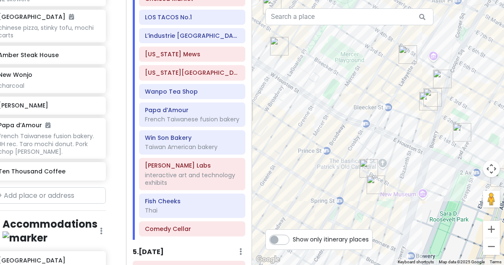
click at [366, 168] on img "7th Street Burger Soho" at bounding box center [368, 168] width 25 height 25
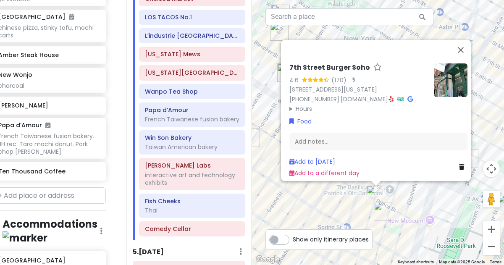
click at [333, 206] on div "7th Street Burger Soho 4.6 (170) · 250 Mulberry St, New York, NY 10012, USA (87…" at bounding box center [378, 132] width 252 height 265
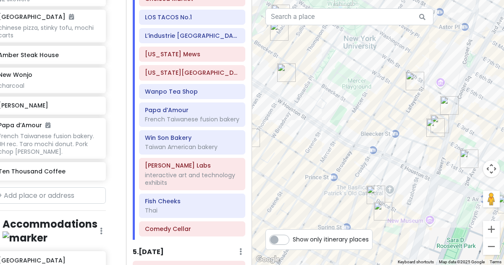
click at [289, 66] on img "Popup Bagels" at bounding box center [286, 72] width 25 height 25
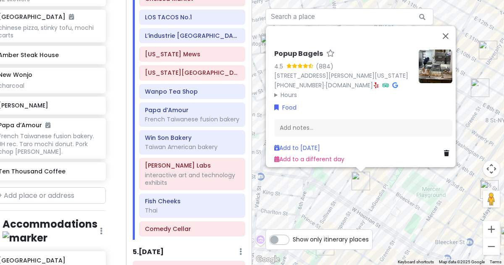
drag, startPoint x: 380, startPoint y: 209, endPoint x: 312, endPoint y: 148, distance: 91.3
click at [312, 148] on div "Popup Bagels 4.5 (884) 177 Thompson St, New York, NY 10012, USA (203) 297-8819 …" at bounding box center [378, 132] width 252 height 265
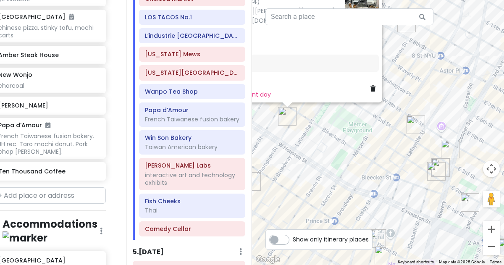
click at [414, 123] on img "Lafayette Grand Café & Bakery" at bounding box center [415, 124] width 25 height 25
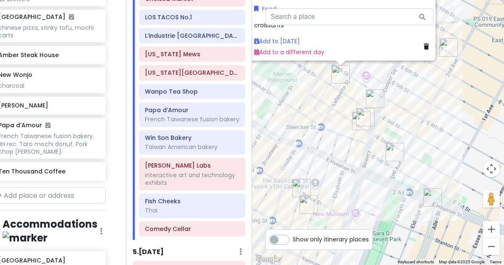
drag, startPoint x: 411, startPoint y: 212, endPoint x: 370, endPoint y: 98, distance: 121.3
click at [370, 98] on img "Kettl Tea - Bowery" at bounding box center [374, 98] width 25 height 25
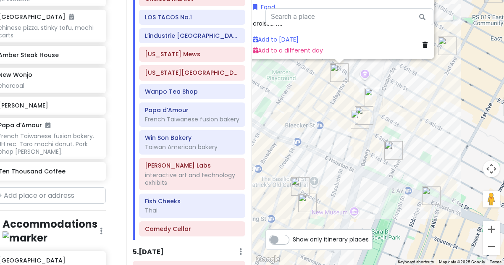
click at [438, 142] on div "To navigate, press the arrow keys. Lafayette Grand Café & Bakery 4.2 (5,086) · …" at bounding box center [378, 132] width 252 height 265
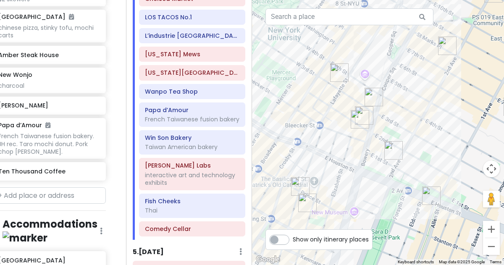
click at [431, 189] on img "Kisa" at bounding box center [431, 195] width 25 height 25
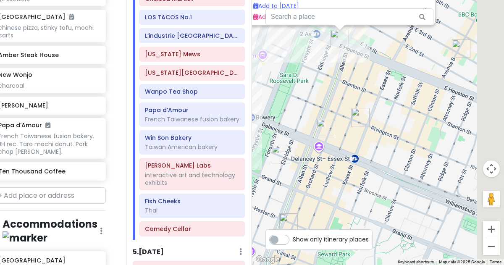
drag, startPoint x: 422, startPoint y: 215, endPoint x: 380, endPoint y: 54, distance: 166.3
click at [380, 54] on div "Kisa 4.5 (472) 205 Allen St, New York, NY 10002, USA www.kisaus.com · Hours Mon…" at bounding box center [378, 132] width 252 height 265
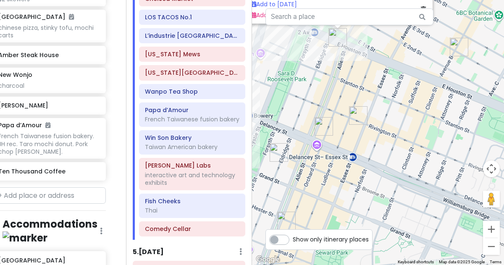
click at [348, 121] on img "Kalye Rivington" at bounding box center [358, 115] width 25 height 25
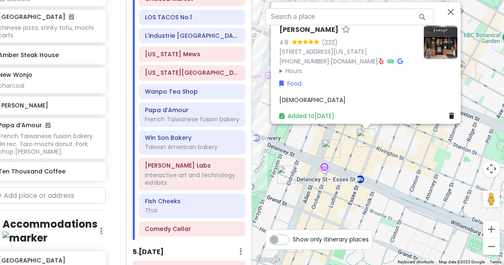
click at [348, 104] on div "[DEMOGRAPHIC_DATA]" at bounding box center [368, 99] width 178 height 9
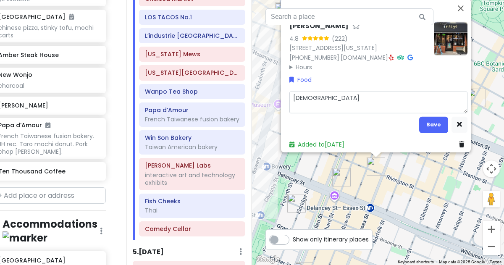
type textarea "x"
click at [403, 160] on div "Kalye Rivington 4.8 (222) 111 Rivington St, New York, NY 10002, USA (646) 287-9…" at bounding box center [378, 132] width 252 height 265
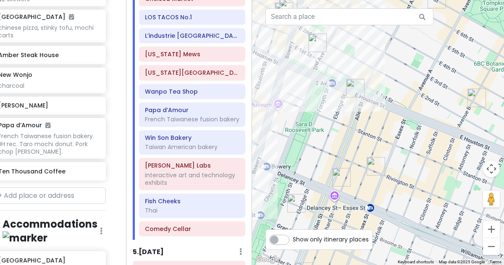
click at [332, 174] on img "Okiboru House of Tsukemen" at bounding box center [341, 177] width 25 height 25
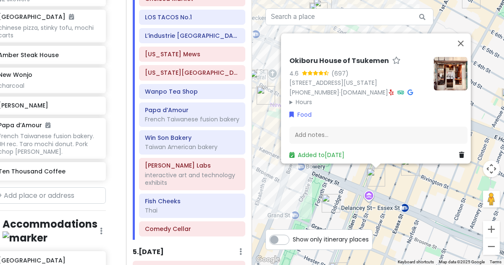
click at [328, 202] on img "The Sandwich Board" at bounding box center [330, 203] width 25 height 25
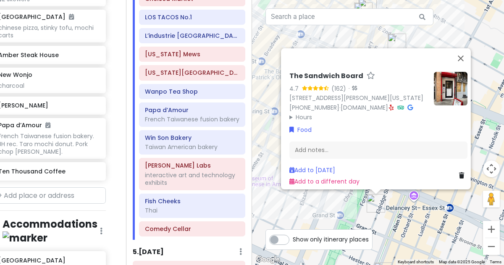
click at [324, 210] on div "The Sandwich Board 4.7 (162) · 115 Eldridge St FRNT A, New York, NY 10002, USA …" at bounding box center [378, 132] width 252 height 265
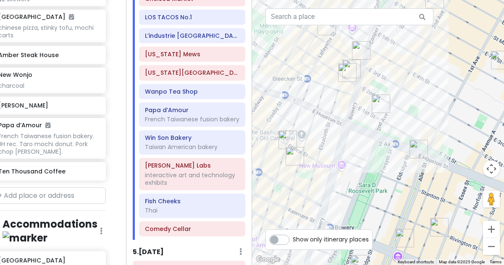
drag, startPoint x: 356, startPoint y: 75, endPoint x: 330, endPoint y: 155, distance: 84.2
click at [330, 155] on div at bounding box center [378, 132] width 252 height 265
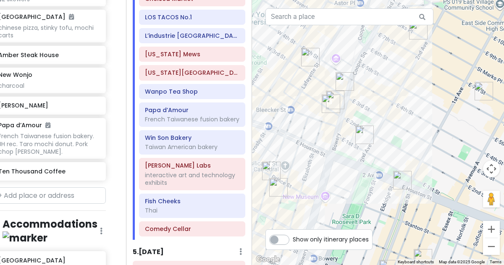
drag, startPoint x: 396, startPoint y: 108, endPoint x: 379, endPoint y: 151, distance: 45.6
click at [379, 151] on div at bounding box center [378, 132] width 252 height 265
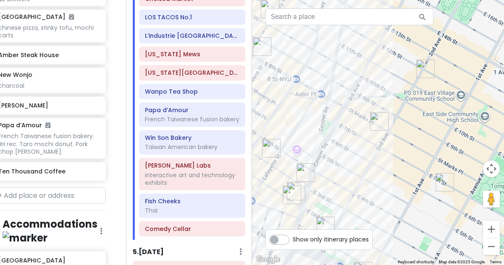
click at [379, 120] on img "Cello's Pizzeria" at bounding box center [379, 121] width 25 height 25
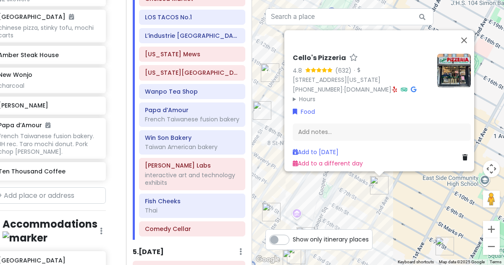
click at [446, 218] on div "Cello's Pizzeria 4.8 (632) · [STREET_ADDRESS][US_STATE] [PHONE_NUMBER] · [DOMAI…" at bounding box center [378, 132] width 252 height 265
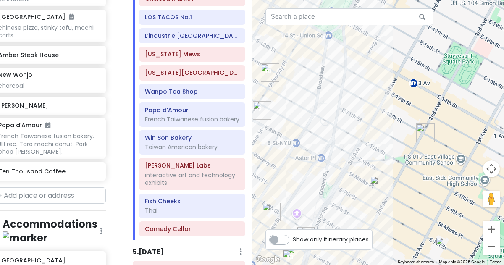
click at [426, 143] on img "Tompkins Square Bagels" at bounding box center [425, 132] width 25 height 25
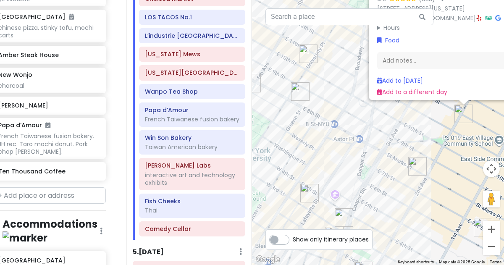
drag, startPoint x: 354, startPoint y: 217, endPoint x: 450, endPoint y: 123, distance: 134.5
click at [450, 123] on div "Tompkins Square Bagels 4.5 (933) · 184 2nd Ave, New York, NY 10003, USA (917) 4…" at bounding box center [378, 132] width 252 height 265
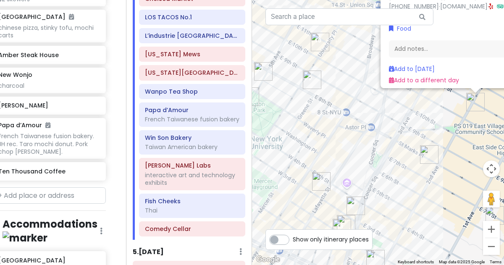
click at [325, 180] on img "Lafayette Grand Café & Bakery" at bounding box center [321, 181] width 25 height 25
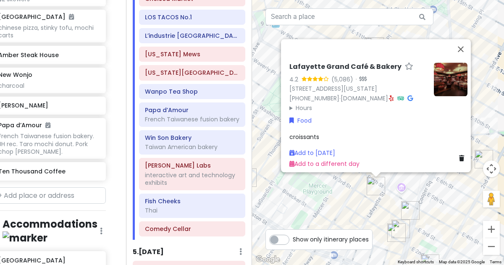
click at [408, 211] on img "Kettl Tea - Bowery" at bounding box center [410, 210] width 25 height 25
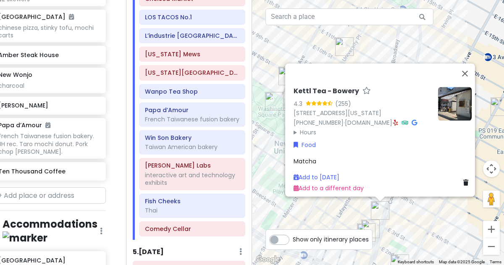
click at [393, 120] on icon at bounding box center [395, 123] width 5 height 6
click at [306, 128] on summary "Hours" at bounding box center [363, 132] width 138 height 9
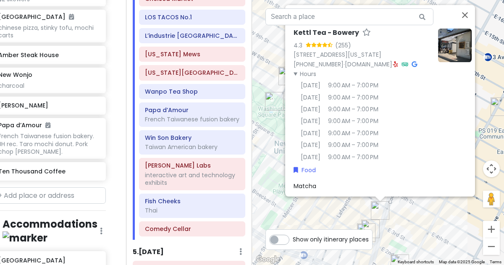
click at [270, 136] on div "Kettl Tea - Bowery 4.3 (255) 348 Bowery, New York, NY 10012, USA (646) 590-0479…" at bounding box center [378, 132] width 252 height 265
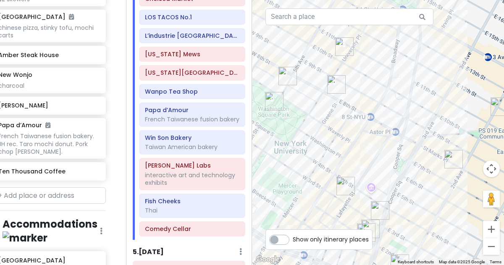
click at [342, 182] on img "Lafayette Grand Café & Bakery" at bounding box center [345, 185] width 25 height 25
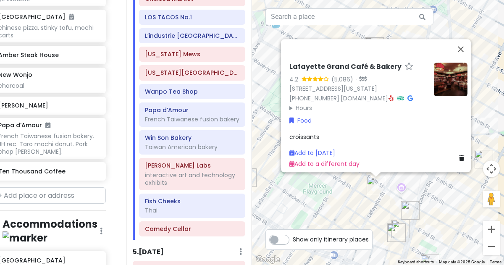
click at [406, 224] on img "Fish Cheeks" at bounding box center [396, 232] width 25 height 25
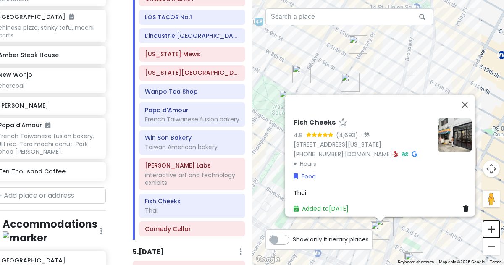
click at [493, 228] on button "Zoom in" at bounding box center [491, 229] width 17 height 17
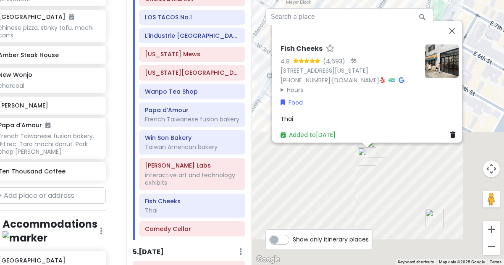
drag, startPoint x: 425, startPoint y: 139, endPoint x: 411, endPoint y: -47, distance: 186.6
click at [411, 0] on html "NYC 1/15-1/20/26 Private Change Dates Make a Copy Delete Trip Give Feedback 💡 S…" at bounding box center [252, 132] width 504 height 265
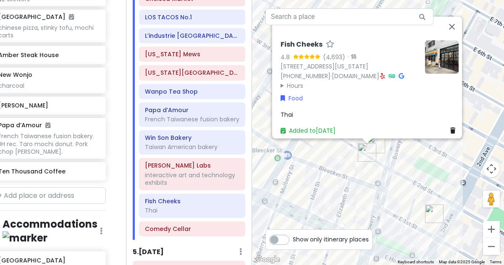
click at [396, 165] on div "Fish Cheeks 4.8 (4,693) · [STREET_ADDRESS][US_STATE] [PHONE_NUMBER] · [DOMAIN_N…" at bounding box center [378, 132] width 252 height 265
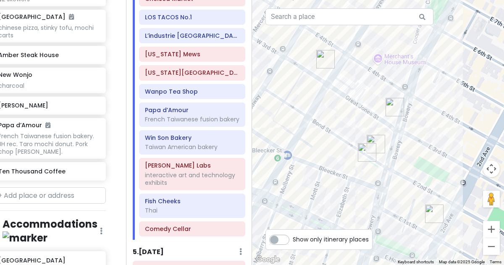
click at [381, 142] on img "12 Matcha" at bounding box center [375, 143] width 25 height 25
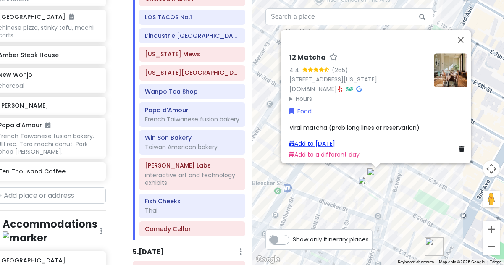
click at [332, 139] on link "Add to [DATE]" at bounding box center [312, 143] width 46 height 8
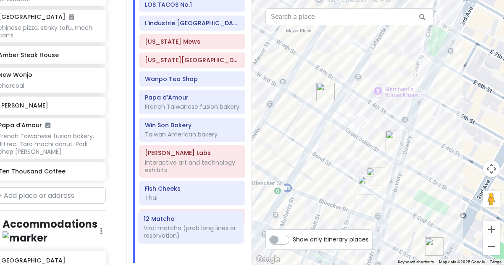
scroll to position [1013, 0]
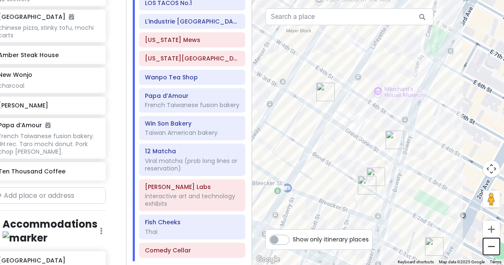
click at [492, 250] on button "Zoom out" at bounding box center [491, 246] width 17 height 17
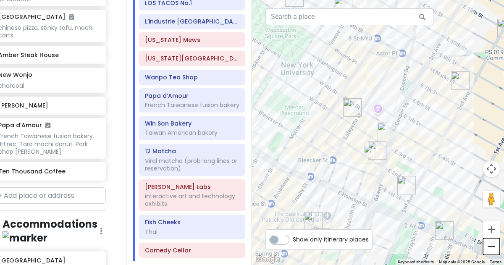
click at [492, 250] on button "Zoom out" at bounding box center [491, 246] width 17 height 17
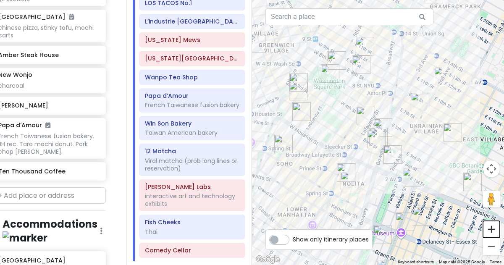
click at [486, 229] on button "Zoom in" at bounding box center [491, 229] width 17 height 17
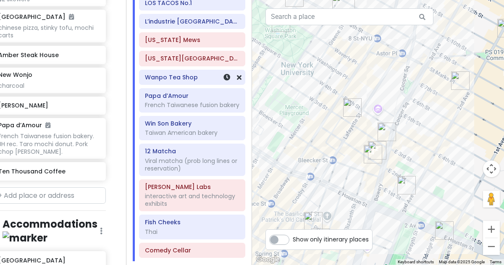
click at [186, 71] on div "Wanpo Tea Shop" at bounding box center [192, 77] width 94 height 12
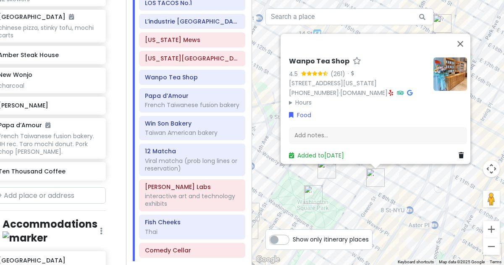
click at [365, 201] on div "Wanpo Tea Shop 4.5 (261) · 37 E 8th St, New York, NY 10003, USA (212) 995-8349 …" at bounding box center [378, 132] width 252 height 265
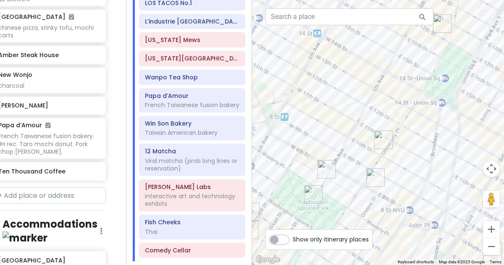
click at [380, 138] on img "Papa d’Amour" at bounding box center [383, 139] width 25 height 25
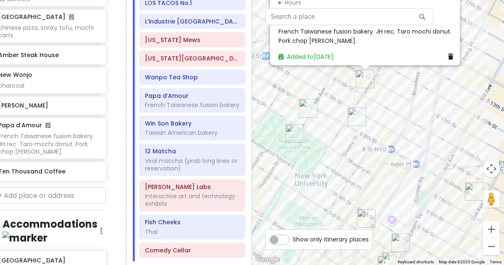
drag, startPoint x: 415, startPoint y: 203, endPoint x: 399, endPoint y: 102, distance: 102.4
click at [399, 102] on div "Papa d’Amour 4.1 (135) 64 University Pl, New York, NY 10003, USA (917) 675-6151…" at bounding box center [378, 132] width 252 height 265
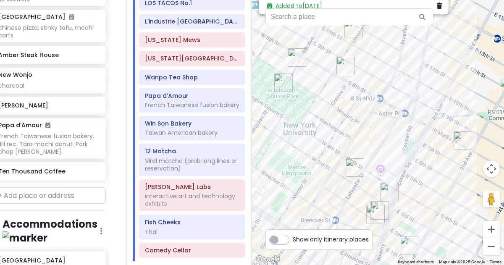
drag, startPoint x: 404, startPoint y: 130, endPoint x: 391, endPoint y: 71, distance: 60.2
click at [391, 71] on div "Papa d’Amour 4.1 (135) 64 University Pl, New York, NY 10003, USA (917) 675-6151…" at bounding box center [378, 132] width 252 height 265
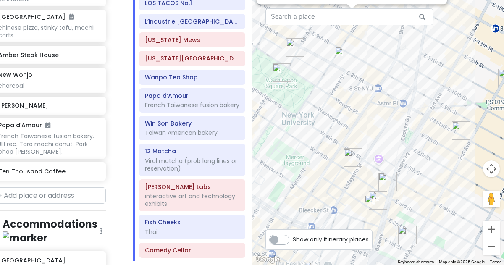
click at [402, 233] on img "Win Son Bakery" at bounding box center [407, 235] width 25 height 25
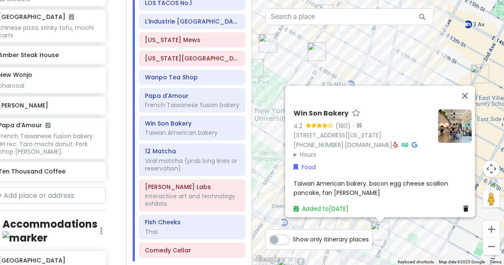
click at [409, 231] on div "Win Son Bakery 4.2 (180) · 23 2nd Ave, New York, NY 10003, USA (646) 869-0150 ·…" at bounding box center [378, 132] width 252 height 265
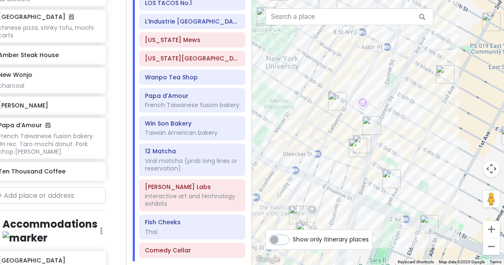
drag, startPoint x: 388, startPoint y: 224, endPoint x: 400, endPoint y: 170, distance: 55.0
click at [400, 170] on img "Win Son Bakery" at bounding box center [391, 178] width 25 height 25
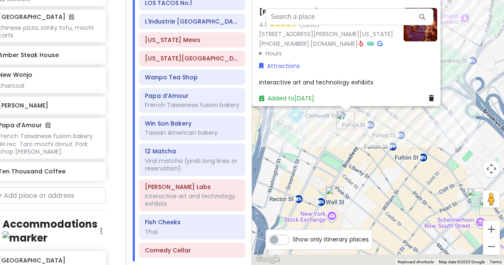
drag, startPoint x: 370, startPoint y: 228, endPoint x: 340, endPoint y: 116, distance: 116.5
click at [340, 116] on img "Mercer Labs" at bounding box center [345, 119] width 25 height 25
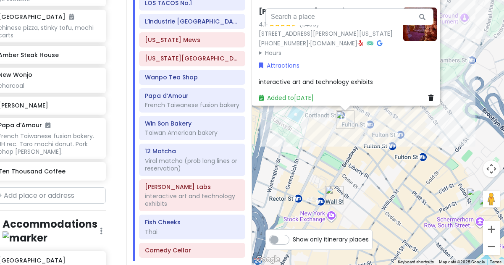
click at [371, 155] on div "To navigate, press the arrow keys. [PERSON_NAME] Labs 4.1 (1,456) [STREET_ADDRE…" at bounding box center [378, 132] width 252 height 265
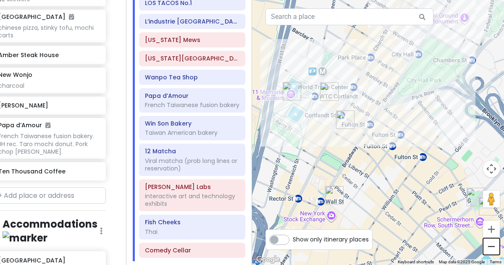
click at [490, 243] on button "Zoom out" at bounding box center [491, 246] width 17 height 17
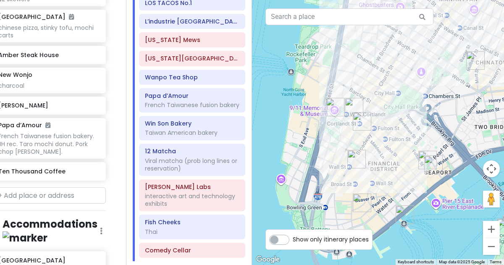
click at [353, 108] on img "Oculus World Trade Center" at bounding box center [353, 106] width 25 height 25
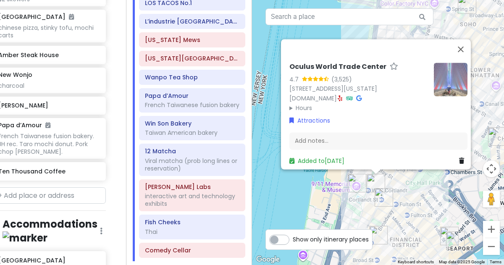
click at [307, 105] on summary "Hours" at bounding box center [358, 107] width 138 height 9
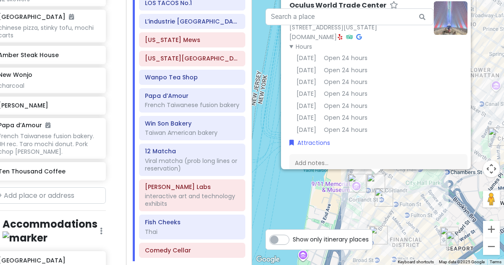
click at [299, 194] on div "Oculus World Trade Center 4.7 (3,525) [STREET_ADDRESS][US_STATE] [DOMAIN_NAME] …" at bounding box center [378, 132] width 252 height 265
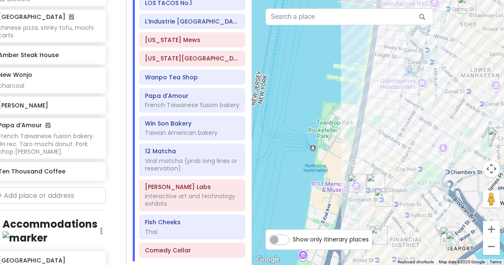
click at [373, 179] on img "Oculus World Trade Center" at bounding box center [375, 182] width 25 height 25
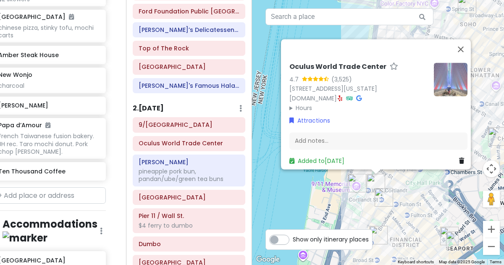
scroll to position [187, 0]
click at [145, 140] on h6 "Oculus World Trade Center" at bounding box center [189, 144] width 101 height 8
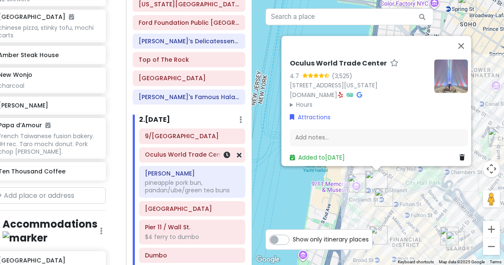
scroll to position [176, 0]
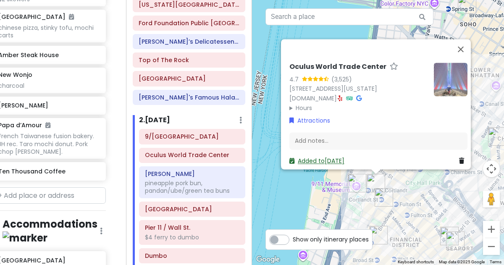
click at [313, 160] on link "Added to Fri 1/16" at bounding box center [316, 161] width 55 height 8
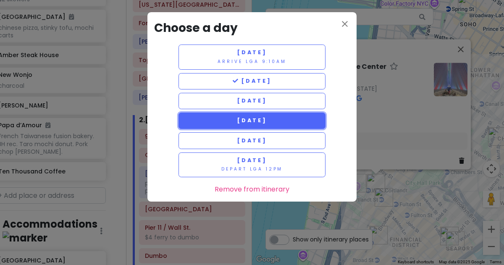
click at [299, 119] on button "[DATE]" at bounding box center [251, 121] width 147 height 16
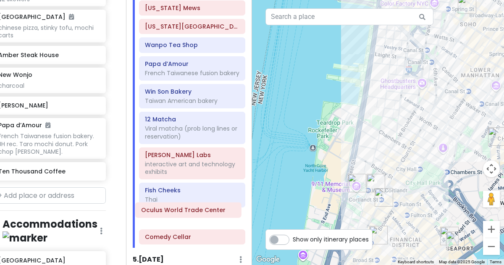
scroll to position [1028, 0]
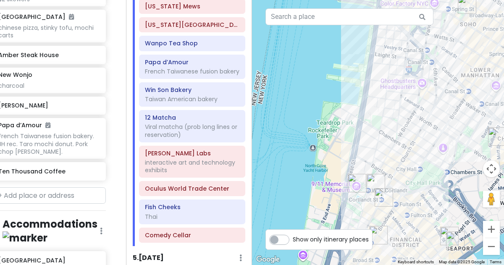
click at [155, 204] on div "Fish Cheeks Thai" at bounding box center [192, 212] width 94 height 21
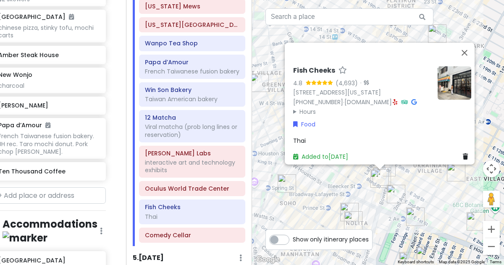
click at [407, 185] on img "Win Son Bakery" at bounding box center [395, 193] width 25 height 25
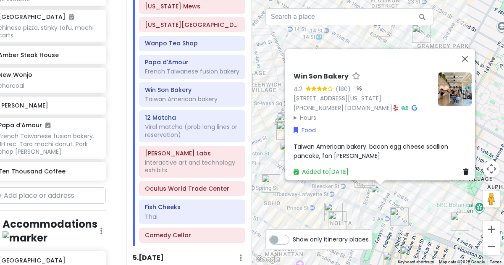
click at [409, 198] on div "Win Son Bakery 4.2 (180) · 23 2nd Ave, New York, NY 10003, USA (646) 869-0150 ·…" at bounding box center [378, 132] width 252 height 265
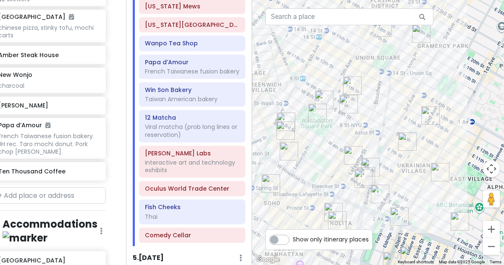
click at [397, 212] on img "Kisa" at bounding box center [399, 216] width 25 height 25
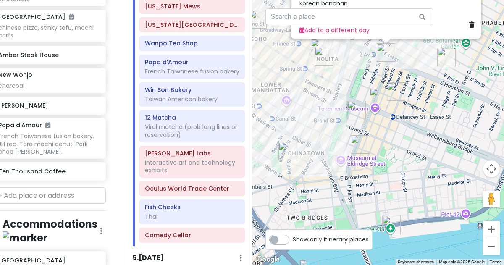
drag, startPoint x: 400, startPoint y: 218, endPoint x: 406, endPoint y: 53, distance: 164.3
click at [406, 53] on div "Kisa 4.5 (472) 205 Allen St, New York, NY 10002, USA www.kisaus.com · Hours Mon…" at bounding box center [378, 132] width 252 height 265
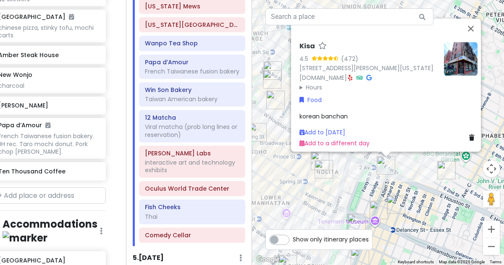
drag, startPoint x: 407, startPoint y: 55, endPoint x: 406, endPoint y: 174, distance: 119.7
click at [406, 174] on div "Kisa 4.5 (472) 205 Allen St, New York, NY 10002, USA www.kisaus.com · Hours Mon…" at bounding box center [378, 132] width 252 height 265
click at [450, 170] on img "Carnitas Ramirez" at bounding box center [445, 169] width 25 height 25
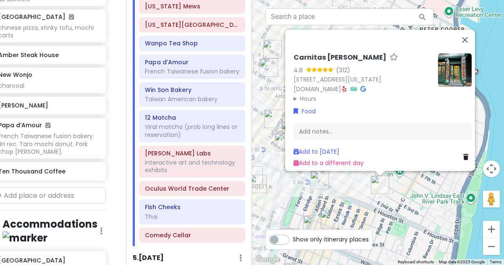
click at [310, 96] on summary "Hours" at bounding box center [363, 98] width 138 height 9
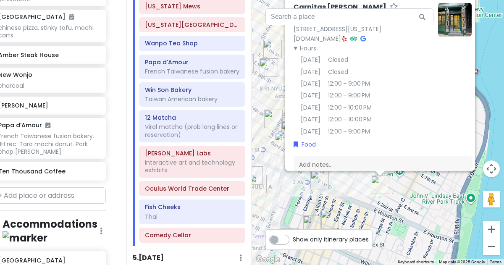
click at [357, 185] on div "Carnitas Ramirez 4.8 (312) 210 E 3rd St, New York, NY 10009, USA www.carnitasra…" at bounding box center [378, 132] width 252 height 265
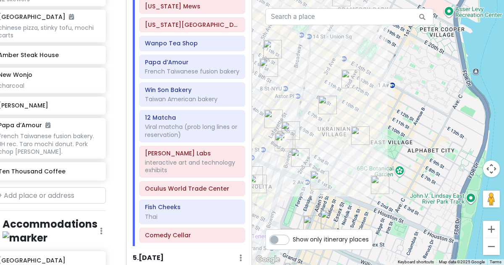
click at [321, 181] on img "Kisa" at bounding box center [319, 180] width 25 height 25
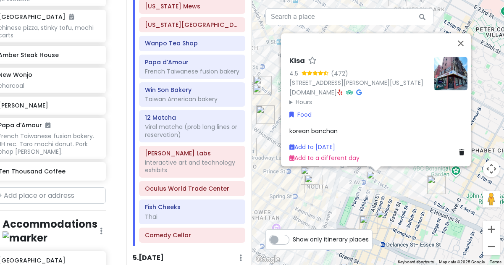
click at [387, 218] on img "Kalye Rivington" at bounding box center [385, 219] width 25 height 25
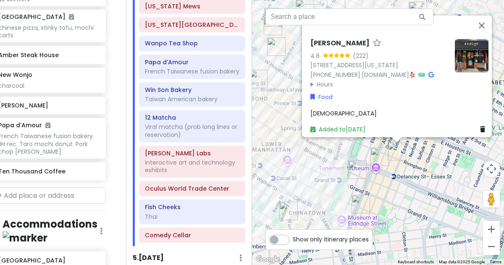
drag, startPoint x: 393, startPoint y: 219, endPoint x: 409, endPoint y: 149, distance: 72.1
click at [409, 149] on div "Kalye Rivington 4.8 (222) [STREET_ADDRESS][US_STATE] [PHONE_NUMBER] · [DOMAIN_N…" at bounding box center [378, 132] width 252 height 265
click at [377, 156] on img "Okiboru House of Tsukemen" at bounding box center [379, 156] width 25 height 25
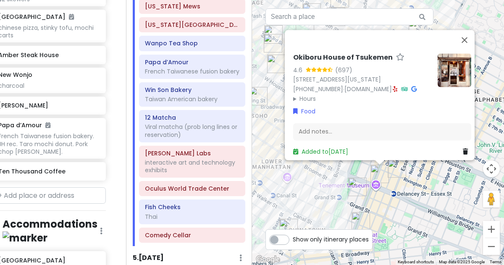
click at [354, 179] on img "The Sandwich Board" at bounding box center [357, 186] width 25 height 25
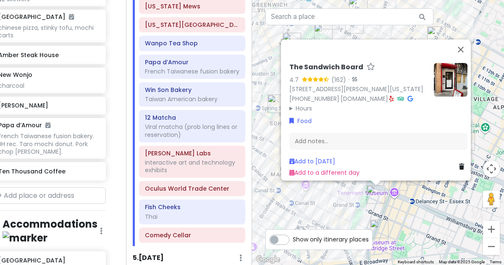
click at [328, 199] on div "The Sandwich Board 4.7 (162) · 115 Eldridge St FRNT A, New York, NY 10002, USA …" at bounding box center [378, 132] width 252 height 265
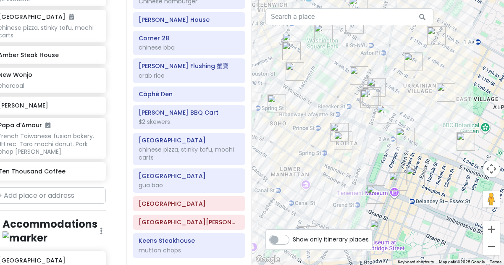
scroll to position [599, 0]
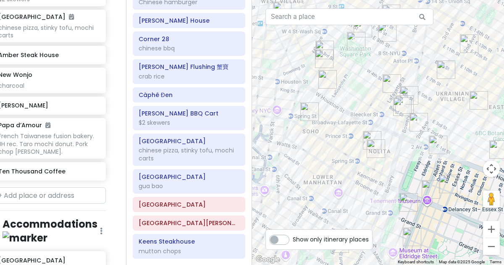
drag, startPoint x: 311, startPoint y: 75, endPoint x: 344, endPoint y: 84, distance: 34.4
click at [344, 84] on div at bounding box center [378, 132] width 252 height 265
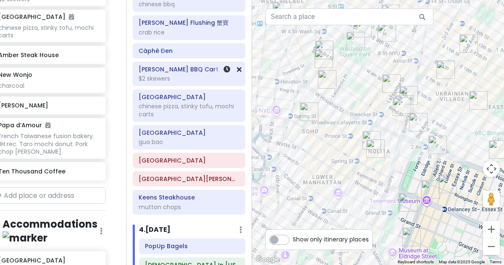
scroll to position [648, 0]
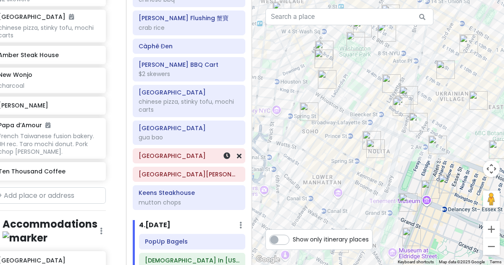
click at [197, 152] on h6 "[GEOGRAPHIC_DATA]" at bounding box center [189, 156] width 101 height 8
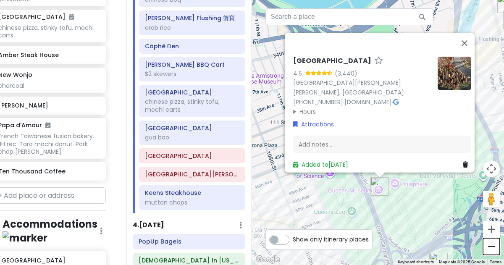
click at [493, 244] on button "Zoom out" at bounding box center [491, 246] width 17 height 17
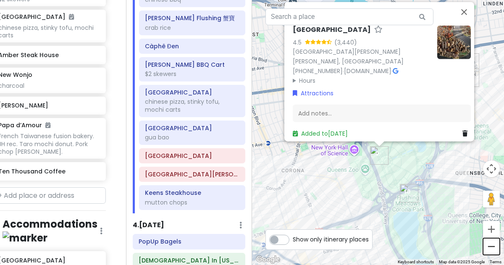
click at [493, 244] on button "Zoom out" at bounding box center [491, 246] width 17 height 17
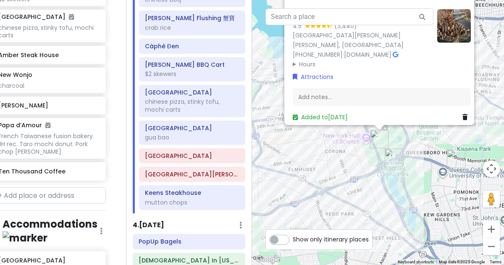
click at [388, 208] on div "Queens Museum 4.5 (3,440) Flushing Meadows Corona Park, Building, Corona, NY 11…" at bounding box center [378, 132] width 252 height 265
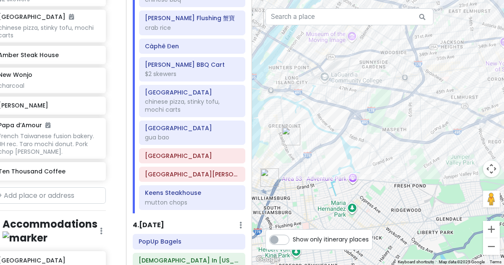
drag, startPoint x: 332, startPoint y: 176, endPoint x: 503, endPoint y: 93, distance: 190.4
click at [503, 93] on div at bounding box center [378, 132] width 252 height 265
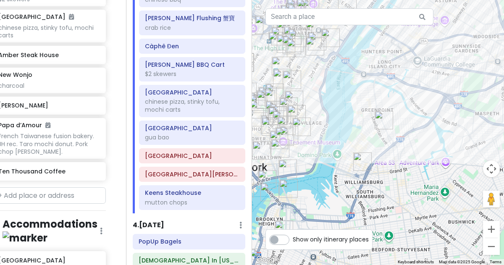
drag, startPoint x: 390, startPoint y: 114, endPoint x: 485, endPoint y: 107, distance: 94.7
click at [485, 107] on div at bounding box center [378, 132] width 252 height 265
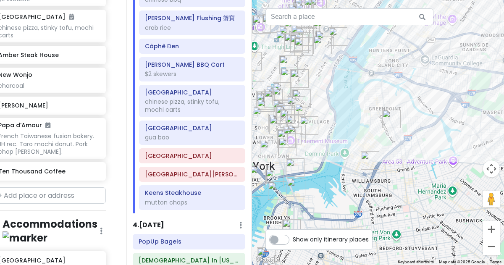
click at [393, 119] on img "Amber Steak House" at bounding box center [391, 118] width 25 height 25
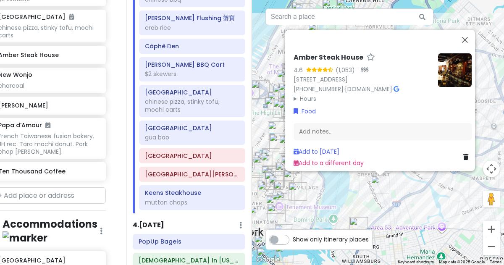
click at [400, 211] on div "Amber Steak House 4.6 (1,053) · 119 Nassau Ave, Brooklyn, NY 11222, USA (718) 3…" at bounding box center [378, 132] width 252 height 265
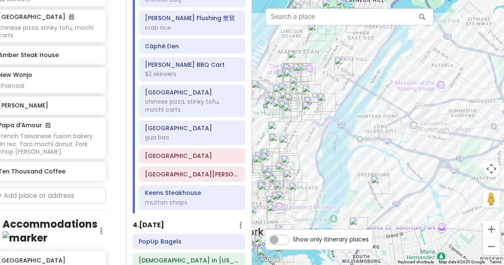
click at [328, 99] on img "Ford Foundation Public Atrium Garden" at bounding box center [326, 102] width 25 height 25
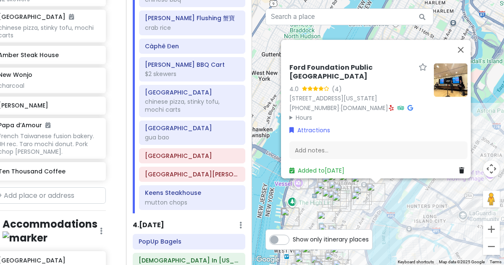
click at [391, 189] on div "Ford Foundation Public Atrium Garden 4.0 (4) [STREET_ADDRESS][US_STATE] [PHONE_…" at bounding box center [378, 132] width 252 height 265
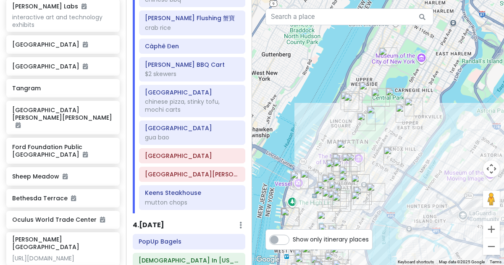
scroll to position [732, 0]
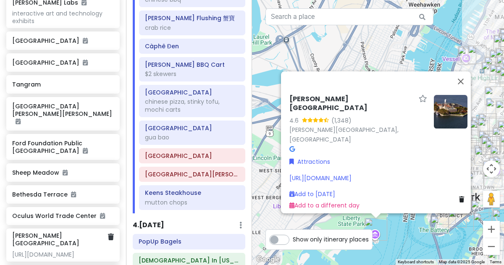
click at [408, 249] on div "Ellis Island 4.6 (1,348) Ellis Island, United States Attractions https://www.ci…" at bounding box center [378, 132] width 252 height 265
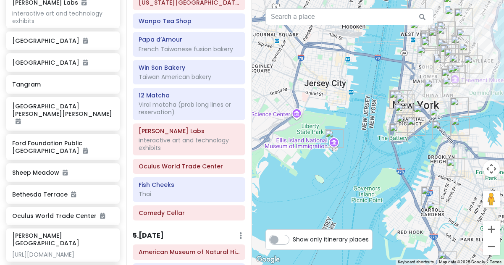
scroll to position [1045, 0]
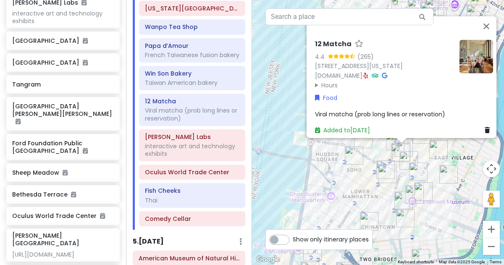
click at [382, 72] on icon at bounding box center [384, 75] width 5 height 6
click at [285, 126] on div "12 Matcha 4.4 (265) 54 Bond St, New York, NY 10012, USA 12matcha.com · Hours Mo…" at bounding box center [378, 132] width 252 height 265
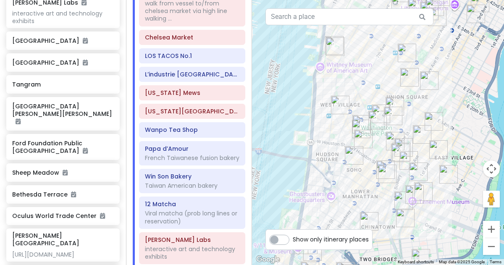
scroll to position [943, 0]
click at [157, 173] on div "Win Son Bakery Taiwan American bakery" at bounding box center [192, 180] width 94 height 21
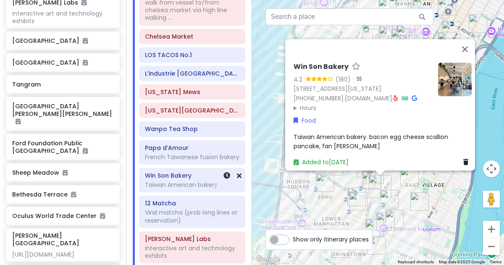
click at [294, 103] on summary "Hours" at bounding box center [363, 107] width 138 height 9
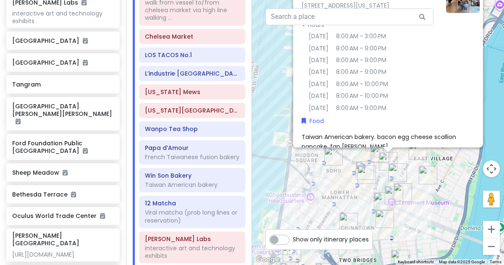
click at [164, 201] on div "12 Matcha Viral matcha (prob long lines or reservation)" at bounding box center [192, 211] width 94 height 29
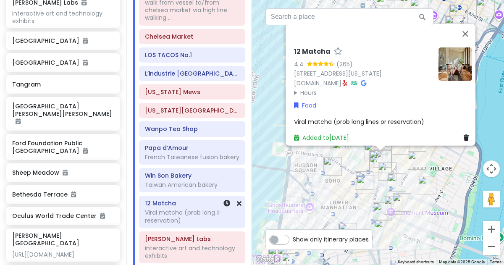
click at [156, 172] on h6 "Win Son Bakery" at bounding box center [192, 176] width 94 height 8
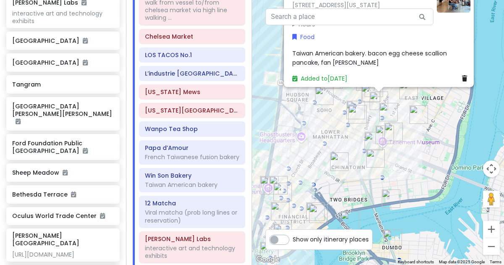
drag, startPoint x: 440, startPoint y: 210, endPoint x: 439, endPoint y: 124, distance: 86.5
click at [439, 124] on div "Win Son Bakery 4.2 (180) · 23 2nd Ave, New York, NY 10003, USA (646) 869-0150 ·…" at bounding box center [378, 132] width 252 height 265
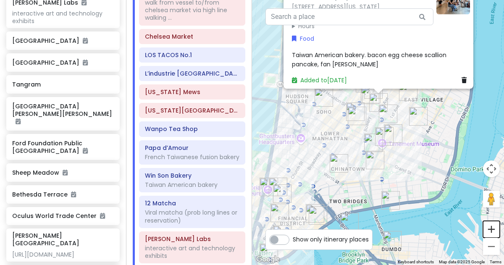
click at [494, 227] on button "Zoom in" at bounding box center [491, 229] width 17 height 17
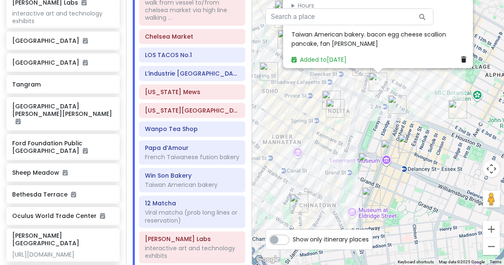
click at [399, 107] on img "Kisa" at bounding box center [397, 104] width 25 height 25
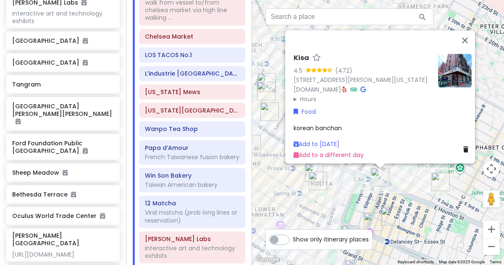
click at [388, 217] on img "Kalye Rivington" at bounding box center [389, 216] width 25 height 25
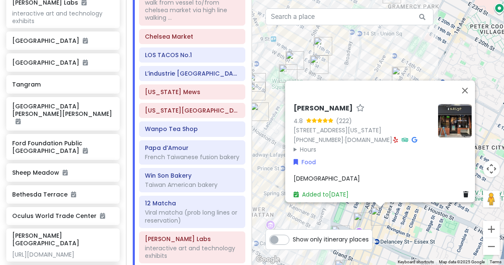
click at [402, 217] on div "Kalye Rivington 4.8 (222) [STREET_ADDRESS][US_STATE] [PHONE_NUMBER] · [DOMAIN_N…" at bounding box center [378, 132] width 252 height 265
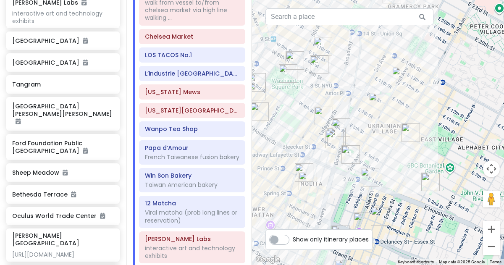
click at [304, 176] on img "FifthSip." at bounding box center [307, 180] width 25 height 25
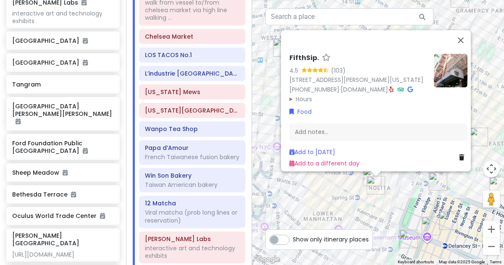
click at [352, 183] on div "FifthSip. 4.5 (103) 229 Mott St, New York, NY 10012, USA (917) 388-2855 · fifth…" at bounding box center [378, 132] width 252 height 265
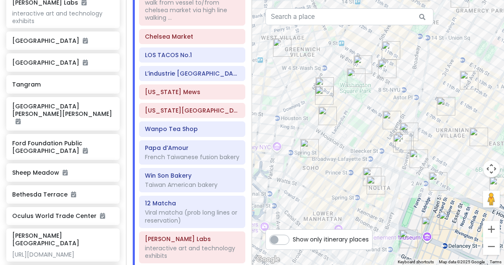
click at [369, 170] on img "7th Street Burger Soho" at bounding box center [371, 176] width 25 height 25
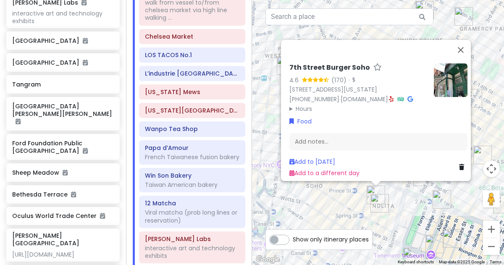
click at [379, 201] on img "FifthSip." at bounding box center [379, 203] width 25 height 25
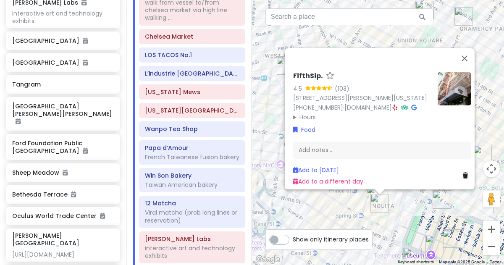
click at [448, 81] on img at bounding box center [455, 89] width 34 height 34
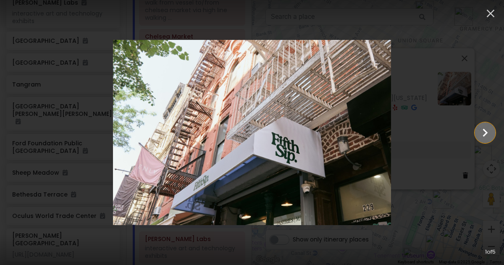
click at [484, 129] on icon "Show slide 2 of 5" at bounding box center [485, 132] width 5 height 8
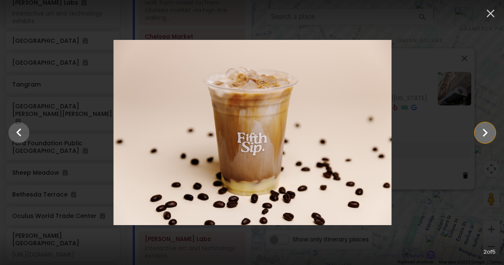
click at [484, 129] on icon "Show slide 3 of 5" at bounding box center [485, 132] width 5 height 8
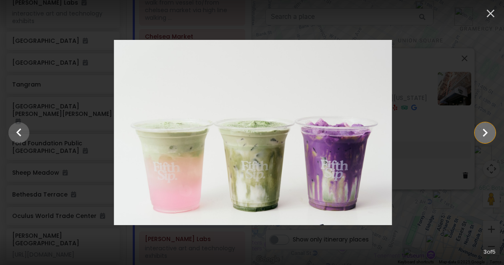
click at [484, 129] on icon "Show slide 4 of 5" at bounding box center [485, 132] width 5 height 8
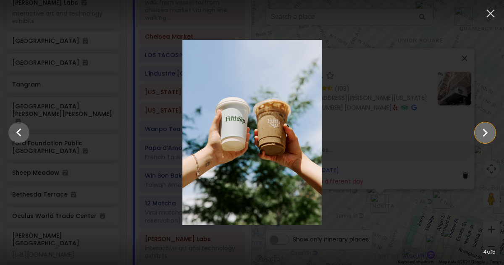
click at [484, 129] on icon "Show slide 5 of 5" at bounding box center [485, 132] width 5 height 8
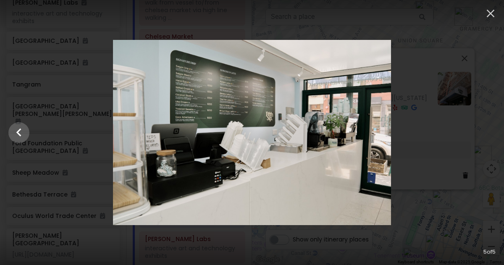
click at [422, 204] on div at bounding box center [252, 133] width 504 height 186
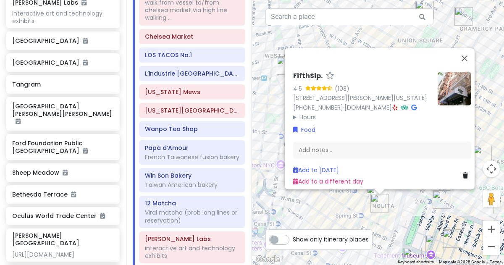
click at [393, 105] on icon at bounding box center [395, 108] width 5 height 6
click at [189, 172] on h6 "Win Son Bakery" at bounding box center [192, 176] width 94 height 8
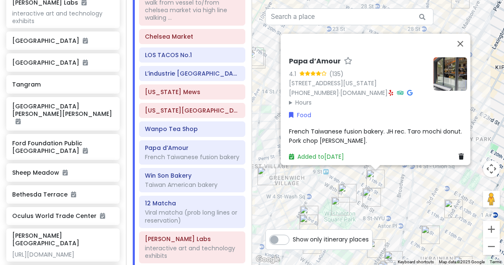
click at [292, 98] on summary "Hours" at bounding box center [358, 102] width 138 height 9
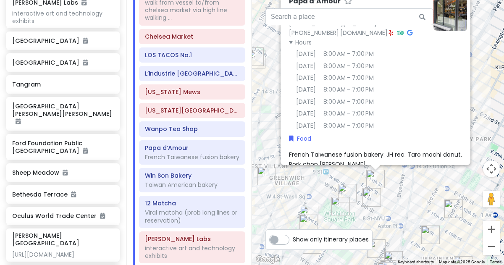
click at [275, 203] on div "Papa d’Amour 4.1 (135) 64 University Pl, New York, NY 10003, USA (917) 675-6151…" at bounding box center [378, 132] width 252 height 265
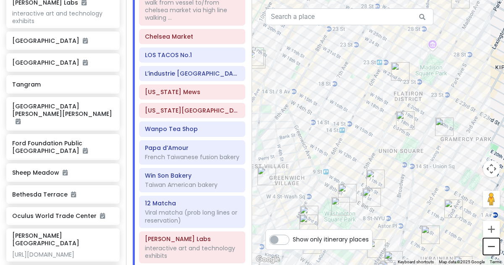
click at [488, 246] on button "Zoom out" at bounding box center [491, 246] width 17 height 17
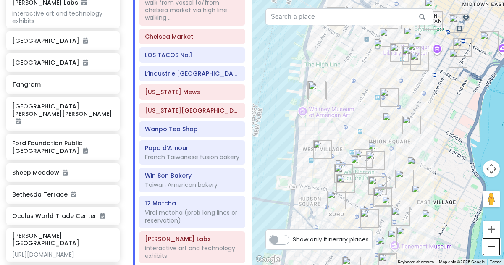
click at [488, 246] on button "Zoom out" at bounding box center [491, 246] width 17 height 17
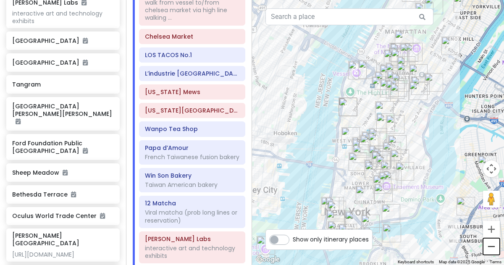
click at [488, 246] on button "Zoom out" at bounding box center [491, 246] width 17 height 17
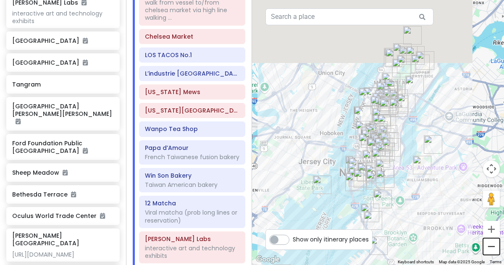
click at [488, 246] on button "Zoom out" at bounding box center [491, 246] width 17 height 17
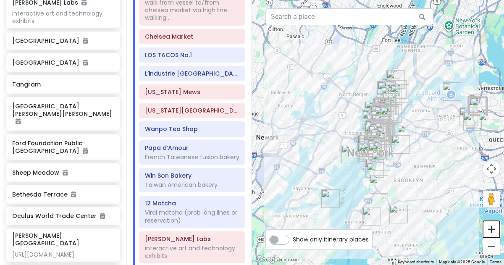
click at [491, 233] on button "Zoom in" at bounding box center [491, 229] width 17 height 17
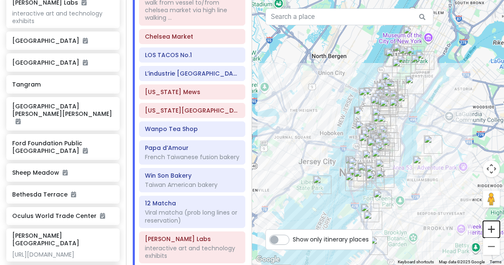
click at [491, 233] on button "Zoom in" at bounding box center [491, 229] width 17 height 17
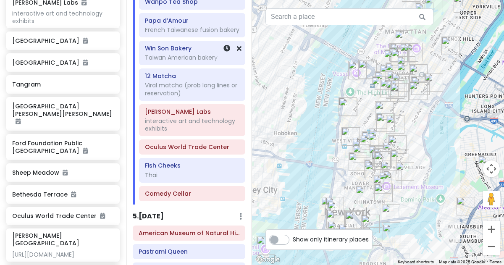
scroll to position [1067, 0]
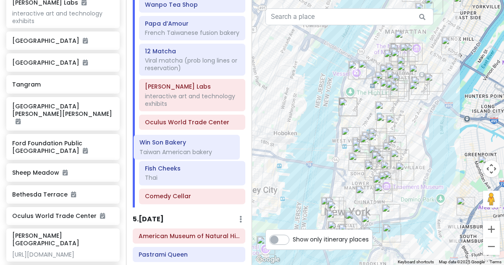
drag, startPoint x: 168, startPoint y: 55, endPoint x: 162, endPoint y: 157, distance: 101.8
click at [162, 157] on div "PopUp Bagels Church In New York City hall 2 Vessel walk from vessel to/from che…" at bounding box center [192, 11] width 119 height 393
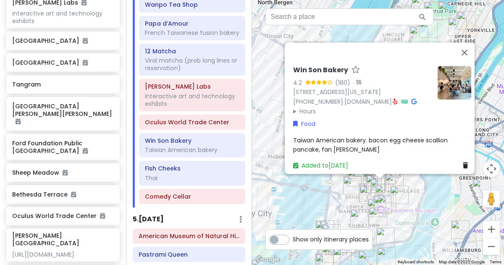
click at [336, 165] on div "Added to Sun 1/18" at bounding box center [320, 165] width 55 height 9
click at [336, 161] on link "Added to Sun 1/18" at bounding box center [320, 165] width 55 height 8
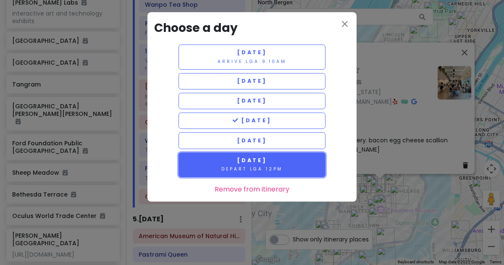
click at [291, 162] on button "Tuesday 1/20 Depart LGA 12pm" at bounding box center [251, 164] width 147 height 25
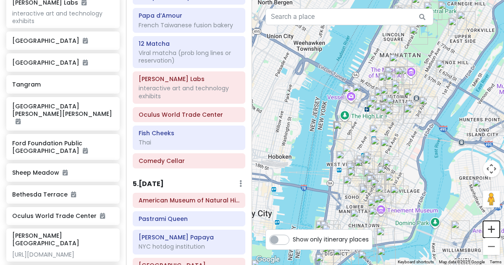
click at [489, 227] on button "Zoom in" at bounding box center [491, 229] width 17 height 17
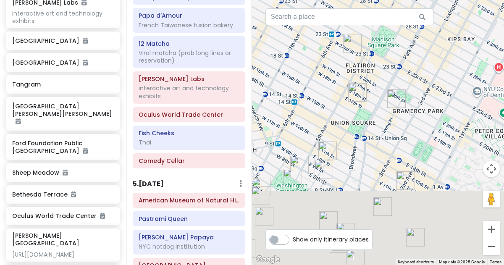
drag, startPoint x: 420, startPoint y: 203, endPoint x: 391, endPoint y: 72, distance: 134.6
click at [391, 72] on div at bounding box center [378, 132] width 252 height 265
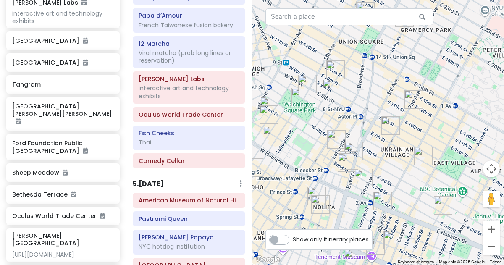
drag, startPoint x: 383, startPoint y: 133, endPoint x: 397, endPoint y: 47, distance: 87.1
click at [397, 47] on div at bounding box center [378, 132] width 252 height 265
click at [342, 159] on img "Fish Cheeks" at bounding box center [346, 162] width 25 height 25
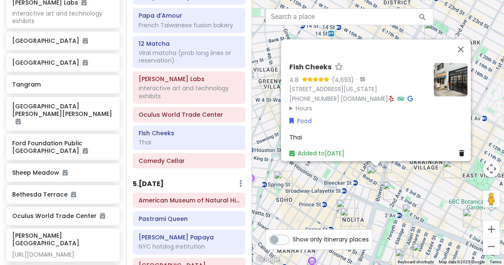
click at [347, 198] on img "7th Street Burger Soho" at bounding box center [345, 208] width 25 height 25
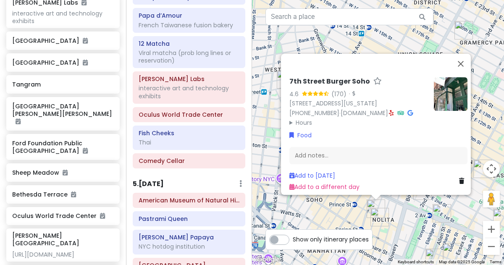
click at [373, 216] on img "FifthSip." at bounding box center [379, 216] width 25 height 25
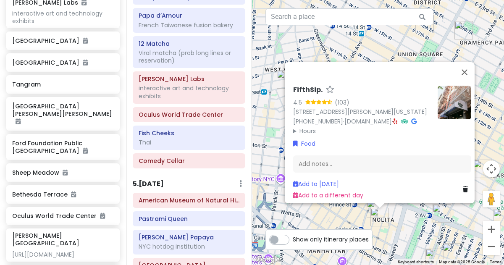
click at [311, 126] on summary "Hours" at bounding box center [362, 130] width 138 height 9
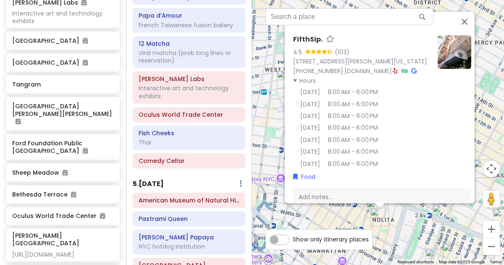
scroll to position [38, 0]
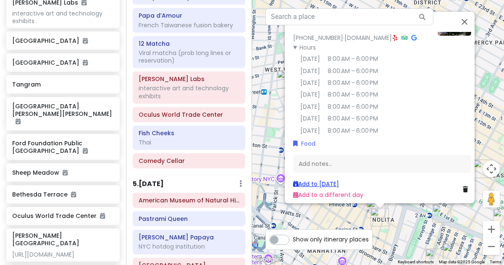
click at [320, 179] on link "Add to Tue 1/20" at bounding box center [316, 183] width 46 height 8
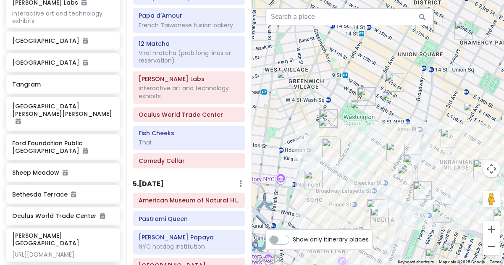
click at [309, 207] on div "To navigate, press the arrow keys." at bounding box center [378, 132] width 252 height 265
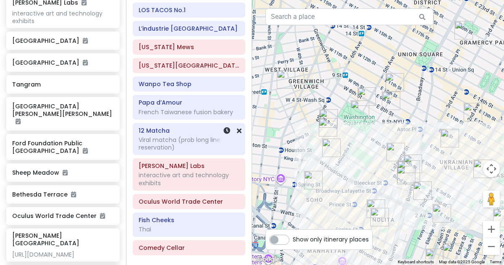
scroll to position [977, 0]
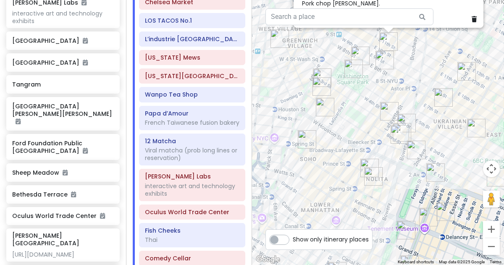
drag, startPoint x: 324, startPoint y: 205, endPoint x: 324, endPoint y: 69, distance: 135.6
click at [324, 69] on div "To navigate, press the arrow keys. Papa d’Amour 4.1 (135) 64 University Pl, New…" at bounding box center [378, 132] width 252 height 265
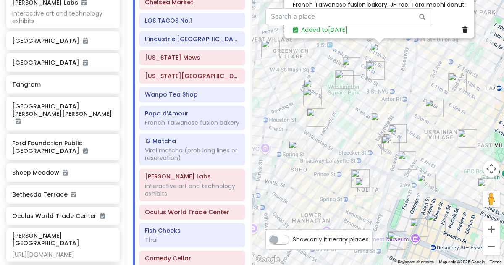
click at [376, 121] on img "Lafayette Grand Café & Bakery" at bounding box center [379, 121] width 25 height 25
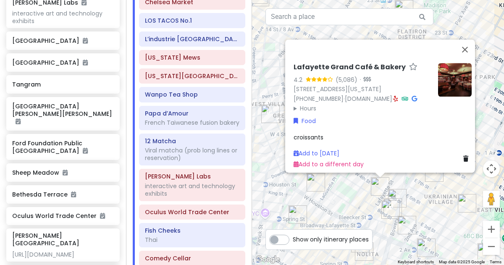
click at [316, 191] on img "Popup Bagels" at bounding box center [315, 182] width 25 height 25
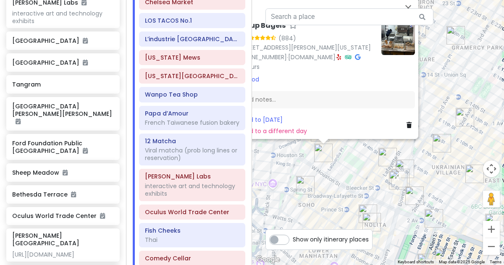
drag, startPoint x: 352, startPoint y: 220, endPoint x: 293, endPoint y: 174, distance: 75.0
click at [293, 174] on img "Drip Drop Café, coffee shop" at bounding box center [305, 185] width 25 height 25
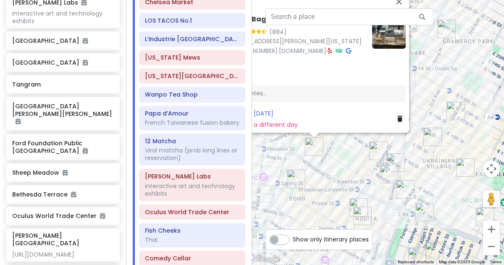
click at [431, 140] on img "Cello's Pizzeria" at bounding box center [432, 136] width 25 height 25
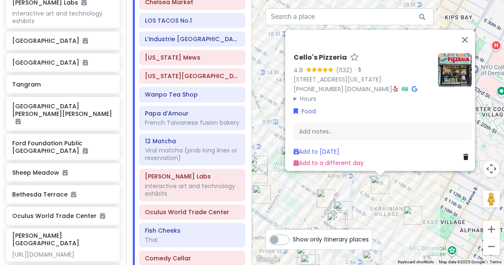
click at [412, 209] on img "Ho Foods" at bounding box center [412, 215] width 25 height 25
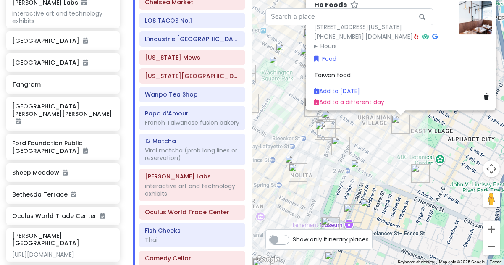
drag, startPoint x: 393, startPoint y: 238, endPoint x: 414, endPoint y: 145, distance: 95.6
click at [414, 145] on div "Ho Foods 4.3 (691) · 110 E 7th St, New York, NY 10009, USA (347) 788-0682 · www…" at bounding box center [378, 132] width 252 height 265
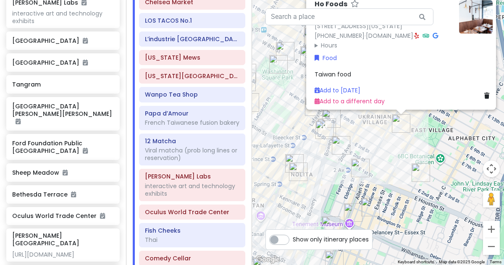
click at [420, 168] on img "Carnitas Ramirez" at bounding box center [420, 172] width 25 height 25
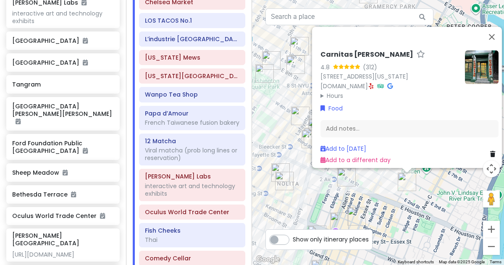
drag, startPoint x: 360, startPoint y: 194, endPoint x: 386, endPoint y: 190, distance: 26.2
click at [386, 190] on div "Carnitas Ramirez 4.8 (312) 210 E 3rd St, New York, NY 10009, USA www.carnitasra…" at bounding box center [378, 132] width 252 height 265
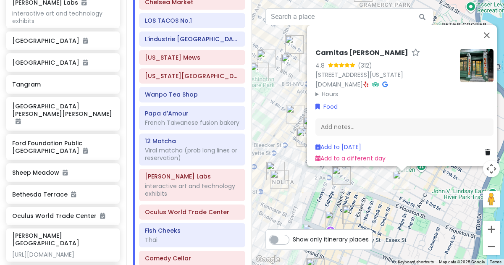
click at [339, 179] on img "Kisa" at bounding box center [341, 175] width 25 height 25
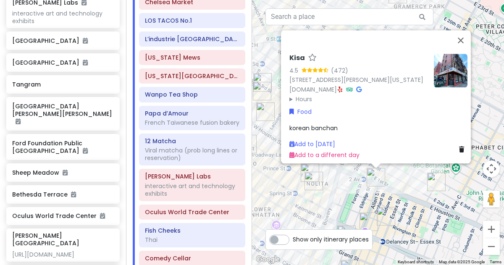
click at [384, 214] on img "Kalye Rivington" at bounding box center [385, 216] width 25 height 25
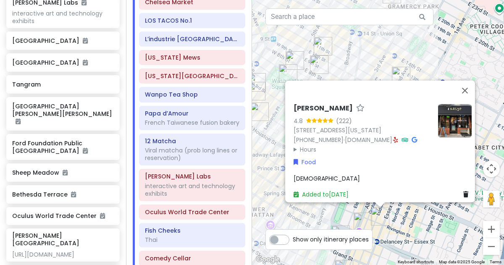
click at [398, 219] on div "Kalye Rivington 4.8 (222) [STREET_ADDRESS][US_STATE] [PHONE_NUMBER] · [DOMAIN_N…" at bounding box center [378, 132] width 252 height 265
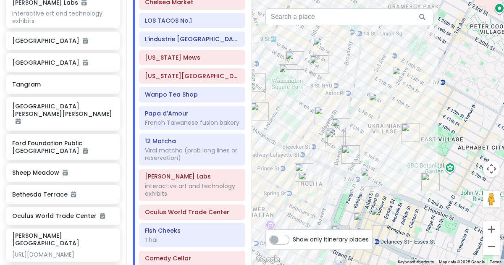
click at [398, 79] on img "Tompkins Square Bagels" at bounding box center [400, 75] width 25 height 25
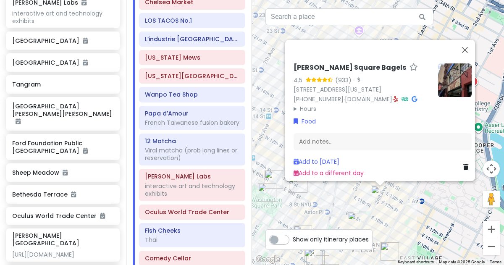
click at [357, 214] on img "Cello's Pizzeria" at bounding box center [356, 220] width 25 height 25
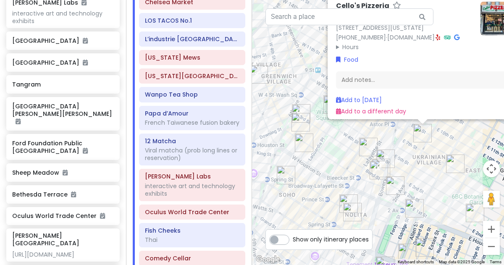
drag, startPoint x: 357, startPoint y: 214, endPoint x: 406, endPoint y: 123, distance: 103.1
click at [406, 123] on div "Cello's Pizzeria 4.8 (632) · [STREET_ADDRESS][US_STATE] [PHONE_NUMBER] · [DOMAI…" at bounding box center [378, 132] width 252 height 265
click at [364, 147] on img "Lafayette Grand Café & Bakery" at bounding box center [368, 146] width 25 height 25
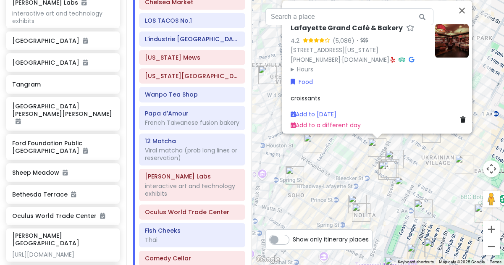
drag, startPoint x: 342, startPoint y: 223, endPoint x: 344, endPoint y: 183, distance: 39.9
click at [344, 183] on div "Lafayette Grand Café & Bakery 4.2 (5,086) · 380 Lafayette St, New York, NY 1000…" at bounding box center [378, 132] width 252 height 265
click at [338, 166] on div "Lafayette Grand Café & Bakery 4.2 (5,086) · 380 Lafayette St, New York, NY 1000…" at bounding box center [378, 132] width 252 height 265
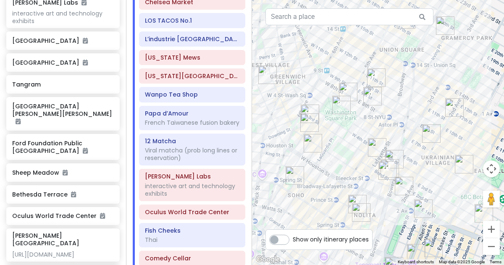
click at [315, 142] on img "Popup Bagels" at bounding box center [312, 143] width 25 height 25
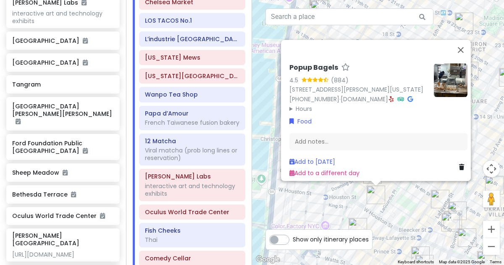
click at [334, 218] on div "Popup Bagels 4.5 (884) 177 Thompson St, New York, NY 10012, USA (203) 297-8819 …" at bounding box center [378, 132] width 252 height 265
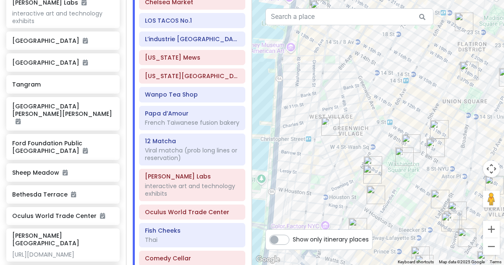
click at [372, 170] on img "7th Street Burger West Village" at bounding box center [372, 174] width 25 height 25
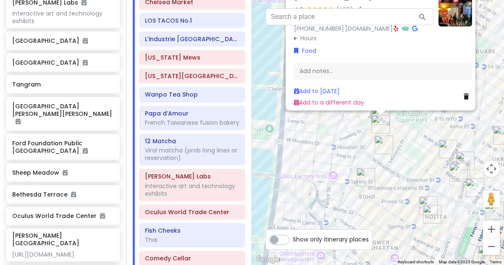
drag, startPoint x: 345, startPoint y: 201, endPoint x: 354, endPoint y: 106, distance: 95.7
click at [354, 106] on div "7th Street Burger West Village 4.6 (456) · 110 MacDougal St, New York, NY 10012…" at bounding box center [378, 132] width 252 height 265
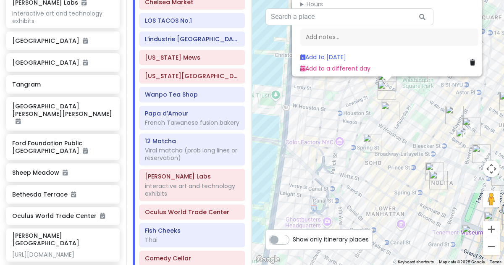
click at [371, 136] on img "Drip Drop Café, coffee shop" at bounding box center [371, 143] width 25 height 25
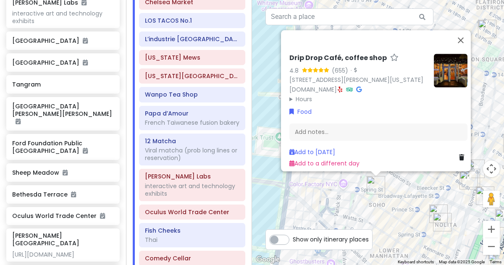
click at [438, 207] on img "7th Street Burger Soho" at bounding box center [438, 213] width 25 height 25
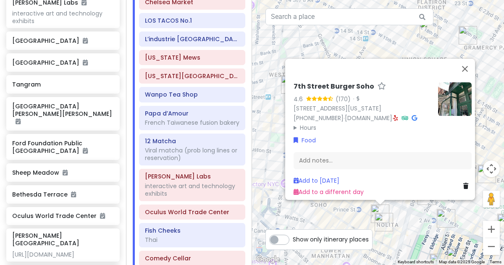
click at [379, 224] on img "FifthSip." at bounding box center [383, 222] width 25 height 25
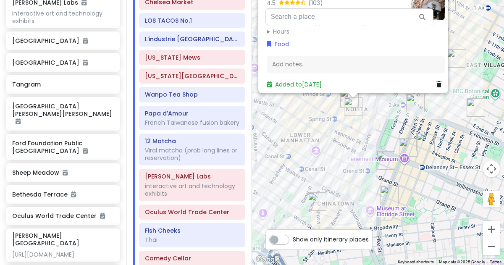
drag, startPoint x: 395, startPoint y: 240, endPoint x: 365, endPoint y: 118, distance: 124.9
click at [365, 118] on div "FifthSip. 4.5 (103) 229 Mott St, New York, NY 10012, USA (917) 388-2855 · fifth…" at bounding box center [378, 132] width 252 height 265
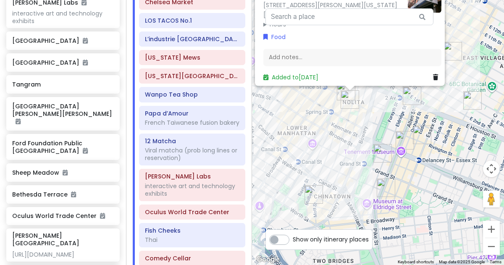
click at [377, 156] on img "The Sandwich Board" at bounding box center [382, 153] width 25 height 25
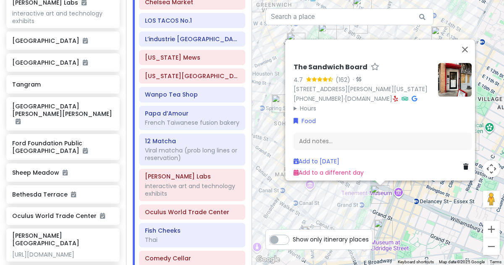
click at [398, 185] on img "Okiboru House of Tsukemen" at bounding box center [402, 181] width 25 height 25
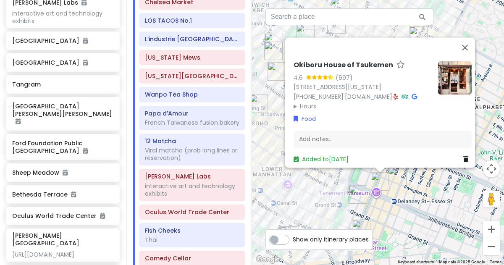
click at [356, 196] on img "The Sandwich Board" at bounding box center [357, 194] width 25 height 25
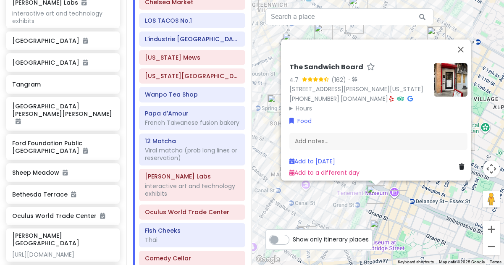
click at [300, 107] on summary "Hours" at bounding box center [358, 107] width 138 height 9
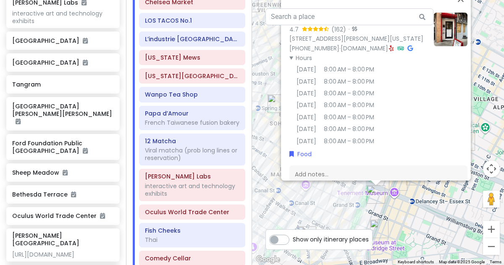
click at [389, 51] on icon at bounding box center [391, 48] width 5 height 6
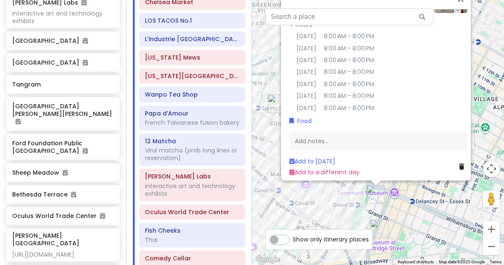
scroll to position [44, 0]
click at [314, 157] on link "Add to [DATE]" at bounding box center [312, 161] width 46 height 8
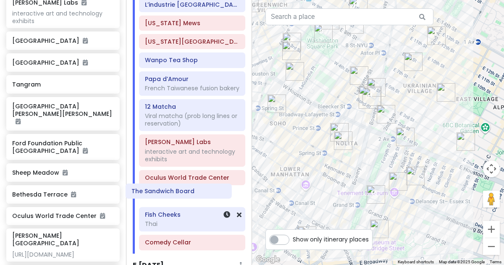
scroll to position [1012, 0]
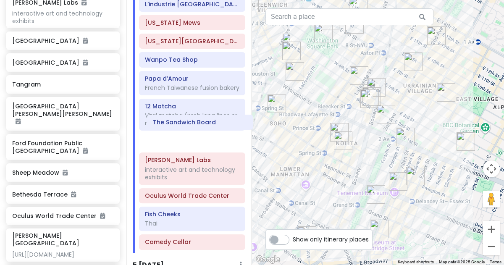
drag, startPoint x: 169, startPoint y: 98, endPoint x: 175, endPoint y: 123, distance: 25.5
click at [175, 123] on div "PopUp Bagels Church In New York City hall 2 Vessel walk from vessel to/from che…" at bounding box center [192, 61] width 119 height 383
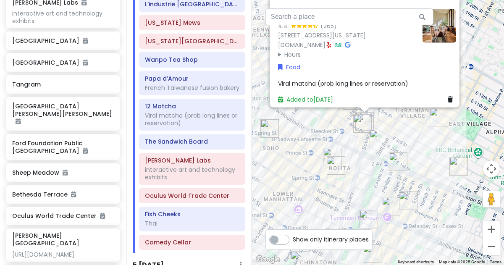
drag, startPoint x: 433, startPoint y: 222, endPoint x: 421, endPoint y: 171, distance: 51.8
click at [421, 171] on div "12 Matcha 4.4 (265) 54 Bond St, New York, NY 10012, USA 12matcha.com · Hours Mo…" at bounding box center [378, 132] width 252 height 265
click at [371, 218] on img "The Sandwich Board" at bounding box center [368, 219] width 25 height 25
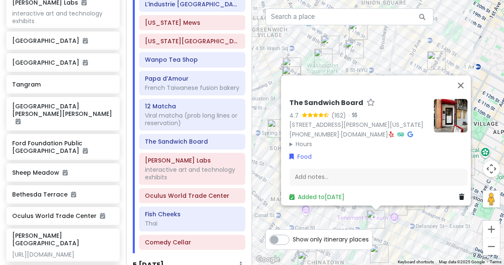
click at [403, 222] on div "The Sandwich Board 4.7 (162) · 115 Eldridge St FRNT A, New York, NY 10002, USA …" at bounding box center [378, 132] width 252 height 265
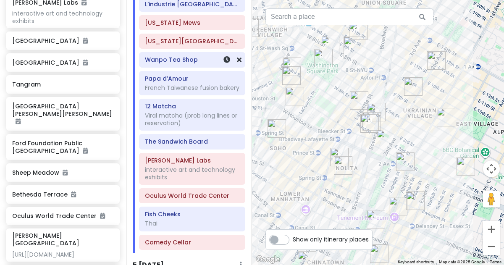
click at [211, 60] on div "Wanpo Tea Shop" at bounding box center [192, 59] width 106 height 15
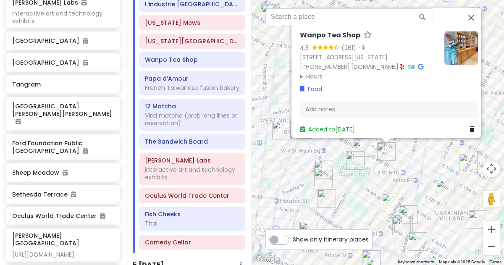
drag, startPoint x: 290, startPoint y: 184, endPoint x: 301, endPoint y: 157, distance: 28.9
click at [301, 157] on div "Wanpo Tea Shop 4.5 (261) · 37 E 8th St, New York, NY 10003, USA (212) 995-8349 …" at bounding box center [378, 132] width 252 height 265
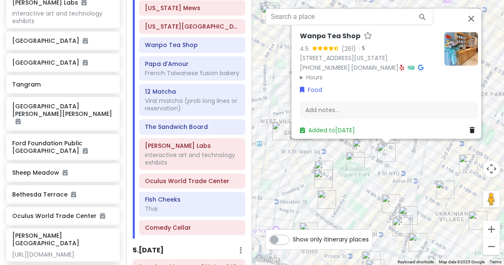
scroll to position [1027, 0]
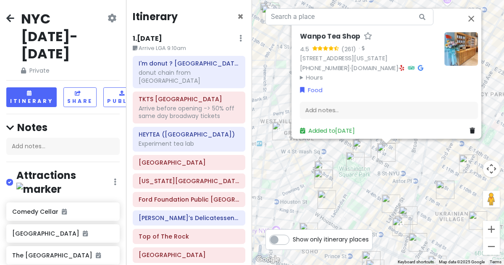
scroll to position [1027, 0]
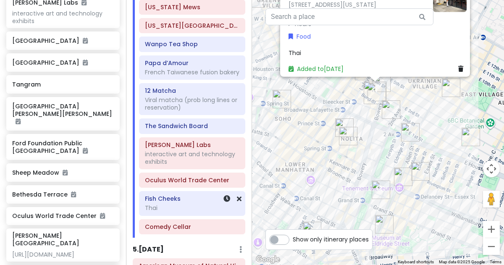
click at [301, 138] on div "Fish Cheeks 4.8 (4,693) · [STREET_ADDRESS][US_STATE] [PHONE_NUMBER] · [DOMAIN_N…" at bounding box center [378, 132] width 252 height 265
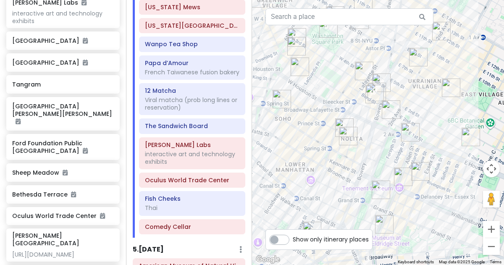
click at [276, 103] on img "Drip Drop Café, coffee shop" at bounding box center [281, 98] width 25 height 25
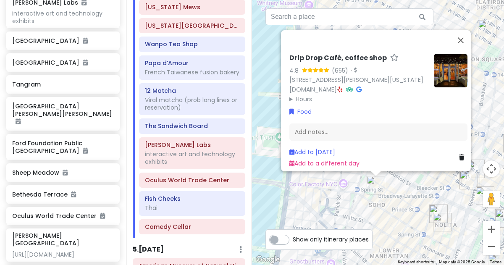
click at [400, 206] on div "Drip Drop Café, coffee shop 4.8 (655) · [STREET_ADDRESS][PERSON_NAME][US_STATE]…" at bounding box center [378, 132] width 252 height 265
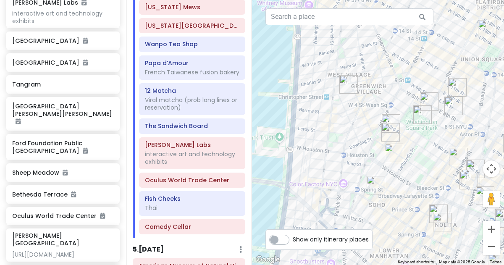
click at [432, 203] on img "7th Street Burger Soho" at bounding box center [438, 213] width 25 height 25
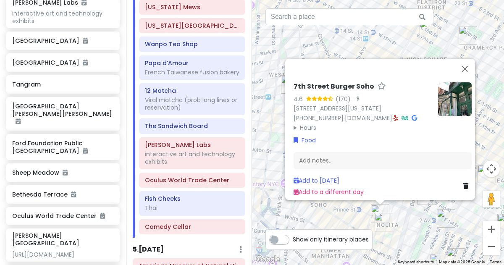
click at [395, 225] on img "FifthSip." at bounding box center [383, 222] width 25 height 25
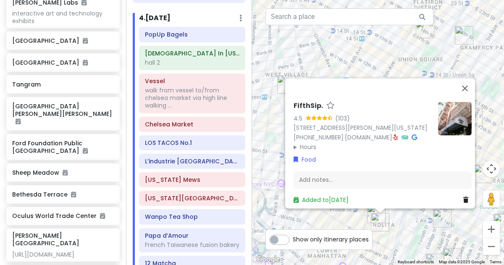
scroll to position [852, 0]
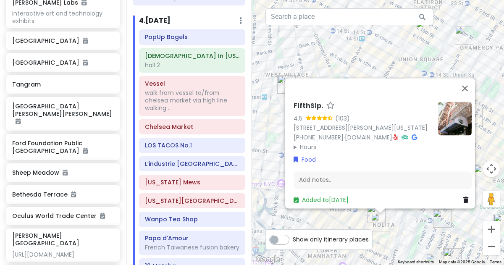
click at [353, 55] on div "FifthSip. 4.5 (103) [STREET_ADDRESS][PERSON_NAME][US_STATE] [PHONE_NUMBER] · [D…" at bounding box center [378, 132] width 252 height 265
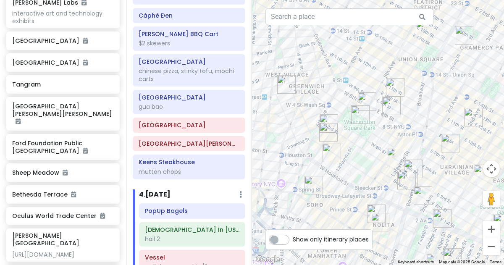
scroll to position [679, 0]
click at [499, 248] on button "Zoom out" at bounding box center [491, 246] width 17 height 17
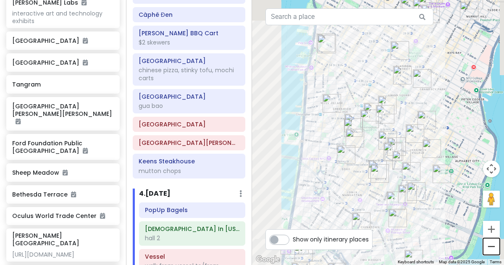
click at [497, 247] on button "Zoom out" at bounding box center [491, 246] width 17 height 17
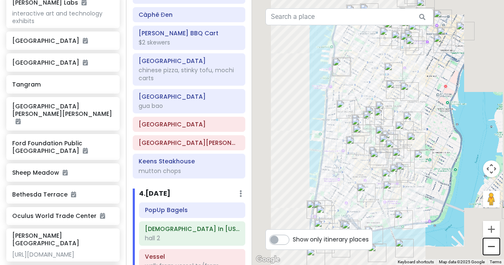
click at [497, 245] on button "Zoom out" at bounding box center [491, 246] width 17 height 17
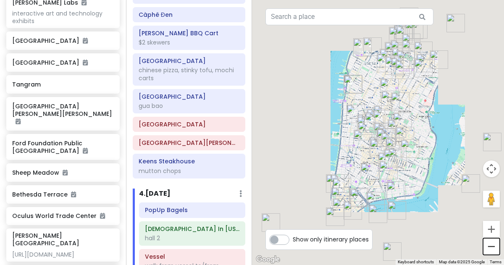
click at [494, 248] on button "Zoom out" at bounding box center [491, 246] width 17 height 17
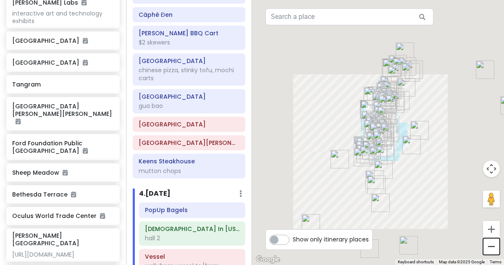
click at [495, 248] on button "Zoom out" at bounding box center [491, 246] width 17 height 17
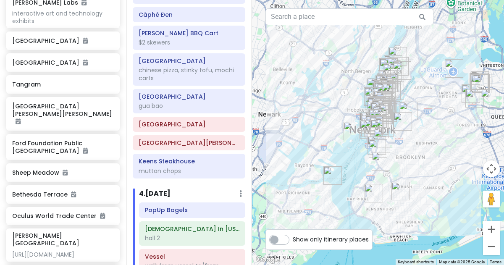
click at [327, 177] on img "St. George Ferry Terminal" at bounding box center [332, 175] width 25 height 25
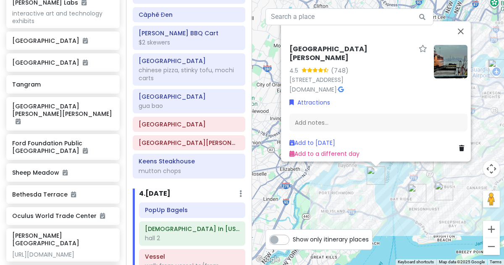
click at [414, 190] on img "Krispy Pizza- Brooklyn, NY" at bounding box center [416, 193] width 25 height 25
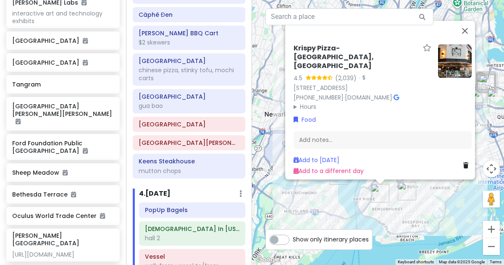
click at [423, 216] on div "[PERSON_NAME]- [GEOGRAPHIC_DATA], [GEOGRAPHIC_DATA] 4.5 (2,039) · [STREET_ADDRE…" at bounding box center [378, 132] width 252 height 265
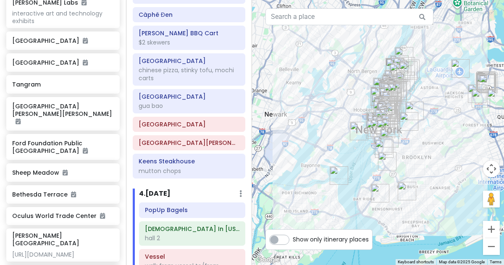
click at [408, 189] on img "Di Fara Pizza" at bounding box center [406, 190] width 25 height 25
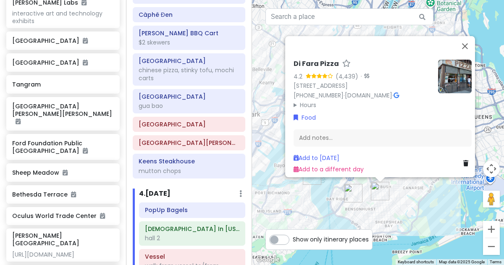
click at [409, 213] on div "Di Fara Pizza 4.2 (4,439) · [STREET_ADDRESS] [PHONE_NUMBER] · [DOMAIN_NAME] · H…" at bounding box center [378, 132] width 252 height 265
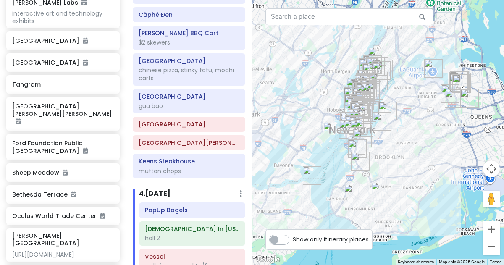
click at [337, 136] on img "Ellis Island" at bounding box center [332, 130] width 25 height 25
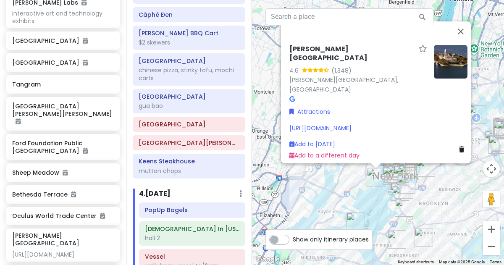
click at [377, 207] on div "[PERSON_NAME][GEOGRAPHIC_DATA] 4.6 (1,348) [PERSON_NAME][GEOGRAPHIC_DATA], [GEO…" at bounding box center [378, 132] width 252 height 265
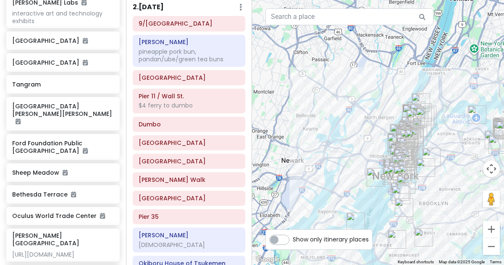
scroll to position [286, 0]
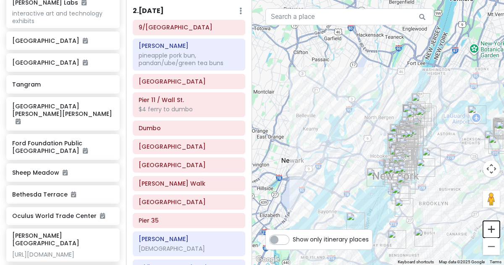
click at [490, 229] on button "Zoom in" at bounding box center [491, 229] width 17 height 17
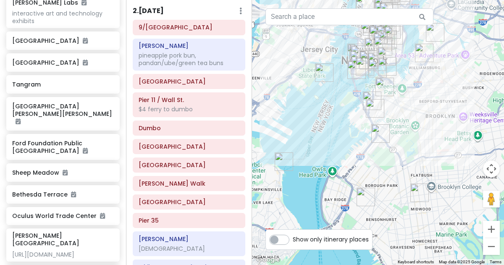
drag, startPoint x: 459, startPoint y: 223, endPoint x: 409, endPoint y: 61, distance: 169.6
click at [409, 61] on div at bounding box center [378, 132] width 252 height 265
click at [319, 68] on img "Ellis Island" at bounding box center [324, 72] width 25 height 25
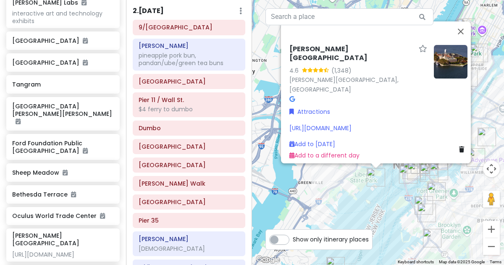
click at [382, 204] on div "[PERSON_NAME][GEOGRAPHIC_DATA] 4.6 (1,348) [PERSON_NAME][GEOGRAPHIC_DATA], [GEO…" at bounding box center [378, 132] width 252 height 265
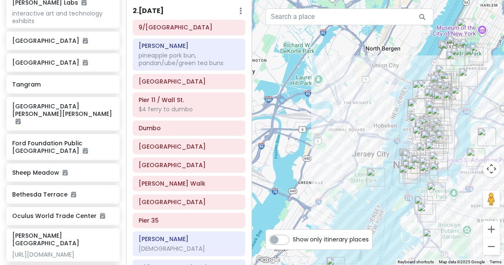
click at [152, 27] on div "9/[GEOGRAPHIC_DATA]" at bounding box center [189, 27] width 113 height 15
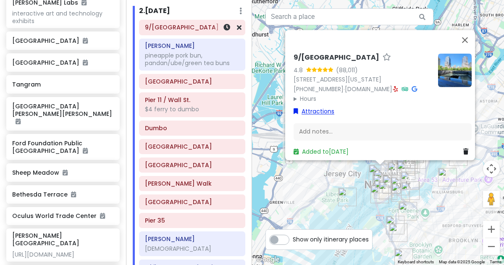
click at [294, 108] on icon at bounding box center [296, 111] width 5 height 6
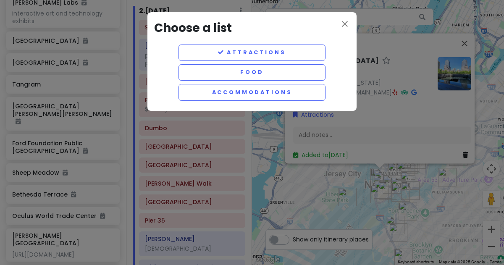
click at [313, 150] on div "close Choose a list Attractions Food Accommodations" at bounding box center [252, 132] width 504 height 265
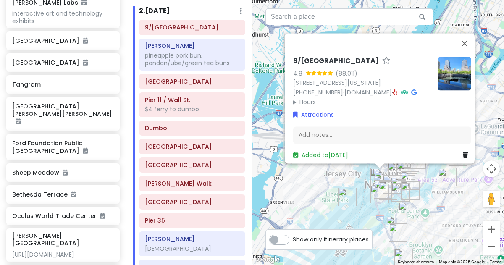
click at [296, 99] on summary "Hours" at bounding box center [362, 101] width 138 height 9
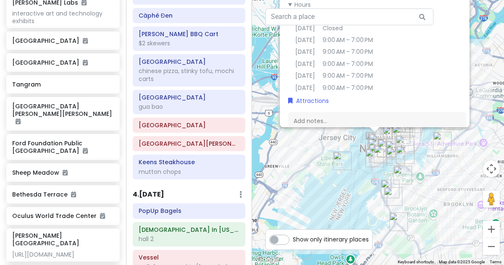
scroll to position [679, 0]
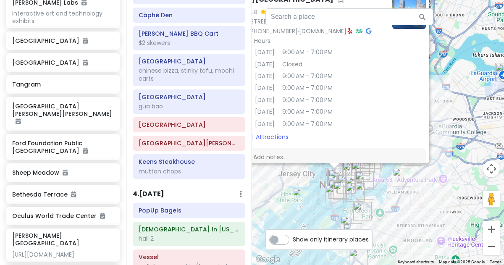
click at [313, 216] on div "9/[GEOGRAPHIC_DATA] 4.8 (88,011) [STREET_ADDRESS][US_STATE] [PHONE_NUMBER] · [D…" at bounding box center [378, 132] width 252 height 265
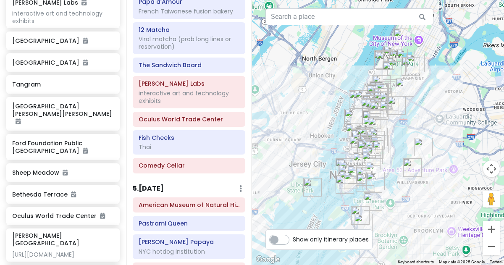
scroll to position [1081, 0]
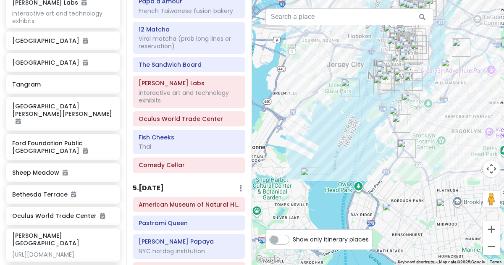
click at [384, 89] on img "Staten Island Ferry" at bounding box center [382, 84] width 25 height 25
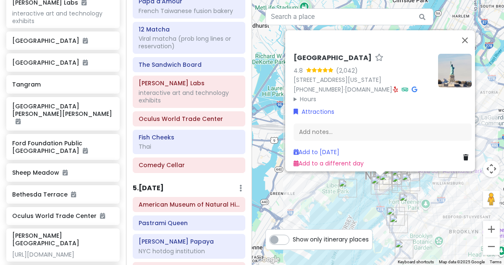
click at [353, 209] on div "[GEOGRAPHIC_DATA] 4.8 (2,042) [STREET_ADDRESS][US_STATE] [PHONE_NUMBER] · [DOMA…" at bounding box center [378, 132] width 252 height 265
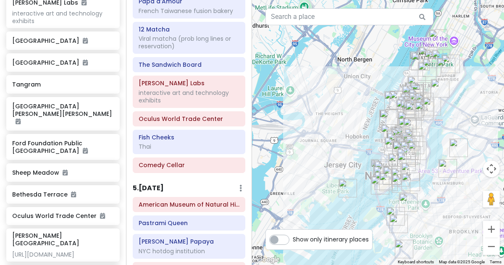
click at [345, 183] on img "Ellis Island" at bounding box center [347, 188] width 25 height 25
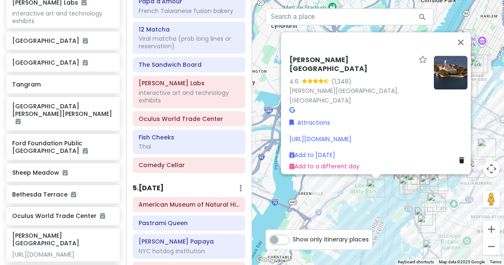
click at [393, 212] on div "[PERSON_NAME][GEOGRAPHIC_DATA] 4.6 (1,348) [PERSON_NAME][GEOGRAPHIC_DATA], [GEO…" at bounding box center [378, 132] width 252 height 265
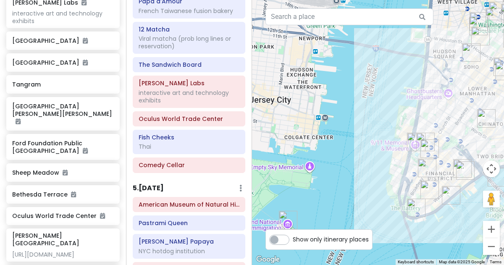
click at [415, 206] on img "Staten Island Ferry" at bounding box center [416, 207] width 25 height 25
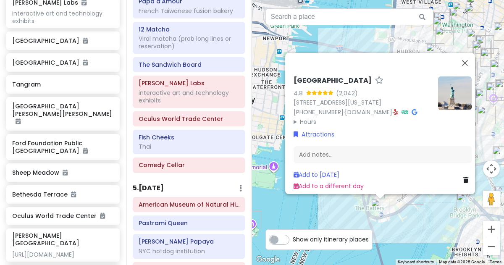
click at [404, 229] on div "[GEOGRAPHIC_DATA] 4.8 (2,042) [STREET_ADDRESS][US_STATE] [PHONE_NUMBER] · [DOMA…" at bounding box center [378, 132] width 252 height 265
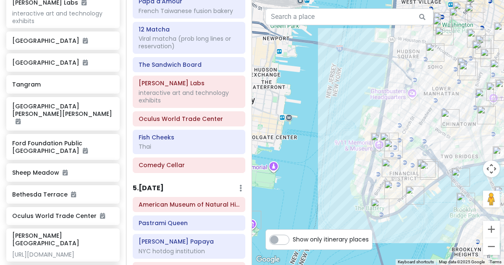
click at [390, 189] on img "Stone Street Historic District" at bounding box center [393, 189] width 25 height 25
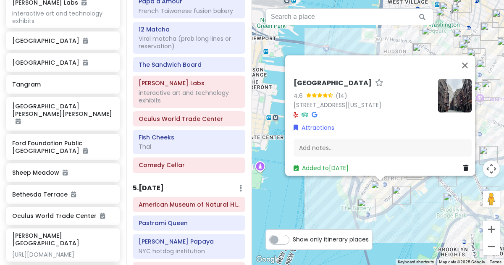
click at [390, 231] on div "[GEOGRAPHIC_DATA] 4.6 (14) [STREET_ADDRESS][US_STATE] Attractions Add notes... …" at bounding box center [378, 132] width 252 height 265
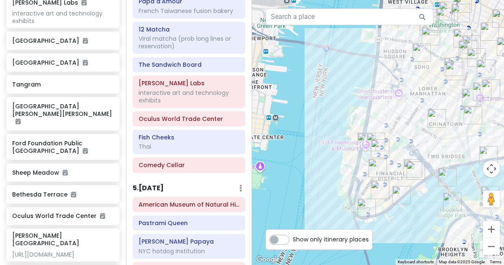
click at [373, 160] on img "Ten Thousand Coffee" at bounding box center [377, 167] width 25 height 25
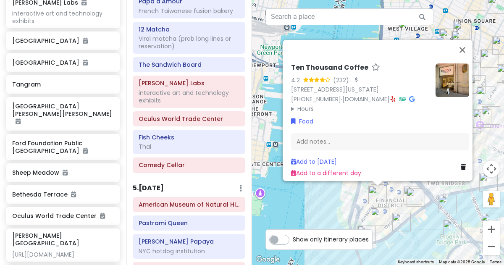
click at [409, 96] on icon at bounding box center [411, 99] width 5 height 6
click at [331, 220] on div "Ten Thousand Coffee 4.2 (232) · 14 Wall St, New York, NY 10005, USA (646) 589-6…" at bounding box center [378, 132] width 252 height 265
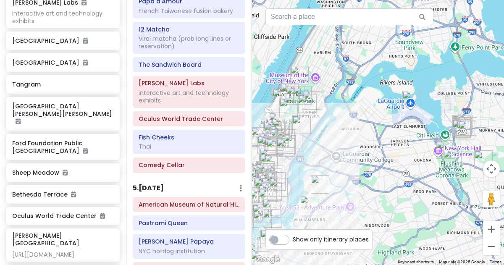
click at [468, 131] on img "Gao Xiao Pa 高小爬" at bounding box center [467, 130] width 25 height 25
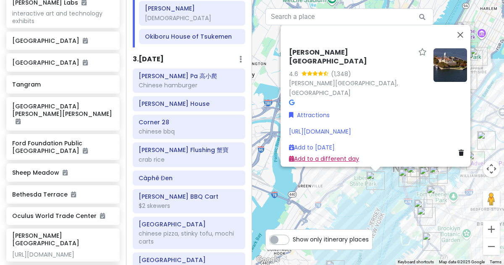
scroll to position [514, 0]
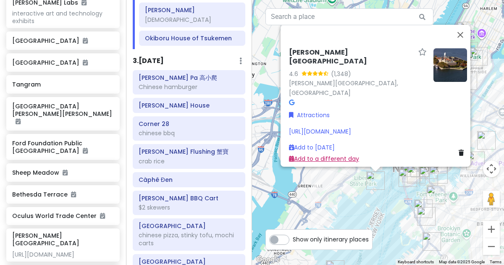
click at [319, 156] on link "Add to a different day" at bounding box center [324, 158] width 70 height 8
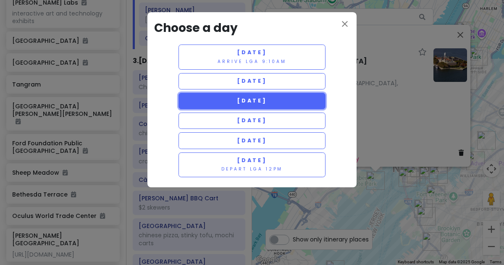
click at [292, 104] on button "[DATE]" at bounding box center [251, 101] width 147 height 16
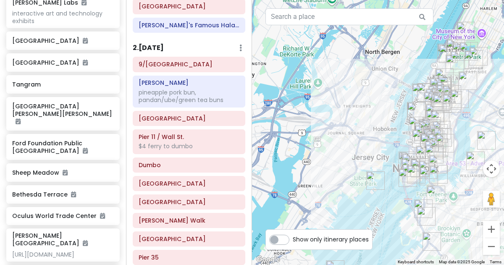
scroll to position [248, 0]
click at [199, 61] on h6 "9/[GEOGRAPHIC_DATA]" at bounding box center [189, 65] width 101 height 8
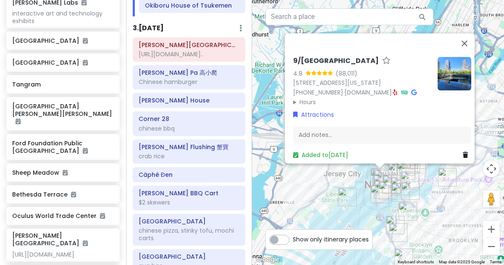
scroll to position [550, 0]
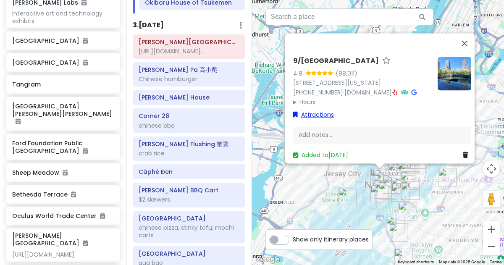
click at [296, 110] on link "Attractions" at bounding box center [313, 114] width 41 height 9
click at [293, 112] on icon at bounding box center [295, 115] width 5 height 6
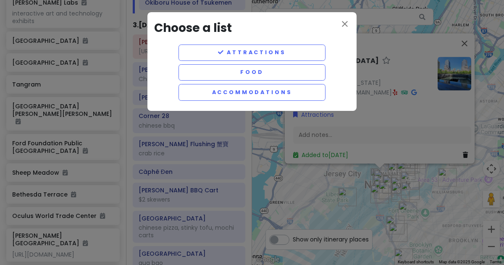
click at [316, 140] on div "close Choose a list Attractions Food Accommodations" at bounding box center [252, 132] width 504 height 265
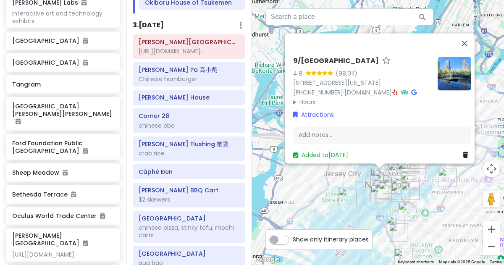
click at [294, 99] on summary "Hours" at bounding box center [362, 101] width 138 height 9
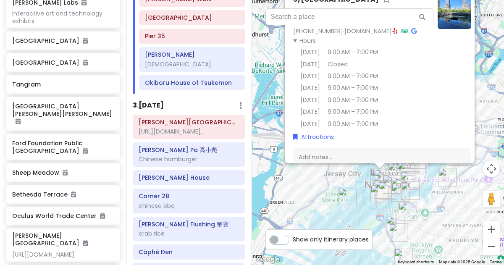
scroll to position [477, 0]
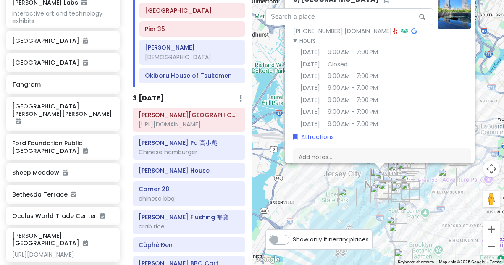
click at [151, 139] on h6 "[PERSON_NAME] Pa 高小爬" at bounding box center [189, 143] width 101 height 8
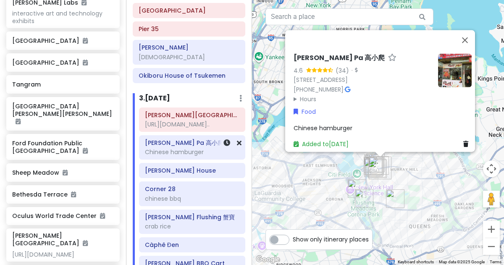
click at [296, 94] on summary "Hours" at bounding box center [363, 98] width 138 height 9
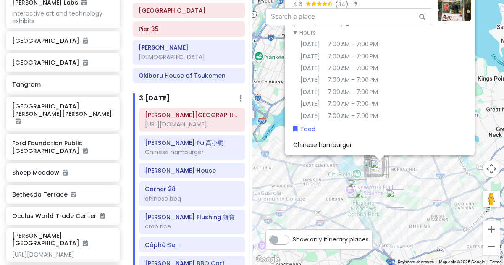
click at [160, 144] on h6 "[PERSON_NAME] Pa 高小爬" at bounding box center [192, 143] width 94 height 8
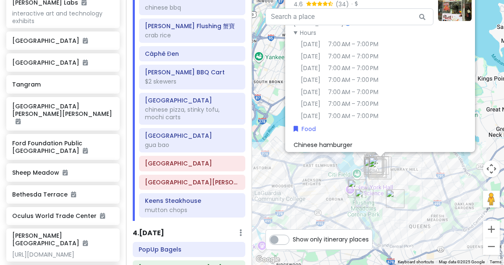
scroll to position [670, 0]
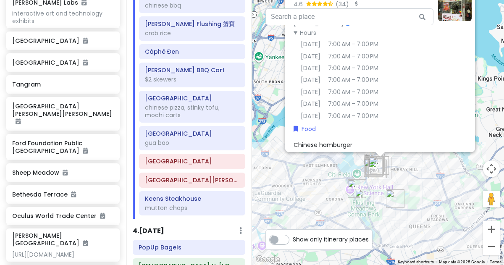
click at [156, 163] on h6 "[GEOGRAPHIC_DATA]" at bounding box center [192, 161] width 94 height 8
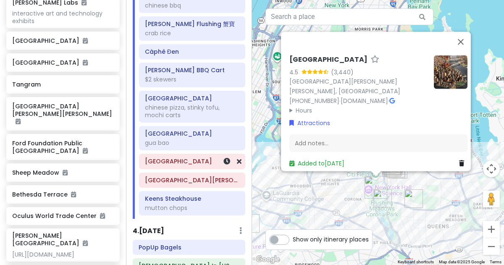
click at [294, 107] on summary "Hours" at bounding box center [358, 109] width 138 height 9
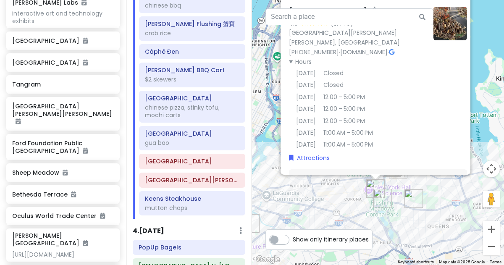
click at [153, 173] on div "[GEOGRAPHIC_DATA][PERSON_NAME][PERSON_NAME]" at bounding box center [191, 180] width 105 height 14
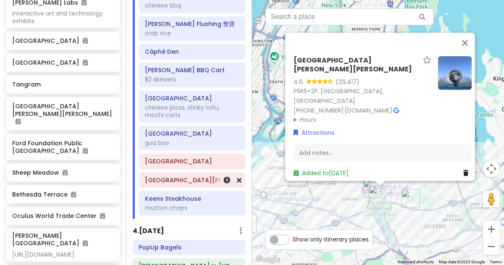
click at [297, 115] on summary "Hours" at bounding box center [363, 119] width 138 height 9
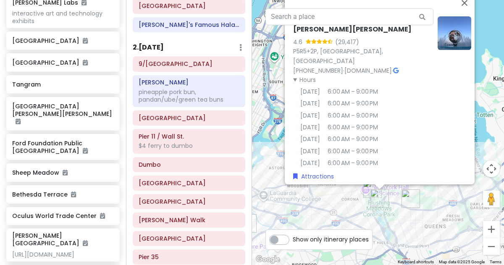
scroll to position [249, 0]
click at [154, 44] on h6 "2 . Fri 1/16" at bounding box center [148, 48] width 31 height 9
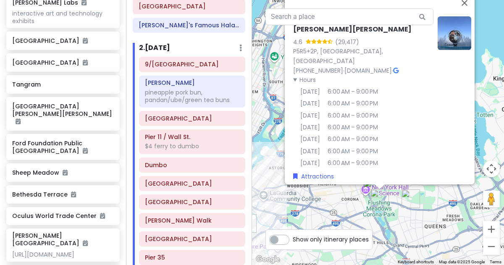
drag, startPoint x: 154, startPoint y: 37, endPoint x: 162, endPoint y: 43, distance: 10.2
click at [162, 44] on h6 "2 . Fri 1/16" at bounding box center [154, 48] width 31 height 9
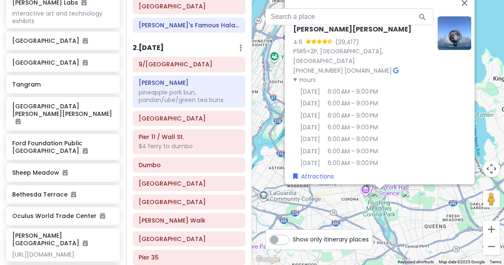
click at [177, 43] on div "2 . Fri 1/16 Add Day Notes Delete Day" at bounding box center [189, 50] width 113 height 14
click at [242, 43] on div "2 . Fri 1/16 Add Day Notes Delete Day" at bounding box center [189, 50] width 113 height 14
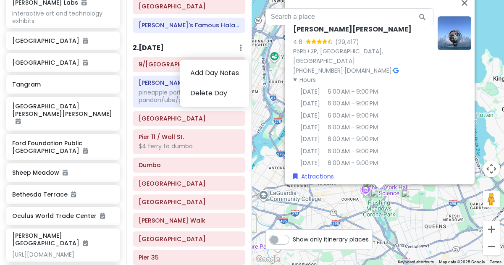
click at [228, 43] on div "2 . Fri 1/16 Add Day Notes Delete Day" at bounding box center [189, 50] width 113 height 14
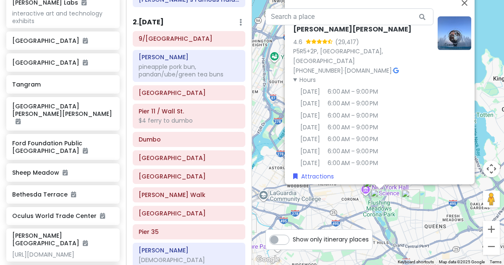
scroll to position [274, 0]
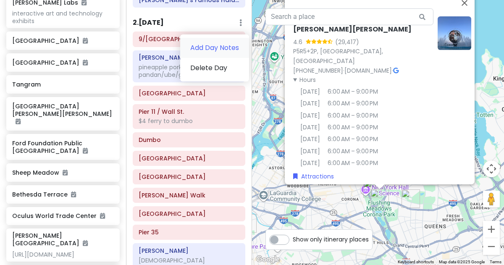
click at [218, 38] on link "Add Day Notes" at bounding box center [214, 48] width 69 height 20
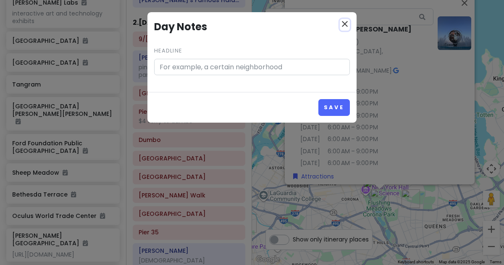
click at [345, 21] on icon "close" at bounding box center [345, 24] width 10 height 10
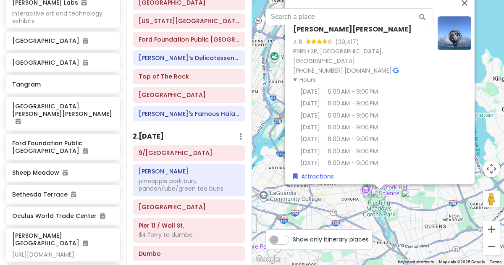
scroll to position [155, 0]
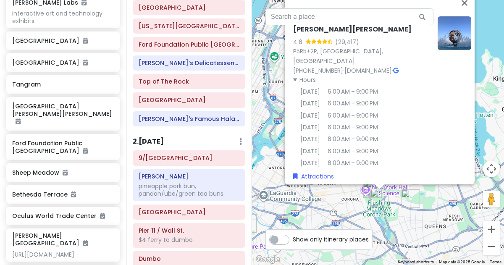
click at [149, 154] on h6 "9/[GEOGRAPHIC_DATA]" at bounding box center [189, 158] width 101 height 8
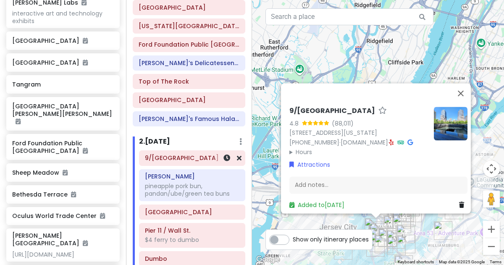
click at [322, 218] on div "9/11 Memorial & Museum 4.8 (88,011) 180 Greenwich St, New York, NY 10007, USA (…" at bounding box center [378, 132] width 252 height 265
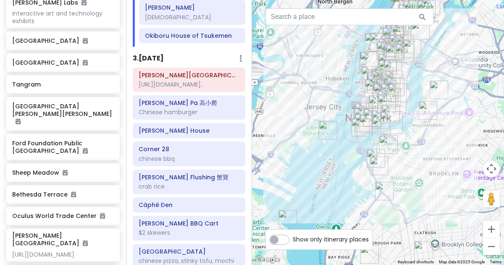
scroll to position [517, 0]
click at [206, 71] on h6 "[PERSON_NAME][GEOGRAPHIC_DATA]" at bounding box center [189, 75] width 101 height 8
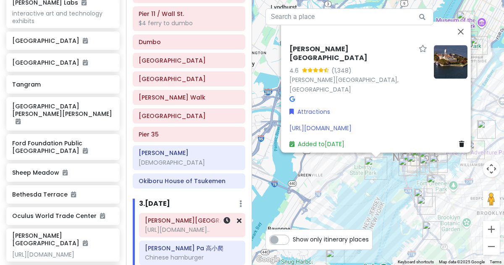
scroll to position [370, 0]
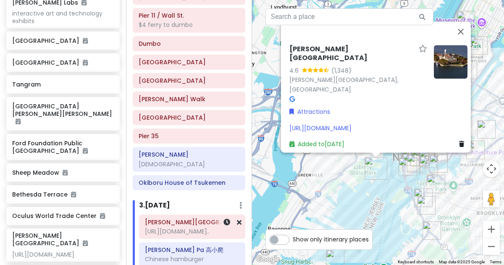
click at [189, 218] on h6 "[PERSON_NAME][GEOGRAPHIC_DATA]" at bounding box center [192, 222] width 94 height 8
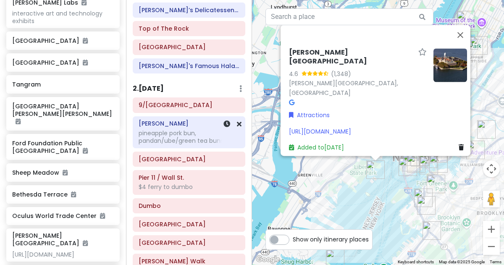
scroll to position [212, 0]
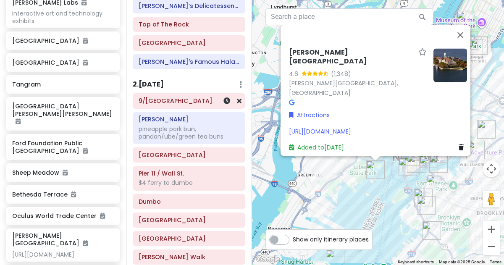
click at [202, 97] on h6 "9/[GEOGRAPHIC_DATA]" at bounding box center [189, 101] width 101 height 8
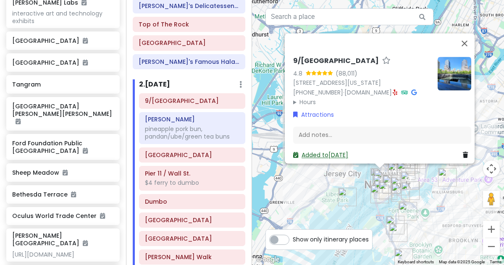
click at [318, 151] on link "Added to Fri 1/16" at bounding box center [320, 155] width 55 height 8
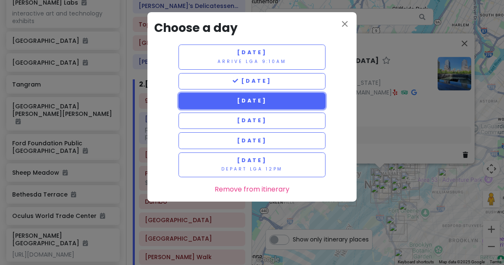
click at [285, 99] on button "[DATE]" at bounding box center [251, 101] width 147 height 16
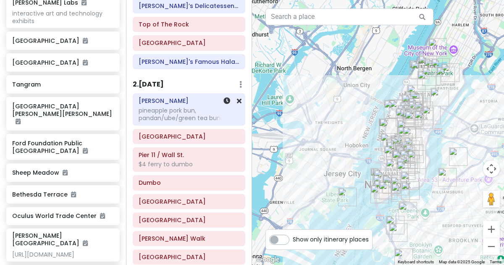
click at [189, 97] on h6 "[PERSON_NAME]" at bounding box center [189, 101] width 101 height 8
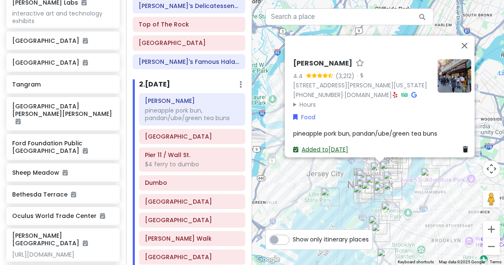
click at [306, 145] on link "Added to Fri 1/16" at bounding box center [320, 149] width 55 height 8
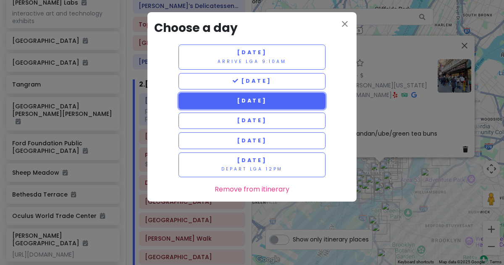
click at [294, 102] on button "[DATE]" at bounding box center [251, 101] width 147 height 16
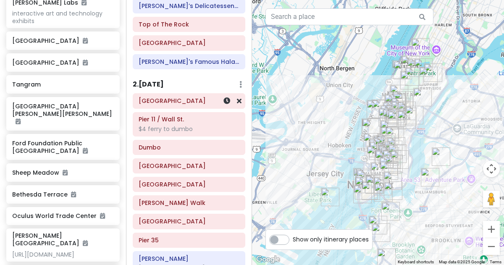
click at [200, 97] on h6 "[GEOGRAPHIC_DATA]" at bounding box center [189, 101] width 101 height 8
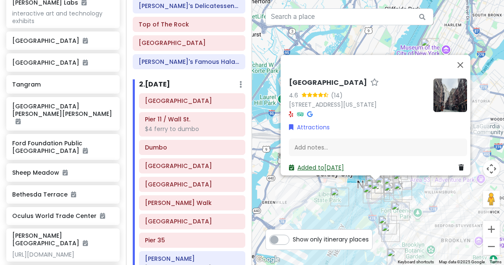
click at [312, 163] on link "Added to Fri 1/16" at bounding box center [316, 167] width 55 height 8
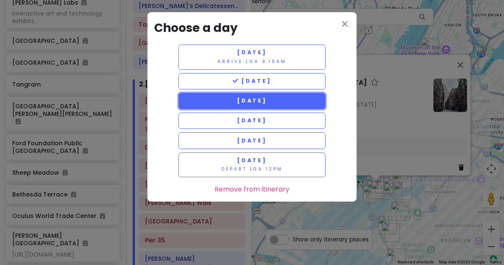
click at [296, 103] on button "[DATE]" at bounding box center [251, 101] width 147 height 16
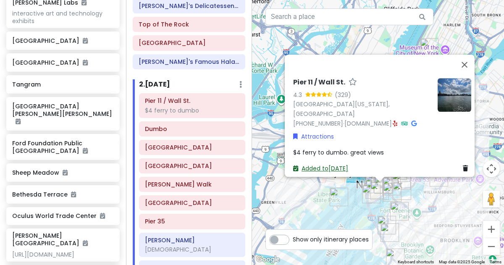
click at [313, 164] on link "Added to Fri 1/16" at bounding box center [320, 168] width 55 height 8
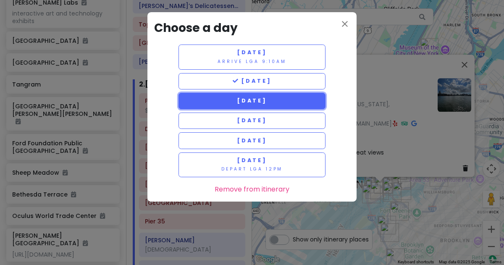
click at [292, 97] on button "[DATE]" at bounding box center [251, 101] width 147 height 16
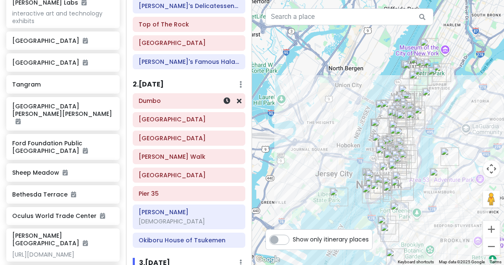
click at [205, 97] on h6 "Dumbo" at bounding box center [189, 101] width 101 height 8
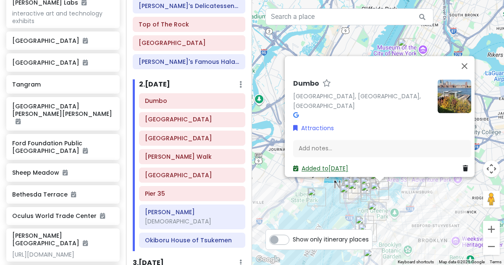
click at [324, 165] on link "Added to Fri 1/16" at bounding box center [320, 168] width 55 height 8
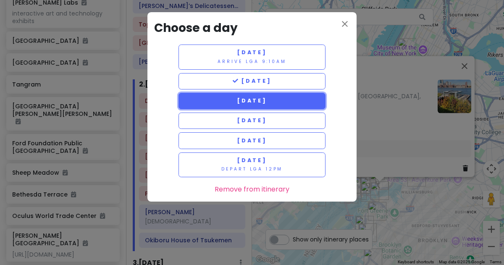
click at [289, 106] on button "[DATE]" at bounding box center [251, 101] width 147 height 16
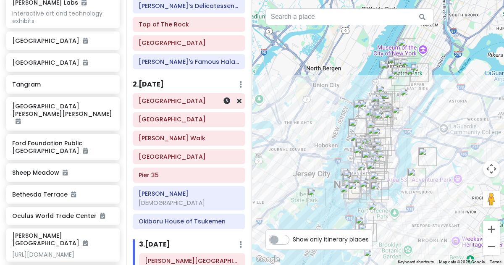
click at [198, 97] on h6 "[GEOGRAPHIC_DATA]" at bounding box center [189, 101] width 101 height 8
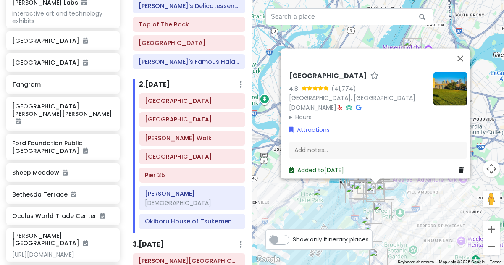
click at [314, 166] on link "Added to Fri 1/16" at bounding box center [316, 170] width 55 height 8
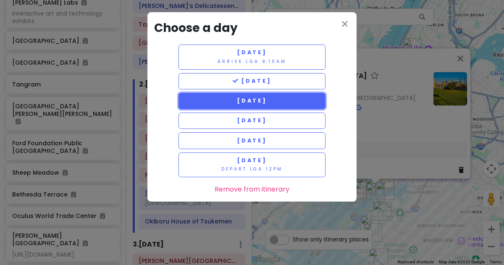
click at [267, 100] on span "[DATE]" at bounding box center [252, 100] width 30 height 7
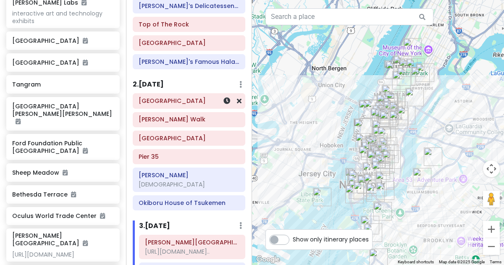
click at [192, 97] on h6 "[GEOGRAPHIC_DATA]" at bounding box center [189, 101] width 101 height 8
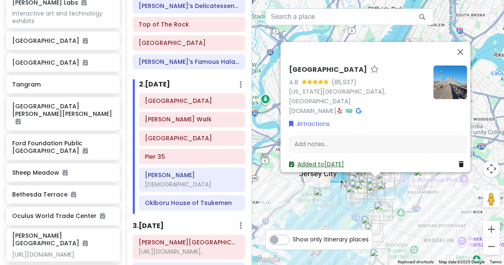
click at [298, 162] on link "Added to Fri 1/16" at bounding box center [316, 164] width 55 height 8
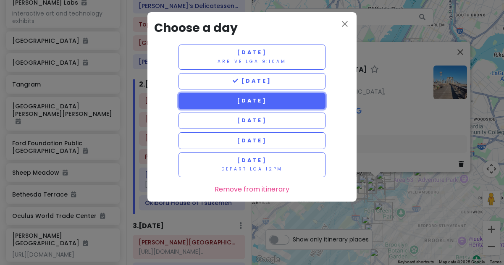
click at [249, 103] on span "[DATE]" at bounding box center [252, 100] width 30 height 7
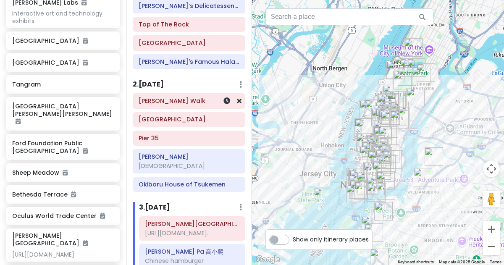
click at [201, 97] on div "[PERSON_NAME] Walk" at bounding box center [189, 101] width 101 height 12
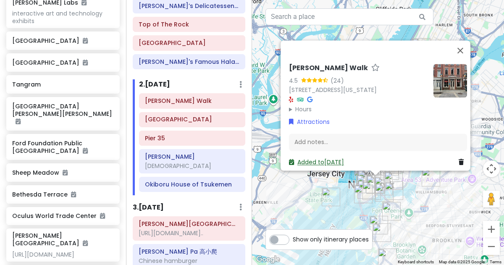
click at [300, 158] on link "Added to Fri 1/16" at bounding box center [316, 162] width 55 height 8
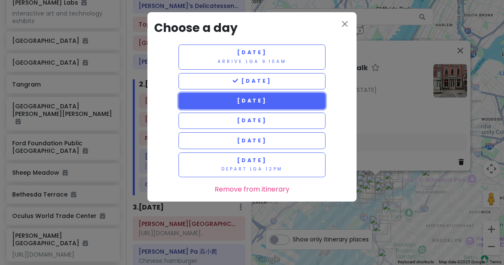
click at [292, 104] on button "[DATE]" at bounding box center [251, 101] width 147 height 16
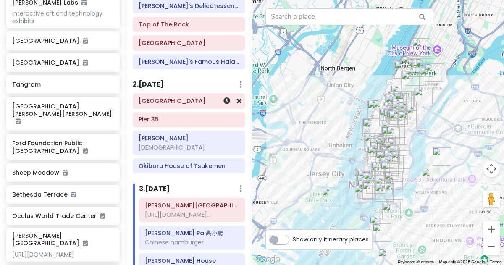
click at [191, 97] on h6 "[GEOGRAPHIC_DATA]" at bounding box center [189, 101] width 101 height 8
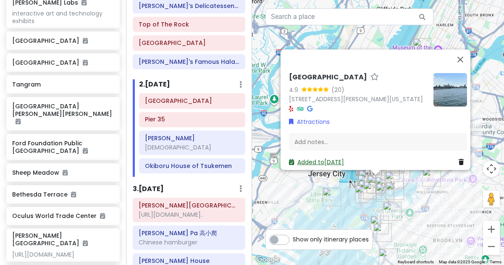
click at [314, 157] on link "Added to Fri 1/16" at bounding box center [316, 161] width 55 height 8
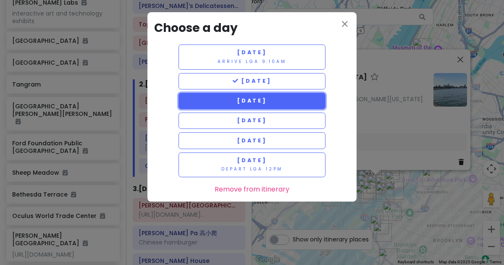
click at [303, 108] on button "[DATE]" at bounding box center [251, 101] width 147 height 16
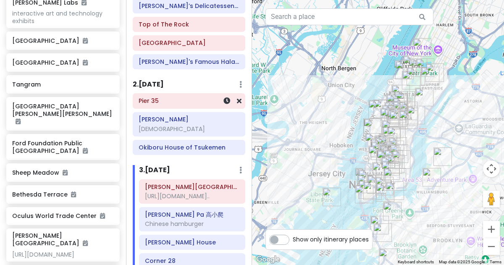
click at [206, 97] on h6 "Pier 35" at bounding box center [189, 101] width 101 height 8
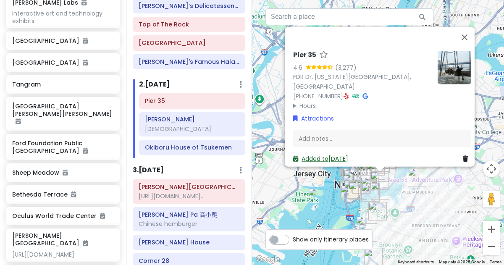
click at [314, 154] on link "Added to Fri 1/16" at bounding box center [320, 158] width 55 height 8
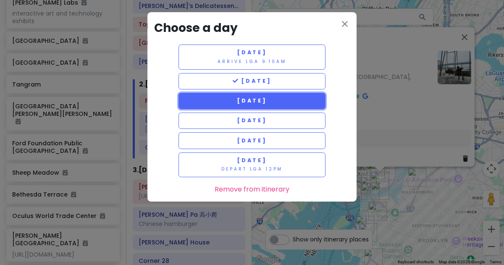
click at [283, 102] on button "[DATE]" at bounding box center [251, 101] width 147 height 16
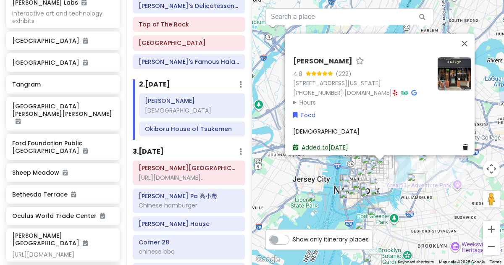
click at [318, 145] on link "Added to Fri 1/16" at bounding box center [320, 147] width 55 height 8
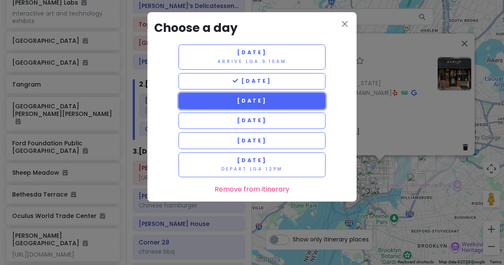
click at [280, 108] on button "[DATE]" at bounding box center [251, 101] width 147 height 16
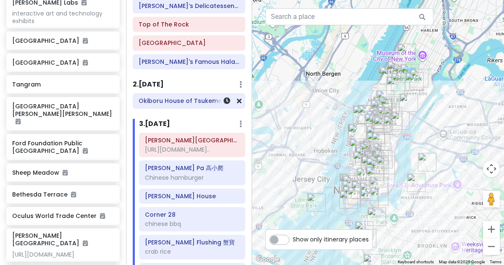
click at [191, 99] on div "Okiboru House of Tsukemen" at bounding box center [189, 101] width 112 height 14
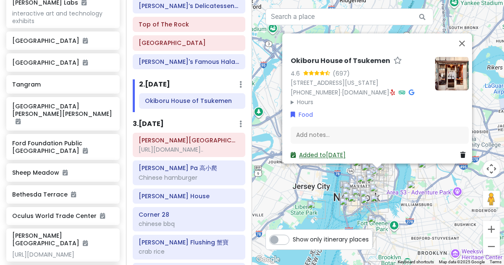
click at [316, 151] on link "Added to Fri 1/16" at bounding box center [318, 155] width 55 height 8
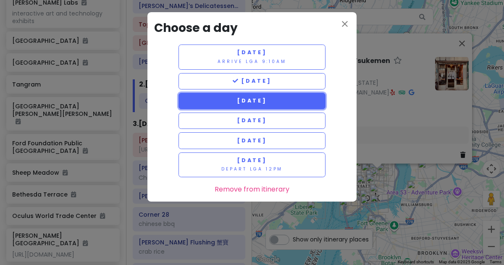
click at [303, 106] on button "[DATE]" at bounding box center [251, 101] width 147 height 16
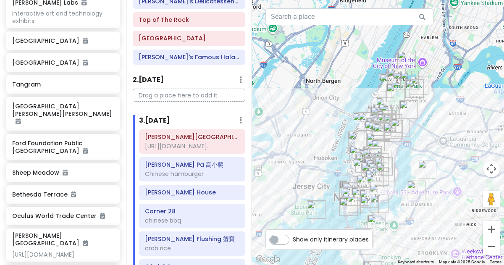
scroll to position [215, 0]
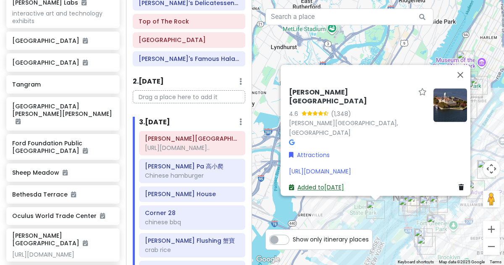
click at [304, 183] on link "Added to Sat 1/17" at bounding box center [316, 187] width 55 height 8
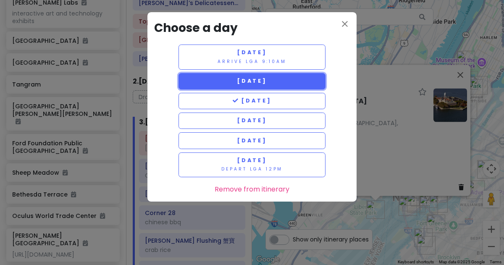
click at [267, 77] on span "[DATE]" at bounding box center [252, 80] width 30 height 7
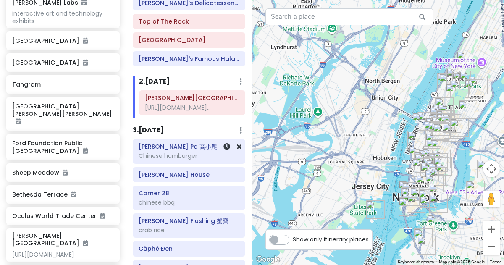
click at [197, 148] on h6 "[PERSON_NAME] Pa 高小爬" at bounding box center [189, 147] width 101 height 8
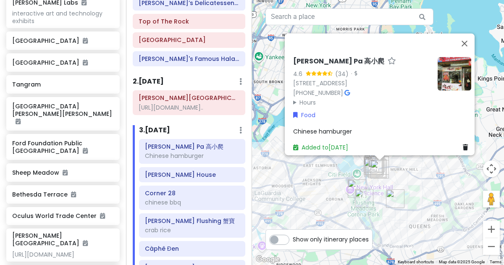
click at [315, 142] on div "Added to Sat 1/17" at bounding box center [320, 146] width 55 height 9
click at [315, 143] on link "Added to Sat 1/17" at bounding box center [320, 147] width 55 height 8
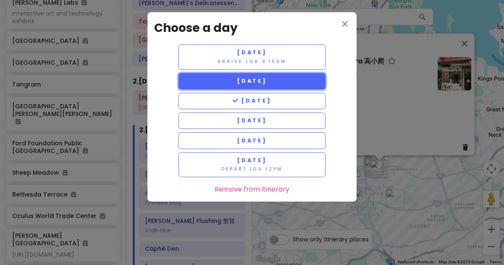
click at [292, 87] on button "[DATE]" at bounding box center [251, 81] width 147 height 16
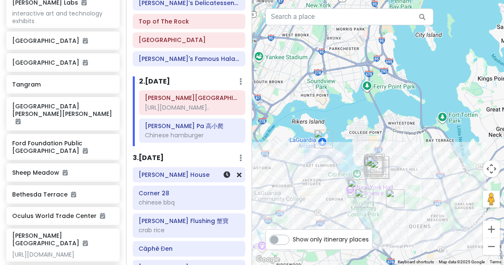
click at [183, 171] on h6 "[PERSON_NAME] House" at bounding box center [189, 175] width 101 height 8
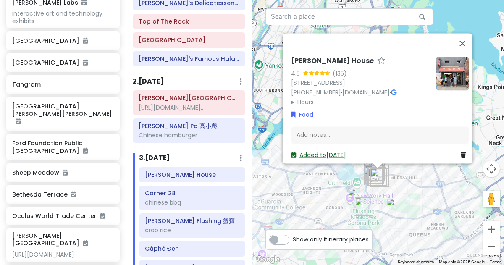
click at [300, 151] on link "Added to Sat 1/17" at bounding box center [318, 155] width 55 height 8
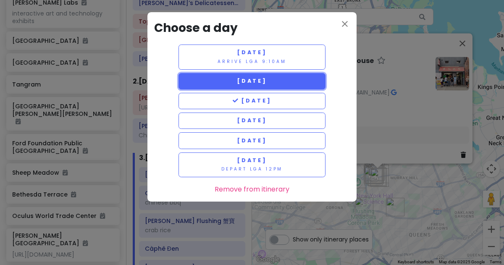
click at [290, 86] on button "[DATE]" at bounding box center [251, 81] width 147 height 16
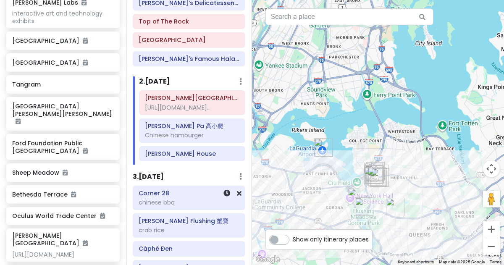
click at [170, 191] on h6 "Corner 28" at bounding box center [189, 193] width 101 height 8
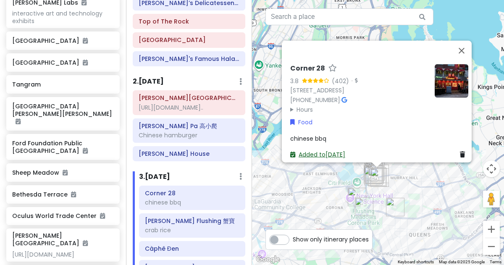
click at [294, 151] on link "Added to Sat 1/17" at bounding box center [317, 154] width 55 height 8
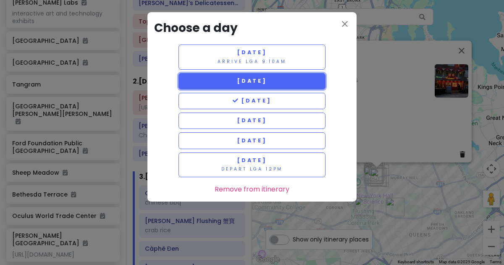
click at [279, 82] on button "[DATE]" at bounding box center [251, 81] width 147 height 16
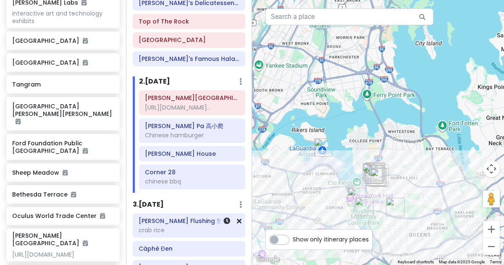
click at [186, 222] on h6 "[PERSON_NAME] Flushing 蟹寶" at bounding box center [189, 221] width 101 height 8
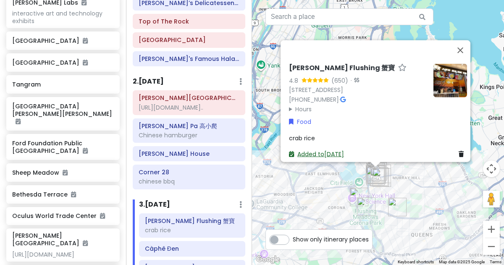
click at [294, 149] on link "Added to Sat 1/17" at bounding box center [316, 153] width 55 height 8
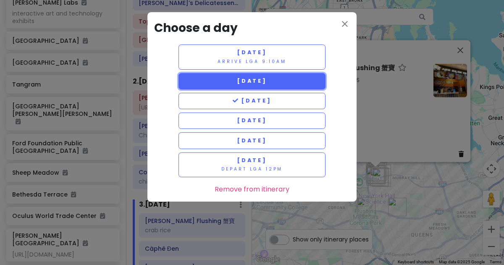
click at [296, 78] on button "[DATE]" at bounding box center [251, 81] width 147 height 16
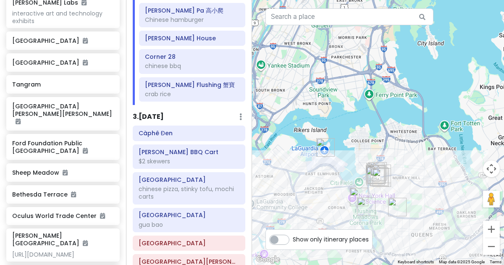
scroll to position [333, 0]
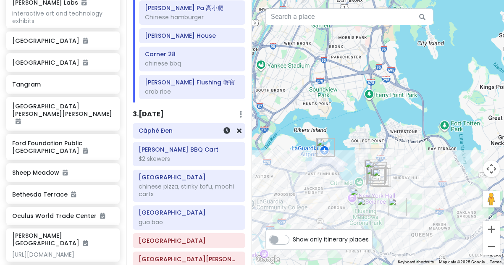
click at [191, 131] on h6 "Càphê Đen" at bounding box center [189, 131] width 101 height 8
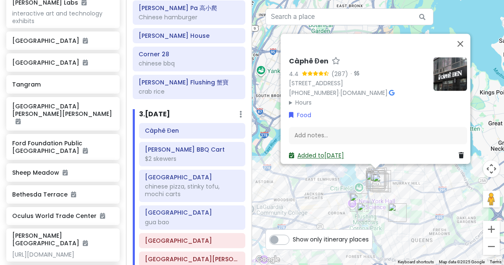
click at [307, 151] on link "Added to Sat 1/17" at bounding box center [316, 155] width 55 height 8
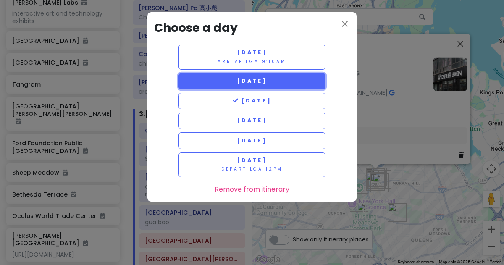
click at [294, 86] on button "[DATE]" at bounding box center [251, 81] width 147 height 16
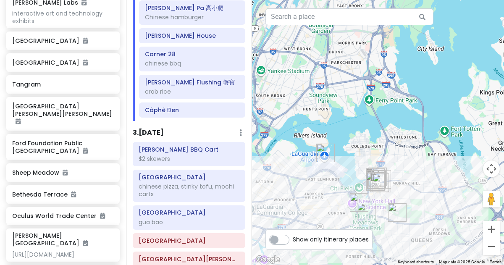
click at [179, 149] on h6 "[PERSON_NAME] BBQ Cart" at bounding box center [189, 150] width 101 height 8
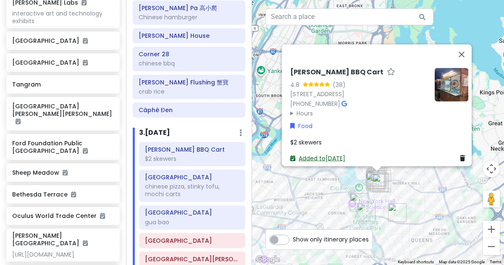
click at [299, 155] on link "Added to Sat 1/17" at bounding box center [317, 158] width 55 height 8
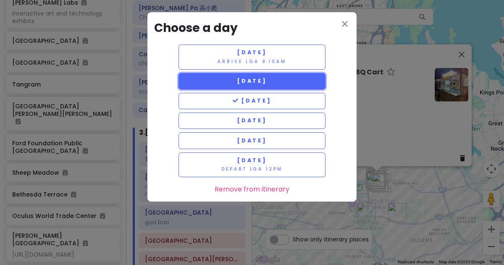
click at [267, 83] on span "[DATE]" at bounding box center [252, 80] width 30 height 7
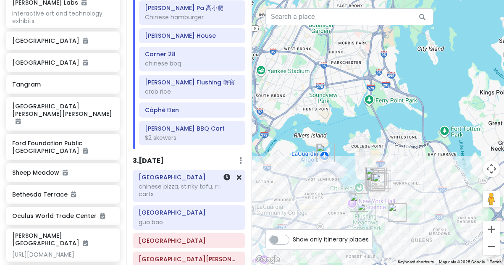
click at [176, 174] on h6 "[GEOGRAPHIC_DATA]" at bounding box center [189, 177] width 101 height 8
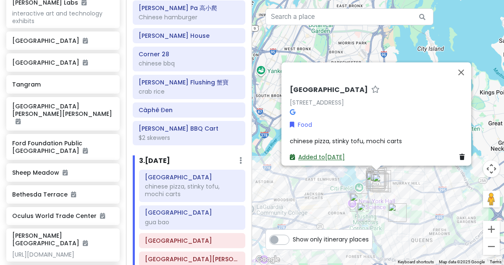
click at [317, 153] on link "Added to Sat 1/17" at bounding box center [317, 157] width 55 height 8
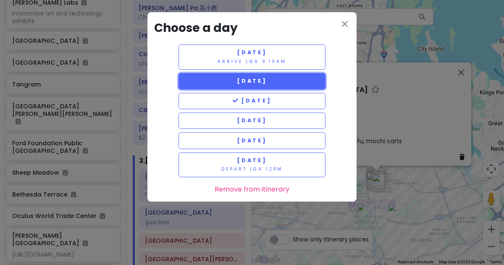
click at [284, 88] on button "[DATE]" at bounding box center [251, 81] width 147 height 16
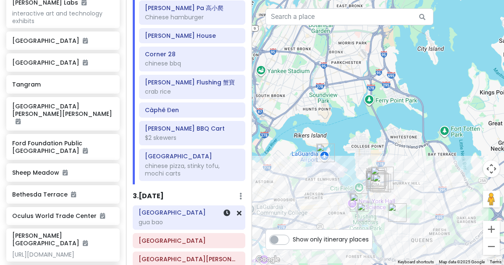
click at [171, 212] on h6 "[GEOGRAPHIC_DATA]" at bounding box center [189, 213] width 101 height 8
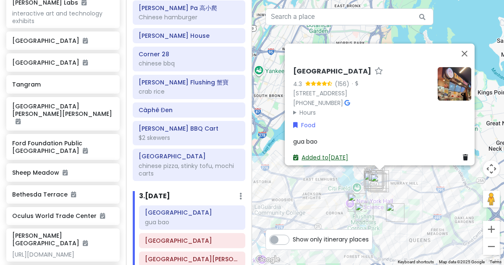
click at [312, 155] on link "Added to Sat 1/17" at bounding box center [320, 157] width 55 height 8
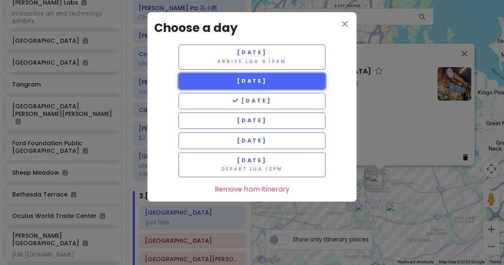
click at [267, 82] on span "[DATE]" at bounding box center [252, 80] width 30 height 7
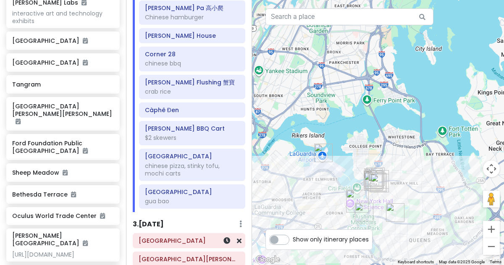
click at [177, 241] on h6 "[GEOGRAPHIC_DATA]" at bounding box center [189, 241] width 101 height 8
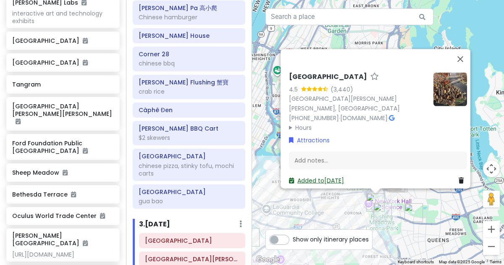
click at [309, 178] on link "Added to Sat 1/17" at bounding box center [316, 180] width 55 height 8
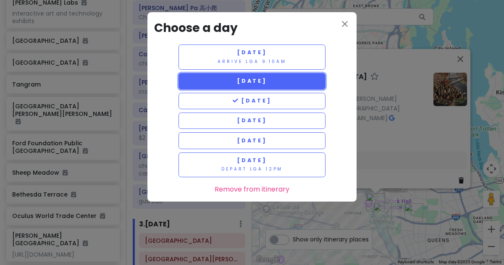
click at [266, 85] on button "[DATE]" at bounding box center [251, 81] width 147 height 16
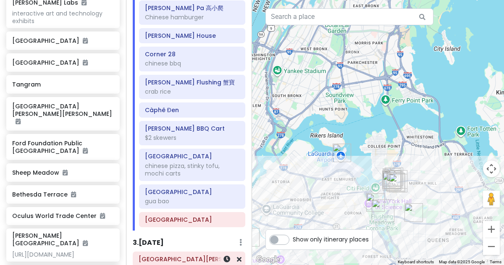
click at [175, 260] on h6 "[GEOGRAPHIC_DATA][PERSON_NAME][PERSON_NAME]" at bounding box center [189, 259] width 101 height 8
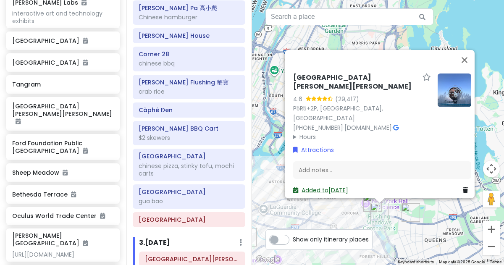
click at [293, 187] on icon at bounding box center [295, 190] width 5 height 6
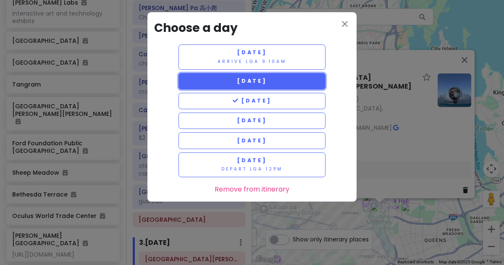
click at [243, 86] on button "[DATE]" at bounding box center [251, 81] width 147 height 16
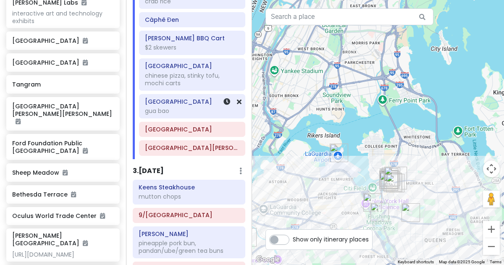
scroll to position [424, 0]
click at [173, 188] on h6 "Keens Steakhouse" at bounding box center [189, 187] width 101 height 8
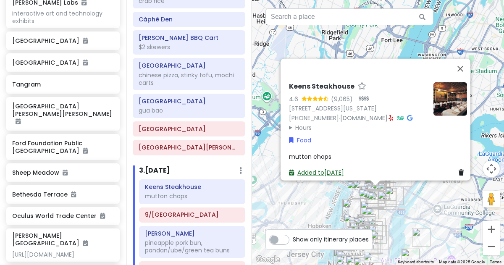
click at [314, 168] on link "Added to Sat 1/17" at bounding box center [316, 172] width 55 height 8
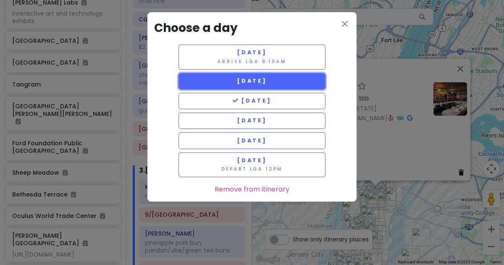
click at [287, 84] on button "[DATE]" at bounding box center [251, 81] width 147 height 16
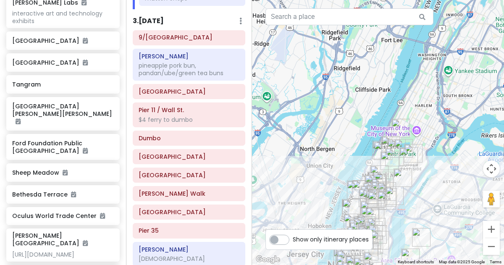
scroll to position [604, 0]
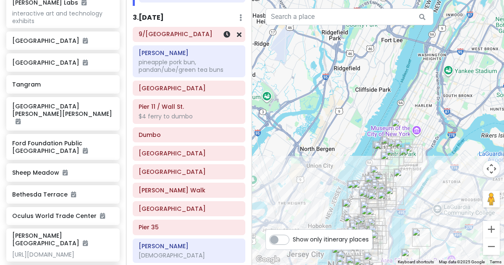
click at [200, 36] on h6 "9/[GEOGRAPHIC_DATA]" at bounding box center [189, 34] width 101 height 8
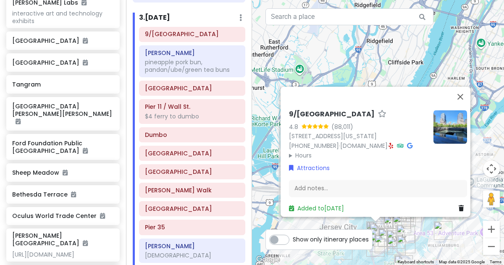
click at [309, 144] on div "9/11 Memorial & Museum 4.8 (88,011) 180 Greenwich St, New York, NY 10007, USA (…" at bounding box center [358, 135] width 138 height 50
click at [301, 151] on summary "Hours" at bounding box center [358, 155] width 138 height 9
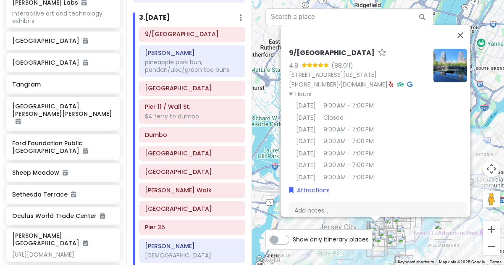
click at [260, 152] on div "9/11 Memorial & Museum 4.8 (88,011) 180 Greenwich St, New York, NY 10007, USA (…" at bounding box center [378, 132] width 252 height 265
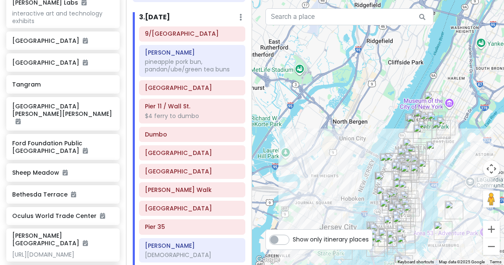
scroll to position [617, 0]
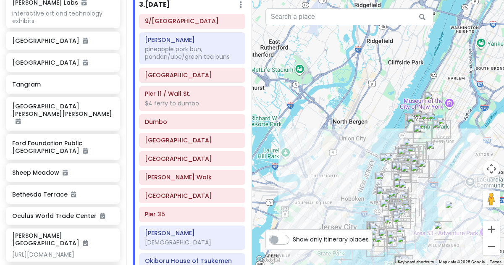
click at [149, 157] on h6 "[GEOGRAPHIC_DATA]" at bounding box center [192, 159] width 94 height 8
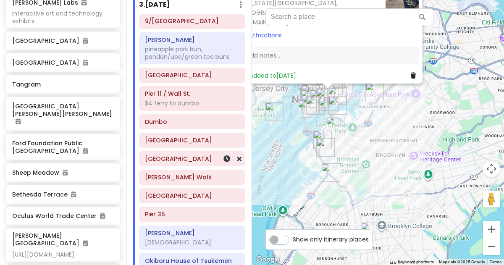
click at [338, 126] on img "New York Transit Museum" at bounding box center [334, 125] width 25 height 25
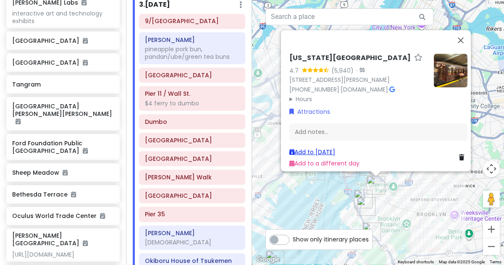
click at [297, 148] on link "Add to Sat 1/17" at bounding box center [312, 152] width 46 height 8
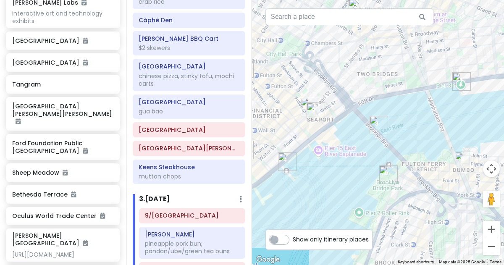
scroll to position [419, 0]
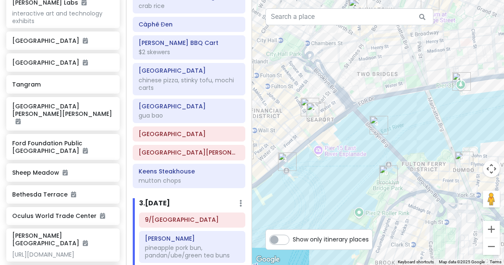
click at [150, 100] on div "Taipei Hong gua bao" at bounding box center [189, 111] width 112 height 24
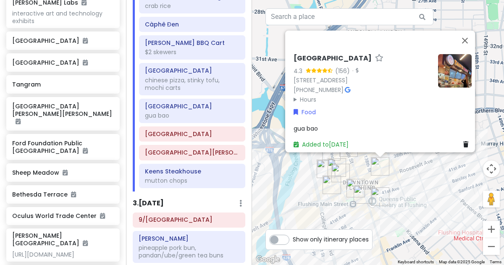
click at [430, 180] on div "Taipei Hong 4.3 (156) · 136-55 Roosevelt Ave, Flushing, NY 11354, USA (718) 813…" at bounding box center [378, 132] width 252 height 265
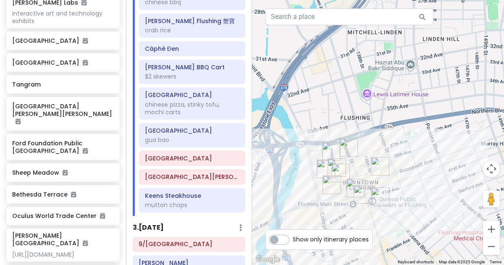
scroll to position [396, 0]
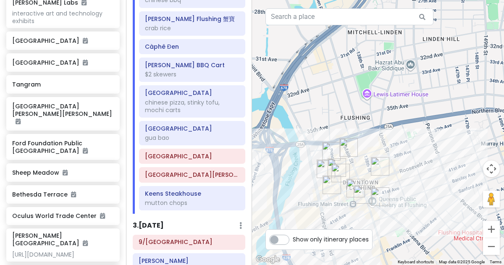
click at [163, 163] on div "[GEOGRAPHIC_DATA]" at bounding box center [191, 156] width 105 height 14
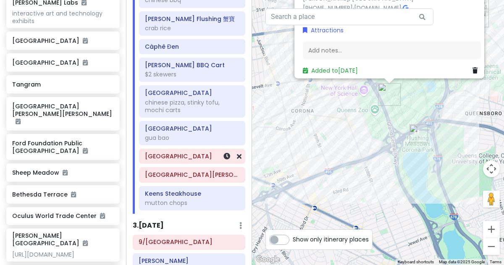
click at [467, 139] on div "Queens Museum 4.5 (3,440) Flushing Meadows Corona Park, Building, Corona, NY 11…" at bounding box center [378, 132] width 252 height 265
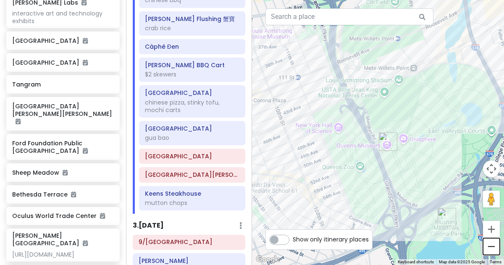
click at [495, 249] on button "Zoom out" at bounding box center [491, 246] width 17 height 17
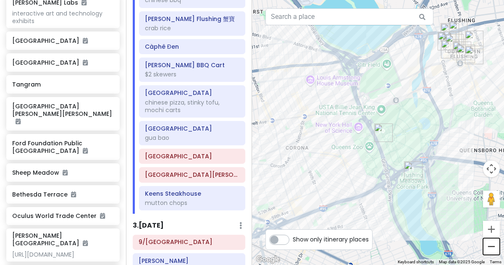
click at [493, 244] on button "Zoom out" at bounding box center [491, 246] width 17 height 17
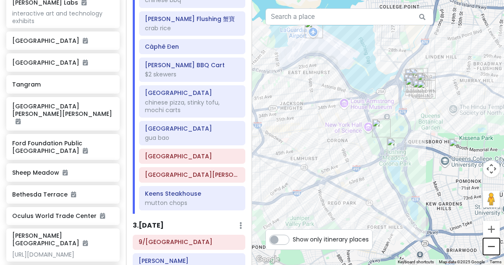
click at [494, 248] on button "Zoom out" at bounding box center [491, 246] width 17 height 17
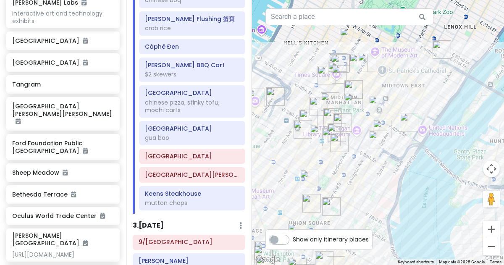
click at [367, 59] on img "Adel's Famous Halal Food" at bounding box center [358, 62] width 25 height 25
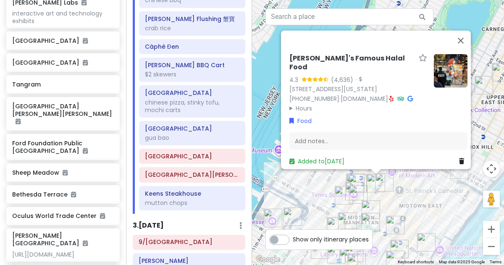
click at [457, 178] on img "Roosevelt Island Tramway" at bounding box center [458, 169] width 25 height 25
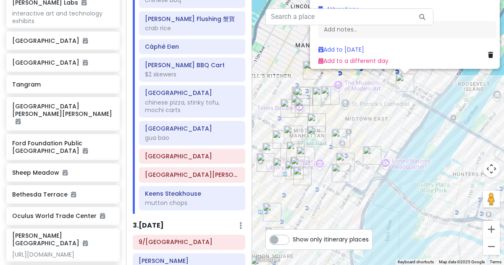
drag, startPoint x: 419, startPoint y: 212, endPoint x: 444, endPoint y: 109, distance: 106.6
click at [444, 109] on div "Roosevelt Island Tramway 4.7 (6,606) 254 E 60th St, New York, NY 10022, USA (21…" at bounding box center [378, 132] width 252 height 265
click at [370, 158] on img "Ford Foundation Public Atrium Garden" at bounding box center [371, 155] width 25 height 25
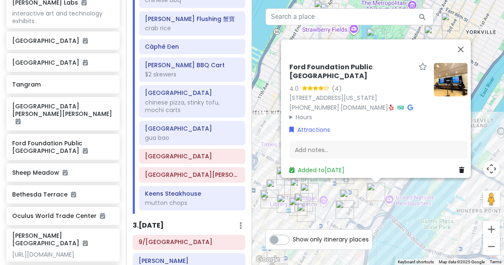
click at [405, 183] on div "Ford Foundation Public Atrium Garden 4.0 (4) 320 E 43rd St, New York, NY 10017,…" at bounding box center [378, 132] width 252 height 265
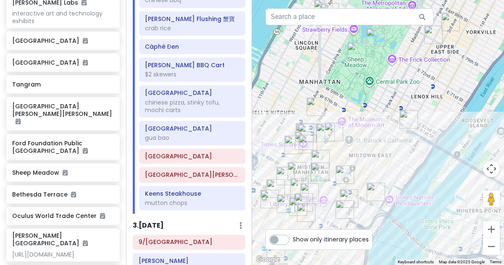
click at [342, 176] on img "Grand Central Terminal" at bounding box center [344, 174] width 25 height 25
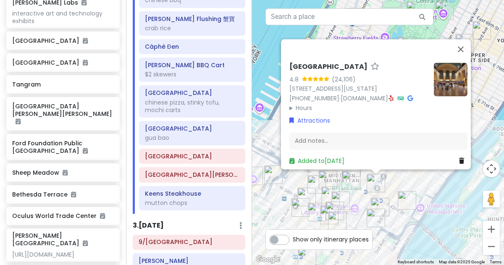
click at [345, 179] on img "New York Public Library - Stephen A. Schwarzman Building" at bounding box center [350, 180] width 25 height 25
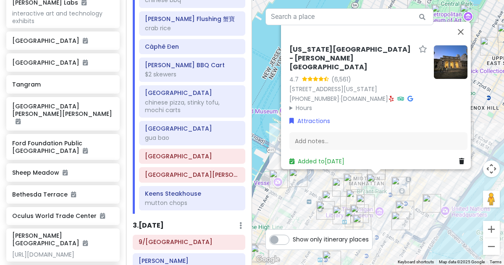
click at [363, 210] on img "New Wonjo" at bounding box center [353, 217] width 25 height 25
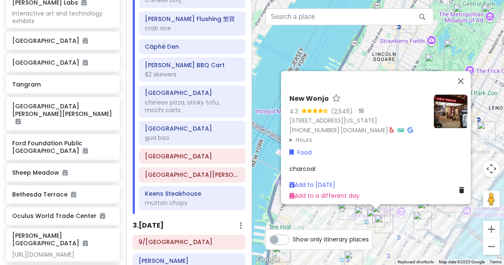
click at [330, 221] on div "New Wonjo 4.3 (2,546) · 23 W 32nd St, New York, NY 10001, USA (212) 695-5815 · …" at bounding box center [378, 132] width 252 height 265
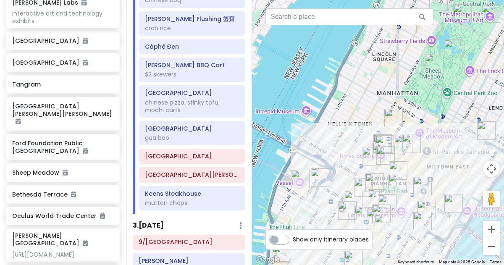
click at [321, 178] on img "Church In New York City" at bounding box center [319, 177] width 25 height 25
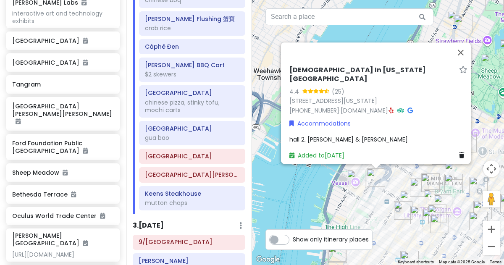
click at [440, 185] on img "Ten Thousand Coffee" at bounding box center [430, 182] width 25 height 25
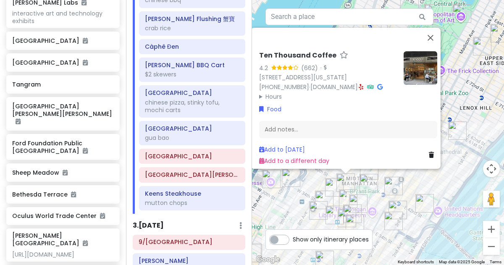
drag, startPoint x: 435, startPoint y: 183, endPoint x: 392, endPoint y: 180, distance: 42.9
click at [392, 180] on img "Grand Central Terminal" at bounding box center [393, 185] width 25 height 25
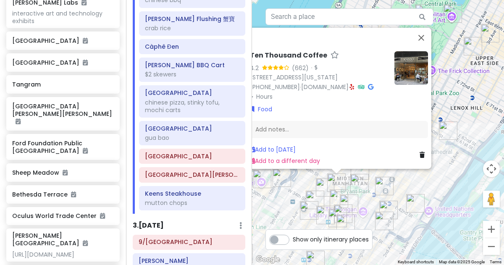
click at [424, 176] on div "To navigate, press the arrow keys. Ten Thousand Coffee 4.2 (662) · 1410 Broadwa…" at bounding box center [378, 132] width 252 height 265
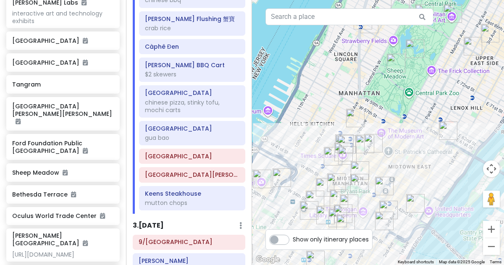
click at [352, 118] on img "Broadway Theatre" at bounding box center [355, 117] width 25 height 25
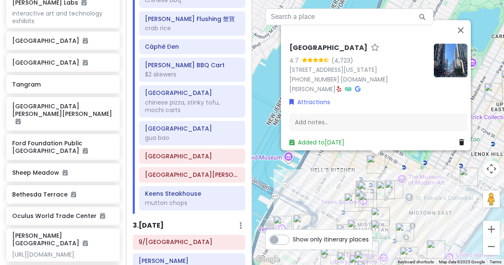
click at [323, 175] on div "[GEOGRAPHIC_DATA] 4.7 (4,723) [STREET_ADDRESS][US_STATE] [PHONE_NUMBER] · [DOMA…" at bounding box center [378, 132] width 252 height 265
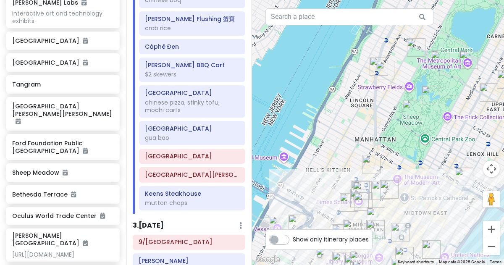
drag, startPoint x: 372, startPoint y: 172, endPoint x: 366, endPoint y: 171, distance: 5.5
click at [366, 171] on img "Broadway Theatre" at bounding box center [371, 164] width 25 height 25
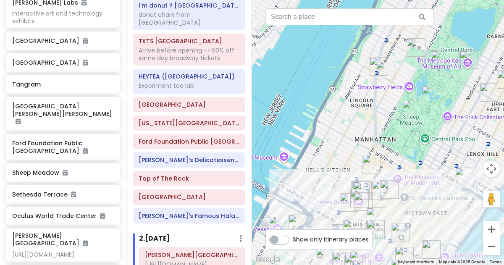
scroll to position [60, 0]
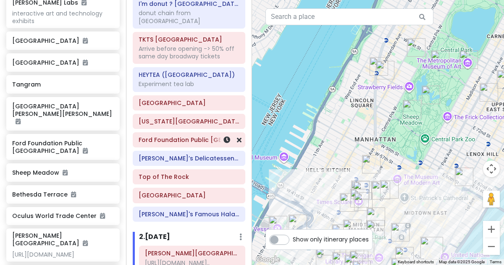
click at [198, 136] on h6 "Ford Foundation Public [GEOGRAPHIC_DATA]" at bounding box center [189, 140] width 101 height 8
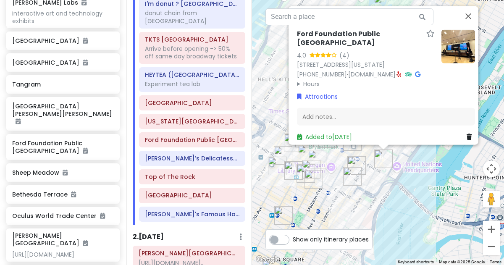
drag, startPoint x: 415, startPoint y: 252, endPoint x: 418, endPoint y: 178, distance: 73.1
click at [418, 178] on div "Ford Foundation Public Atrium Garden 4.0 (4) 320 E 43rd St, New York, NY 10017,…" at bounding box center [378, 132] width 252 height 265
click at [303, 79] on summary "Hours" at bounding box center [366, 83] width 138 height 9
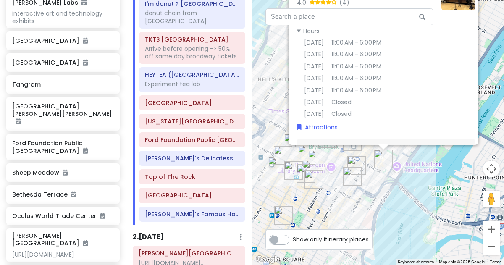
click at [328, 202] on div "Ford Foundation Public Atrium Garden 4.0 (4) 320 E 43rd St, New York, NY 10017,…" at bounding box center [378, 132] width 252 height 265
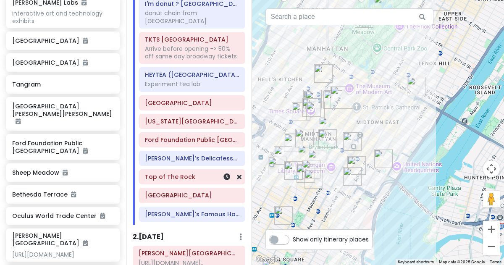
click at [205, 173] on h6 "Top of The Rock" at bounding box center [192, 177] width 94 height 8
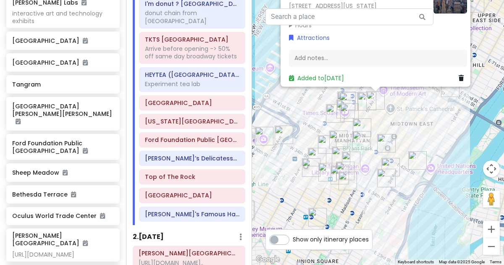
drag, startPoint x: 312, startPoint y: 189, endPoint x: 312, endPoint y: 102, distance: 86.9
click at [312, 102] on div "Top of The Rock 4.7 (68,147) 30 Rockefeller Plaza, New York, NY 10112, USA (212…" at bounding box center [378, 132] width 252 height 265
click at [195, 134] on div "Ford Foundation Public [GEOGRAPHIC_DATA]" at bounding box center [192, 140] width 94 height 12
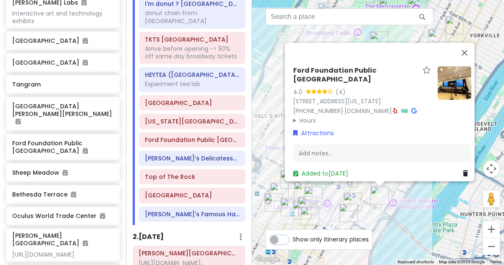
click at [302, 116] on summary "Hours" at bounding box center [362, 119] width 138 height 9
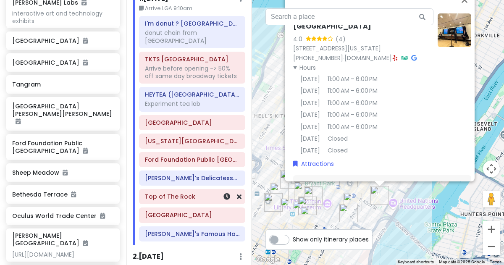
scroll to position [35, 0]
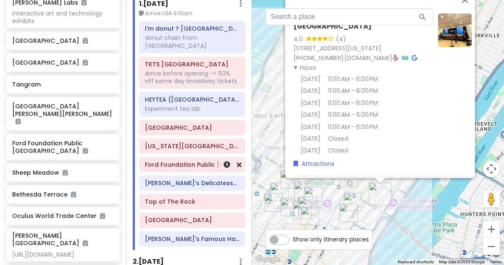
click at [207, 161] on h6 "Ford Foundation Public [GEOGRAPHIC_DATA]" at bounding box center [192, 165] width 94 height 8
click at [203, 161] on h6 "Ford Foundation Public [GEOGRAPHIC_DATA]" at bounding box center [192, 165] width 94 height 8
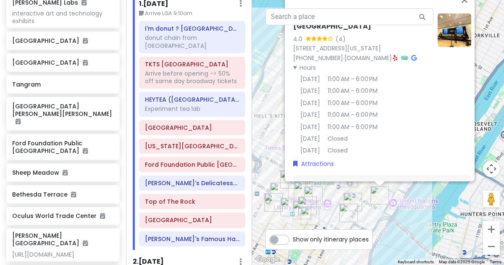
scroll to position [44, 0]
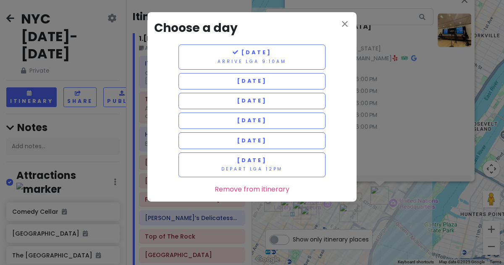
scroll to position [44, 0]
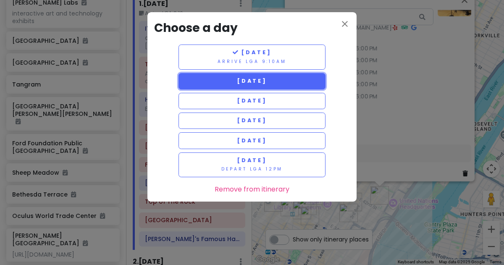
click at [271, 86] on button "[DATE]" at bounding box center [251, 81] width 147 height 16
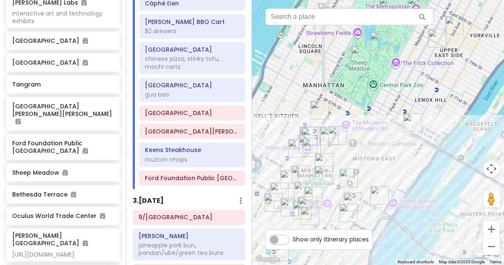
scroll to position [425, 0]
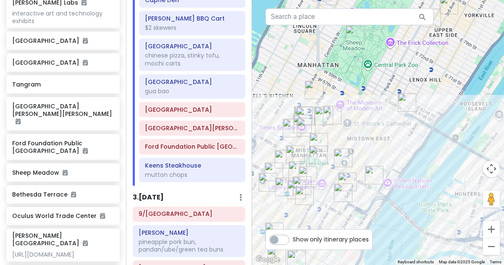
click at [367, 173] on img "Ford Foundation Public Atrium Garden" at bounding box center [374, 174] width 25 height 25
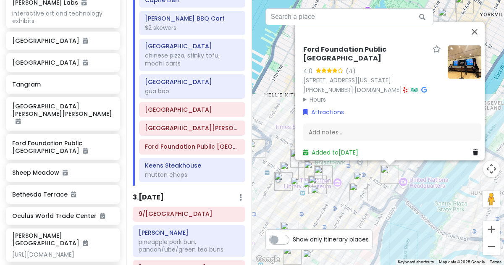
click at [334, 213] on div "Ford Foundation Public Atrium Garden 4.0 (4) [STREET_ADDRESS][US_STATE] [PHONE_…" at bounding box center [378, 132] width 252 height 265
click at [299, 212] on div "Ford Foundation Public Atrium Garden 4.0 (4) [STREET_ADDRESS][US_STATE] [PHONE_…" at bounding box center [378, 132] width 252 height 265
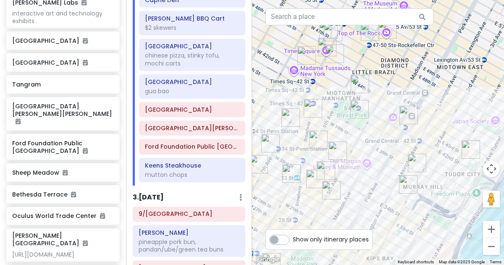
click at [459, 90] on div at bounding box center [378, 132] width 252 height 265
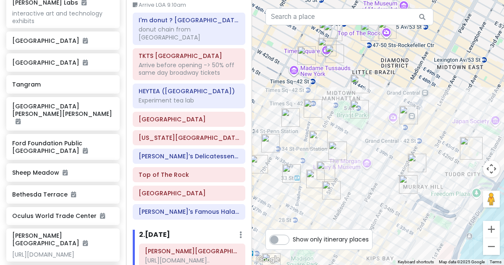
scroll to position [0, 0]
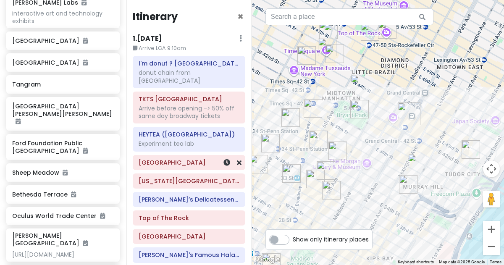
click at [165, 159] on h6 "[GEOGRAPHIC_DATA]" at bounding box center [189, 163] width 101 height 8
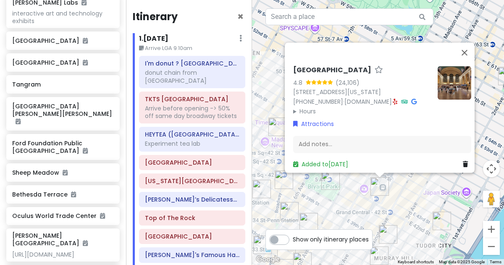
click at [336, 199] on div "[GEOGRAPHIC_DATA] 4.8 (24,106) [STREET_ADDRESS][US_STATE] [PHONE_NUMBER] · [DOM…" at bounding box center [378, 132] width 252 height 265
click at [349, 193] on div "[GEOGRAPHIC_DATA] 4.8 (24,106) [STREET_ADDRESS][US_STATE] [PHONE_NUMBER] · [DOM…" at bounding box center [378, 132] width 252 height 265
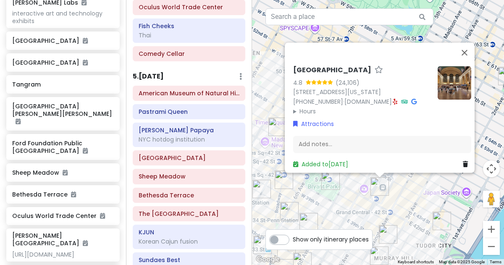
scroll to position [1239, 0]
click at [201, 83] on div "5 . [DATE] Add Day Notes Delete Day" at bounding box center [189, 78] width 113 height 14
click at [200, 91] on h6 "American Museum of Natural History" at bounding box center [189, 93] width 101 height 8
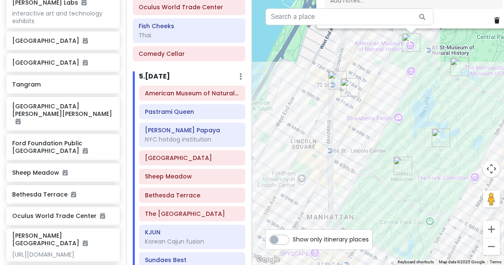
drag, startPoint x: 340, startPoint y: 199, endPoint x: 380, endPoint y: 15, distance: 187.9
click at [380, 15] on div "1 7 9 2 8 3 4 5 6 American Museum of Natural History 4.5 (22,568) [STREET_ADDRE…" at bounding box center [378, 132] width 252 height 265
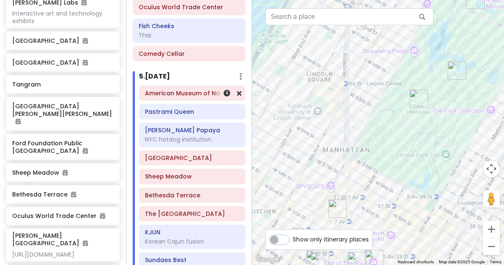
click at [211, 91] on h6 "American Museum of Natural History" at bounding box center [192, 93] width 94 height 8
click at [199, 92] on h6 "American Museum of Natural History" at bounding box center [192, 93] width 94 height 8
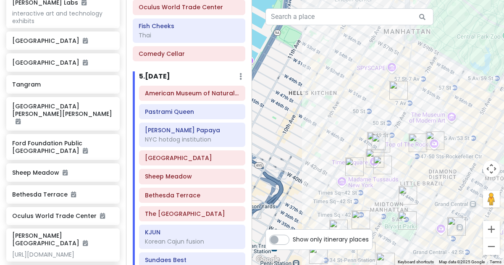
click at [394, 92] on img "Broadway Theatre" at bounding box center [398, 90] width 25 height 25
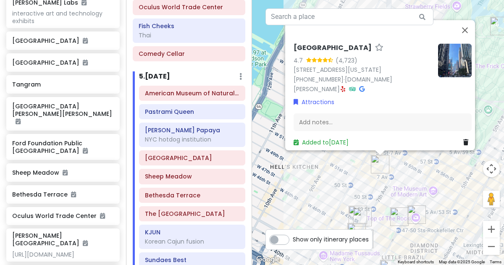
click at [310, 188] on div "[GEOGRAPHIC_DATA] 4.7 (4,723) [STREET_ADDRESS][US_STATE] [PHONE_NUMBER] · [DOMA…" at bounding box center [378, 132] width 252 height 265
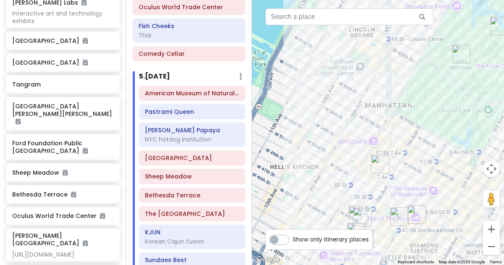
click at [360, 218] on img "TKTS Times Square" at bounding box center [362, 216] width 25 height 25
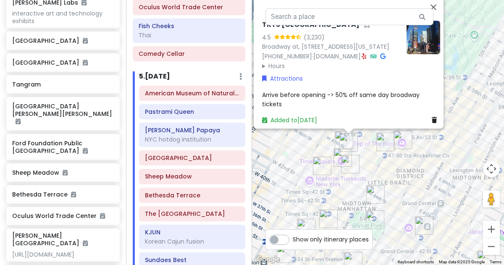
click at [346, 162] on img "I'm donut ? times square" at bounding box center [350, 164] width 25 height 25
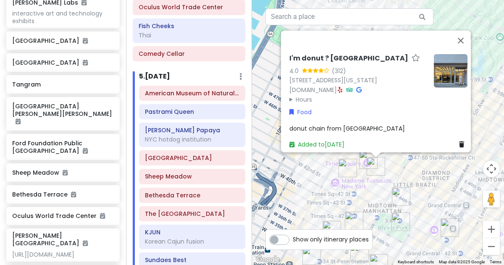
click at [337, 173] on img "LOS TACOS No.1" at bounding box center [347, 167] width 25 height 25
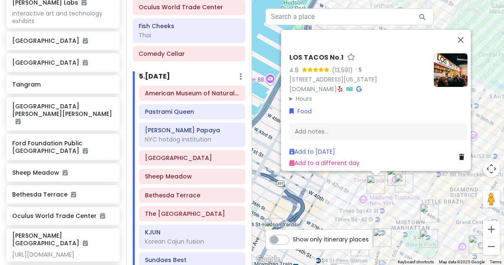
click at [425, 212] on img "Don Don Korean BBQ" at bounding box center [429, 213] width 25 height 25
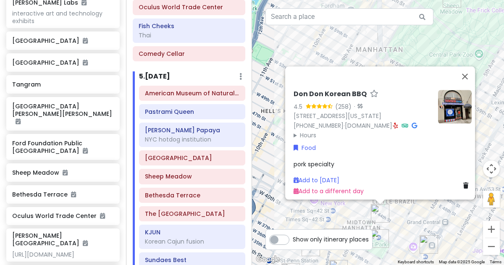
click at [389, 223] on img "Don Don Korean BBQ" at bounding box center [379, 213] width 25 height 25
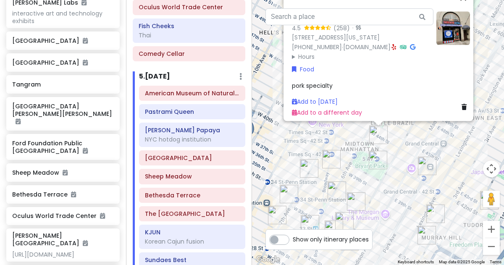
click at [335, 153] on img "Ten Thousand Coffee" at bounding box center [331, 159] width 25 height 25
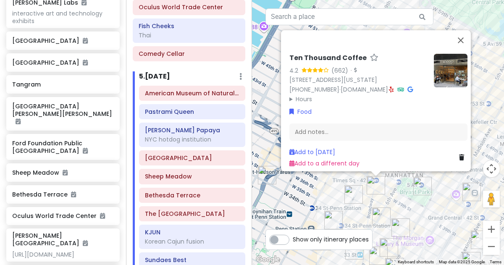
click at [293, 195] on div "Ten Thousand Coffee 4.2 (662) · [STREET_ADDRESS][US_STATE] [PHONE_NUMBER] · [DO…" at bounding box center [378, 132] width 252 height 265
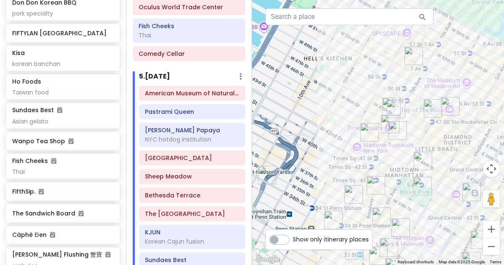
scroll to position [1589, 0]
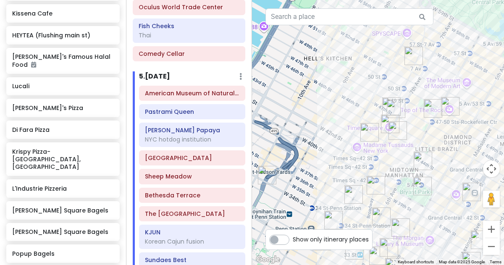
click at [41, 207] on h6 "[PERSON_NAME] Square Bagels" at bounding box center [62, 211] width 101 height 8
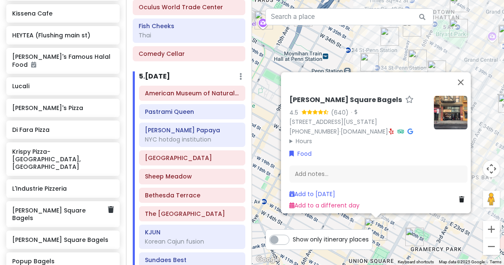
click at [26, 236] on h6 "[PERSON_NAME] Square Bagels" at bounding box center [62, 240] width 101 height 8
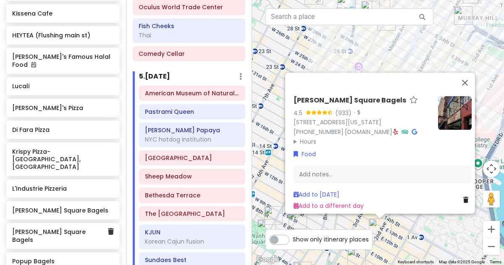
click at [24, 207] on h6 "[PERSON_NAME] Square Bagels" at bounding box center [62, 211] width 101 height 8
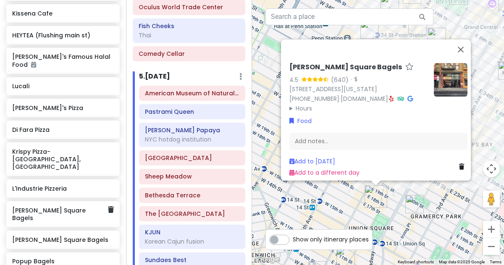
click at [335, 225] on div "[PERSON_NAME] Square Bagels 4.5 (640) · [STREET_ADDRESS][US_STATE] [PHONE_NUMBE…" at bounding box center [378, 132] width 252 height 265
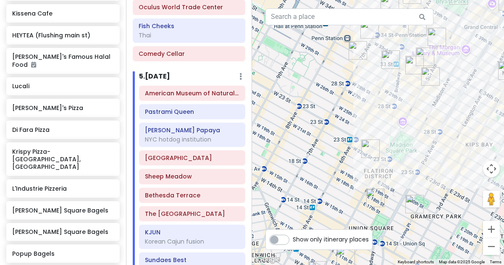
click at [430, 76] on img "Sundaes Best" at bounding box center [430, 76] width 25 height 25
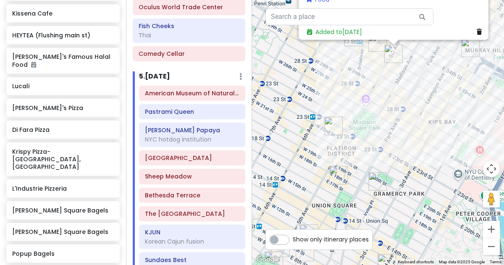
click at [333, 124] on img "COTE Korean Steakhouse" at bounding box center [333, 125] width 25 height 25
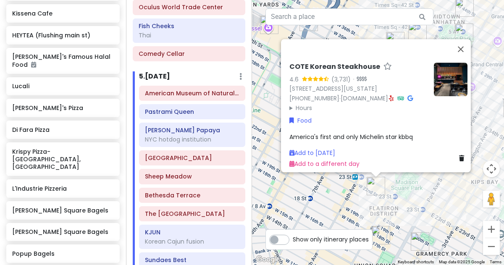
click at [389, 230] on img "Tompkins Square Bagels" at bounding box center [380, 235] width 25 height 25
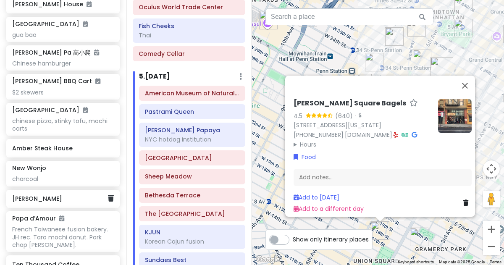
scroll to position [2701, 0]
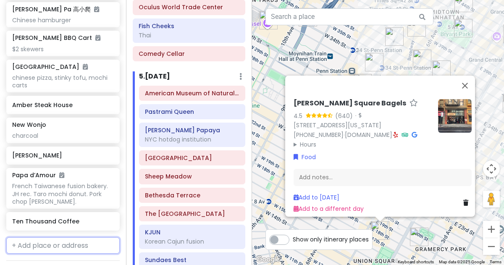
click at [45, 237] on input "text" at bounding box center [62, 245] width 113 height 17
type input "[PERSON_NAME]"
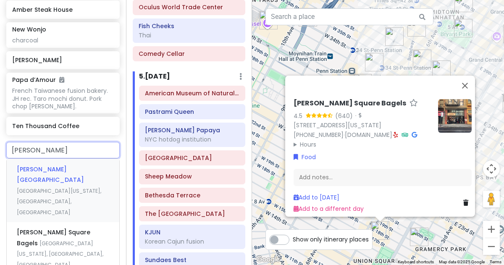
scroll to position [2798, 0]
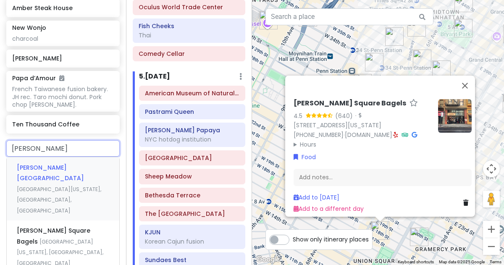
click at [37, 186] on span "[GEOGRAPHIC_DATA][US_STATE], [GEOGRAPHIC_DATA], [GEOGRAPHIC_DATA]" at bounding box center [59, 200] width 84 height 29
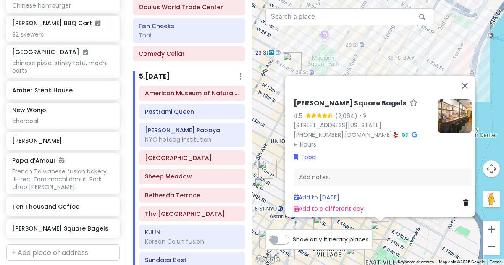
scroll to position [2715, 0]
click at [63, 223] on div "[PERSON_NAME] Square Bagels" at bounding box center [62, 229] width 101 height 12
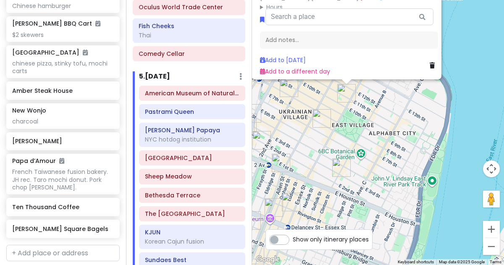
click at [320, 118] on img "Ho Foods" at bounding box center [321, 118] width 25 height 25
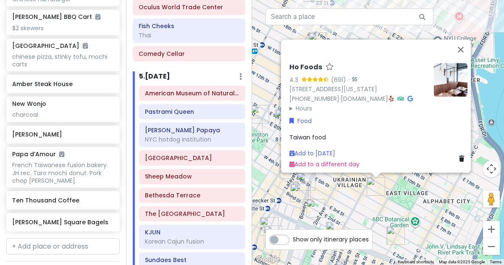
scroll to position [2724, 0]
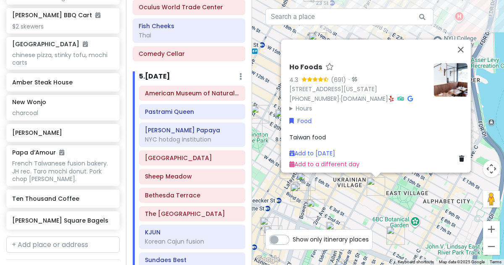
click at [79, 217] on h6 "[PERSON_NAME] Square Bagels" at bounding box center [62, 221] width 101 height 8
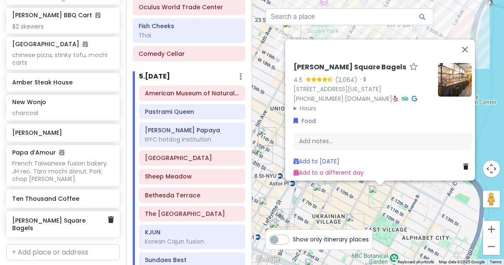
click at [463, 164] on icon at bounding box center [465, 167] width 5 height 6
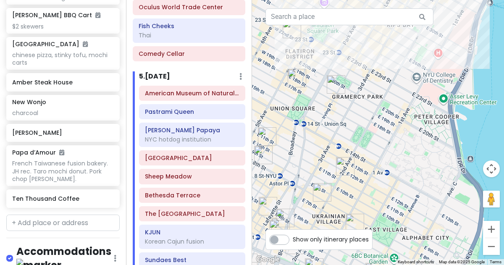
scroll to position [2702, 0]
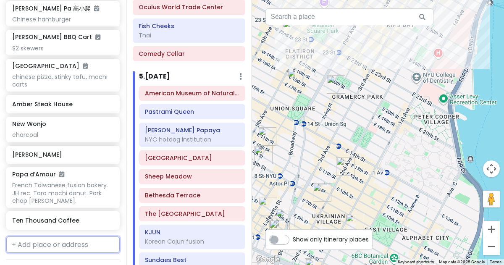
click at [45, 236] on input "text" at bounding box center [62, 244] width 113 height 17
type input "tompk"
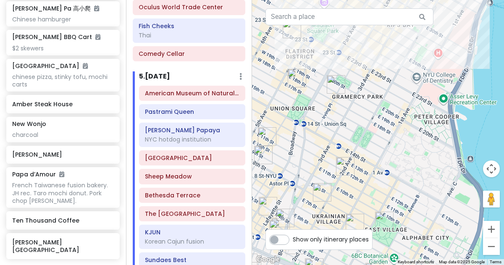
scroll to position [2724, 0]
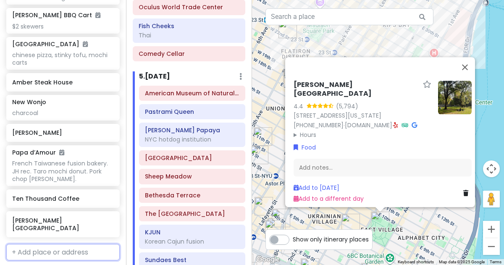
click at [37, 244] on input "text" at bounding box center [62, 252] width 113 height 17
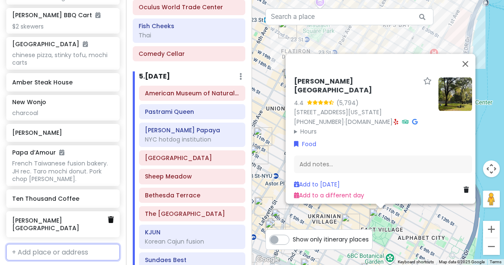
click at [110, 216] on icon at bounding box center [111, 219] width 6 height 7
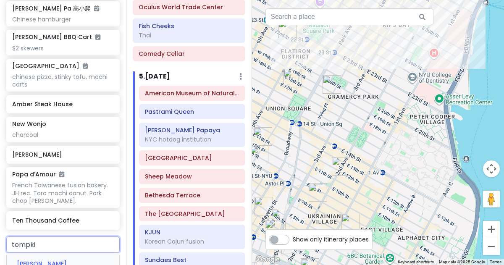
type input "[PERSON_NAME]"
click at [30, 259] on span "[PERSON_NAME] Square Bagels" at bounding box center [50, 268] width 67 height 19
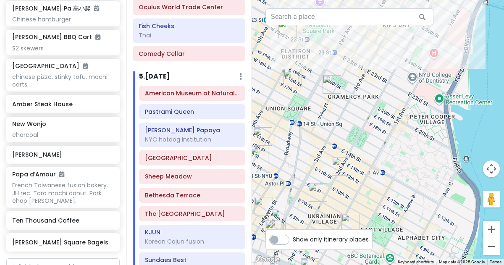
scroll to position [2724, 0]
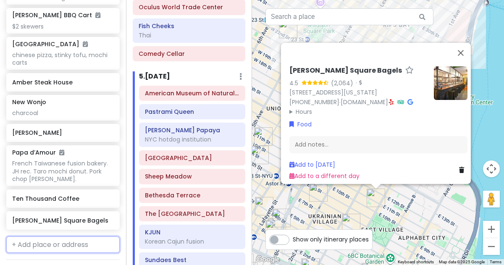
click at [28, 236] on input "text" at bounding box center [62, 244] width 113 height 17
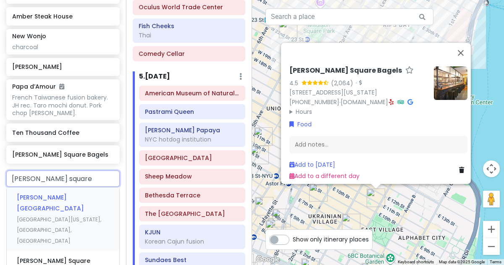
scroll to position [2785, 0]
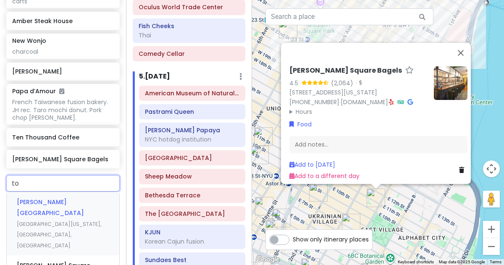
type input "t"
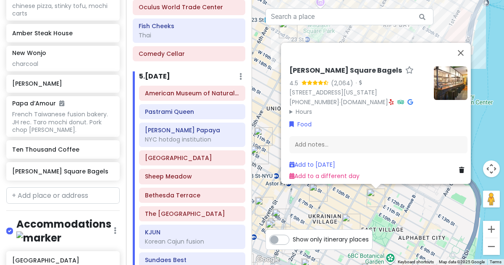
click at [459, 167] on icon at bounding box center [461, 170] width 5 height 6
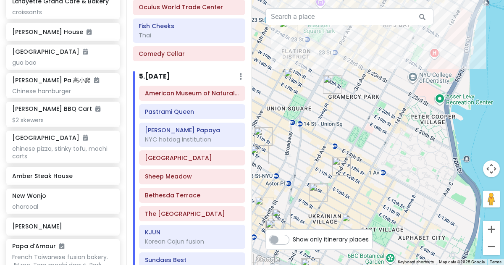
scroll to position [1589, 0]
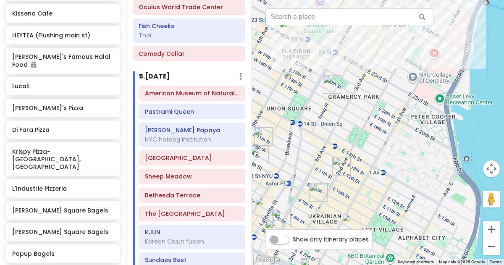
click at [21, 207] on h6 "[PERSON_NAME] Square Bagels" at bounding box center [62, 211] width 101 height 8
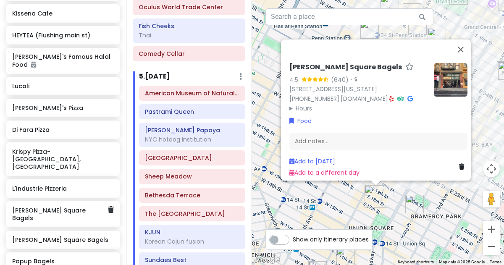
click at [42, 207] on h6 "[PERSON_NAME] Square Bagels" at bounding box center [59, 214] width 95 height 15
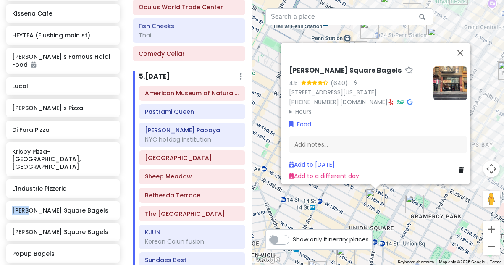
click at [29, 204] on div "[PERSON_NAME] Square Bagels" at bounding box center [62, 210] width 101 height 12
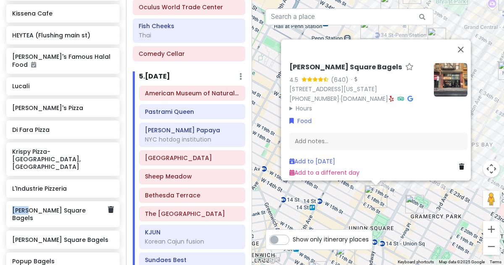
click at [37, 234] on div "[PERSON_NAME] Square Bagels" at bounding box center [62, 240] width 101 height 12
click at [33, 236] on h6 "[PERSON_NAME] Square Bagels" at bounding box center [62, 240] width 101 height 8
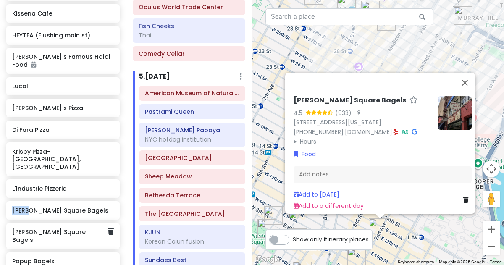
click at [33, 207] on h6 "[PERSON_NAME] Square Bagels" at bounding box center [62, 211] width 101 height 8
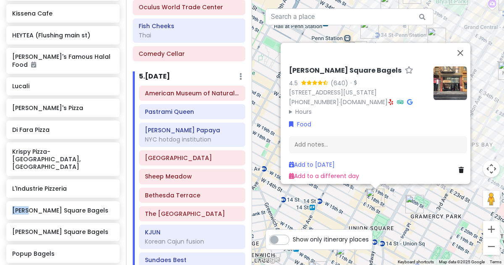
click at [448, 199] on div "[PERSON_NAME] Square Bagels 4.5 (640) · [STREET_ADDRESS][US_STATE] [PHONE_NUMBE…" at bounding box center [378, 132] width 252 height 265
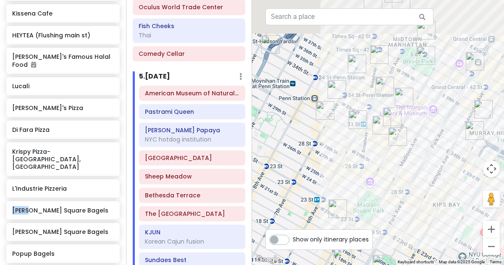
drag, startPoint x: 453, startPoint y: 104, endPoint x: 412, endPoint y: 176, distance: 82.5
click at [412, 176] on div at bounding box center [378, 132] width 252 height 265
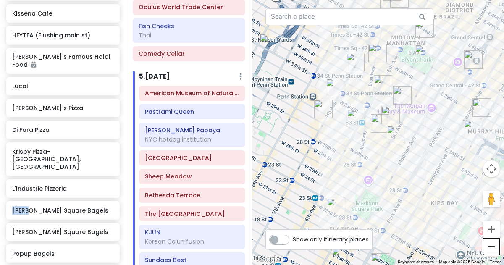
click at [490, 242] on button "Zoom out" at bounding box center [491, 246] width 17 height 17
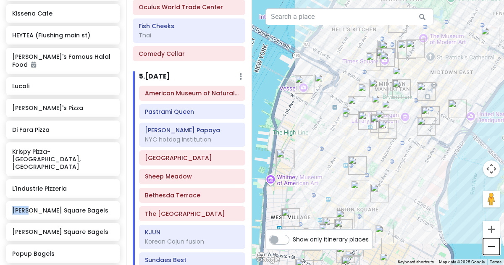
click at [490, 242] on button "Zoom out" at bounding box center [491, 246] width 17 height 17
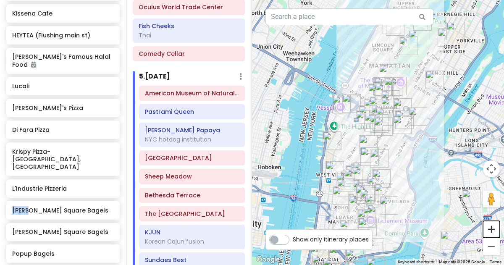
click at [496, 228] on button "Zoom in" at bounding box center [491, 229] width 17 height 17
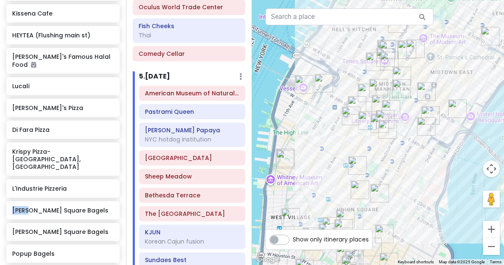
click at [356, 190] on img "Tompkins Square Bagels" at bounding box center [359, 189] width 25 height 25
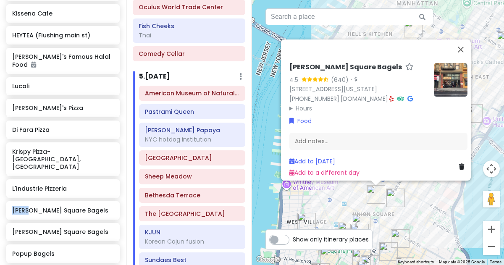
click at [403, 191] on img "Caffè Panna" at bounding box center [395, 197] width 25 height 25
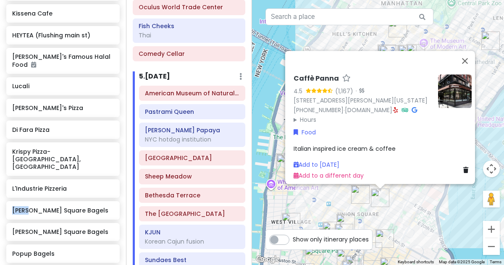
click at [404, 193] on div "Caffè Panna 4.5 (1,167) · [STREET_ADDRESS][PERSON_NAME][US_STATE] [PHONE_NUMBER…" at bounding box center [378, 132] width 252 height 265
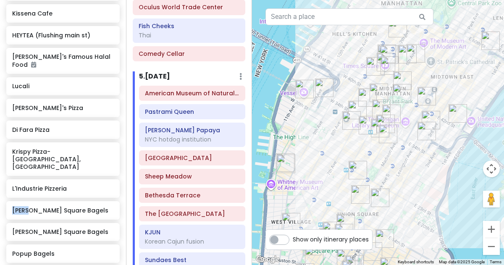
click at [363, 95] on img "7th Street Burger" at bounding box center [367, 97] width 25 height 25
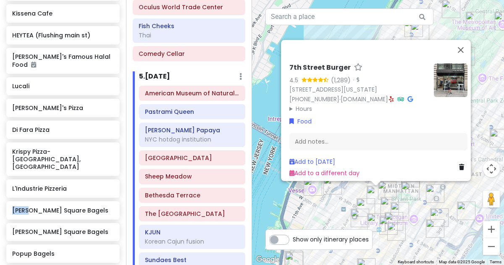
click at [388, 191] on img "7th Street Burger" at bounding box center [375, 194] width 25 height 25
click at [387, 191] on img "7th Street Burger" at bounding box center [375, 194] width 25 height 25
click at [367, 201] on img "LOS TACOS No.1" at bounding box center [365, 207] width 25 height 25
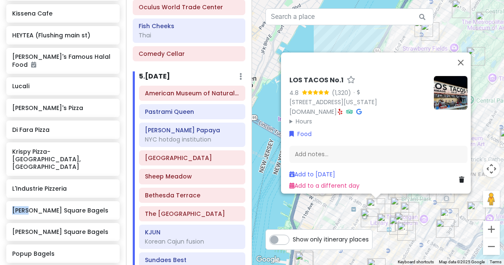
click at [366, 210] on img "PopUp Bagels" at bounding box center [369, 217] width 25 height 25
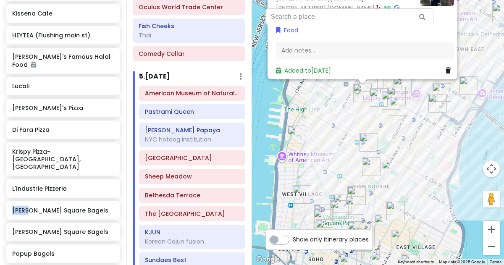
drag, startPoint x: 404, startPoint y: 220, endPoint x: 390, endPoint y: 72, distance: 148.4
click at [390, 8] on div "To navigate, press the arrow keys. PopUp Bagels 4.5 (77) [STREET_ADDRESS][US_ST…" at bounding box center [490, 8] width 252 height 0
click at [368, 142] on img "COTE Korean Steakhouse" at bounding box center [368, 142] width 25 height 25
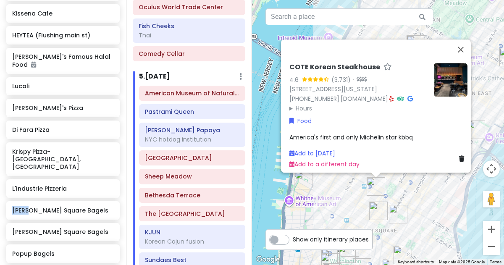
click at [378, 207] on img "Tompkins Square Bagels" at bounding box center [378, 210] width 25 height 25
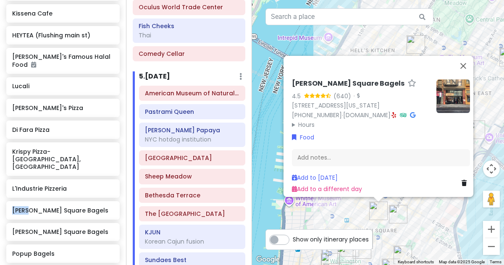
click at [400, 212] on img "Caffè Panna" at bounding box center [397, 214] width 25 height 25
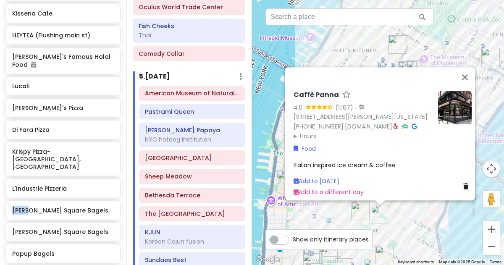
click at [407, 220] on div "Caffè Panna 4.5 (1,167) · [STREET_ADDRESS][PERSON_NAME][US_STATE] [PHONE_NUMBER…" at bounding box center [378, 132] width 252 height 265
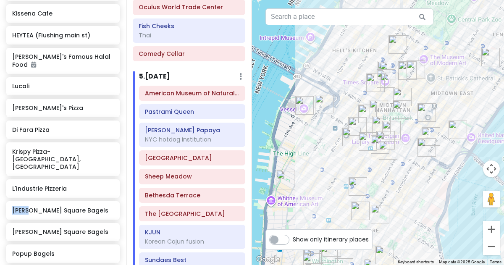
click at [423, 152] on img "Sarge’s Delicatessen & Diner" at bounding box center [426, 147] width 25 height 25
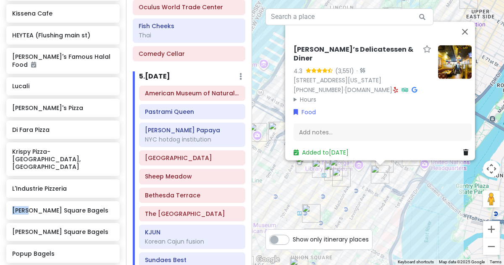
click at [325, 167] on img "New Wonjo" at bounding box center [333, 171] width 25 height 25
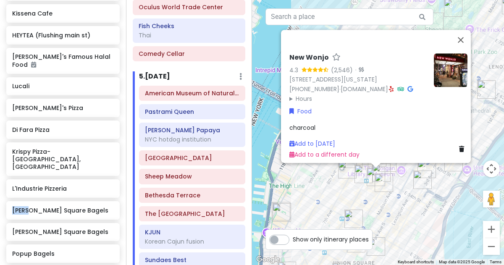
click at [342, 173] on img "PopUp Bagels" at bounding box center [347, 169] width 25 height 25
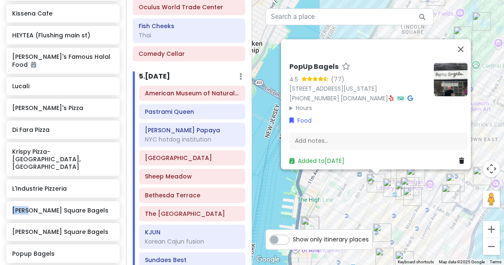
click at [341, 186] on div "PopUp Bagels 4.5 (77) [STREET_ADDRESS][US_STATE] [PHONE_NUMBER] · [DOMAIN_NAME]…" at bounding box center [378, 132] width 252 height 265
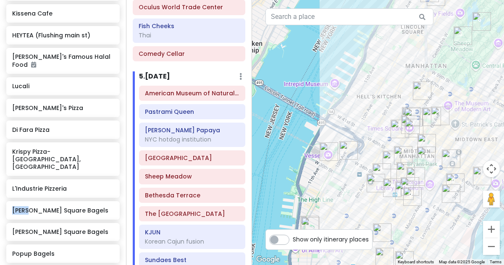
click at [399, 155] on img "7th Street Burger" at bounding box center [391, 159] width 25 height 25
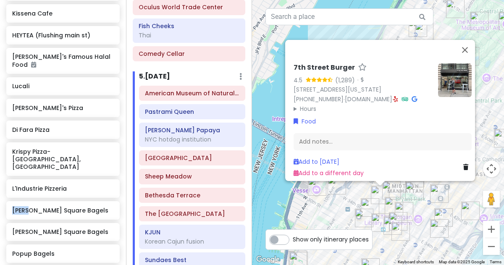
click at [367, 202] on img "LOS TACOS No.1" at bounding box center [369, 207] width 25 height 25
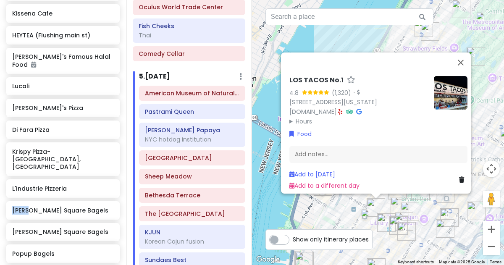
click at [404, 210] on img "Empire State Building" at bounding box center [403, 221] width 25 height 25
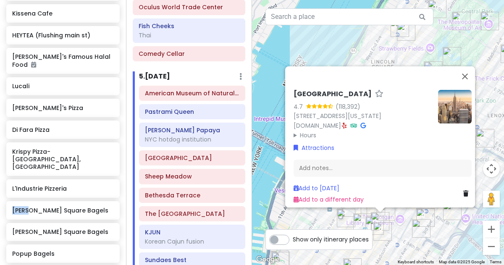
click at [408, 219] on div "[GEOGRAPHIC_DATA] 4.7 (118,392) [STREET_ADDRESS][US_STATE] [DOMAIN_NAME] · Hour…" at bounding box center [378, 132] width 252 height 265
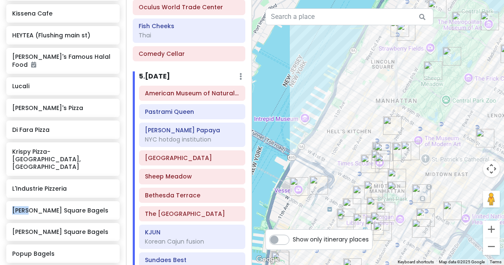
click at [401, 149] on img "Adel's Famous Halal Food" at bounding box center [401, 151] width 25 height 25
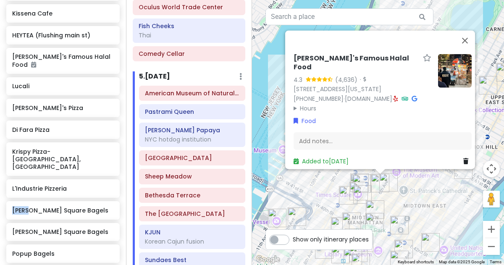
click at [369, 205] on img "Don Don Korean BBQ" at bounding box center [374, 209] width 25 height 25
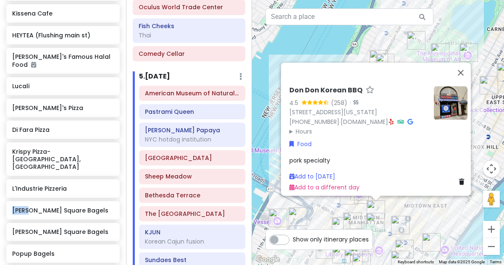
click at [360, 205] on img "LOS TACOS No.1" at bounding box center [348, 195] width 25 height 25
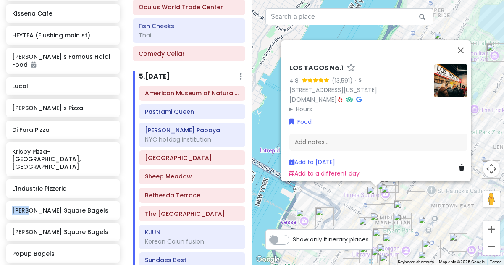
click at [385, 194] on img "LOS TACOS No.1" at bounding box center [375, 195] width 25 height 25
click at [386, 194] on img "LOS TACOS No.1" at bounding box center [375, 195] width 25 height 25
click at [391, 194] on img "I'm donut ? times square" at bounding box center [389, 194] width 25 height 25
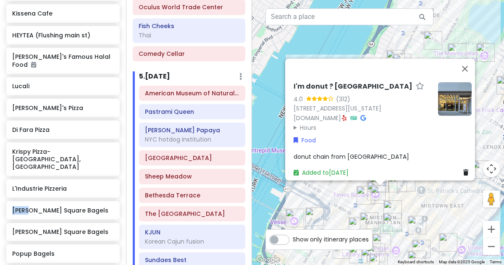
click at [426, 199] on div "I'm donut ? times square 4.0 (312) [STREET_ADDRESS][US_STATE] [DOMAIN_NAME] · H…" at bounding box center [378, 132] width 252 height 265
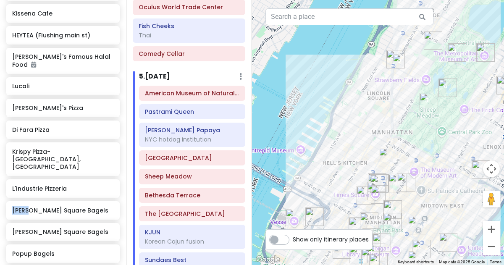
click at [398, 177] on img "Adel's Famous Halal Food" at bounding box center [397, 182] width 25 height 25
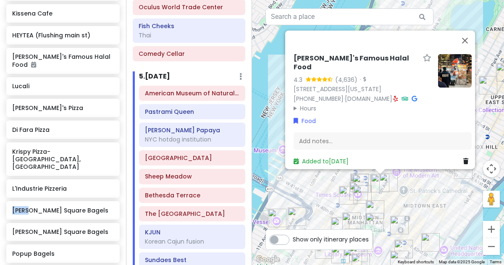
click at [344, 197] on img "LOS TACOS No.1" at bounding box center [347, 195] width 25 height 25
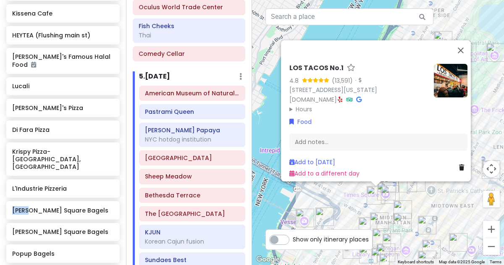
click at [380, 218] on img "7th Street Burger" at bounding box center [367, 226] width 25 height 25
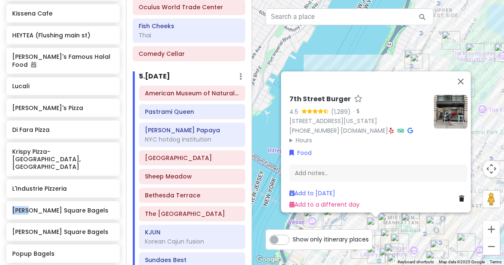
click at [371, 220] on img "7th Street Burger" at bounding box center [375, 226] width 25 height 25
click at [384, 221] on img "7th Street Burger" at bounding box center [375, 226] width 25 height 25
click at [389, 222] on img "Ten Thousand Coffee" at bounding box center [387, 221] width 25 height 25
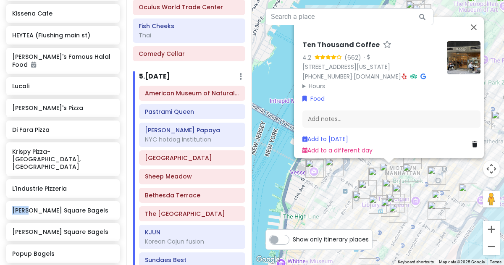
drag, startPoint x: 385, startPoint y: 229, endPoint x: 395, endPoint y: 170, distance: 59.6
click at [395, 176] on img "Keens Steakhouse" at bounding box center [391, 188] width 25 height 25
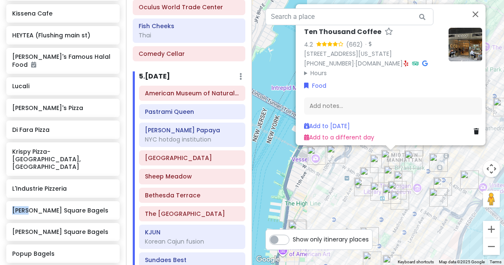
click at [362, 163] on div "To navigate, press the arrow keys. Ten Thousand Coffee 4.2 (662) · [STREET_ADDR…" at bounding box center [378, 132] width 252 height 265
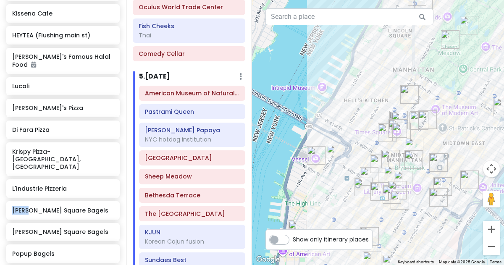
click at [408, 145] on img "Don Don Korean BBQ" at bounding box center [413, 146] width 25 height 25
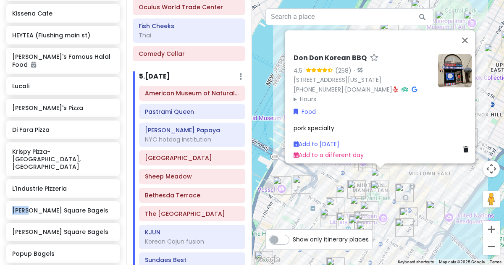
click at [365, 166] on img "LOS TACOS No.1" at bounding box center [353, 162] width 25 height 25
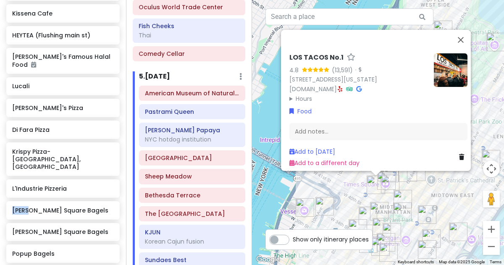
click at [404, 178] on img "Adel's Famous Halal Food" at bounding box center [407, 172] width 25 height 25
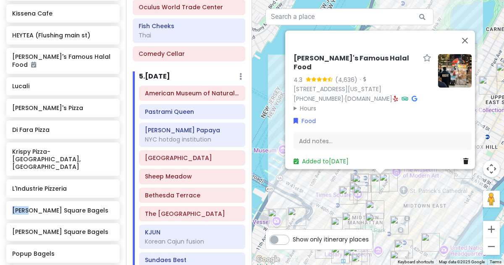
click at [349, 211] on img "Ten Thousand Coffee" at bounding box center [351, 221] width 25 height 25
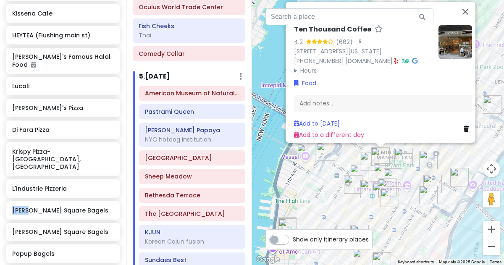
drag, startPoint x: 385, startPoint y: 215, endPoint x: 388, endPoint y: 147, distance: 68.1
click at [388, 147] on img "Ten Thousand Coffee" at bounding box center [380, 156] width 25 height 25
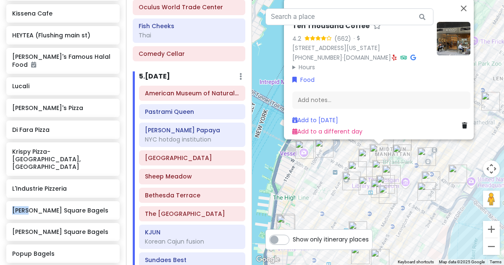
click at [370, 158] on img "LOS TACOS No.1" at bounding box center [357, 170] width 25 height 25
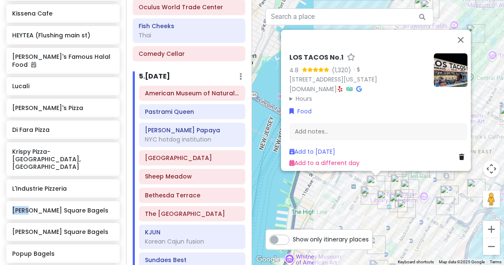
click at [372, 195] on img "PopUp Bagels" at bounding box center [369, 195] width 25 height 25
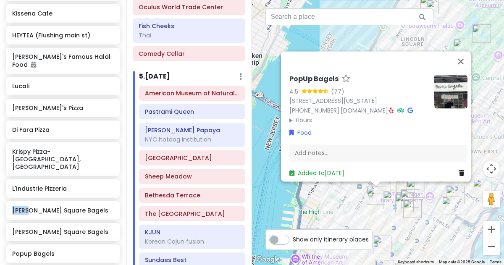
click at [389, 207] on img "FIFTYLAN KOREATOWN" at bounding box center [392, 199] width 25 height 25
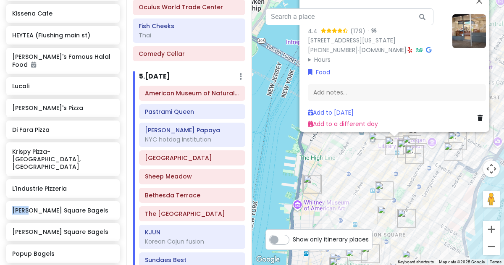
drag, startPoint x: 383, startPoint y: 228, endPoint x: 397, endPoint y: 173, distance: 57.3
click at [397, 173] on div "FIFTYLAN KOREATOWN 4.4 (179) · [STREET_ADDRESS][US_STATE] [PHONE_NUMBER] · [DOM…" at bounding box center [378, 132] width 252 height 265
click at [379, 208] on img "Tompkins Square Bagels" at bounding box center [386, 214] width 25 height 25
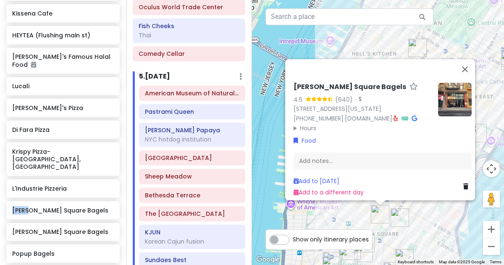
click at [413, 212] on div "[PERSON_NAME] Square Bagels 4.5 (640) · [STREET_ADDRESS][US_STATE] [PHONE_NUMBE…" at bounding box center [378, 132] width 252 height 265
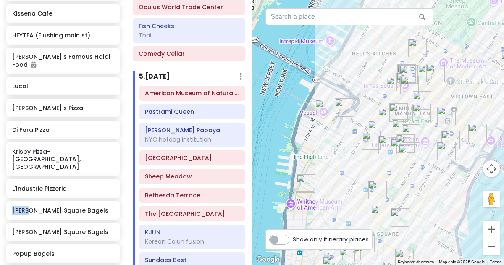
click at [377, 188] on img "COTE Korean Steakhouse" at bounding box center [377, 189] width 25 height 25
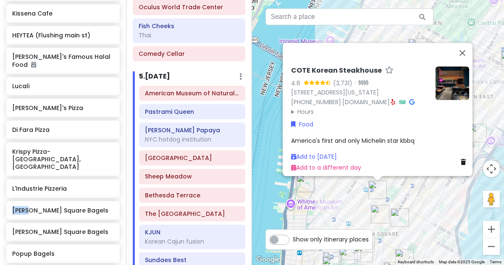
click at [398, 197] on div "COTE Korean Steakhouse 4.6 (3,731) · [STREET_ADDRESS][US_STATE] [PHONE_NUMBER] …" at bounding box center [378, 132] width 252 height 265
